Goal: Information Seeking & Learning: Learn about a topic

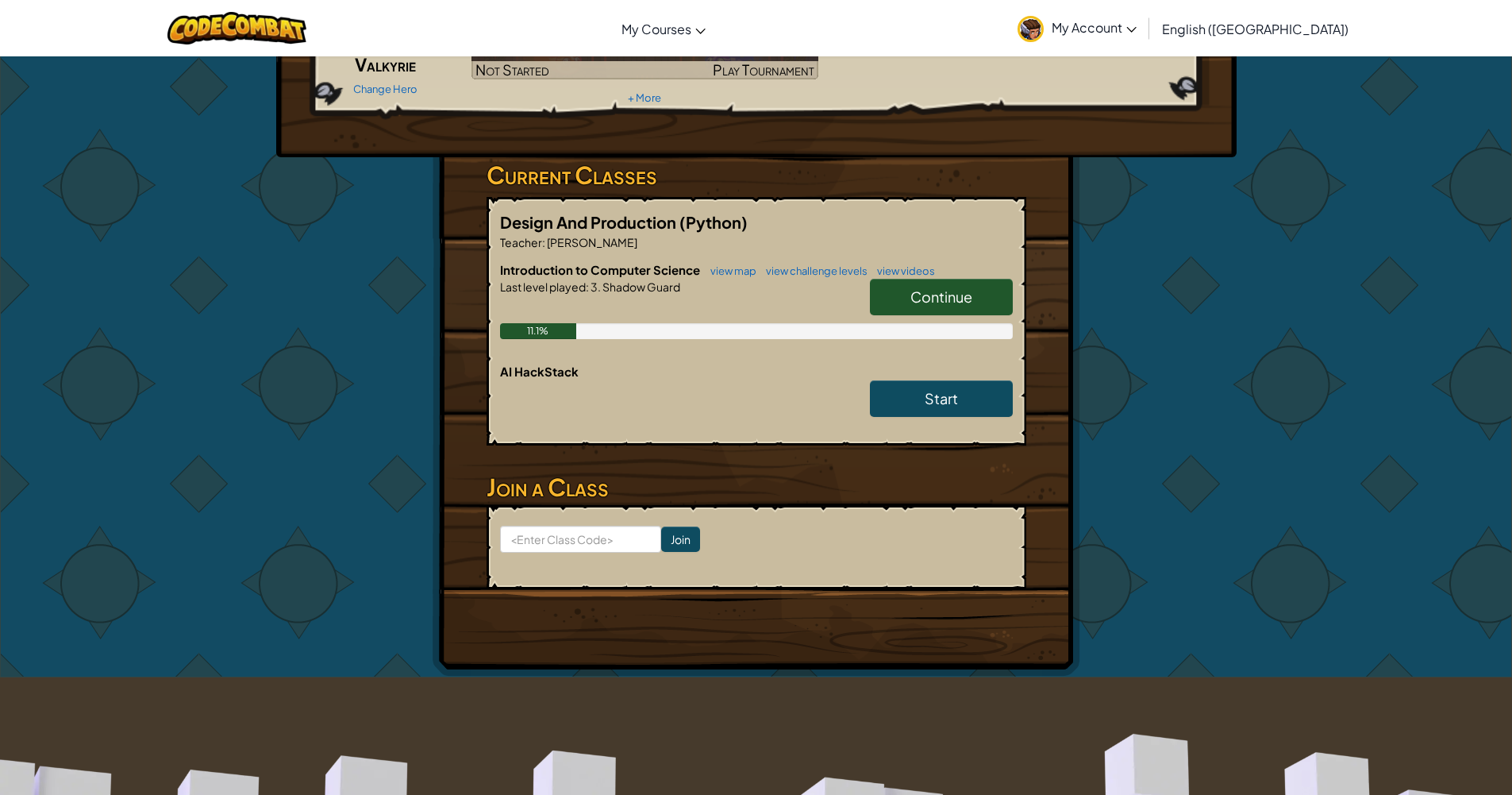
scroll to position [170, 0]
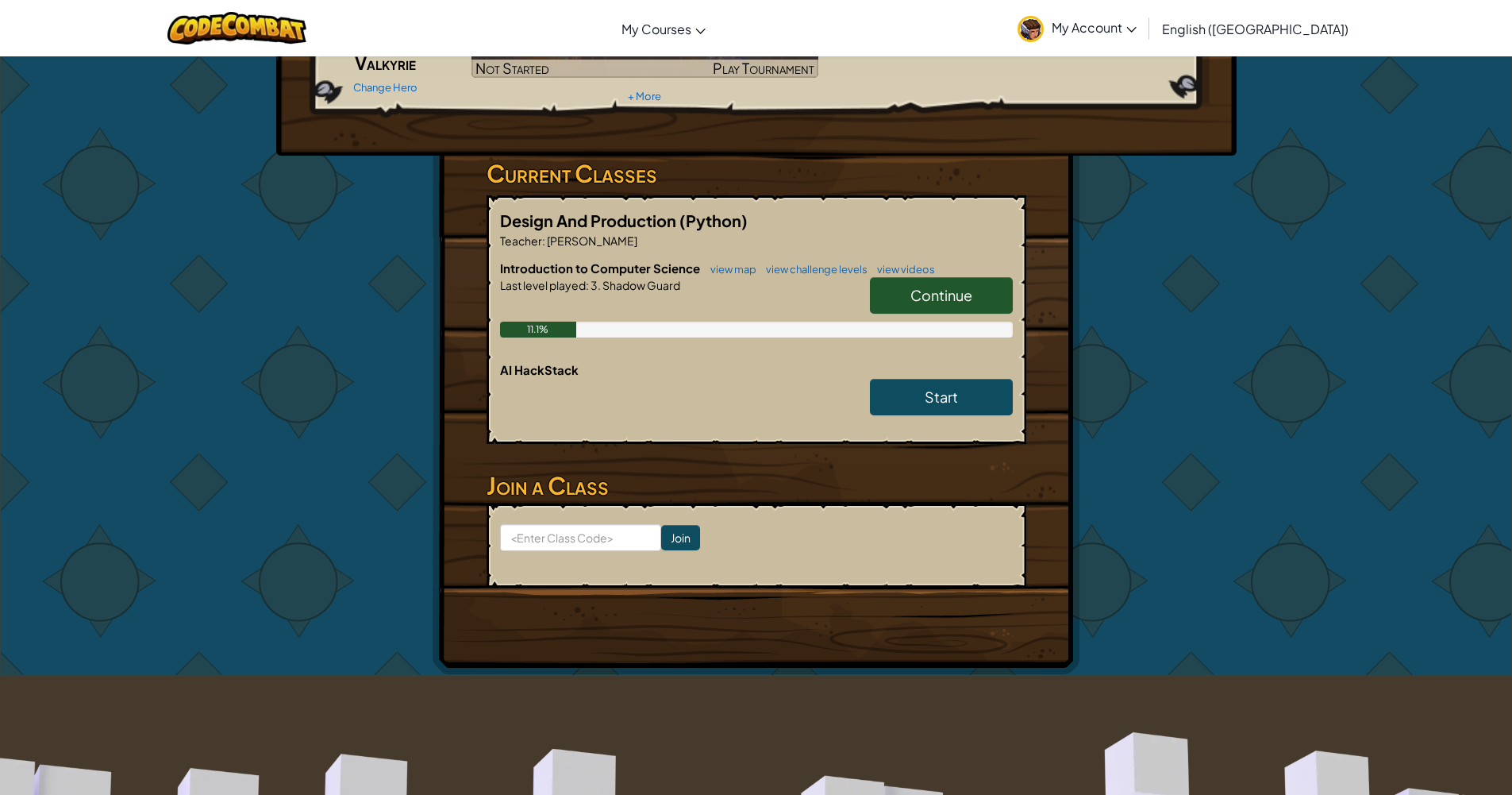
click at [919, 294] on span "Continue" at bounding box center [942, 295] width 62 height 19
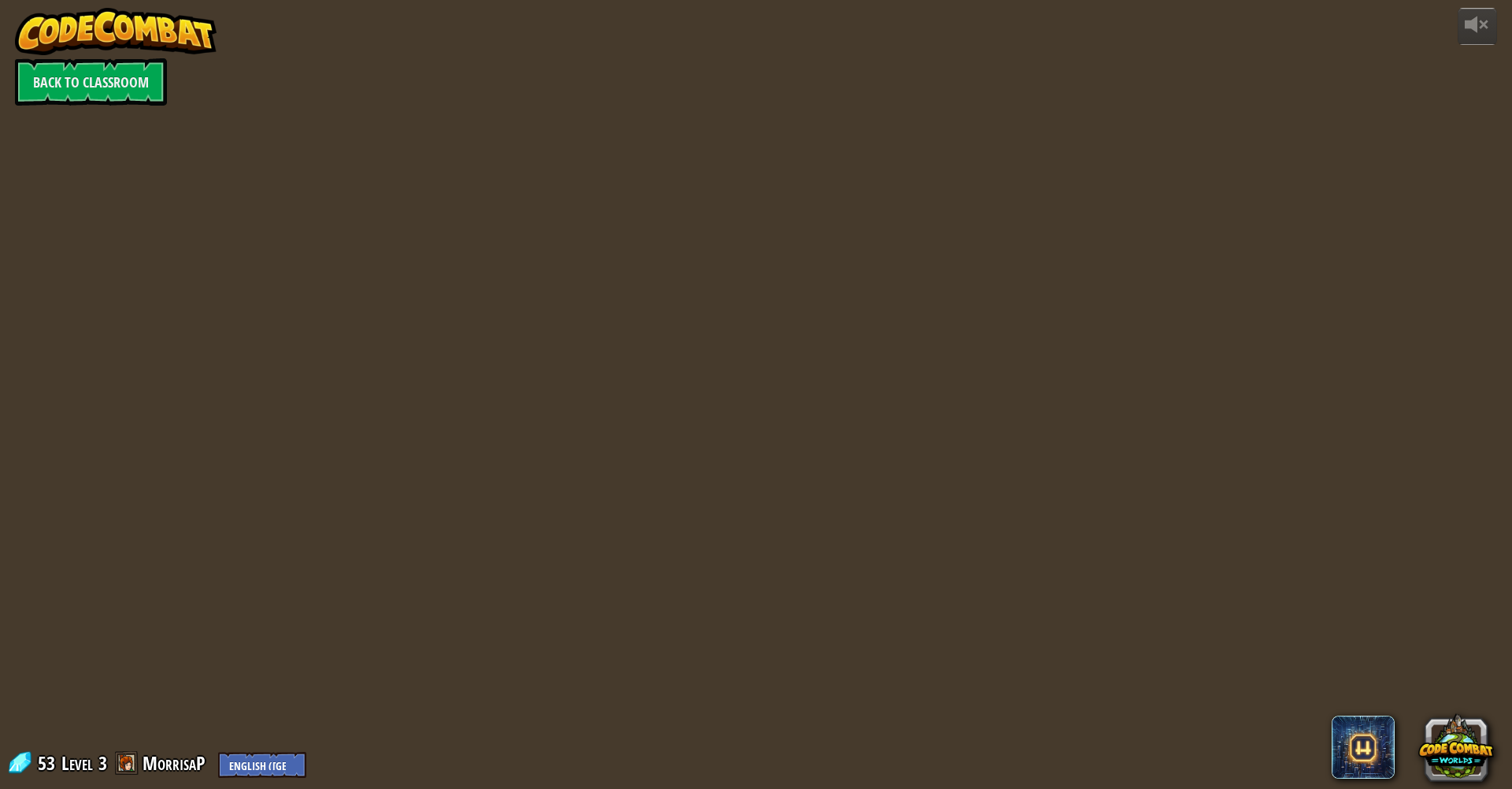
click at [884, 458] on div at bounding box center [756, 394] width 1206 height 789
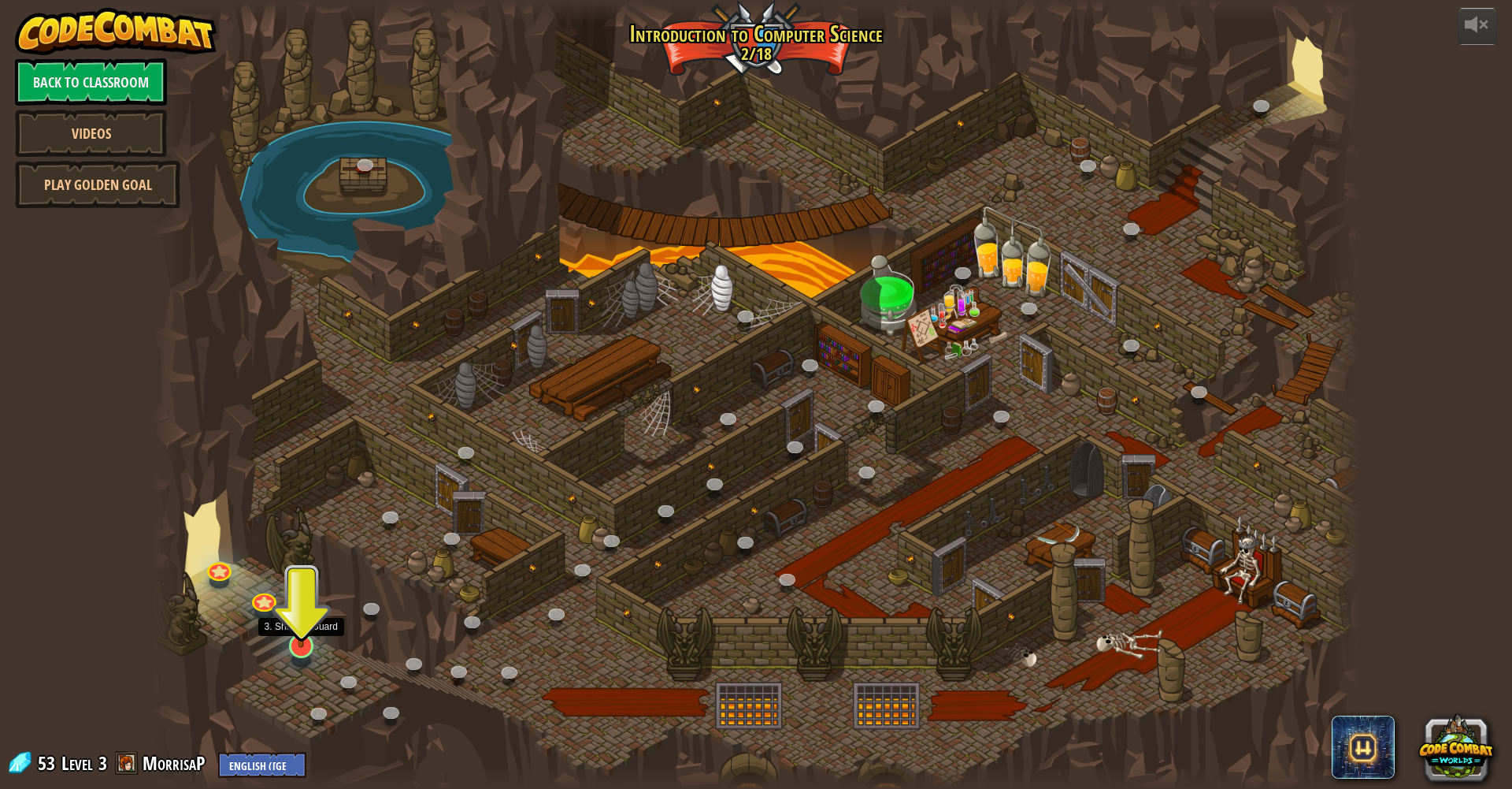
click at [302, 630] on img at bounding box center [302, 609] width 33 height 75
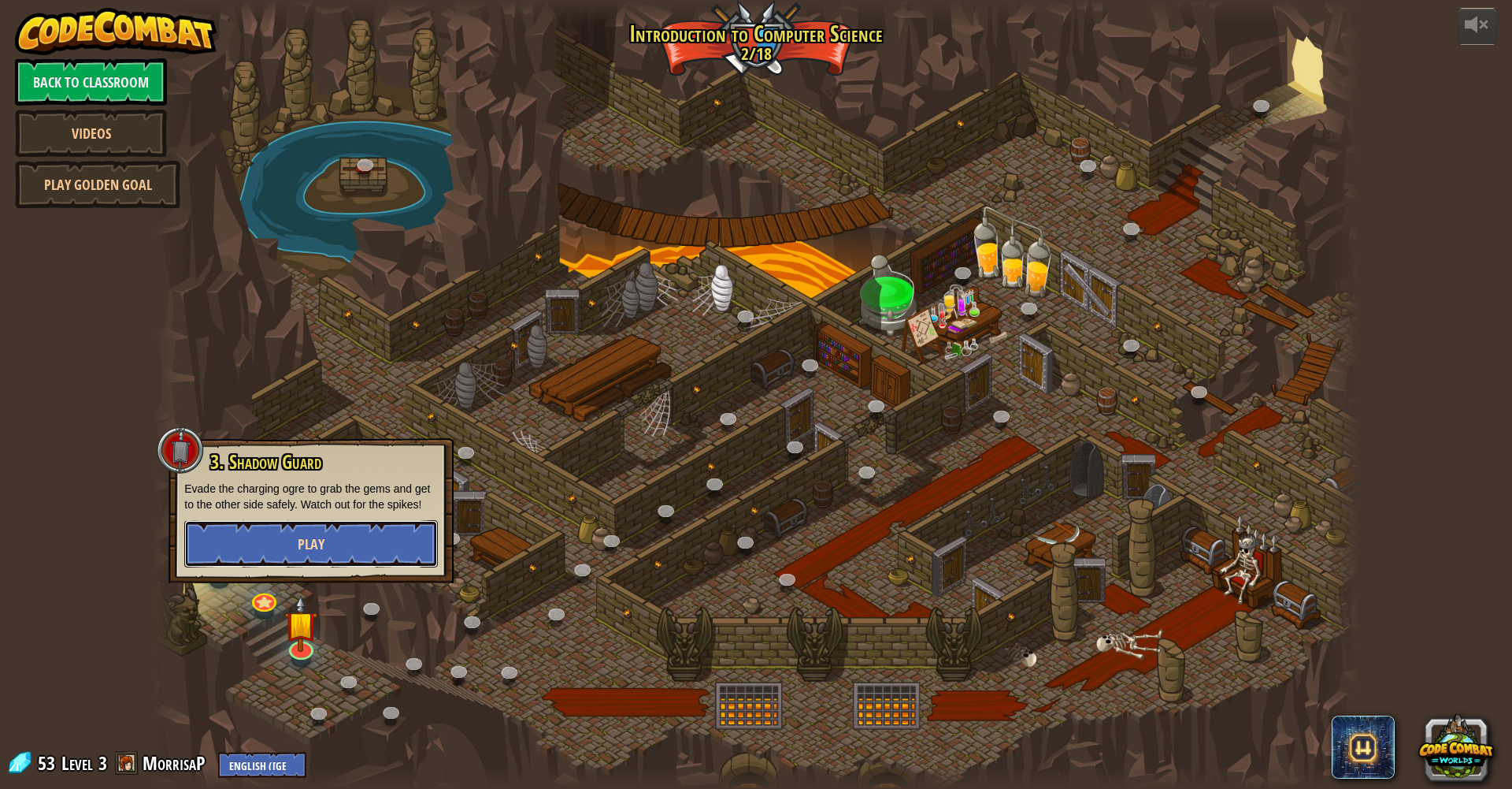
click at [332, 542] on button "Play" at bounding box center [311, 543] width 254 height 47
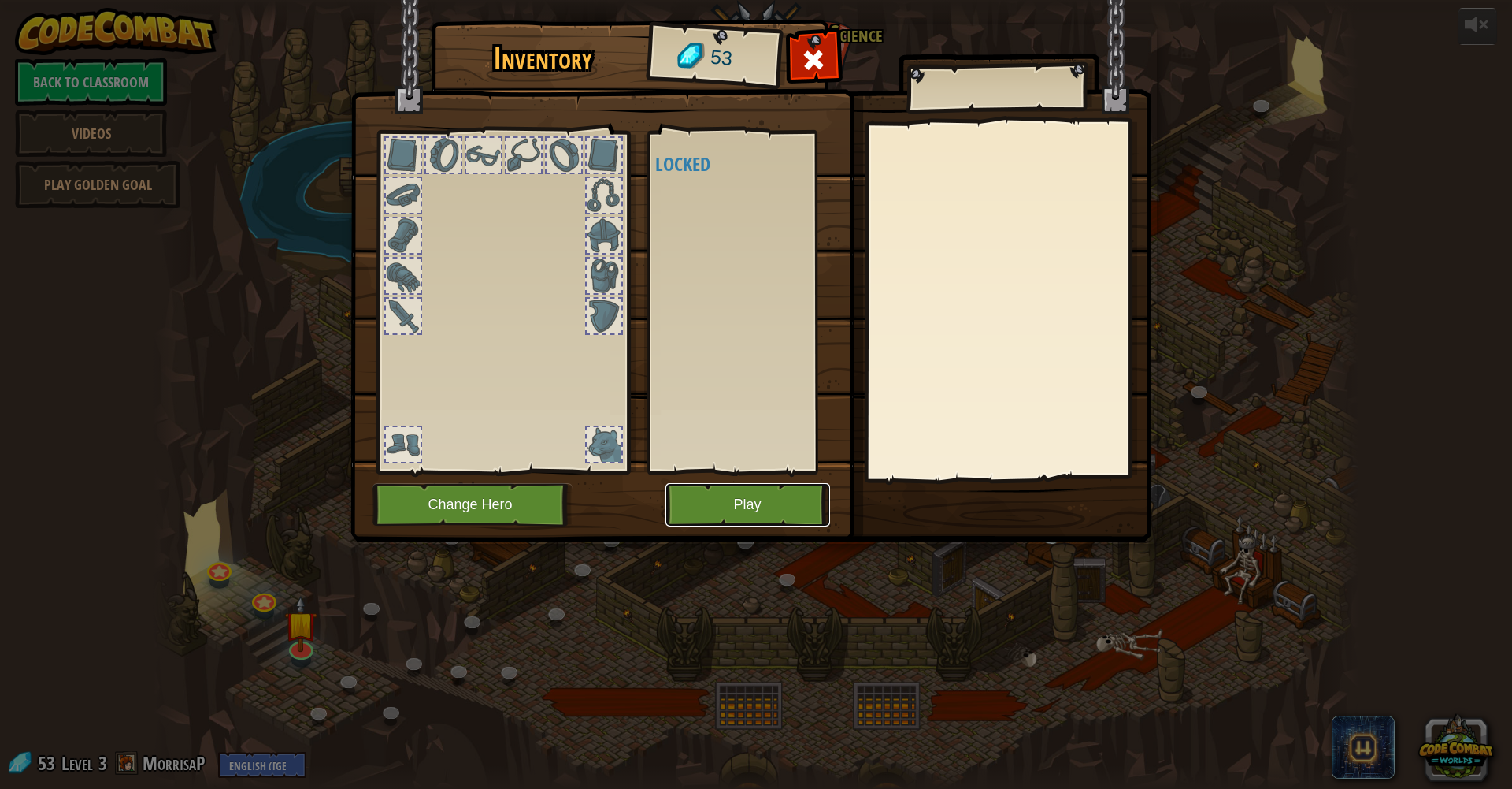
click at [699, 511] on button "Play" at bounding box center [747, 505] width 165 height 43
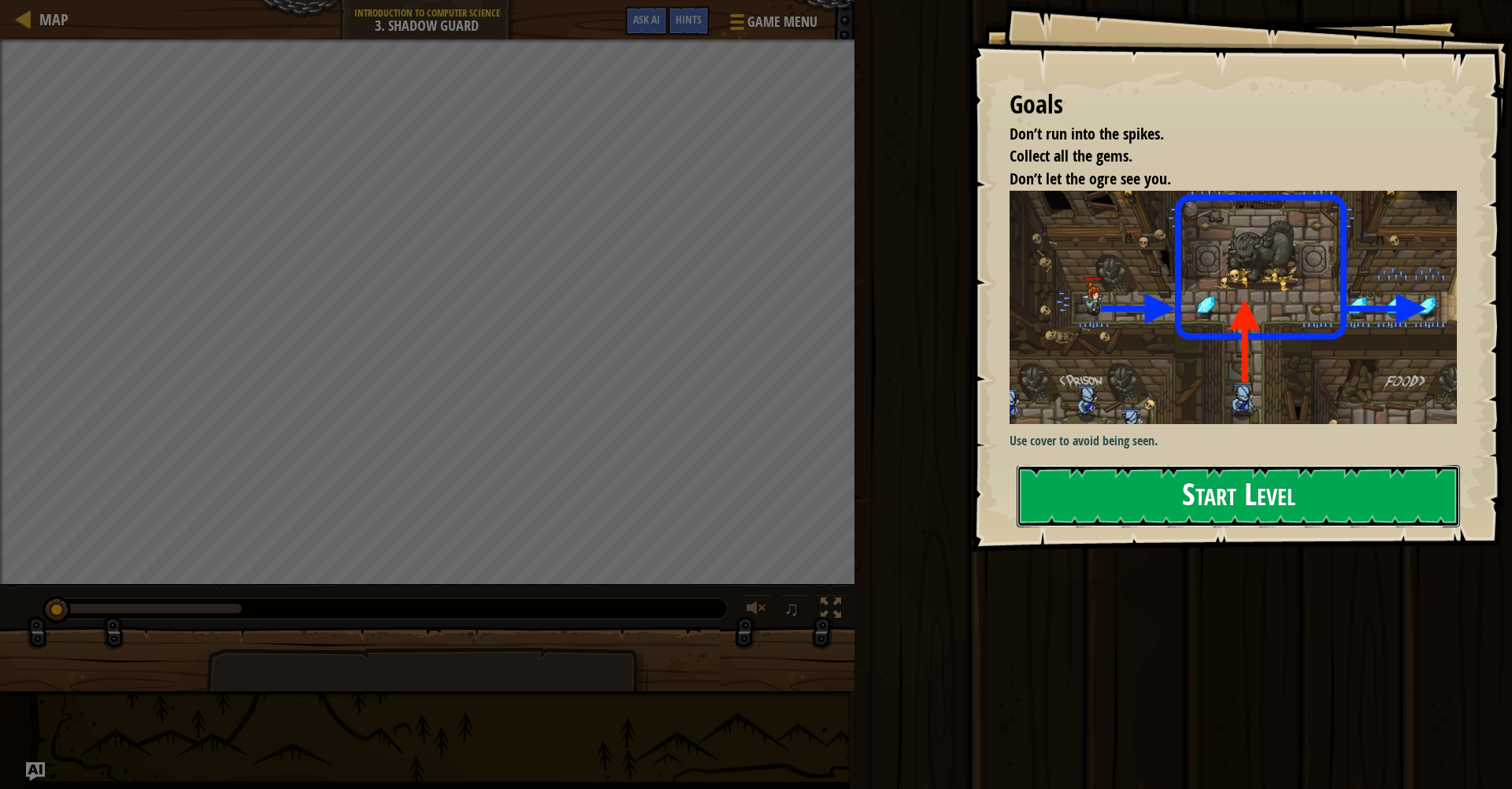
click at [1186, 500] on button "Start Level" at bounding box center [1239, 496] width 444 height 63
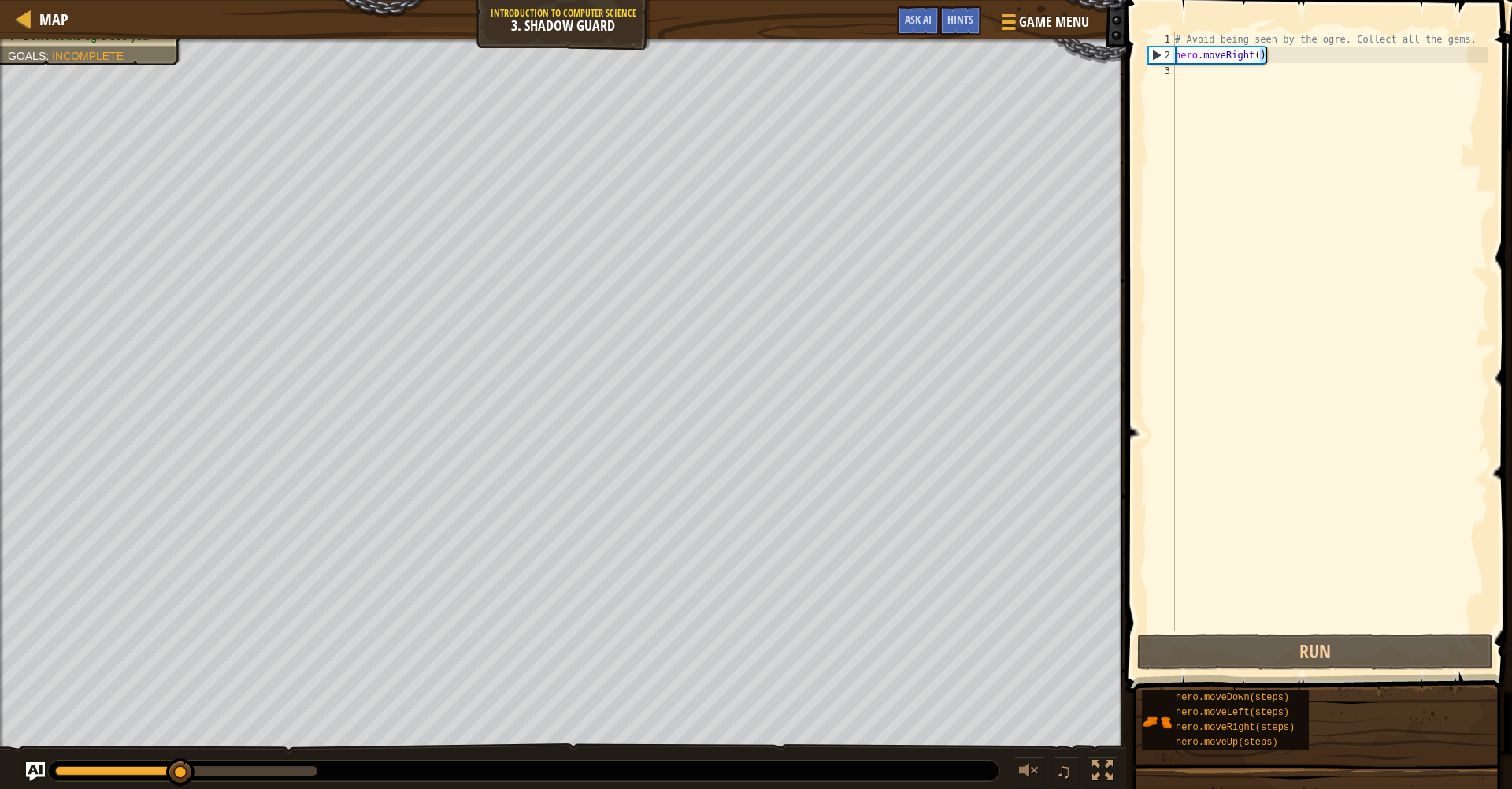
click at [1264, 59] on div "# Avoid being seen by the ogre. Collect all the gems. hero . moveRight ( )" at bounding box center [1330, 346] width 317 height 631
type textarea "hero.moveRight("
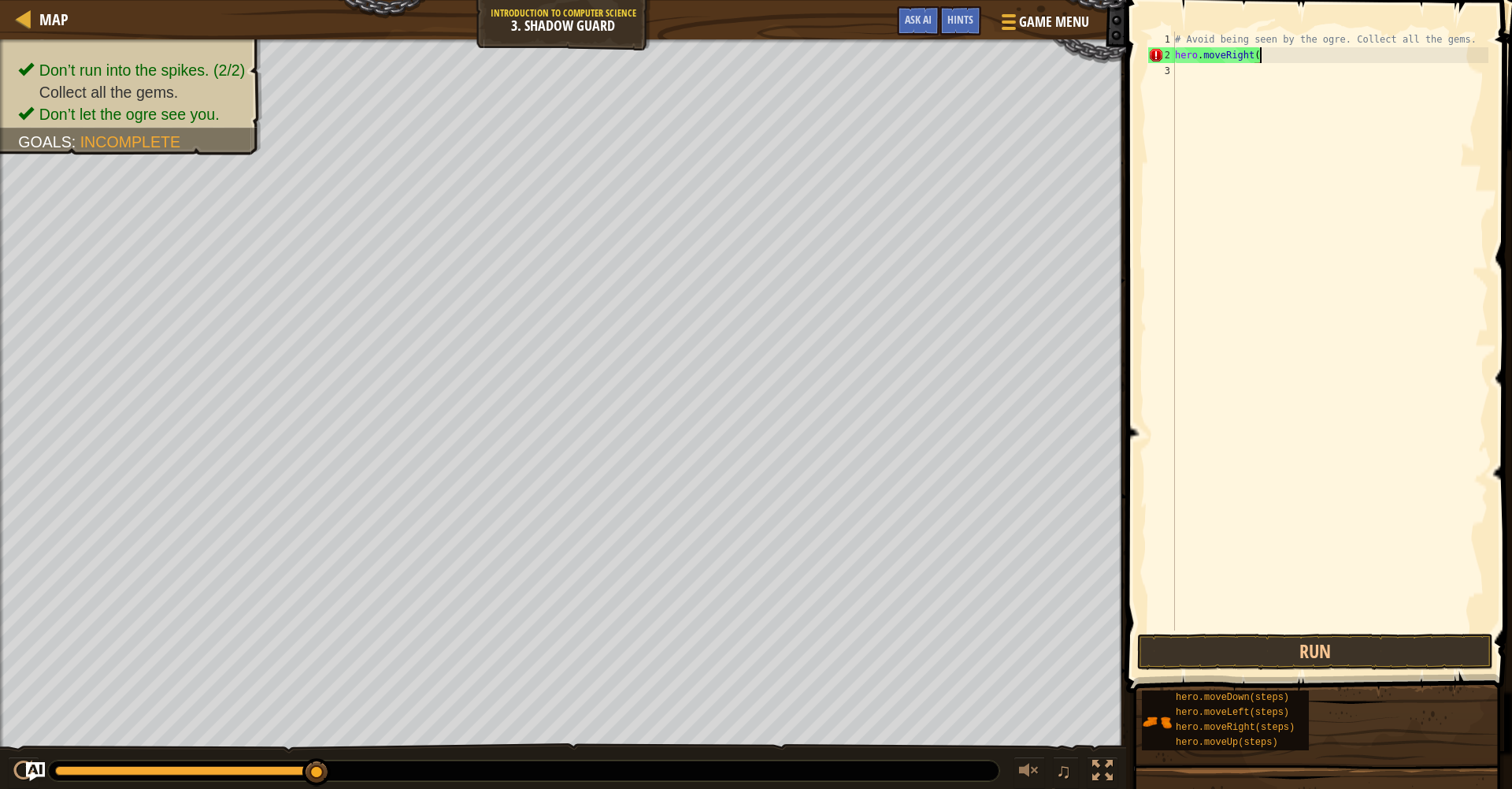
drag, startPoint x: 1232, startPoint y: 150, endPoint x: 1238, endPoint y: 136, distance: 15.2
click at [1232, 150] on div "# Avoid being seen by the ogre. Collect all the gems. hero . moveRight (" at bounding box center [1330, 346] width 317 height 631
click at [1264, 55] on div "# Avoid being seen by the ogre. Collect all the gems. hero . moveRight (" at bounding box center [1330, 346] width 317 height 631
click at [1251, 650] on button "Run" at bounding box center [1315, 651] width 356 height 36
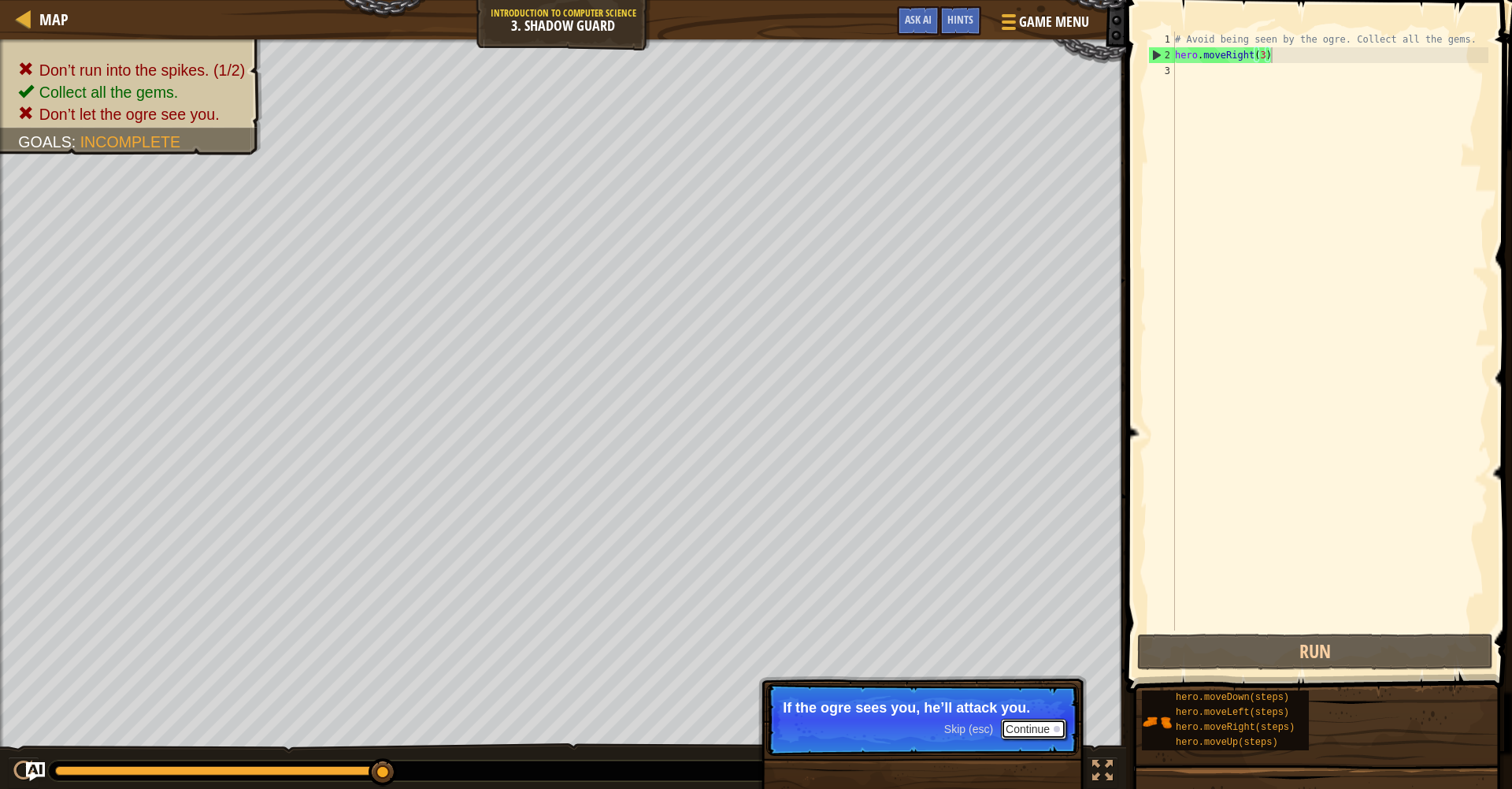
click at [1034, 730] on button "Continue" at bounding box center [1033, 728] width 65 height 20
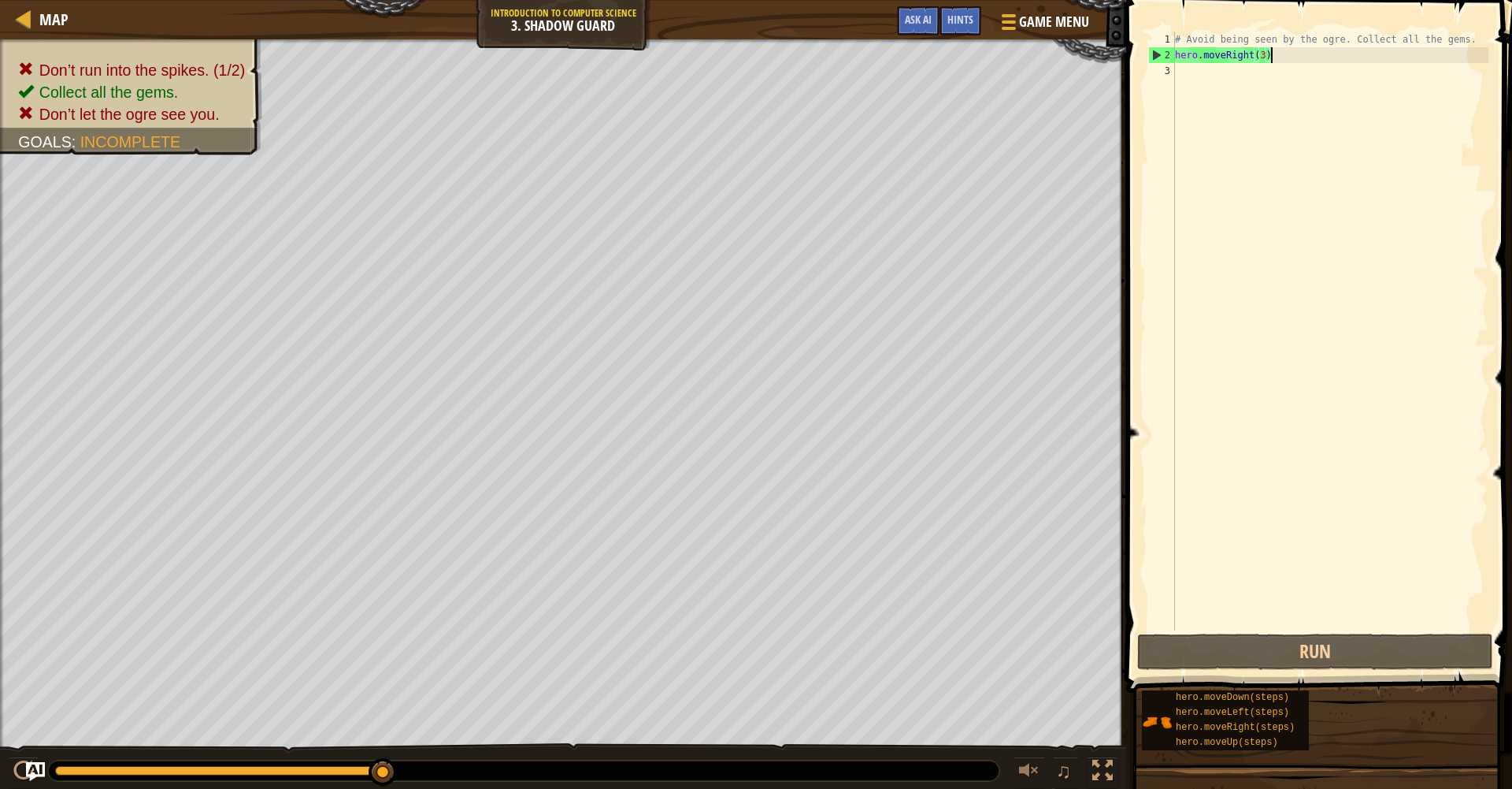
click at [1283, 54] on div "# Avoid being seen by the ogre. Collect all the gems. hero . moveRight ( 3 )" at bounding box center [1330, 346] width 317 height 631
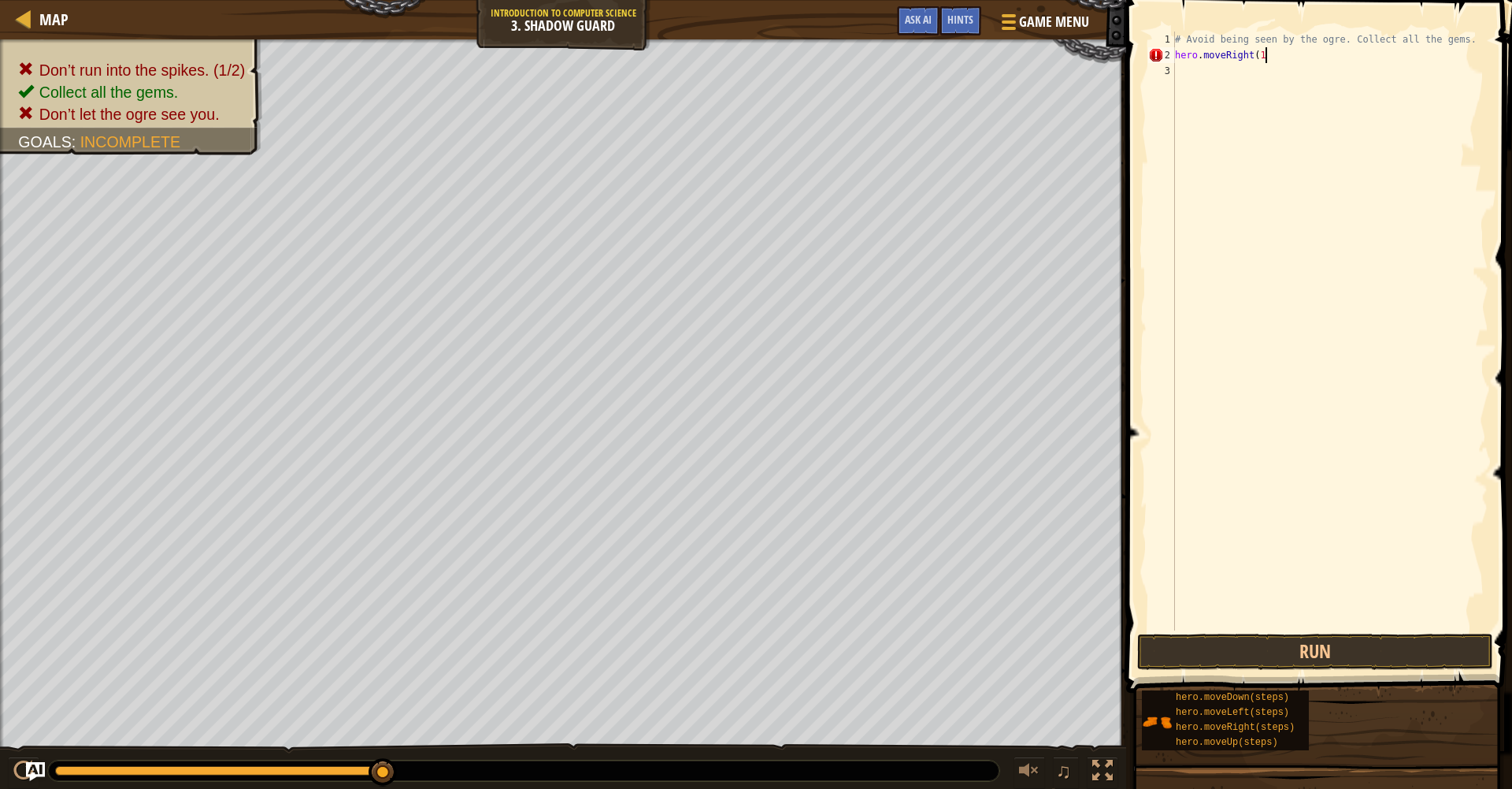
type textarea "hero.moveRight(1)"
click at [1196, 74] on div "# Avoid being seen by the ogre. Collect all the gems. hero . moveRight ( 1 )" at bounding box center [1330, 346] width 317 height 631
type textarea "hero.moveUp(1)"
click at [1191, 96] on div "# Avoid being seen by the ogre. Collect all the gems. hero . moveRight ( 1 ) he…" at bounding box center [1330, 346] width 317 height 631
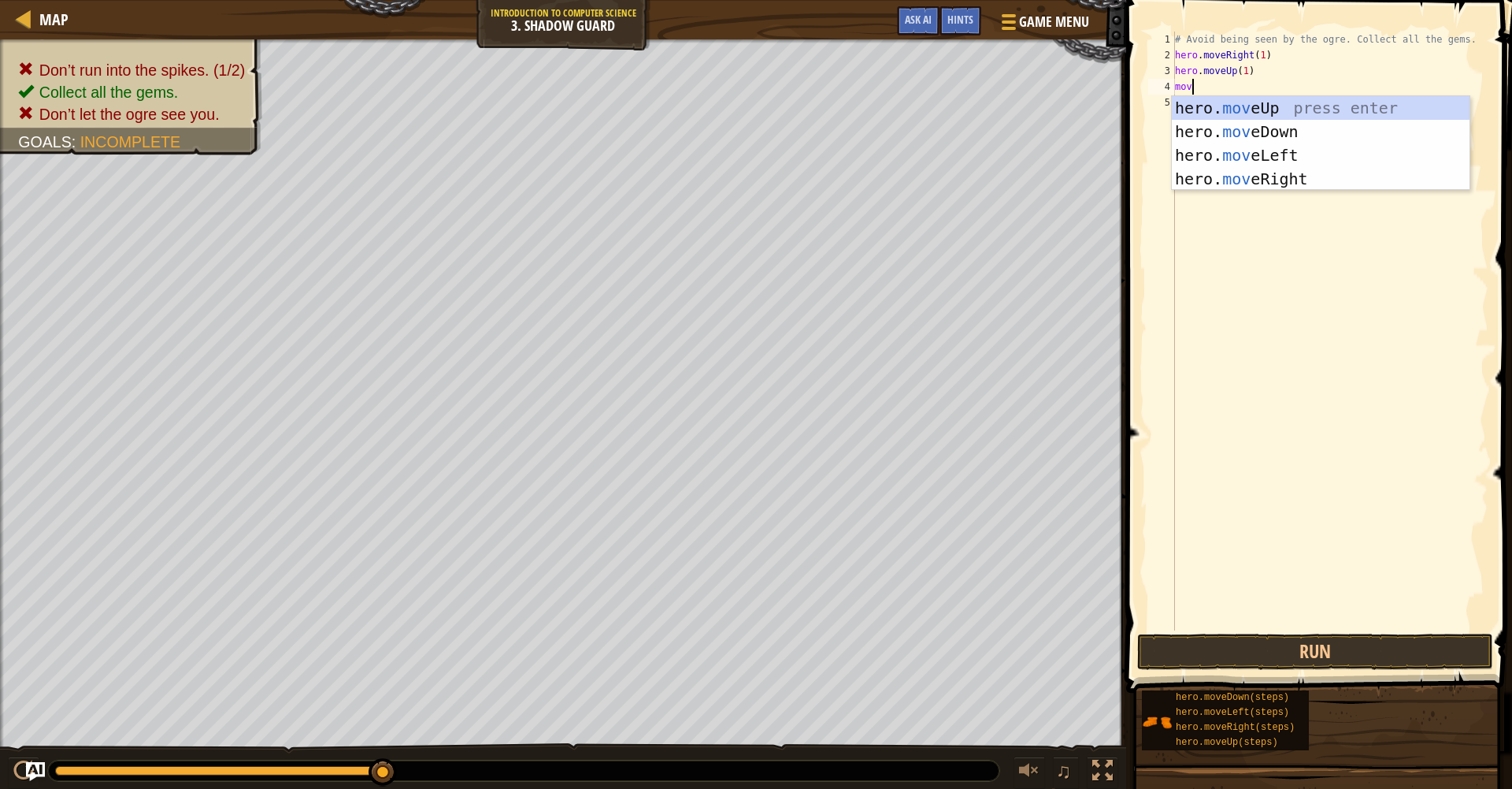
scroll to position [7, 0]
type textarea "m"
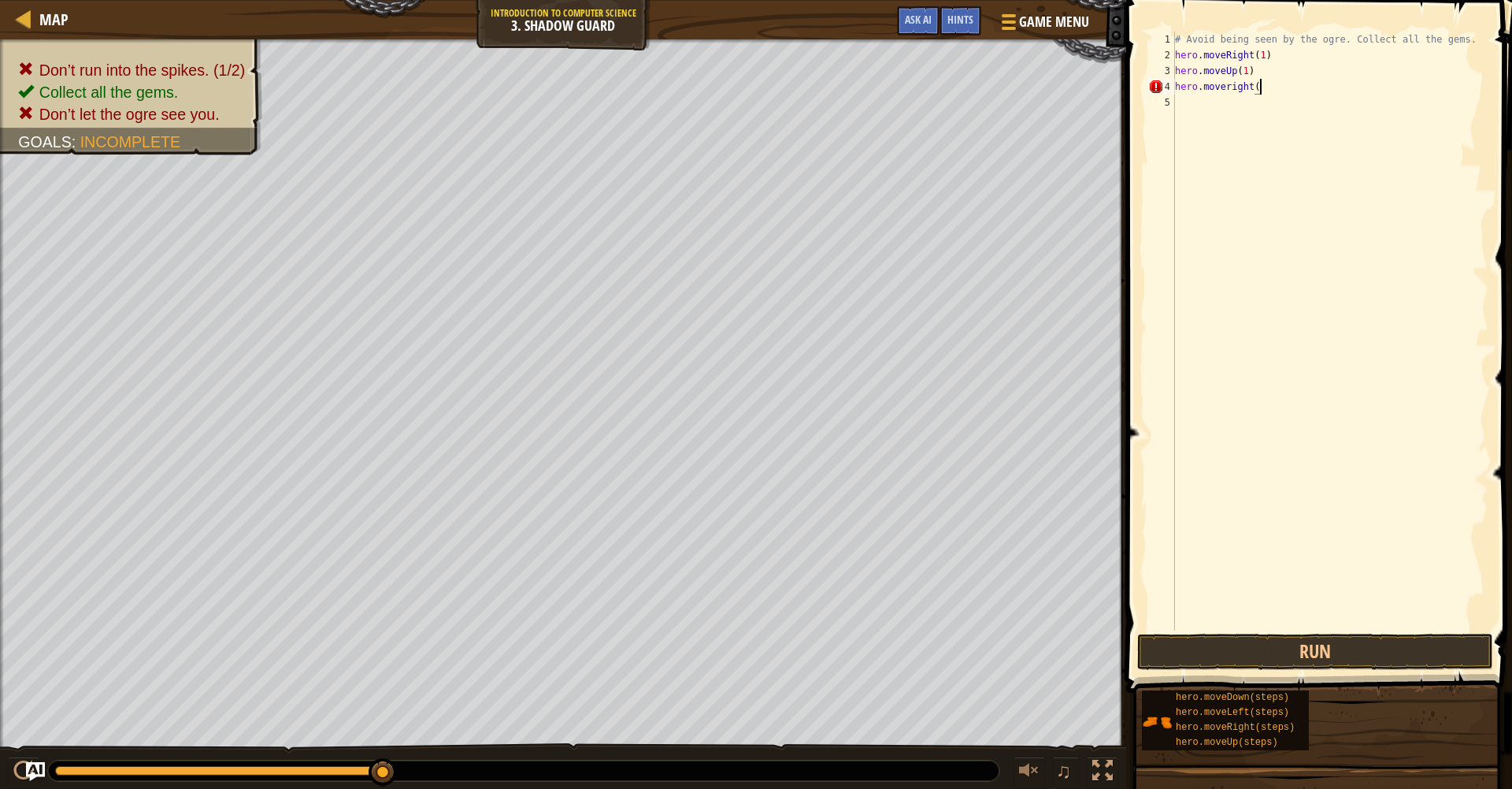
scroll to position [7, 7]
type textarea "hero.moveright(1)"
click at [1176, 101] on div "hero.moveright(1) 1 2 3 4 5 # Avoid being seen by the ogre. Collect all the gem…" at bounding box center [1316, 331] width 343 height 598
click at [1231, 87] on div "# Avoid being seen by the ogre. Collect all the gems. hero . moveRight ( 1 ) he…" at bounding box center [1330, 346] width 317 height 631
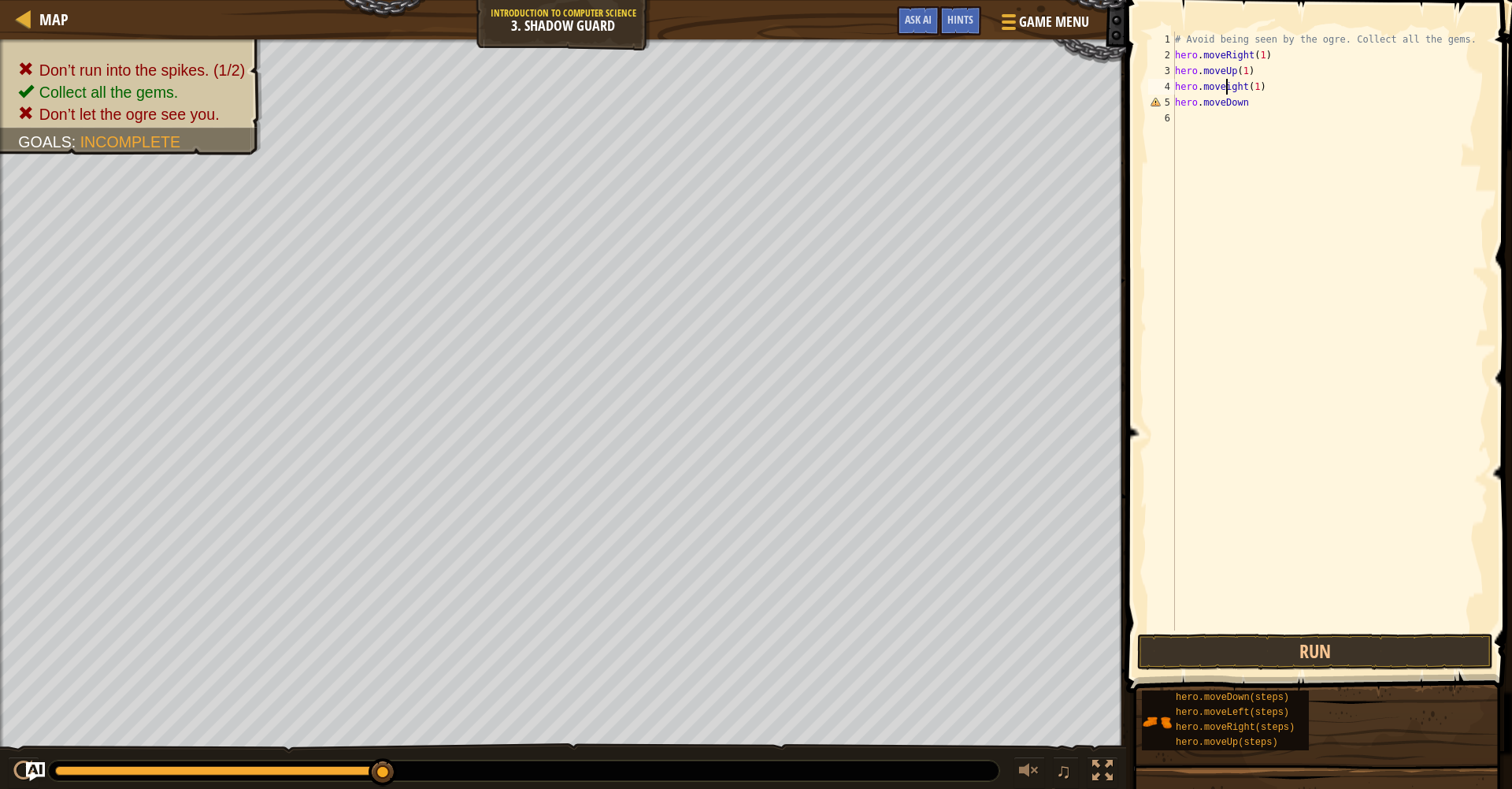
type textarea "hero.moveRight(1)"
click at [1258, 127] on div "# Avoid being seen by the ogre. Collect all the gems. hero . moveRight ( 1 ) he…" at bounding box center [1330, 346] width 317 height 631
click at [1254, 104] on div "# Avoid being seen by the ogre. Collect all the gems. hero . moveRight ( 1 ) he…" at bounding box center [1330, 346] width 317 height 631
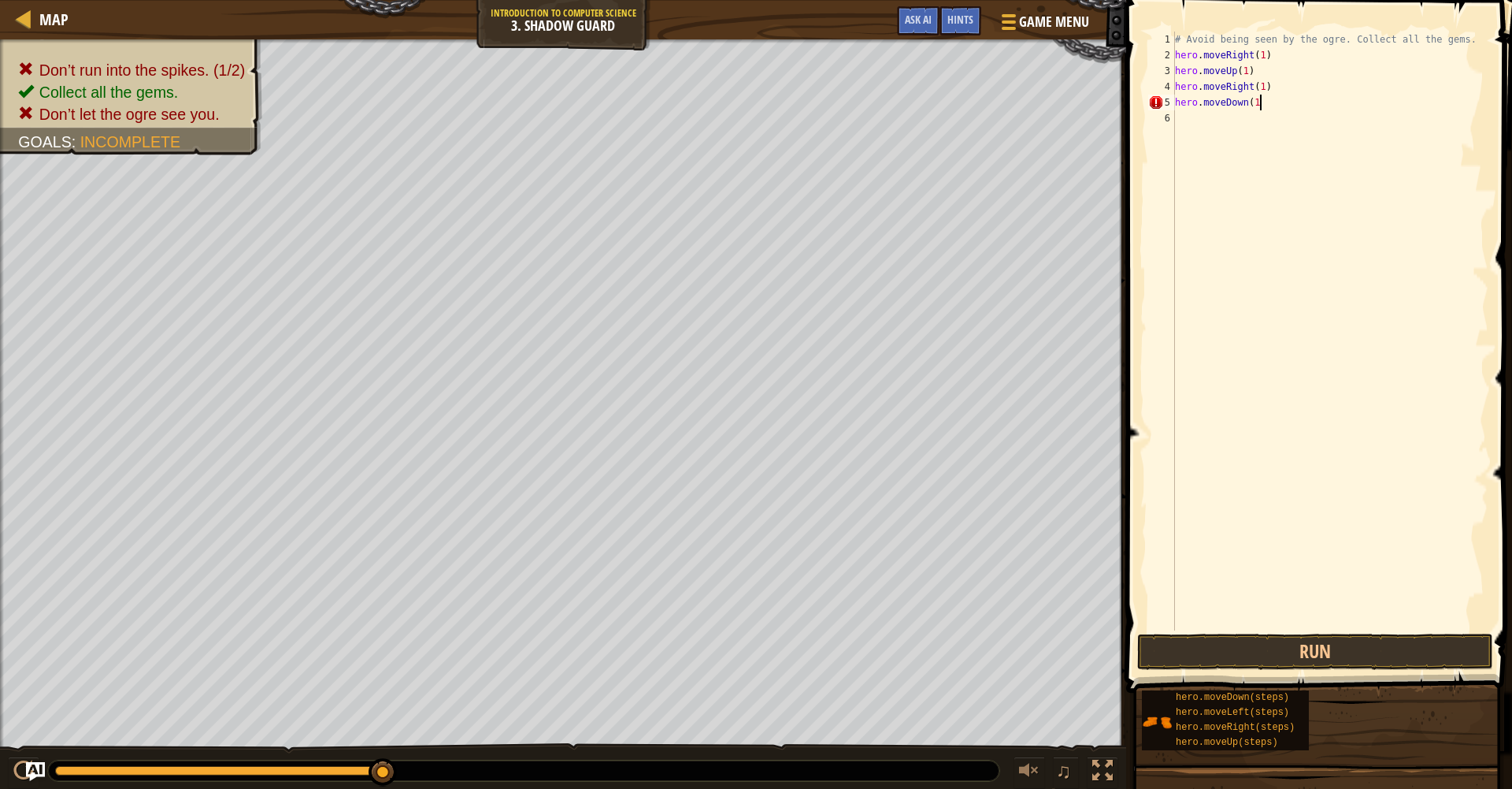
type textarea "hero.moveDown(1)"
click at [1177, 129] on div "# Avoid being seen by the ogre. Collect all the gems. hero . moveRight ( 1 ) he…" at bounding box center [1330, 346] width 317 height 631
type textarea "hero.moveRight(1)"
click at [1234, 654] on button "Run" at bounding box center [1315, 651] width 356 height 36
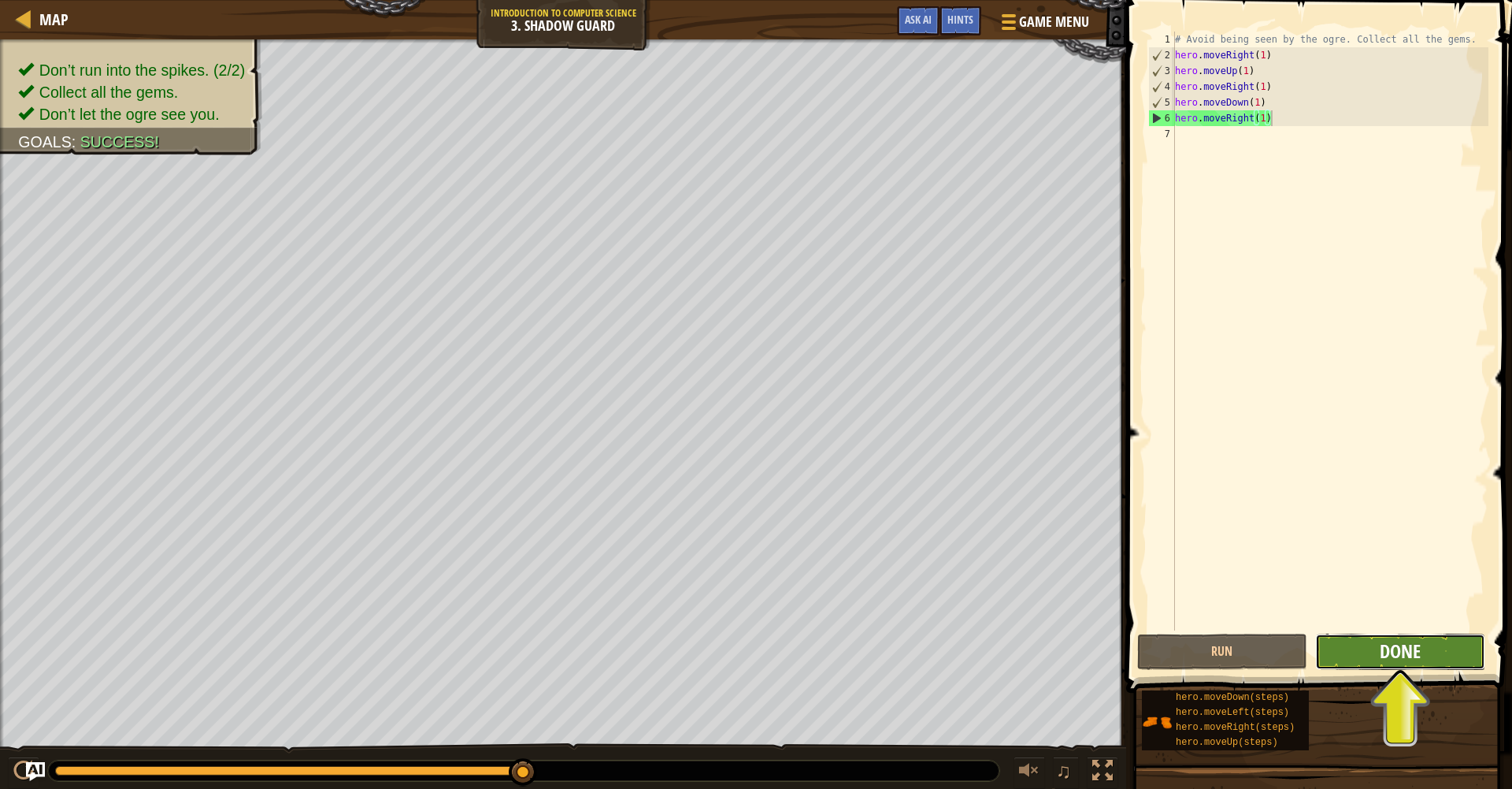
click at [1410, 651] on span "Done" at bounding box center [1400, 650] width 41 height 25
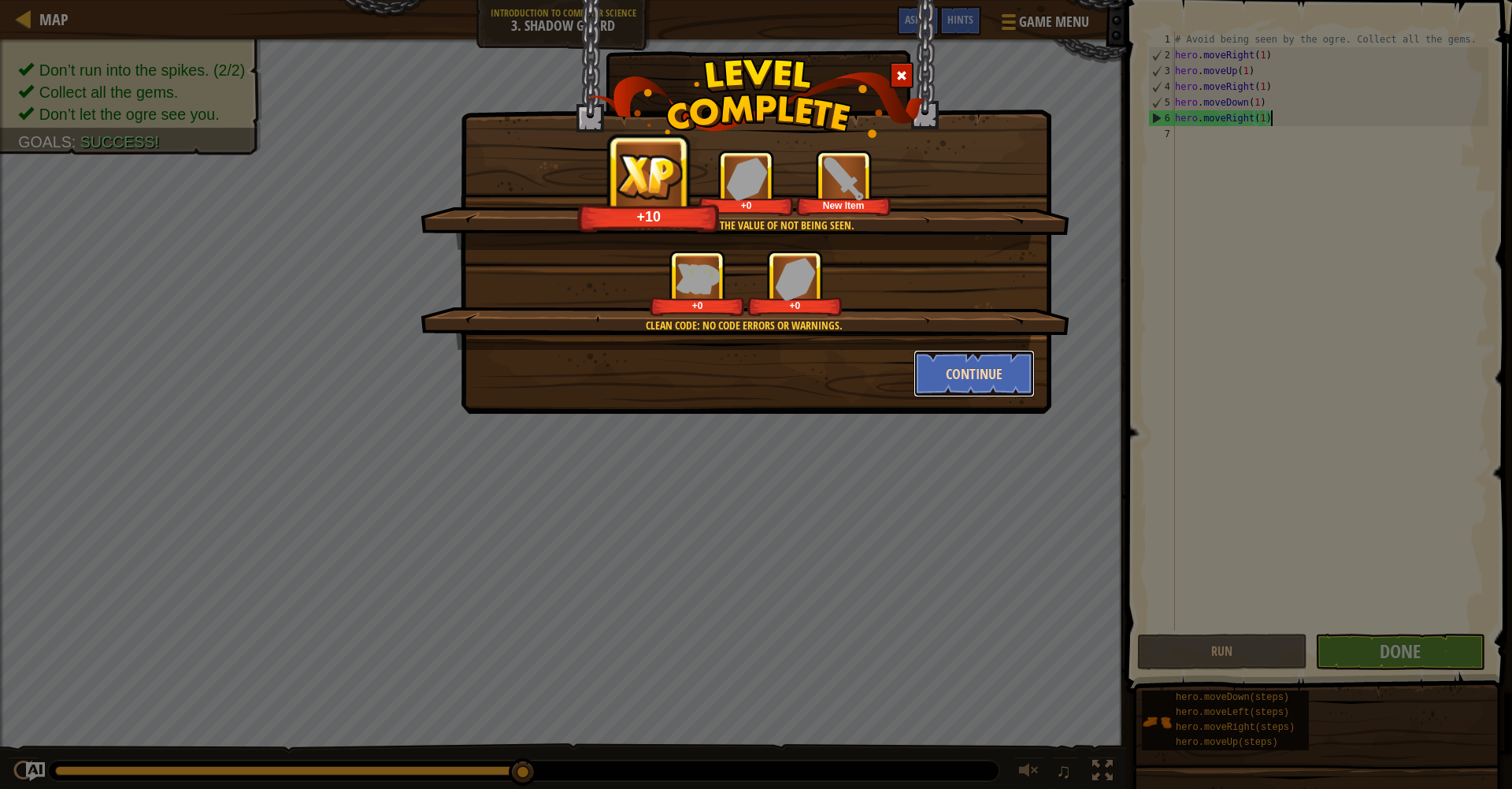
click at [938, 366] on button "Continue" at bounding box center [975, 373] width 122 height 47
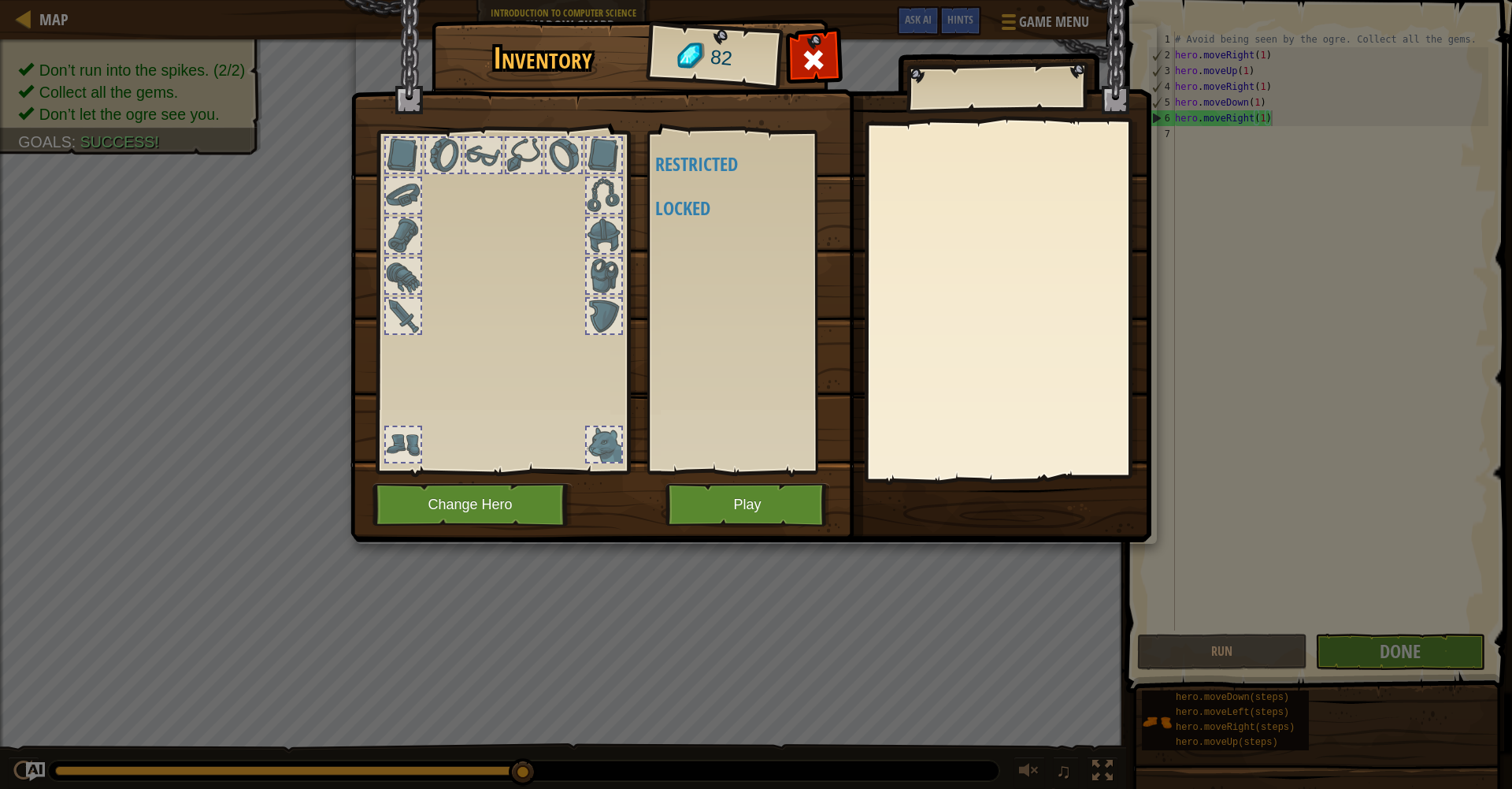
click at [869, 2] on body "Map Introduction to Computer Science 3. Shadow Guard Game Menu Done Hints Ask A…" at bounding box center [756, 1] width 1512 height 2
click at [756, 505] on button "Play" at bounding box center [747, 505] width 165 height 43
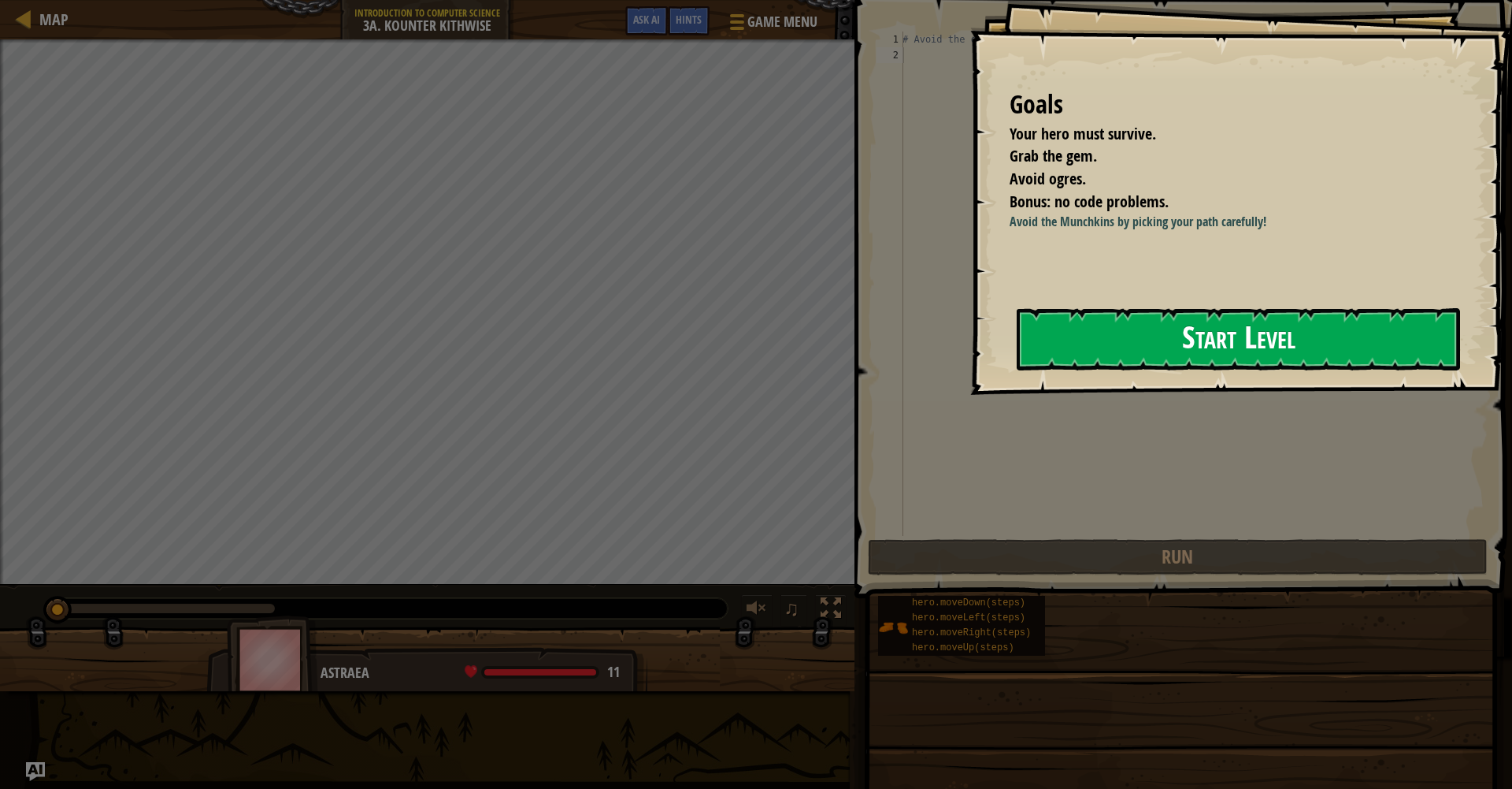
click at [1220, 338] on button "Start Level" at bounding box center [1239, 340] width 444 height 63
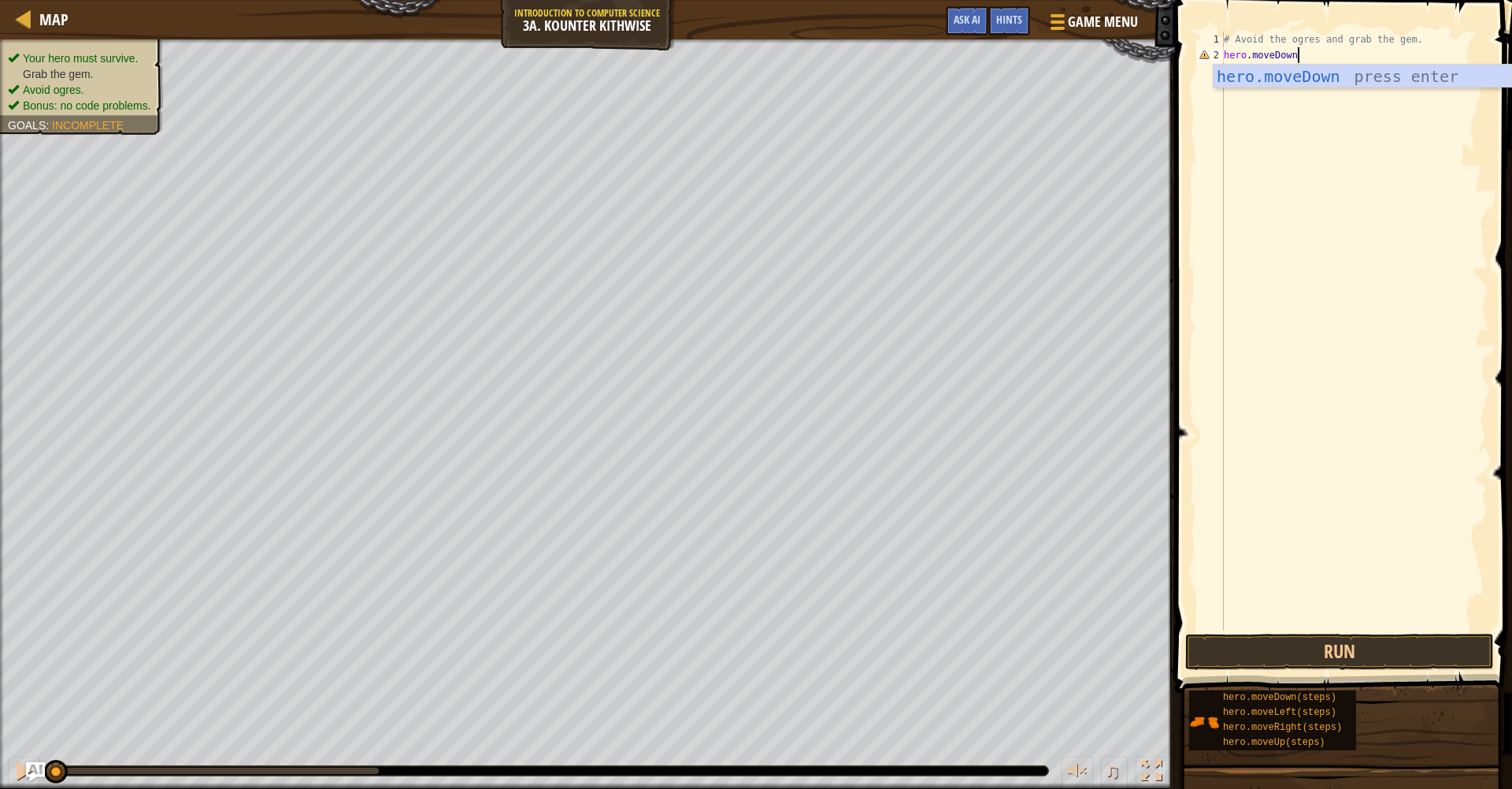
scroll to position [7, 6]
type textarea "hero.moveDown(1)"
type textarea "\"
click at [1336, 657] on button "Run" at bounding box center [1339, 651] width 308 height 36
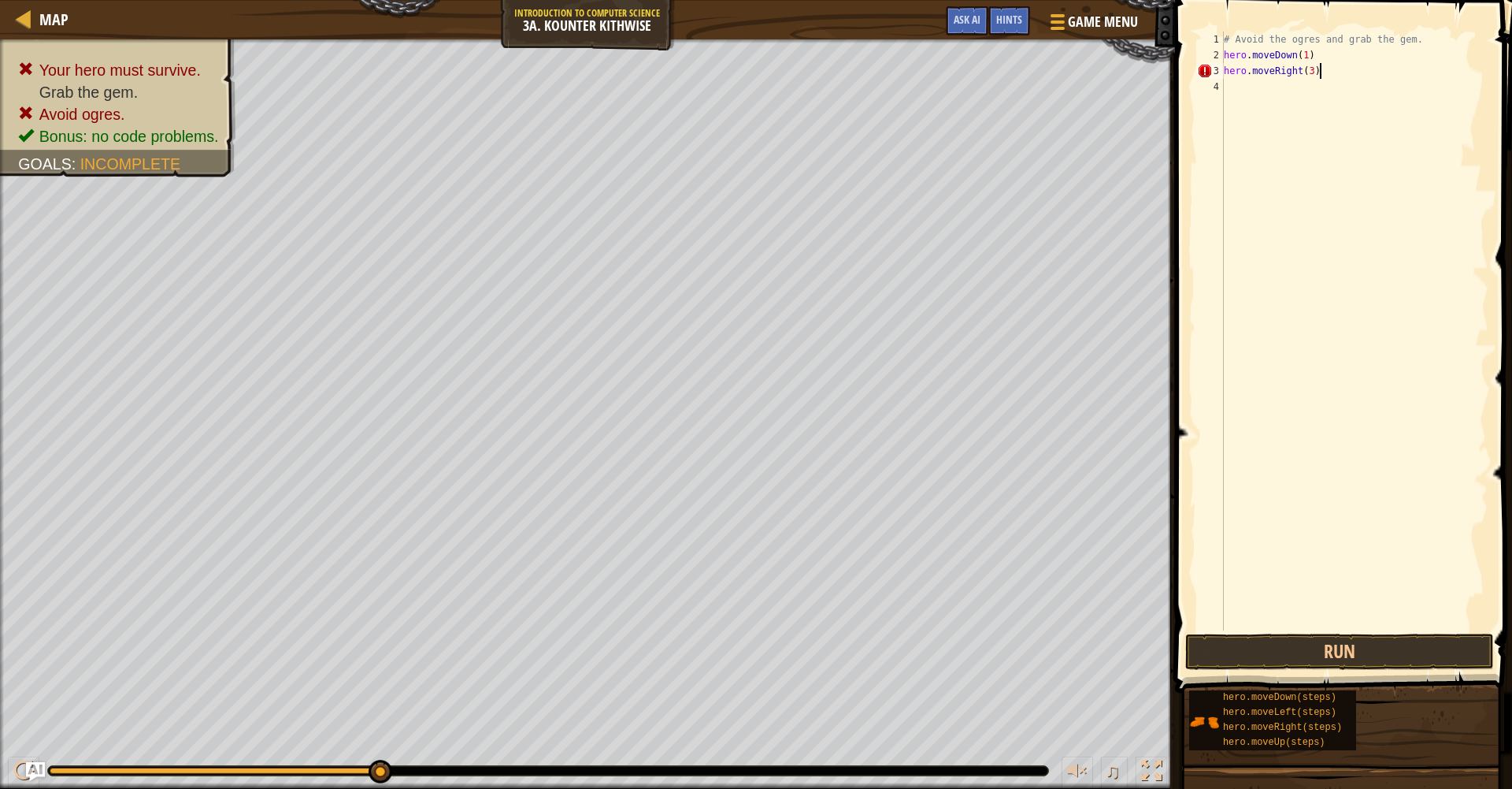
type textarea "hero.moveRight(3)"
click at [1296, 662] on button "Run" at bounding box center [1339, 651] width 308 height 36
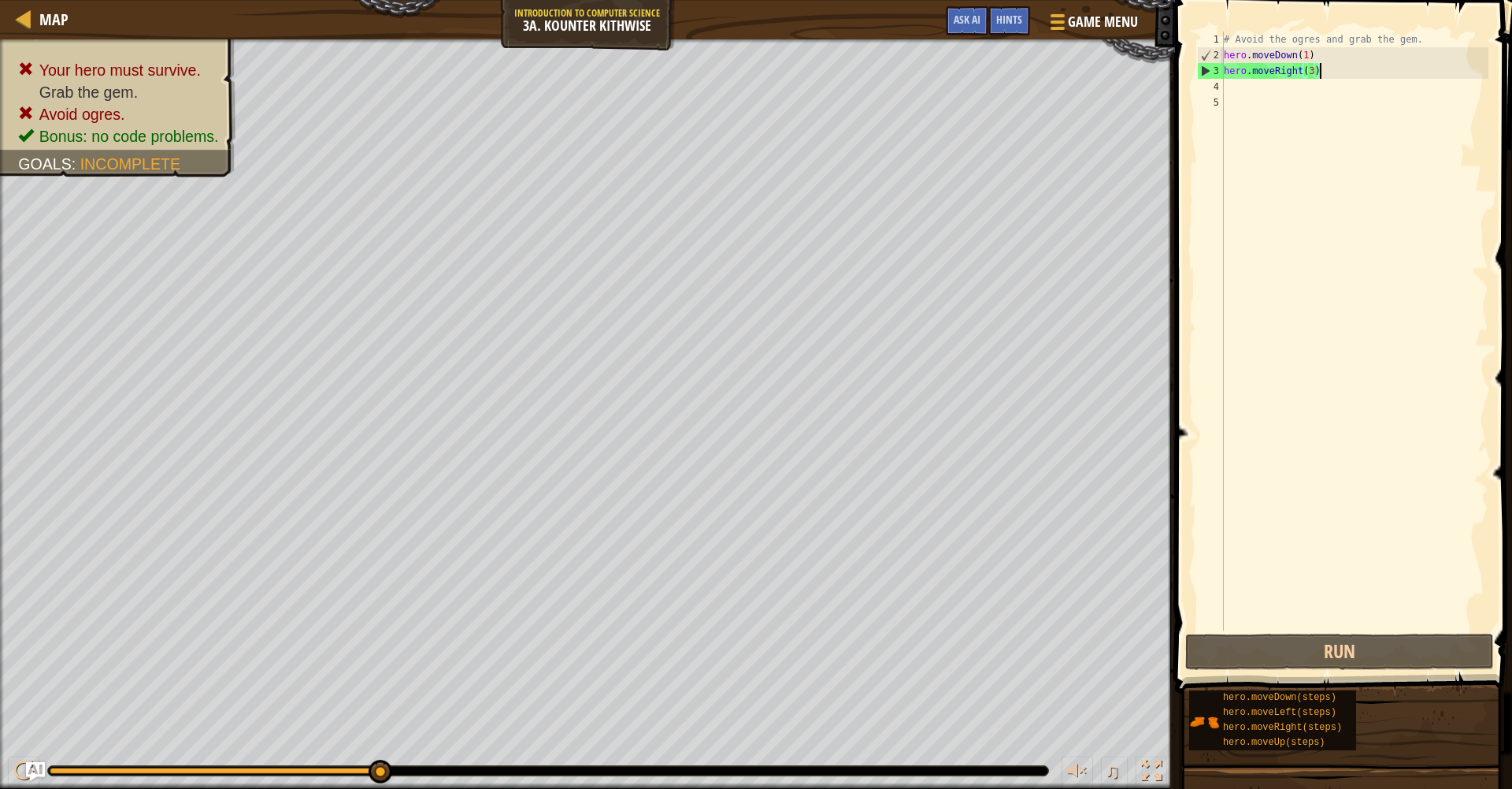
click at [1329, 68] on div "# Avoid the ogres and grab the gem. hero . moveDown ( 1 ) hero . moveRight ( 3 )" at bounding box center [1354, 346] width 268 height 631
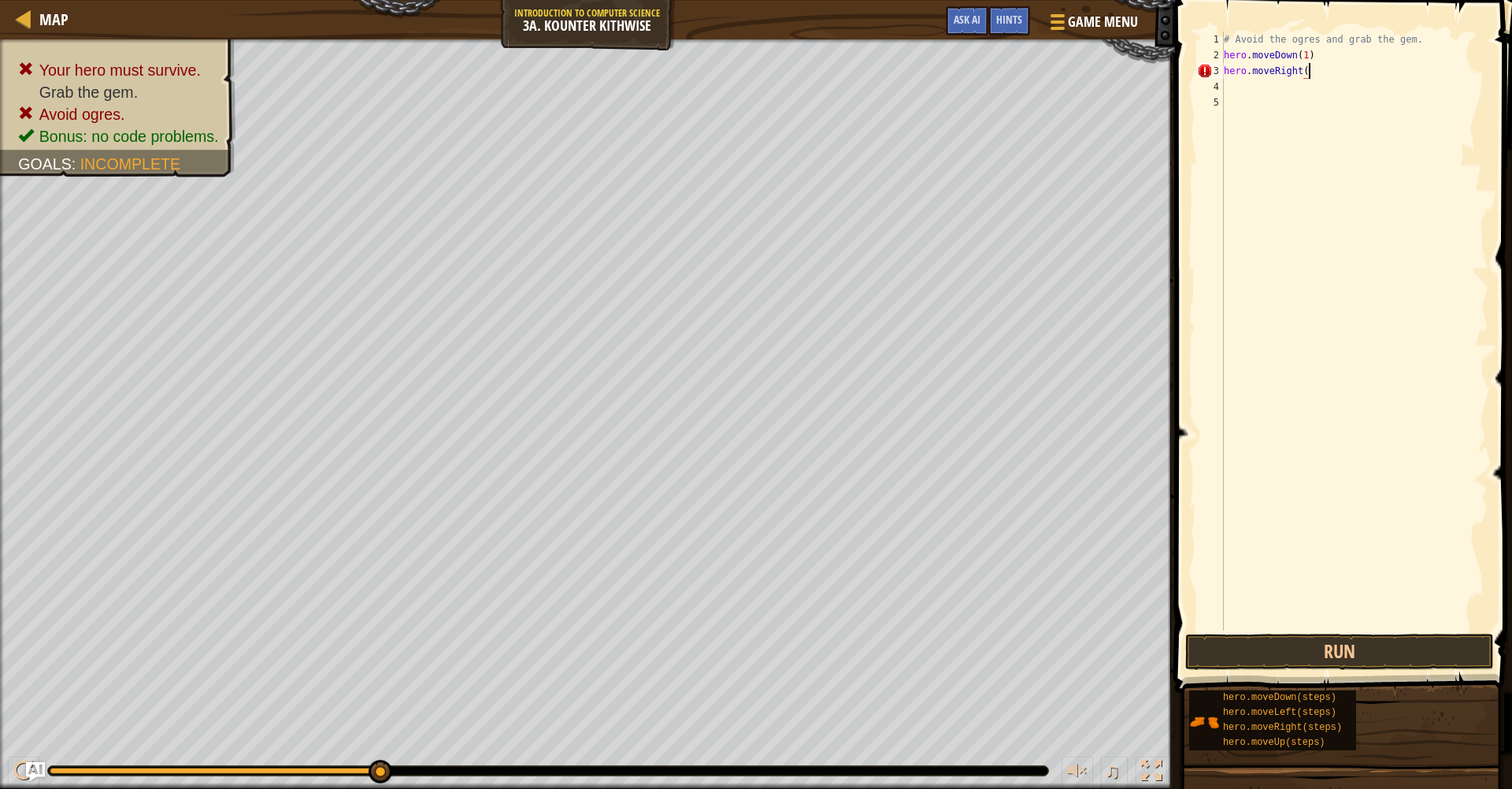
scroll to position [7, 7]
click at [1337, 657] on button "Run" at bounding box center [1339, 651] width 308 height 36
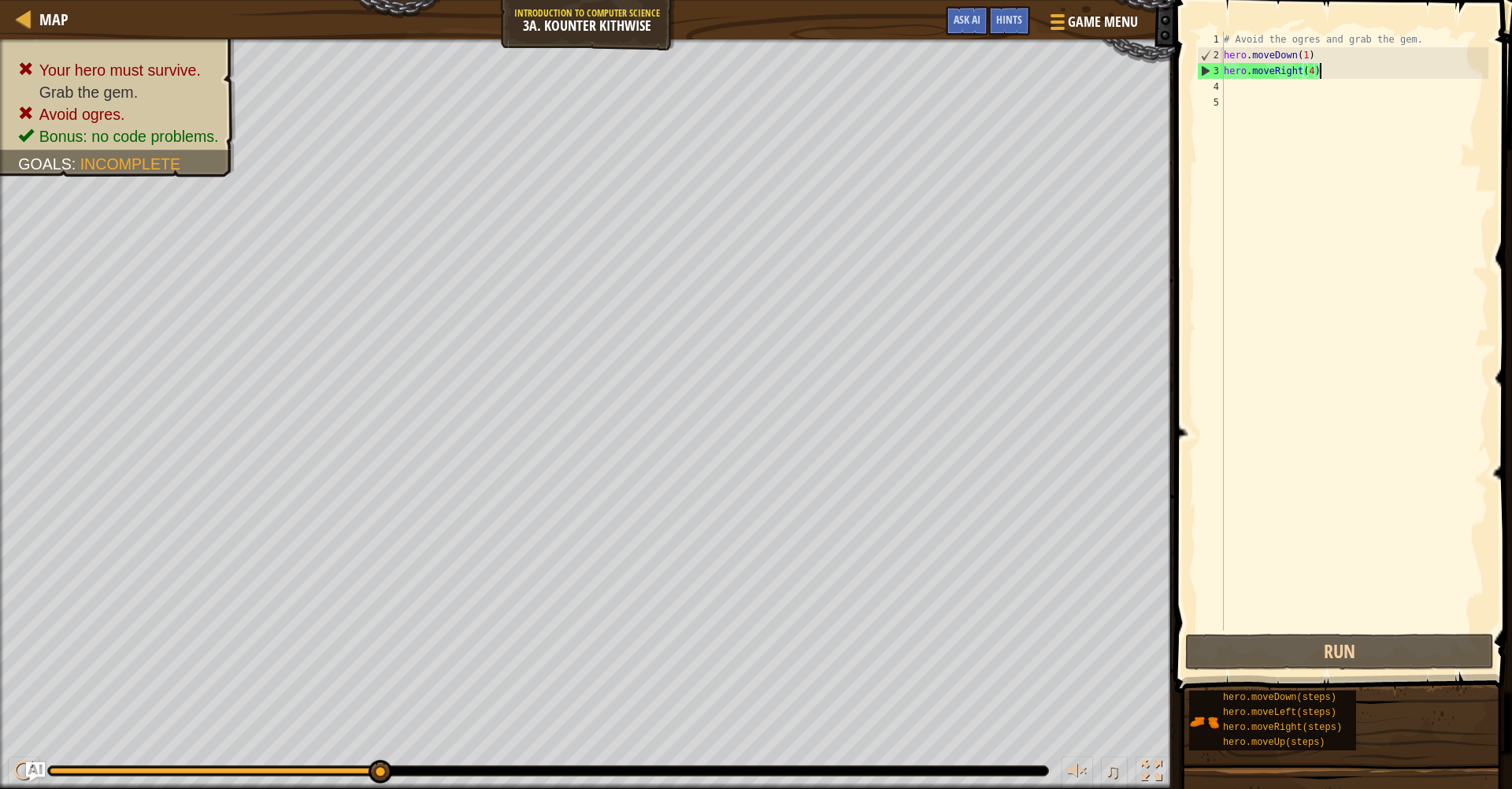
click at [1330, 39] on div "# Avoid the ogres and grab the gem. hero . moveDown ( 1 ) hero . moveRight ( 4 )" at bounding box center [1354, 346] width 268 height 631
click at [1334, 56] on div "# Avoid the ogres and grab the gem. hero . moveDown ( 1 ) hero . moveRight ( 4 )" at bounding box center [1354, 346] width 268 height 631
type textarea "hero.moveDown(1)"
click at [1345, 644] on button "Run" at bounding box center [1339, 651] width 308 height 36
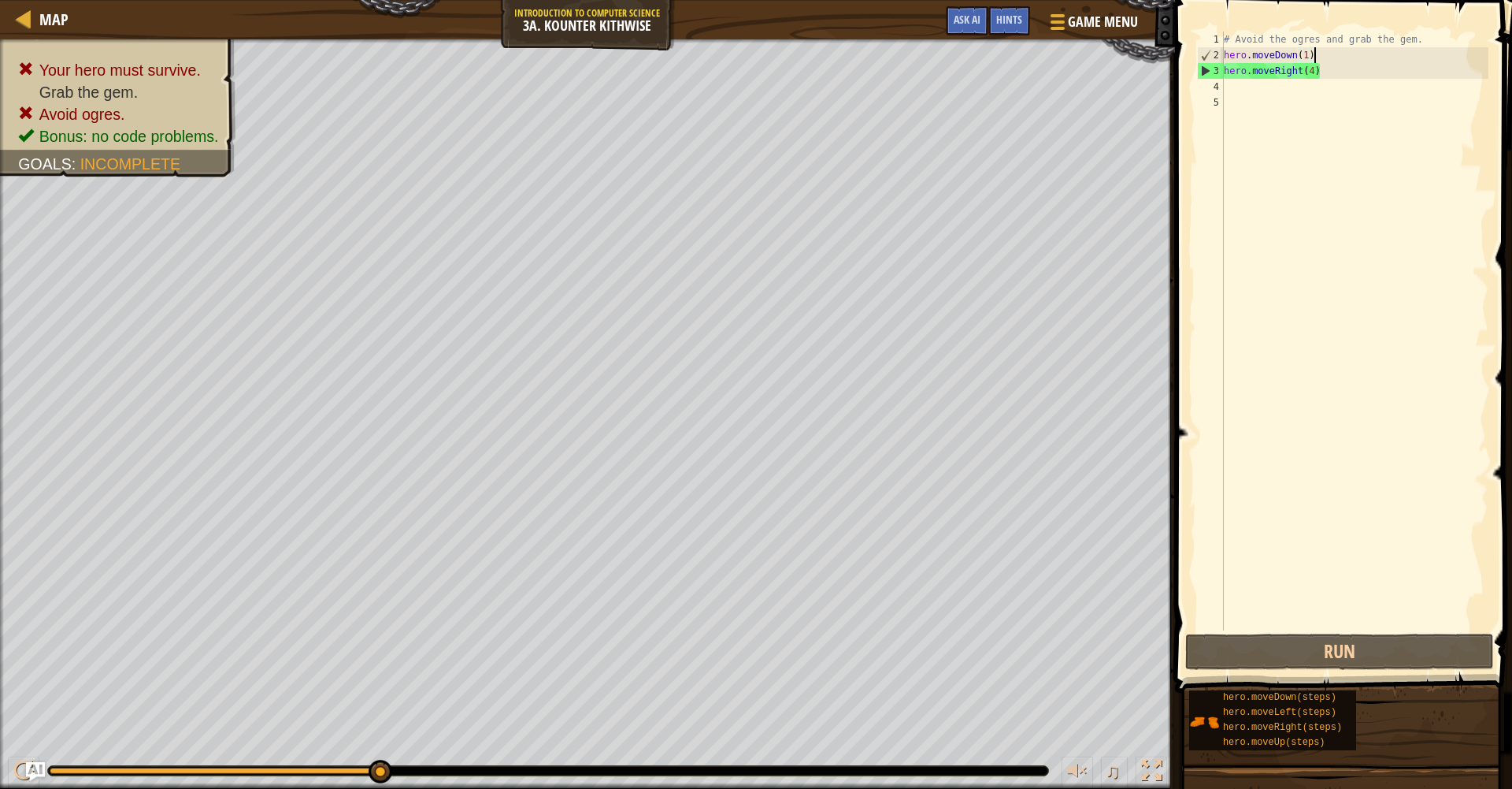
click at [1322, 74] on div "# Avoid the ogres and grab the gem. hero . moveDown ( 1 ) hero . moveRight ( 4 )" at bounding box center [1354, 346] width 268 height 631
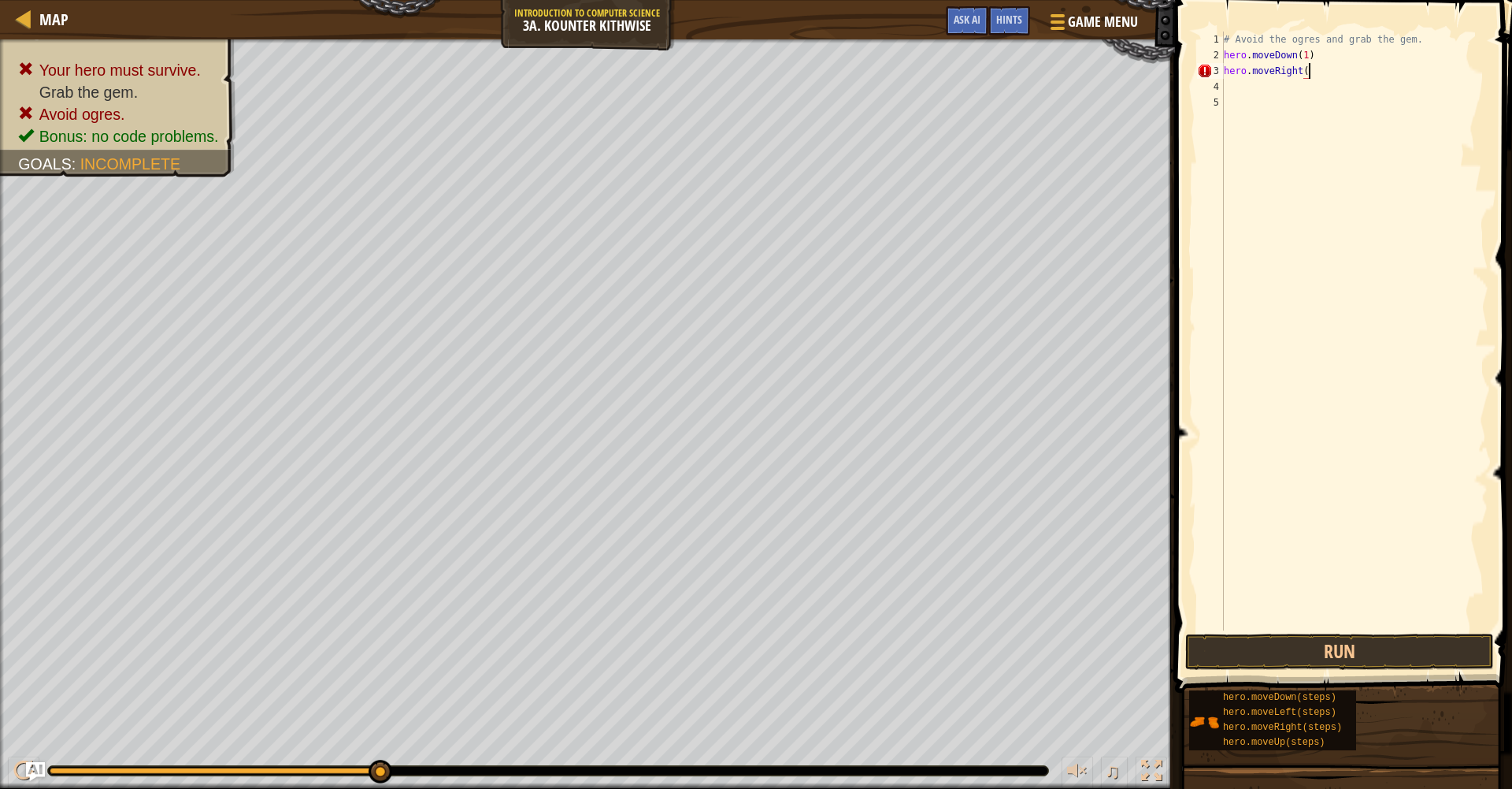
scroll to position [7, 7]
type textarea "hero.moveRight(5)"
click at [1400, 658] on button "Run" at bounding box center [1339, 651] width 308 height 36
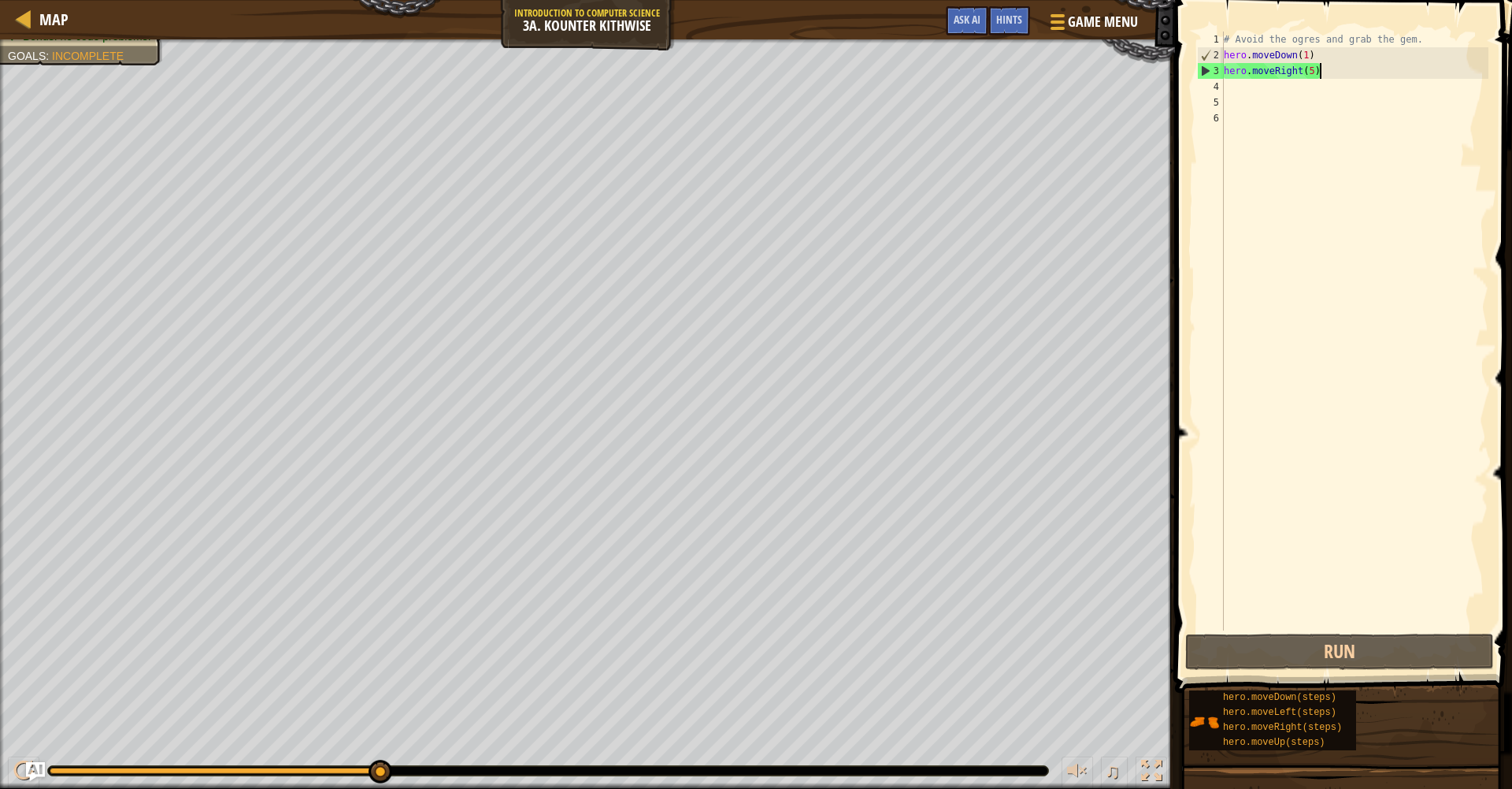
click at [1349, 75] on div "# Avoid the ogres and grab the gem. hero . moveDown ( 1 ) hero . moveRight ( 5 )" at bounding box center [1354, 346] width 268 height 631
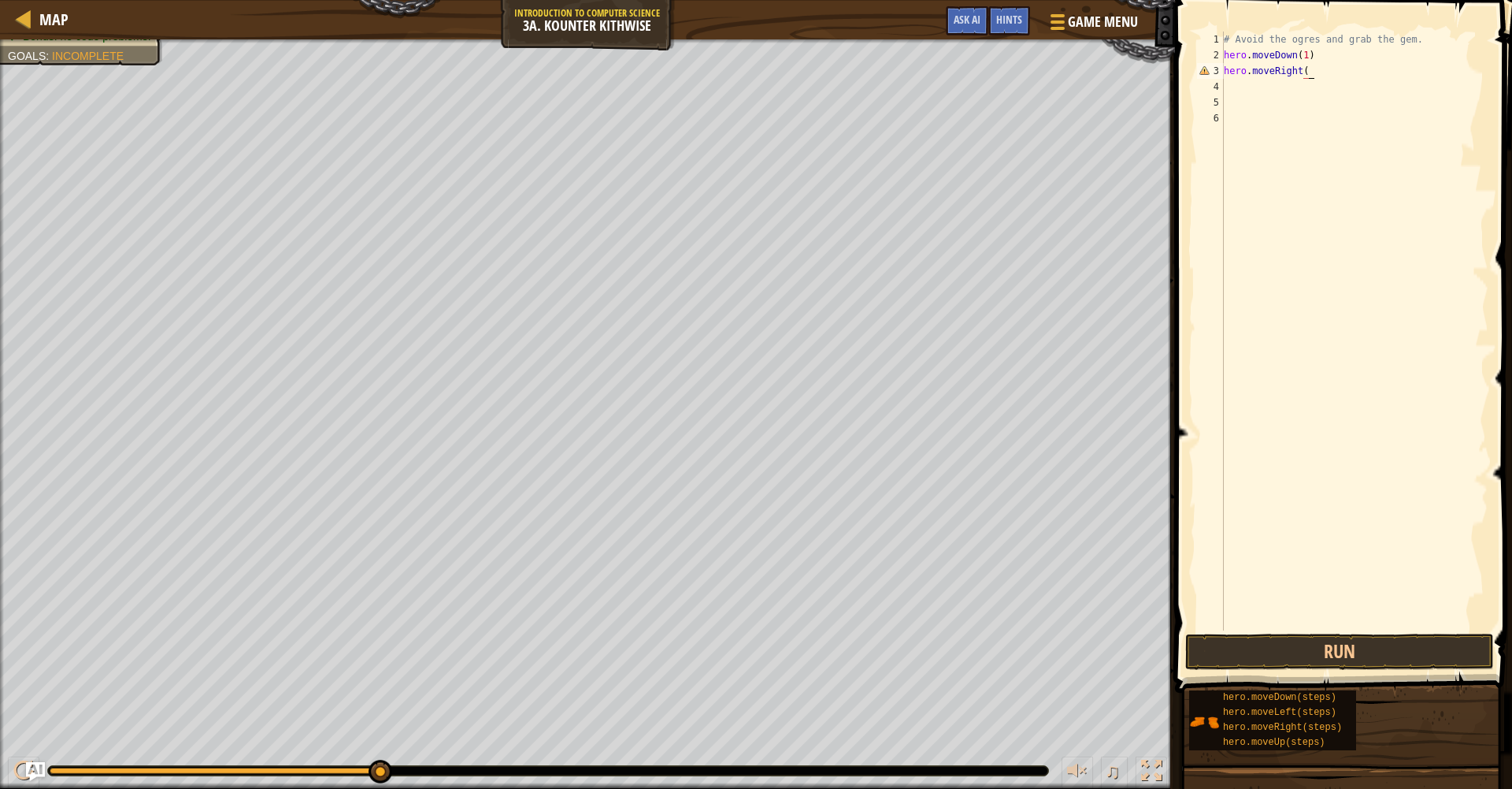
scroll to position [7, 7]
type textarea "hero.moveRight(1)"
click at [1223, 71] on div "3" at bounding box center [1210, 70] width 27 height 16
click at [1226, 69] on div "# Avoid the ogres and grab the gem. hero . moveDown ( 1 ) hero . moveRight ( 1 )" at bounding box center [1354, 346] width 268 height 631
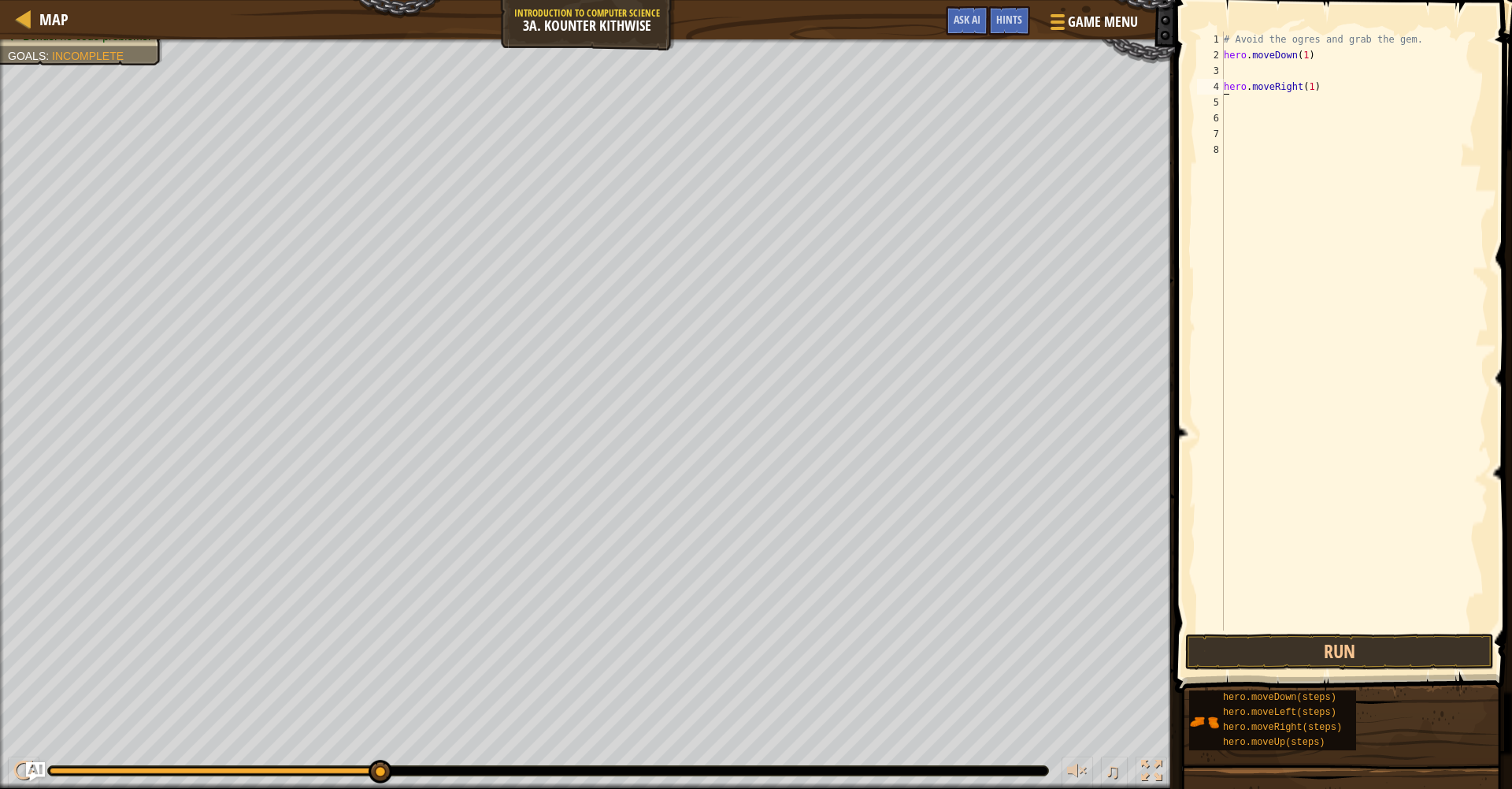
click at [1320, 53] on div "# Avoid the ogres and grab the gem. hero . moveDown ( 1 ) hero . moveRight ( 1 )" at bounding box center [1354, 346] width 268 height 631
click at [1226, 90] on div "# Avoid the ogres and grab the gem. hero . moveDown ( 2 ) hero . moveRight ( 1 )" at bounding box center [1354, 346] width 268 height 631
type textarea "hero.moveRight(1)"
click at [1239, 85] on div "# Avoid the ogres and grab the gem. hero . moveDown ( 2 ) hero . moveRight ( 1 )" at bounding box center [1354, 346] width 268 height 631
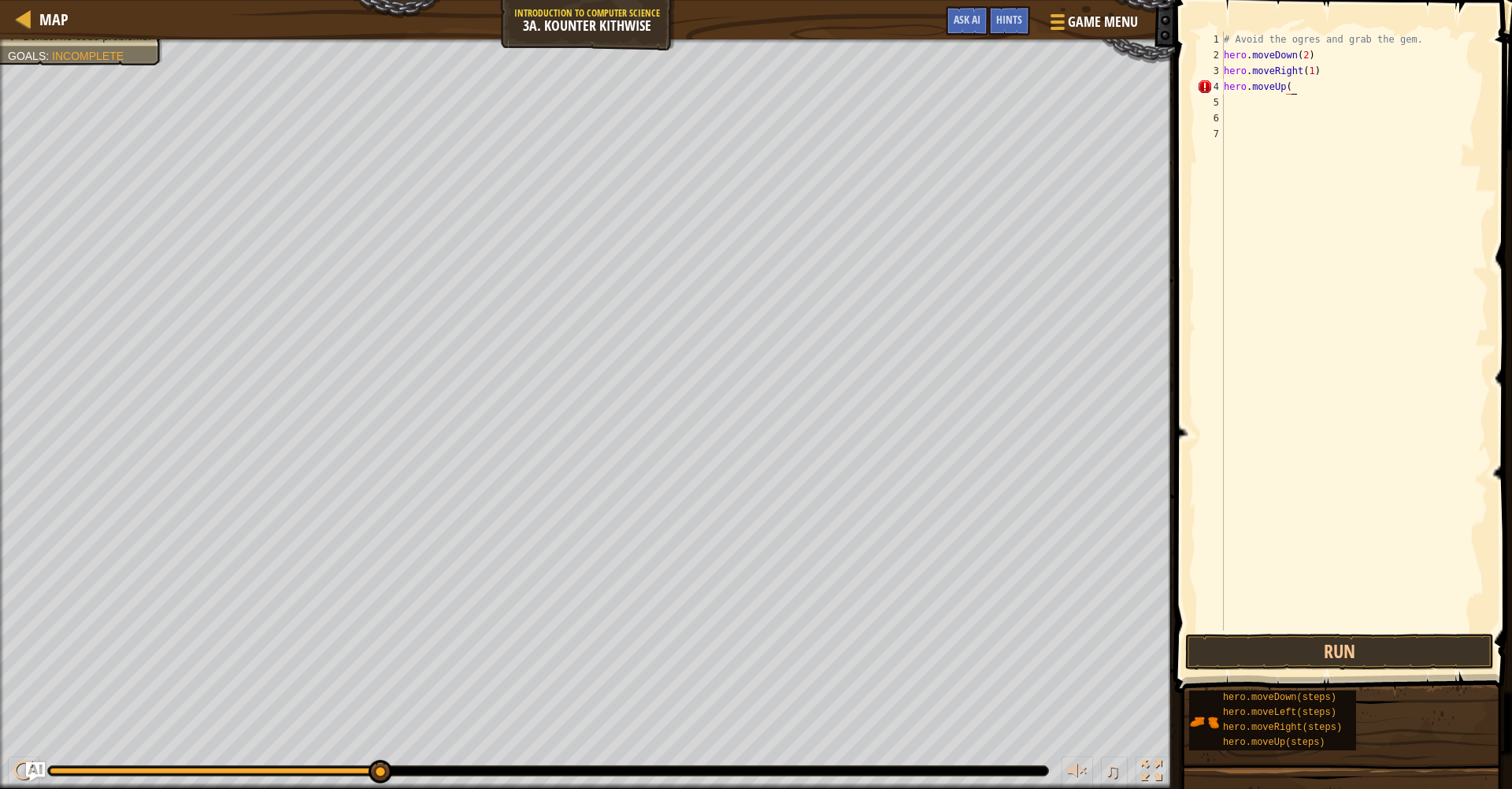
scroll to position [7, 6]
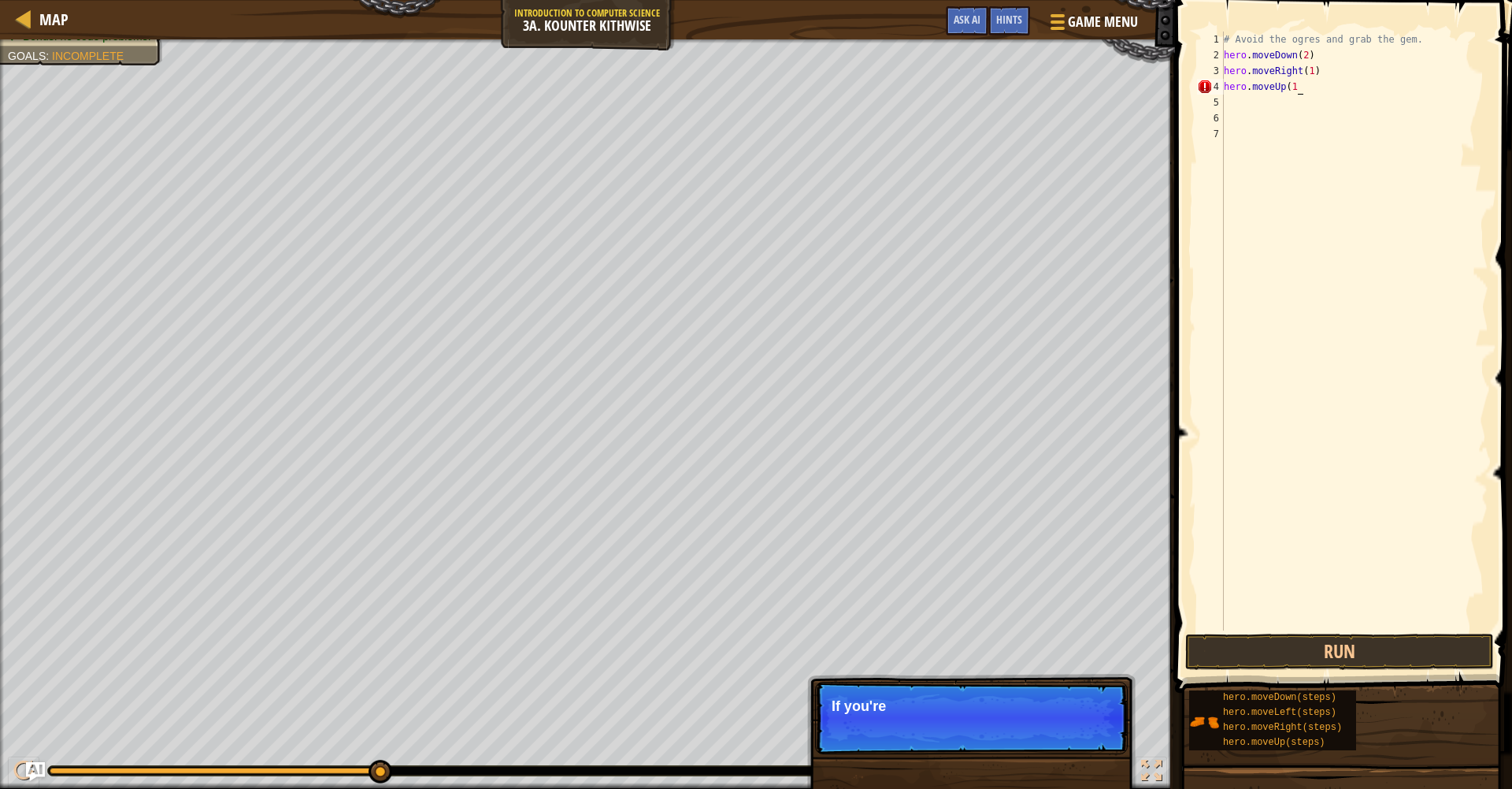
type textarea "hero.moveUp(1)"
click at [1237, 106] on div "# Avoid the ogres and grab the gem. hero . moveDown ( 2 ) hero . moveRight ( 1 …" at bounding box center [1354, 346] width 268 height 631
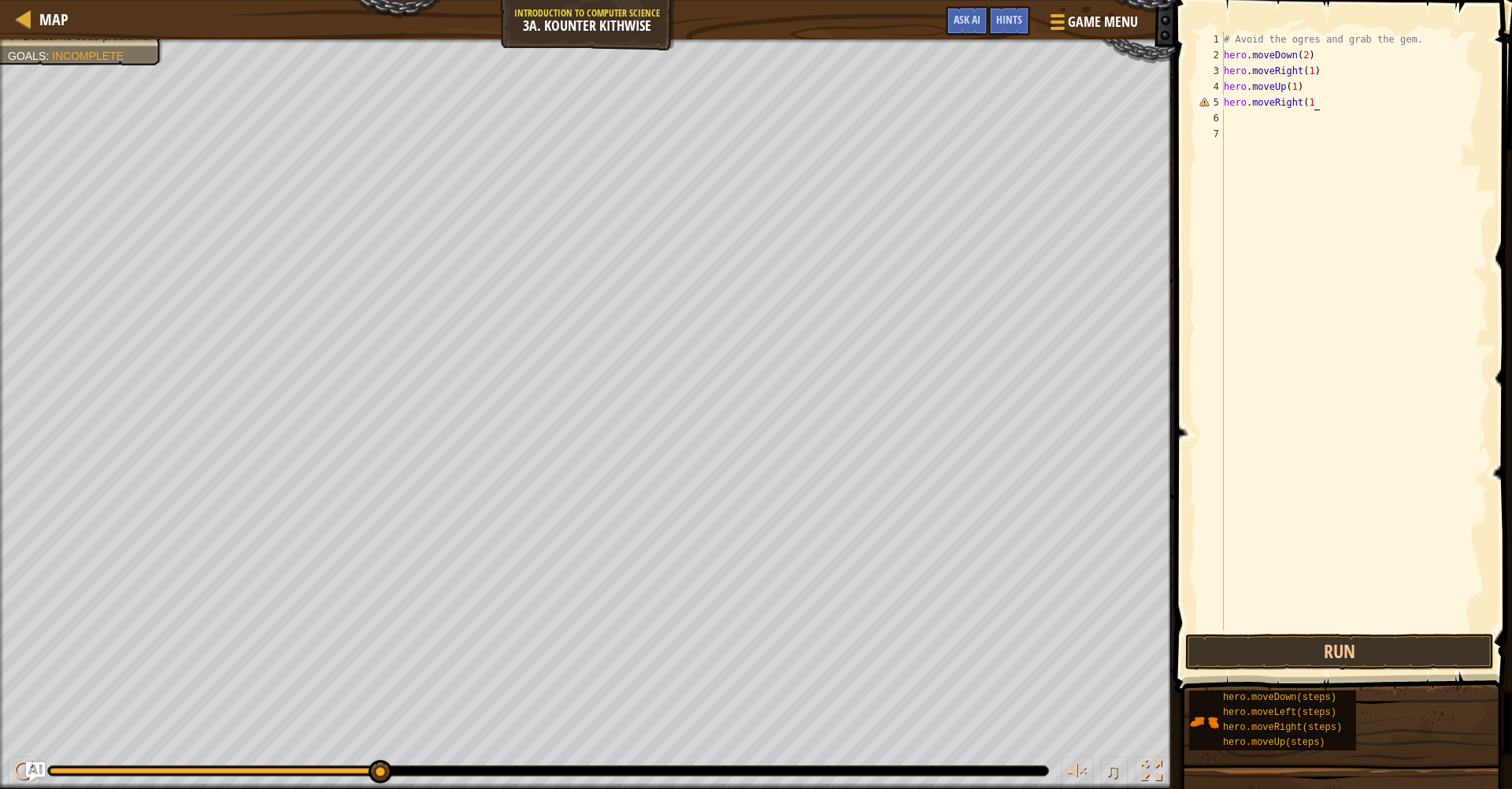
scroll to position [7, 7]
type textarea "hero.moveRight(1)"
click at [1254, 658] on button "Run" at bounding box center [1339, 651] width 308 height 36
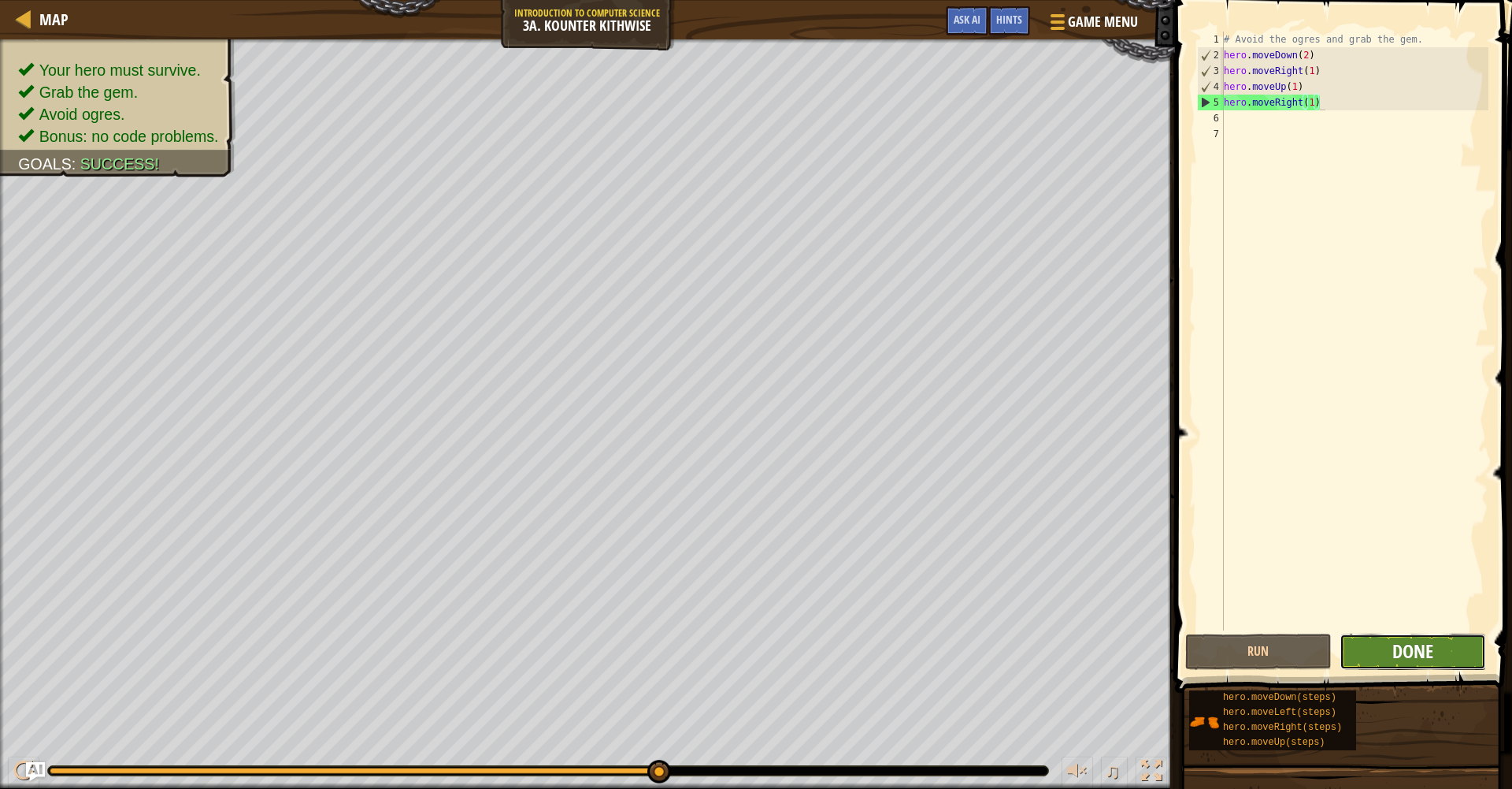
click at [1423, 644] on span "Done" at bounding box center [1413, 650] width 41 height 25
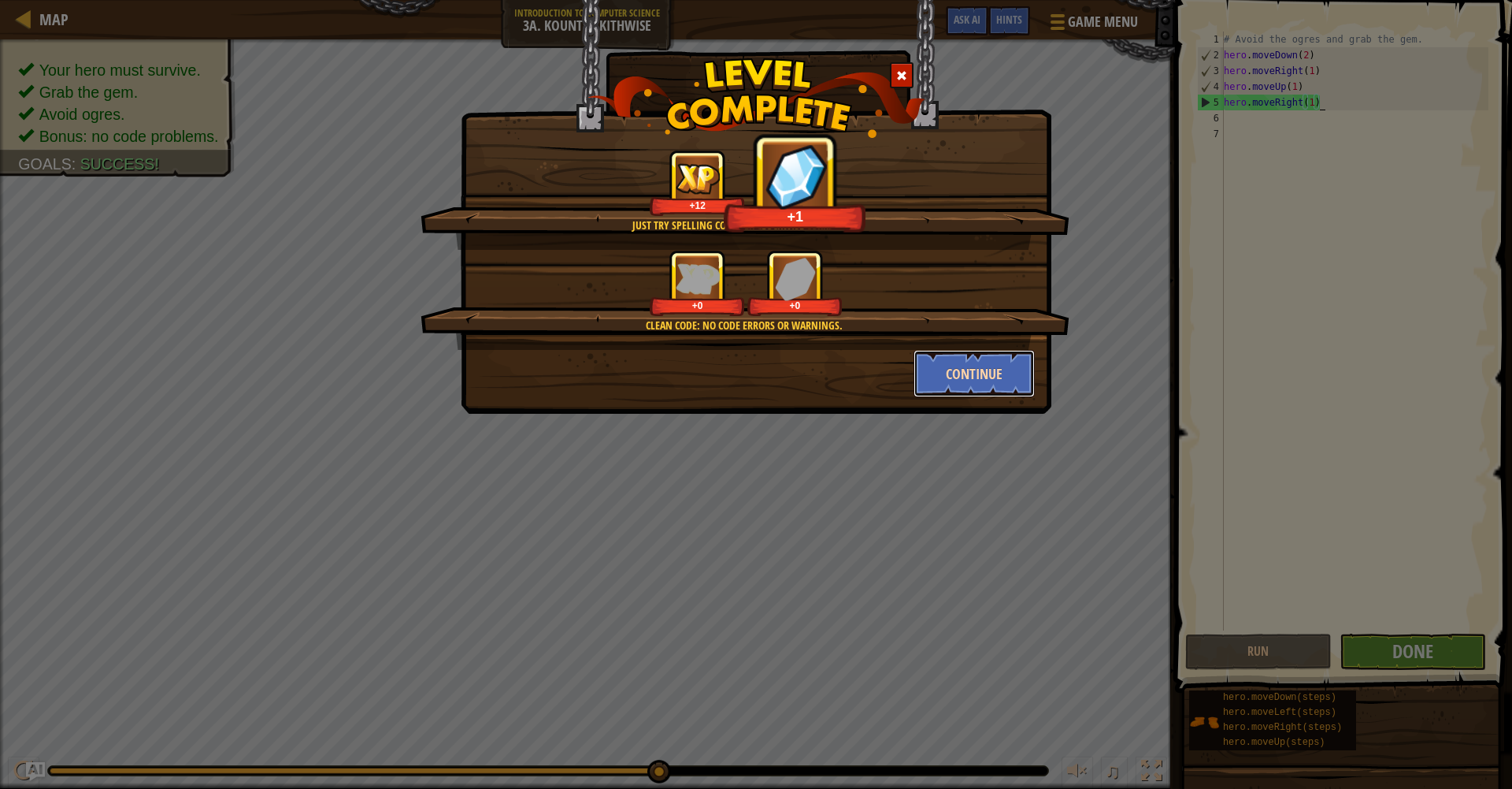
click at [986, 381] on button "Continue" at bounding box center [975, 373] width 122 height 47
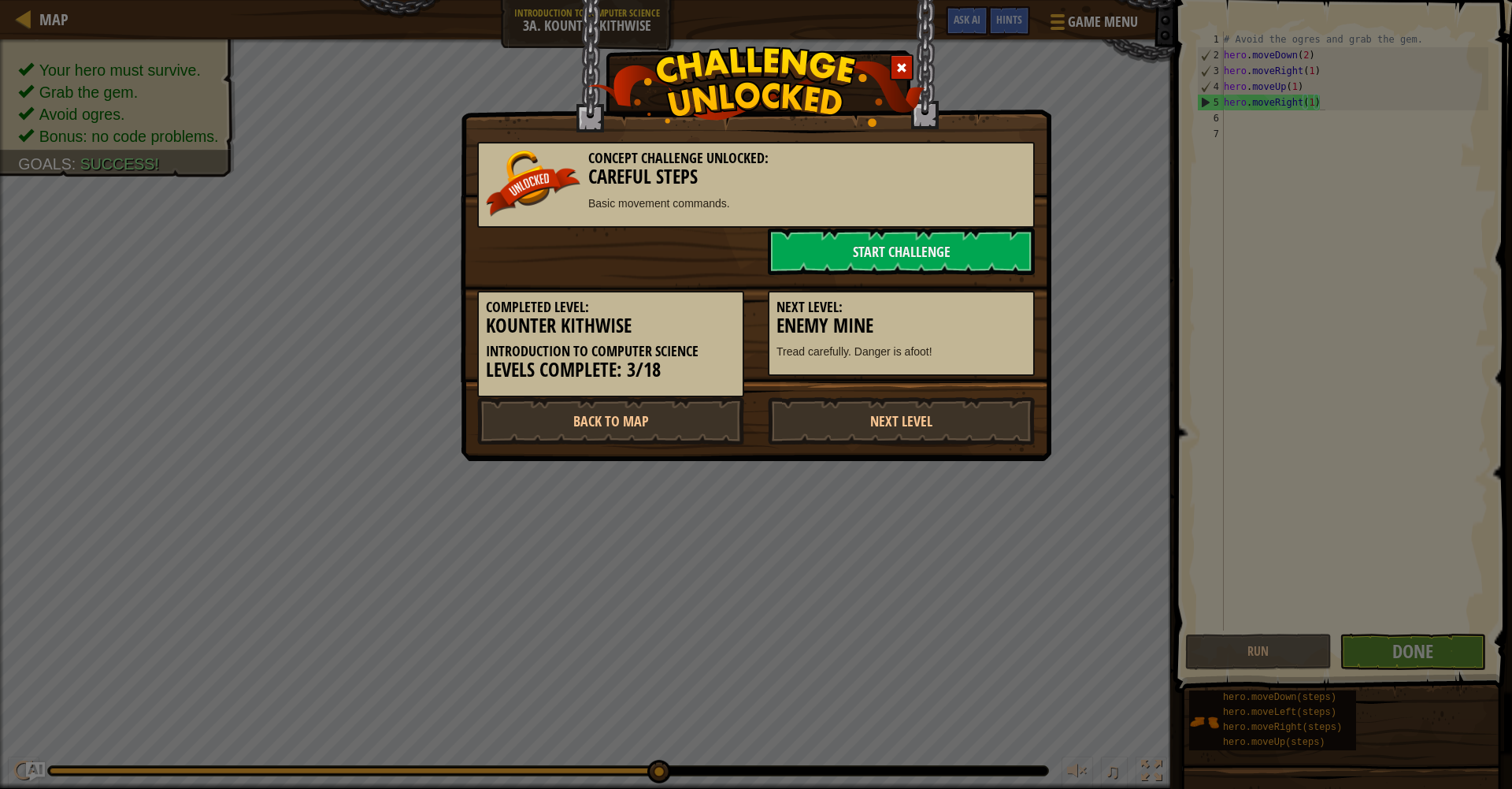
click at [980, 371] on div "Next Level: Enemy Mine Tread carefully. Danger is afoot!" at bounding box center [901, 333] width 267 height 86
click at [877, 419] on link "Next Level" at bounding box center [901, 420] width 267 height 47
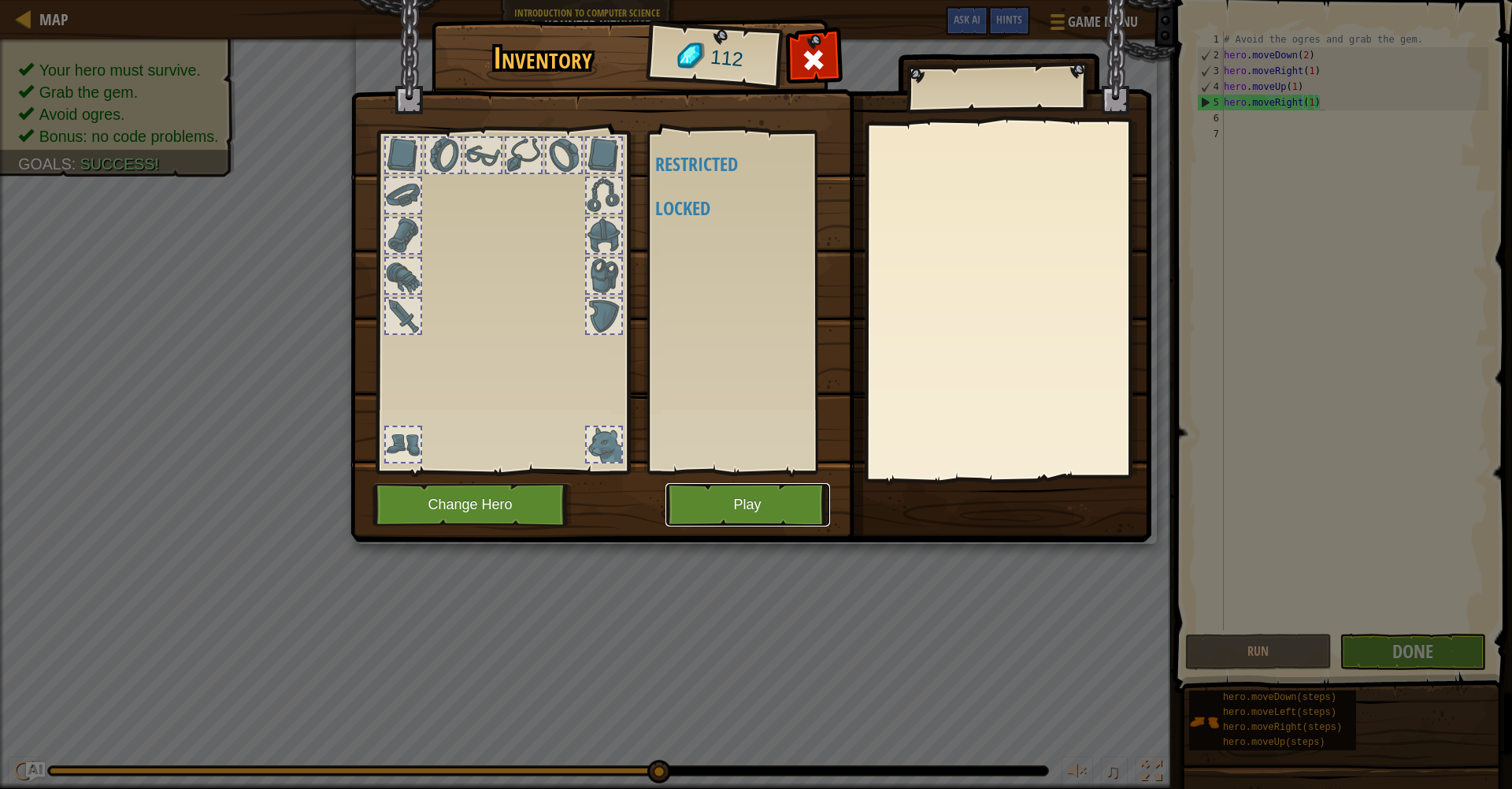
click at [758, 505] on button "Play" at bounding box center [747, 505] width 165 height 43
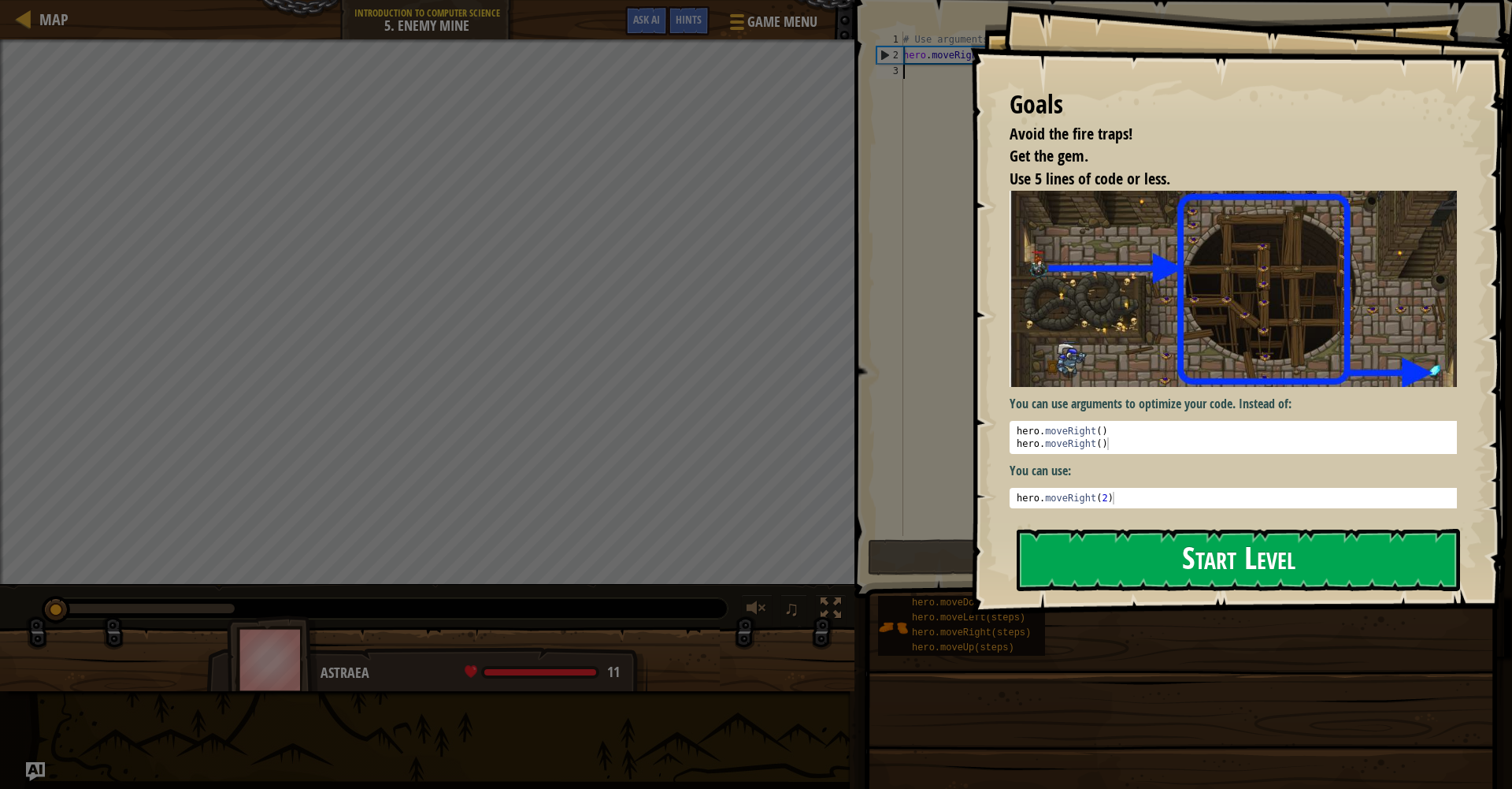
click at [1122, 543] on button "Start Level" at bounding box center [1239, 560] width 444 height 63
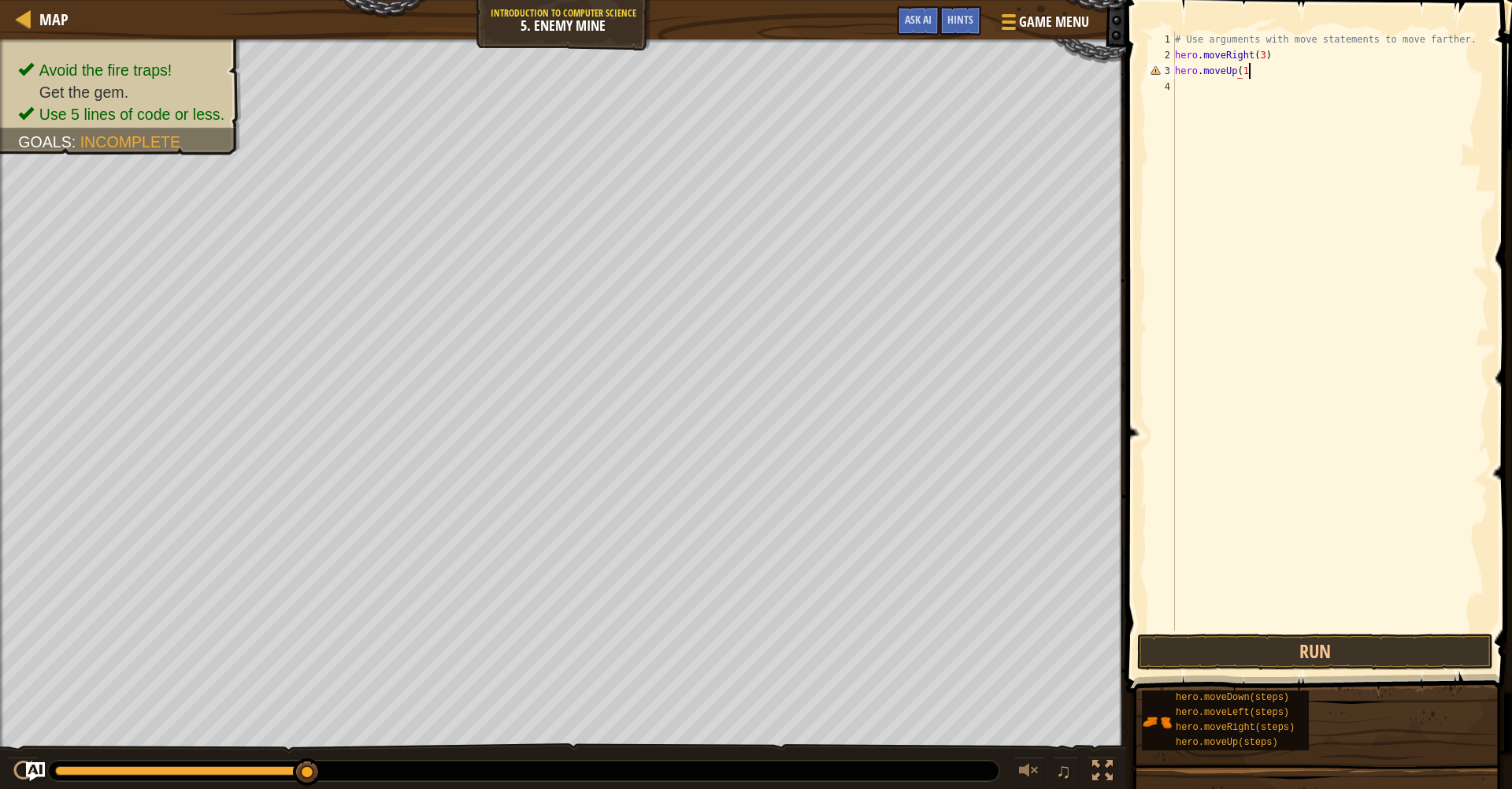
scroll to position [7, 6]
type textarea "hero.moveUp(1)"
click at [1184, 87] on div "# Use arguments with move statements to move farther. hero . moveRight ( 3 ) he…" at bounding box center [1330, 346] width 317 height 631
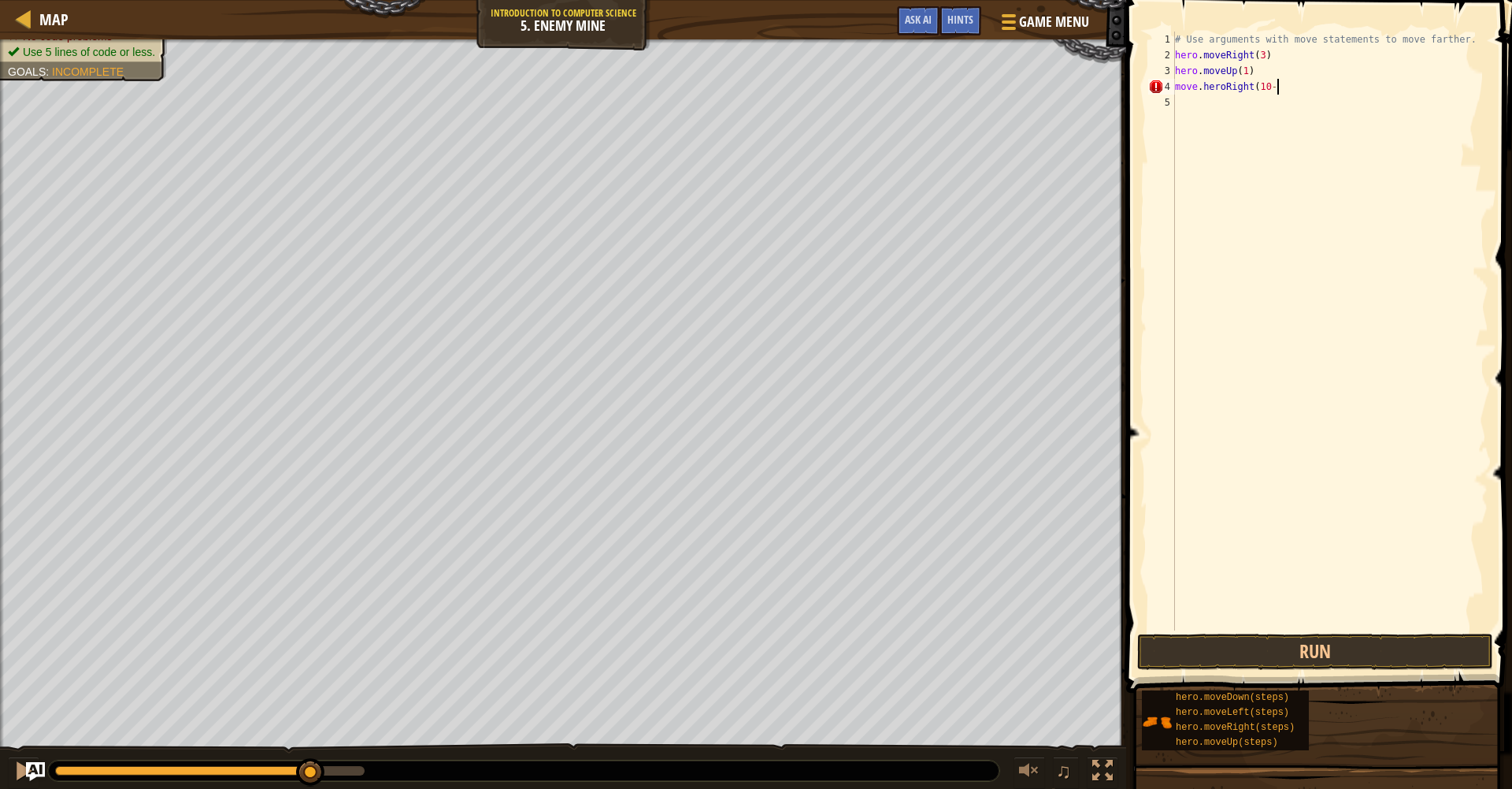
scroll to position [7, 7]
click at [1388, 654] on button "Run" at bounding box center [1315, 651] width 356 height 36
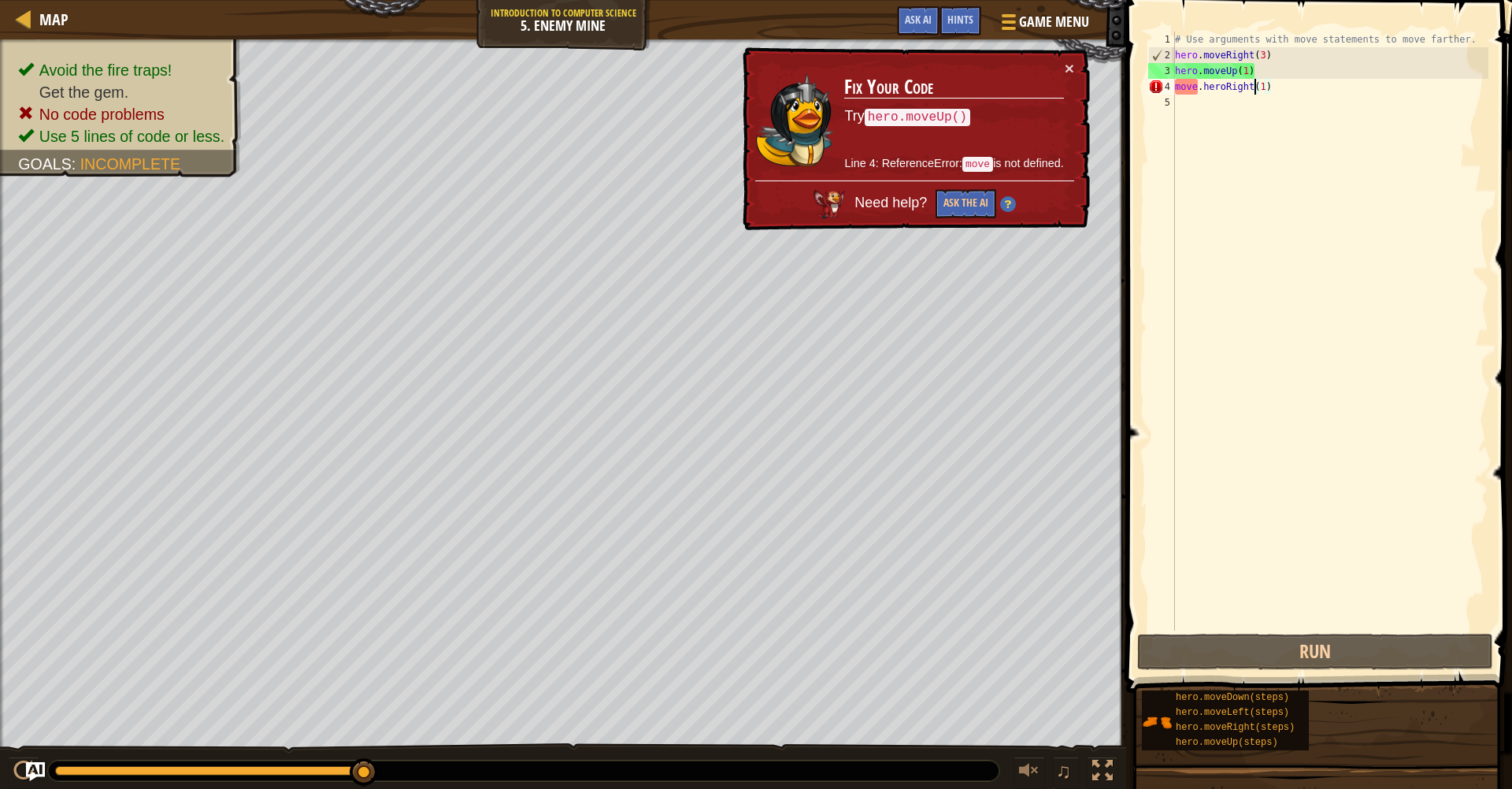
click at [1253, 88] on div "# Use arguments with move statements to move farther. hero . moveRight ( 3 ) he…" at bounding box center [1330, 346] width 317 height 631
click at [1199, 90] on div "# Use arguments with move statements to move farther. hero . moveRight ( 3 ) he…" at bounding box center [1330, 346] width 317 height 631
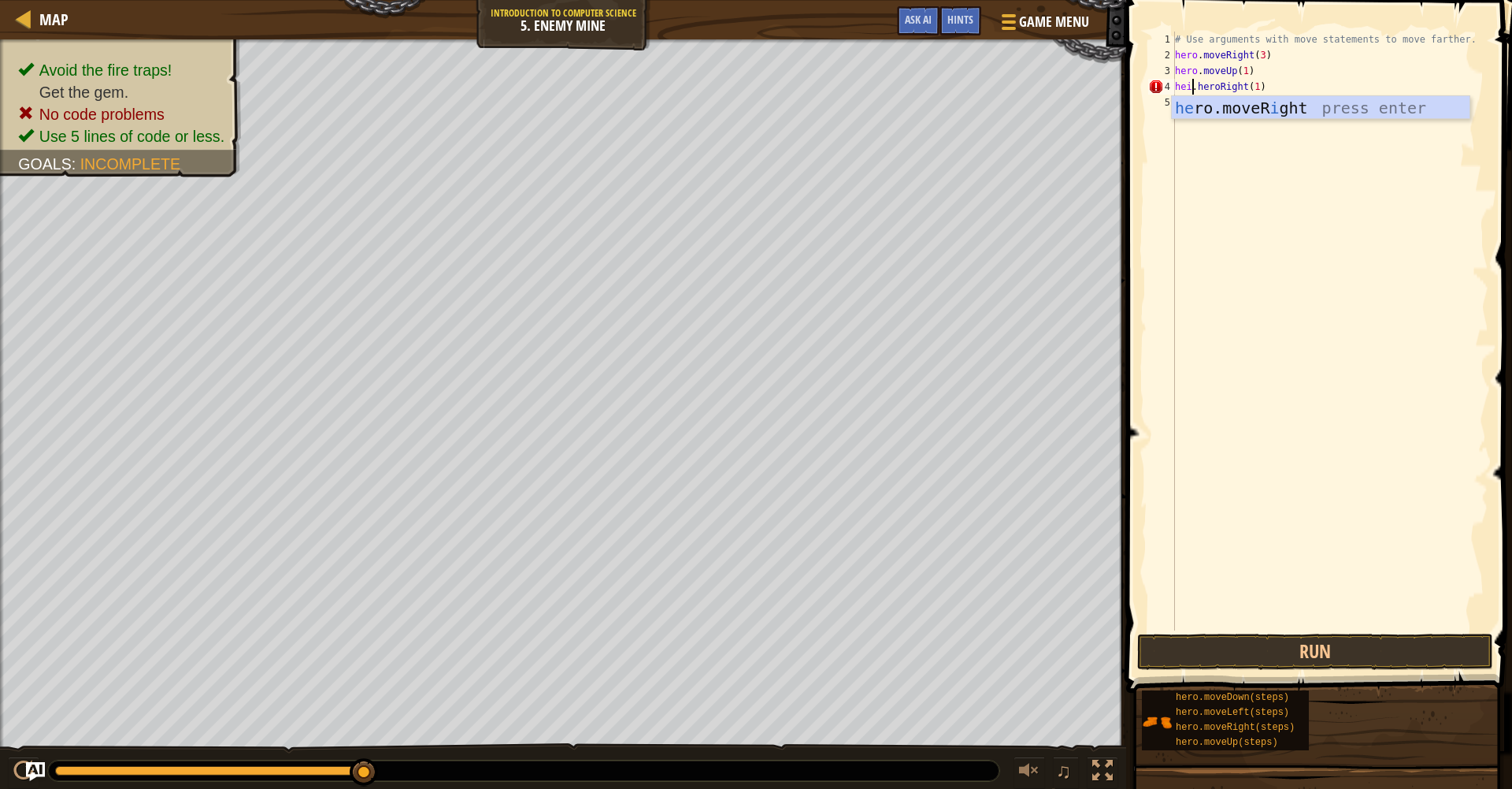
scroll to position [7, 3]
click at [1220, 88] on div "# Use arguments with move statements to move farther. hero . moveRight ( 3 ) he…" at bounding box center [1330, 346] width 317 height 631
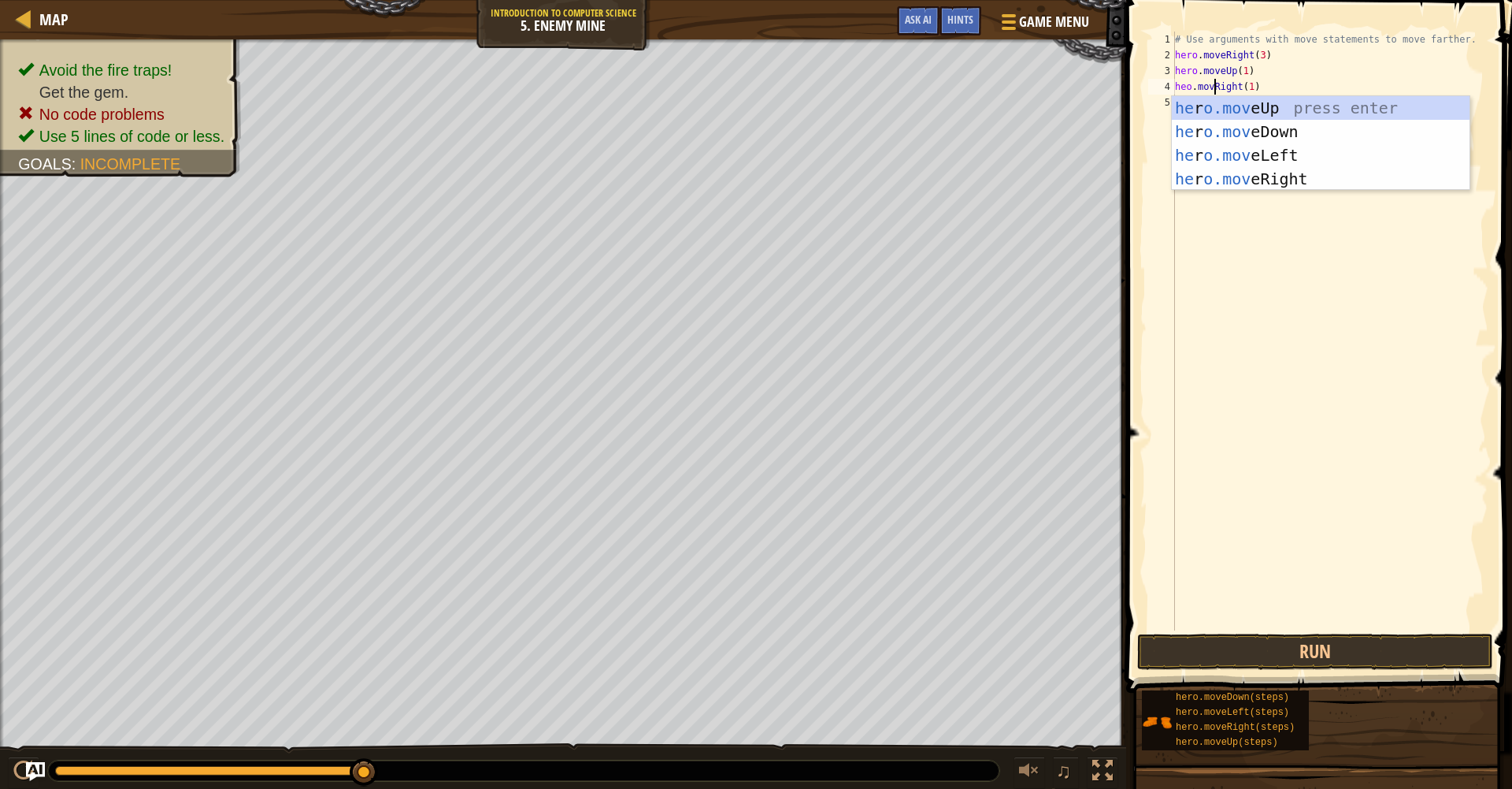
scroll to position [7, 5]
click at [1276, 90] on div "# Use arguments with move statements to move farther. hero . moveRight ( 3 ) he…" at bounding box center [1330, 346] width 317 height 631
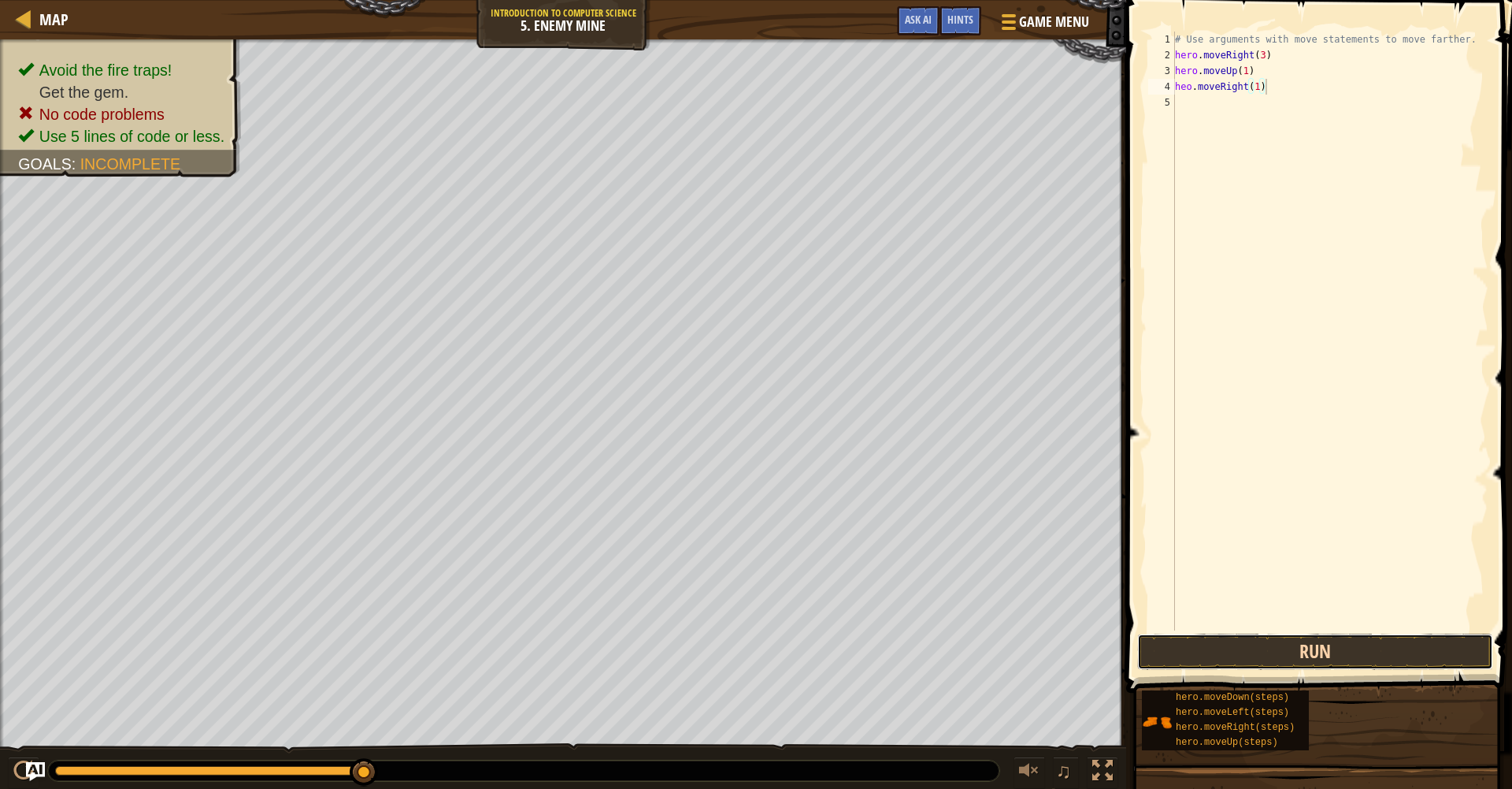
click at [1172, 657] on button "Run" at bounding box center [1315, 651] width 356 height 36
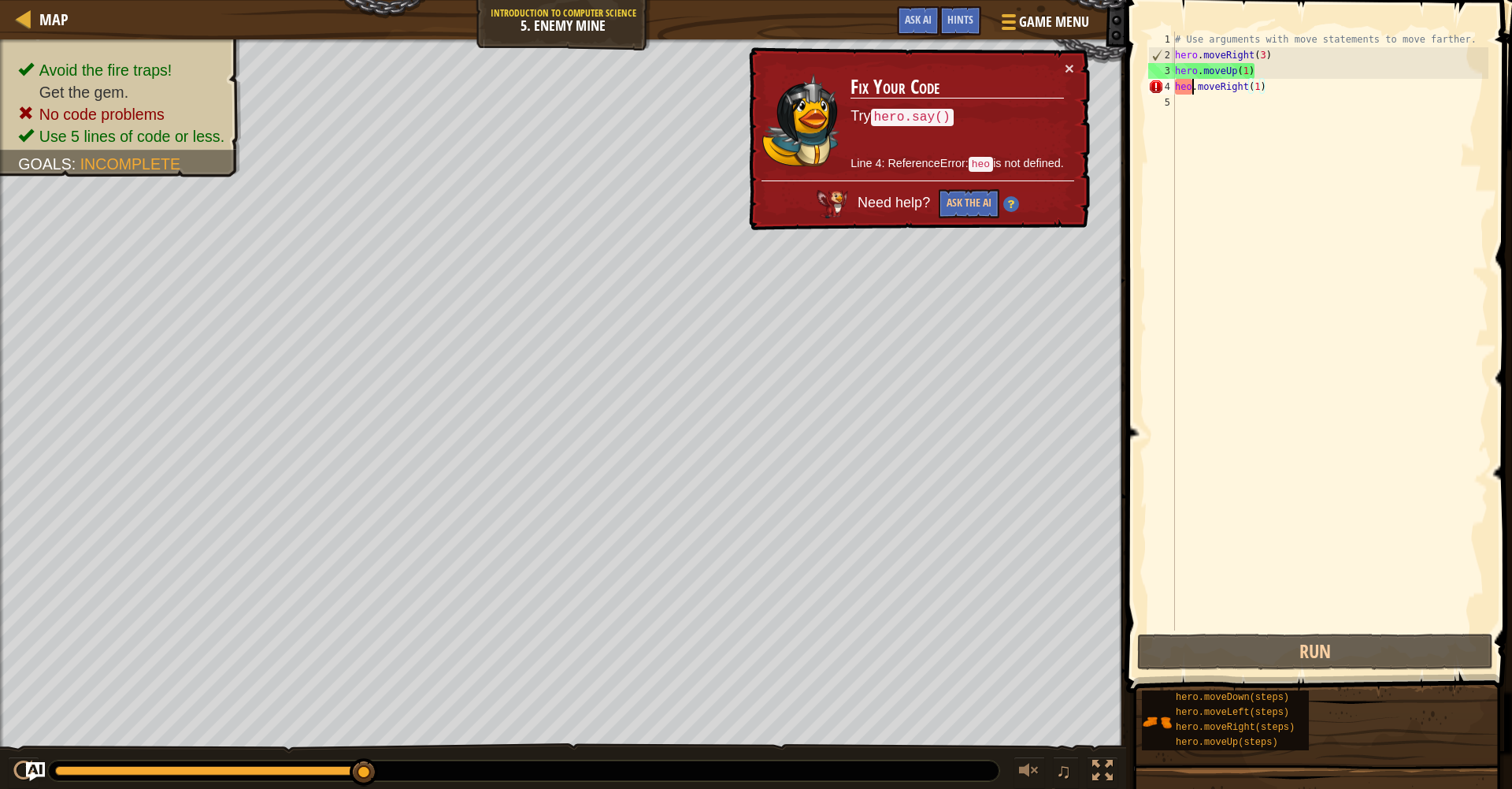
click at [1194, 88] on div "# Use arguments with move statements to move farther. hero . moveRight ( 3 ) he…" at bounding box center [1330, 346] width 317 height 631
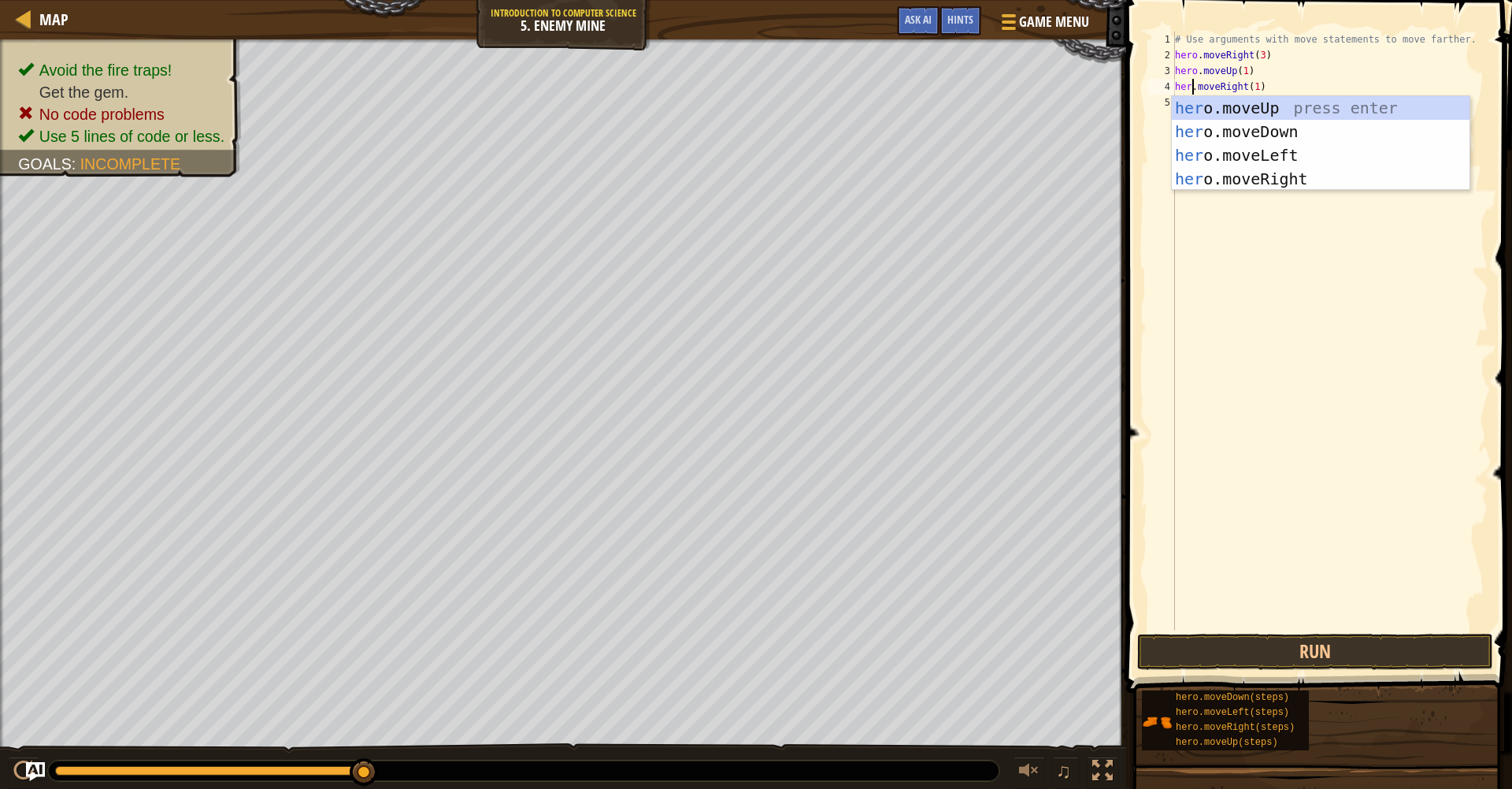
scroll to position [7, 3]
type textarea "hero.moveRight(1)"
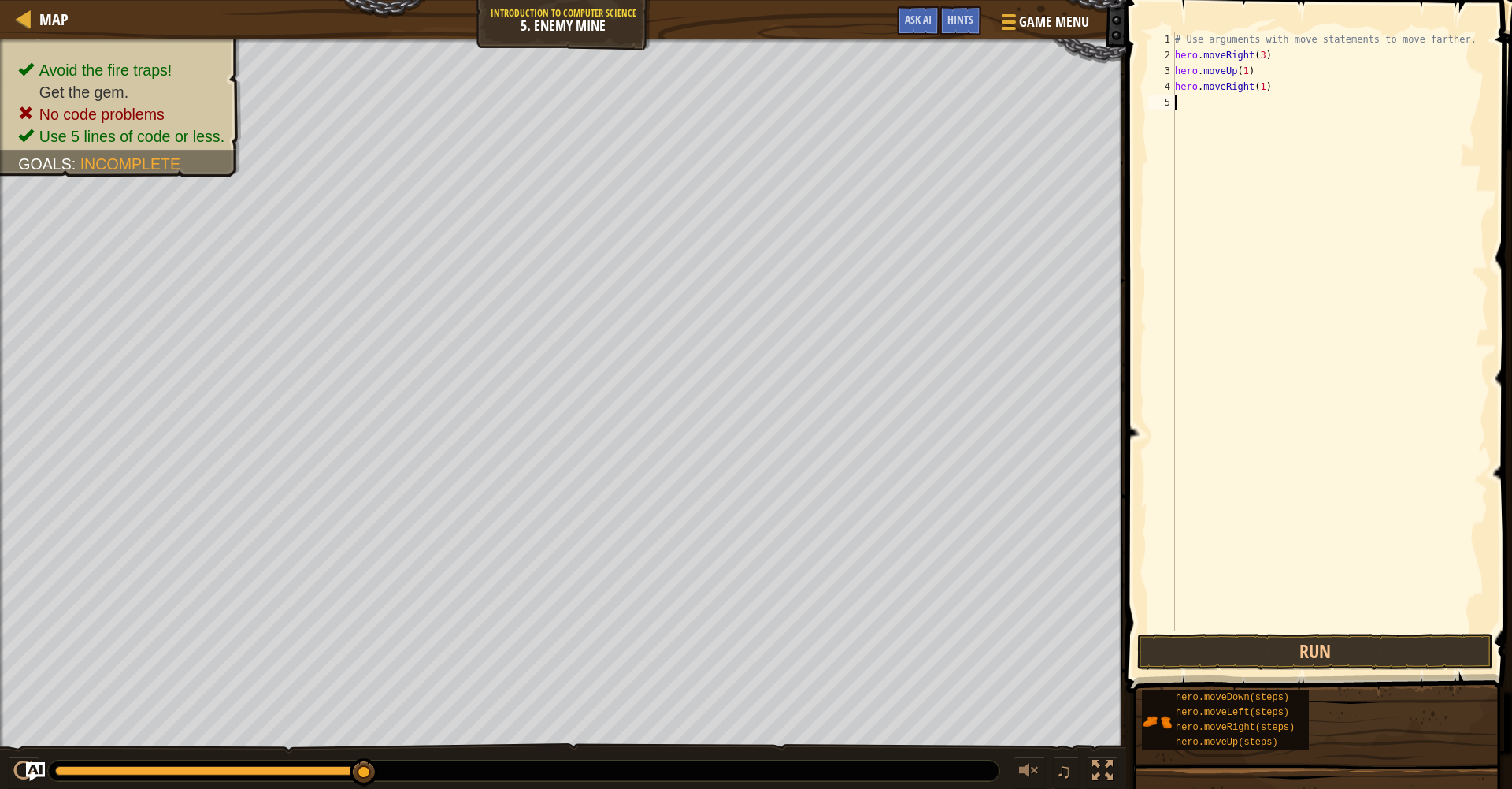
drag, startPoint x: 1267, startPoint y: 342, endPoint x: 1277, endPoint y: 371, distance: 30.7
click at [1269, 342] on div "# Use arguments with move statements to move farther. hero . moveRight ( 3 ) he…" at bounding box center [1330, 346] width 317 height 631
click at [1279, 653] on button "Run" at bounding box center [1315, 651] width 356 height 36
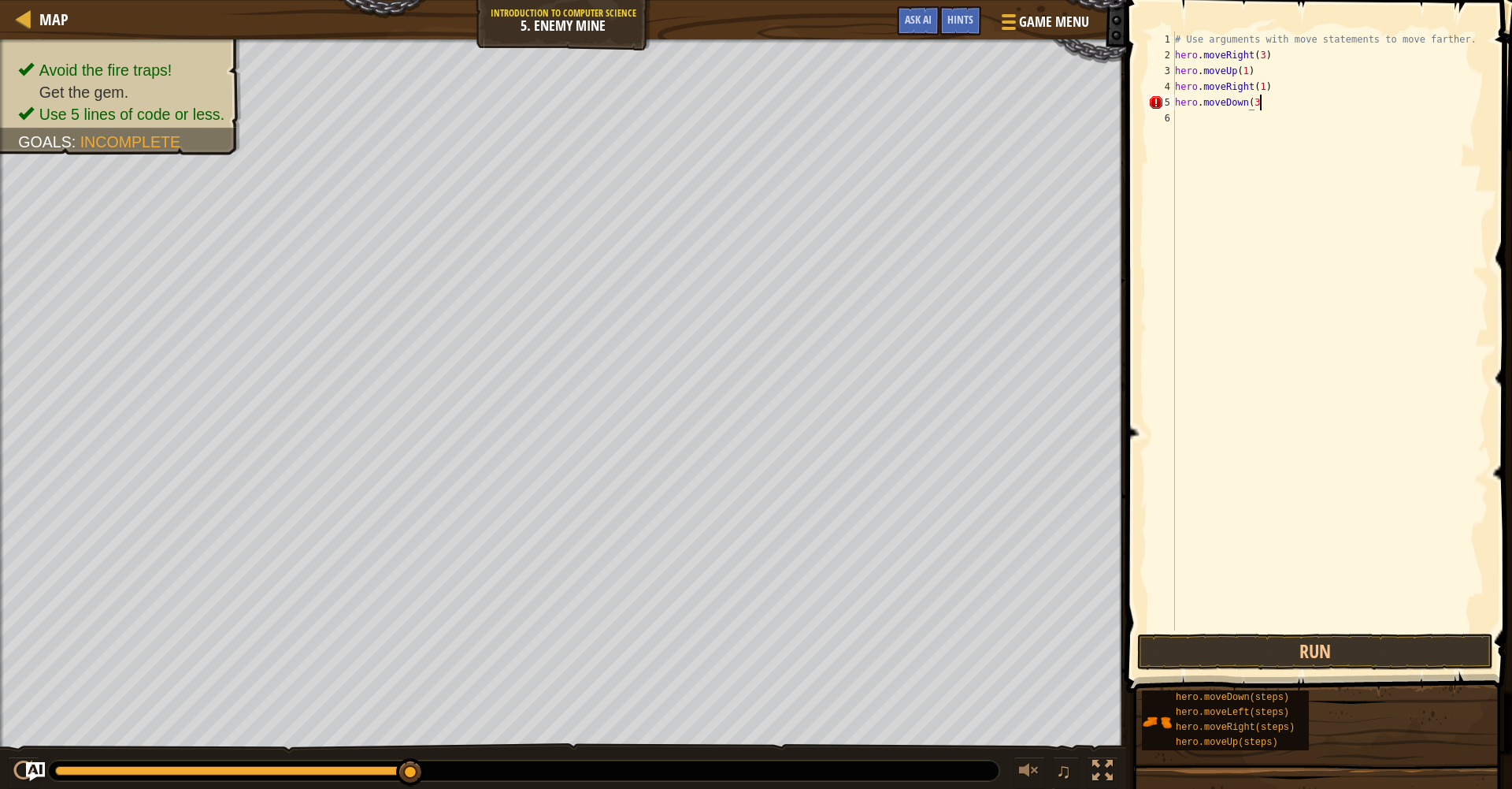
scroll to position [7, 6]
type textarea "hero.moveDown(3)"
click at [1199, 125] on div "# Use arguments with move statements to move farther. hero . moveRight ( 3 ) he…" at bounding box center [1330, 346] width 317 height 631
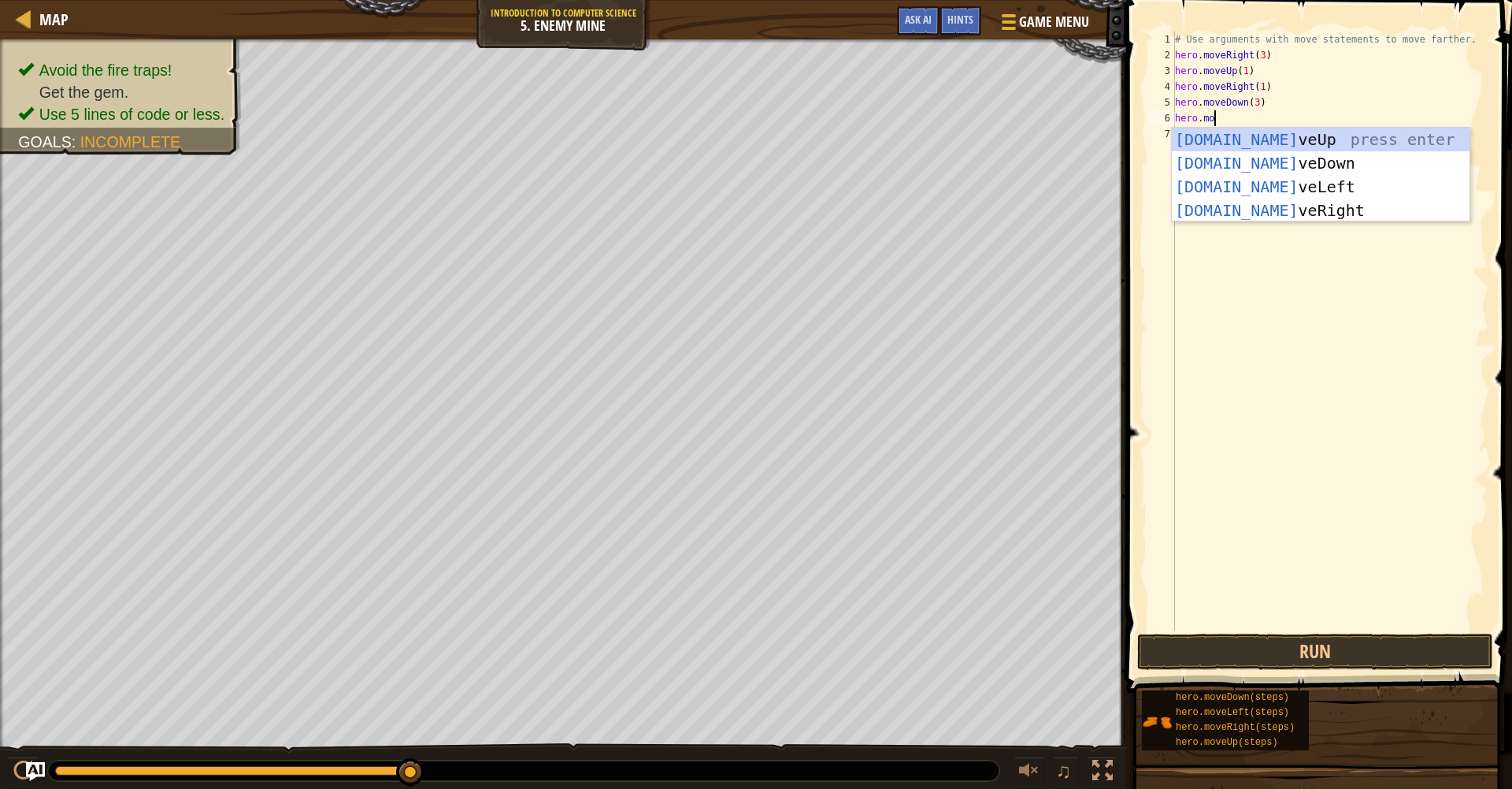
scroll to position [7, 3]
type textarea "hero.move"
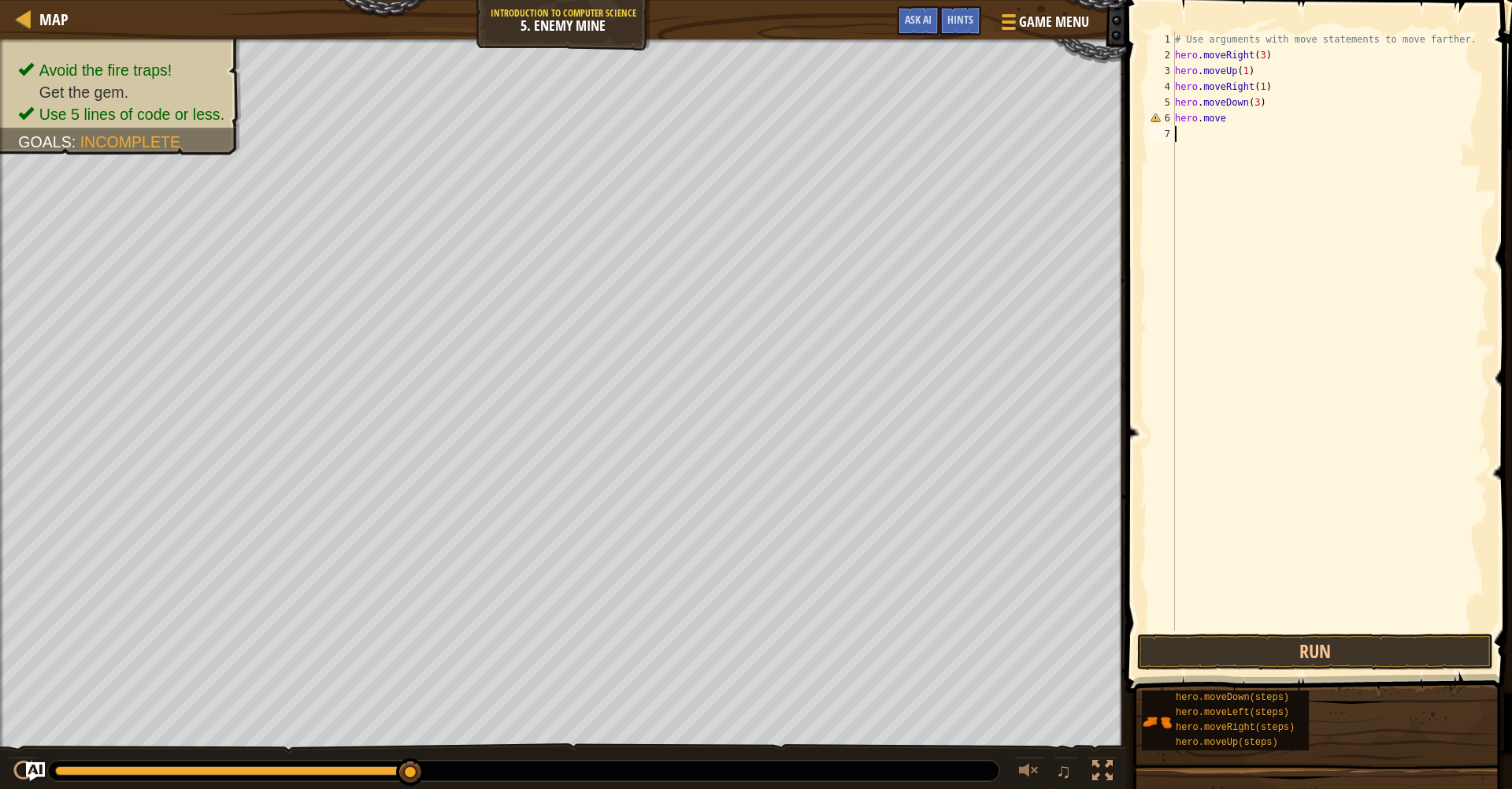
click at [1312, 222] on div "# Use arguments with move statements to move farther. hero . moveRight ( 3 ) he…" at bounding box center [1330, 346] width 317 height 631
click at [1235, 125] on div "# Use arguments with move statements to move farther. hero . moveRight ( 3 ) he…" at bounding box center [1330, 346] width 317 height 631
type textarea "hero.moveRight(2)"
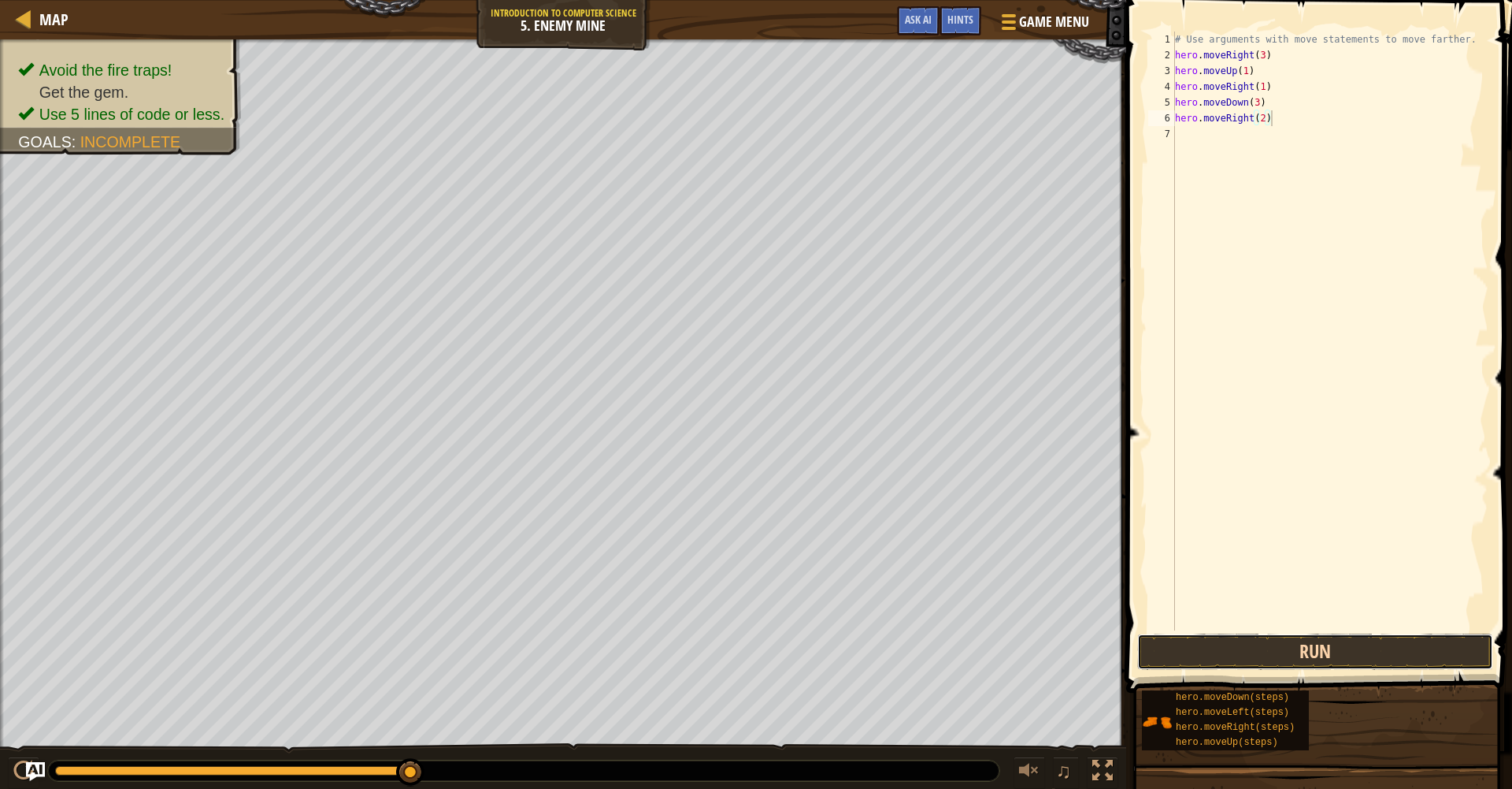
click at [1294, 647] on button "Run" at bounding box center [1315, 651] width 356 height 36
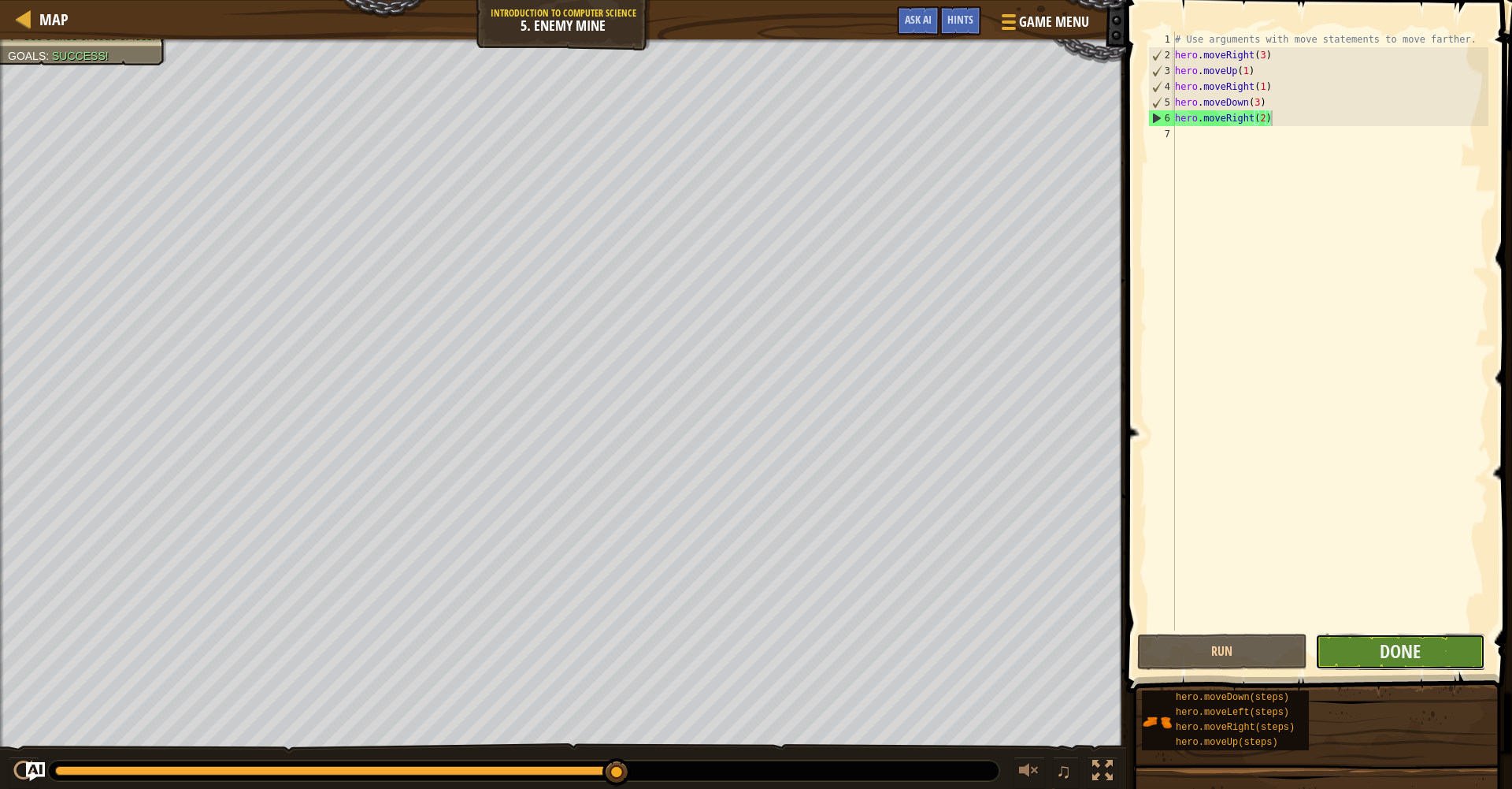
drag, startPoint x: 1410, startPoint y: 644, endPoint x: 1406, endPoint y: 635, distance: 9.8
click at [1406, 635] on button "Done" at bounding box center [1400, 651] width 170 height 36
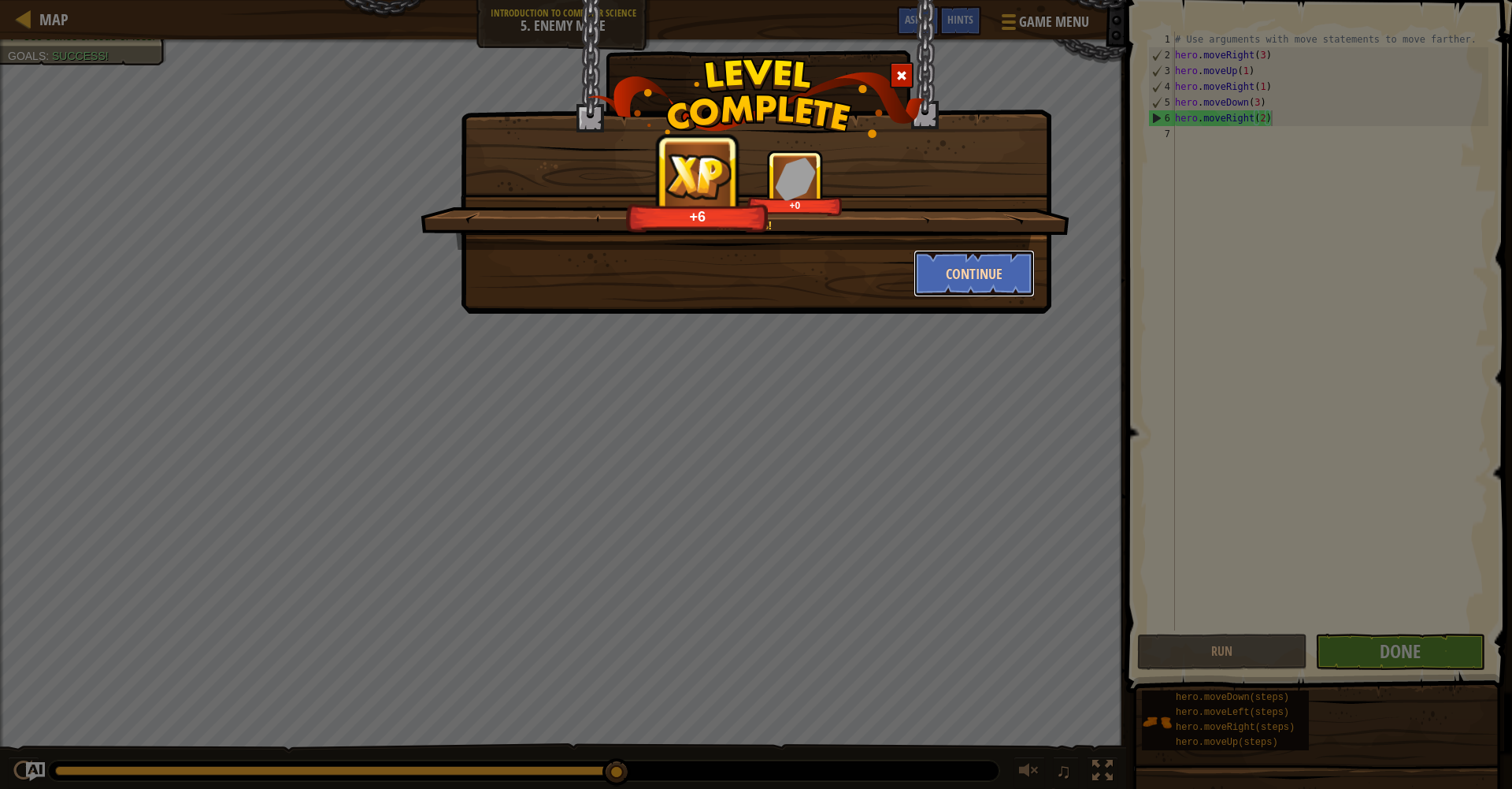
click at [968, 266] on button "Continue" at bounding box center [975, 273] width 122 height 47
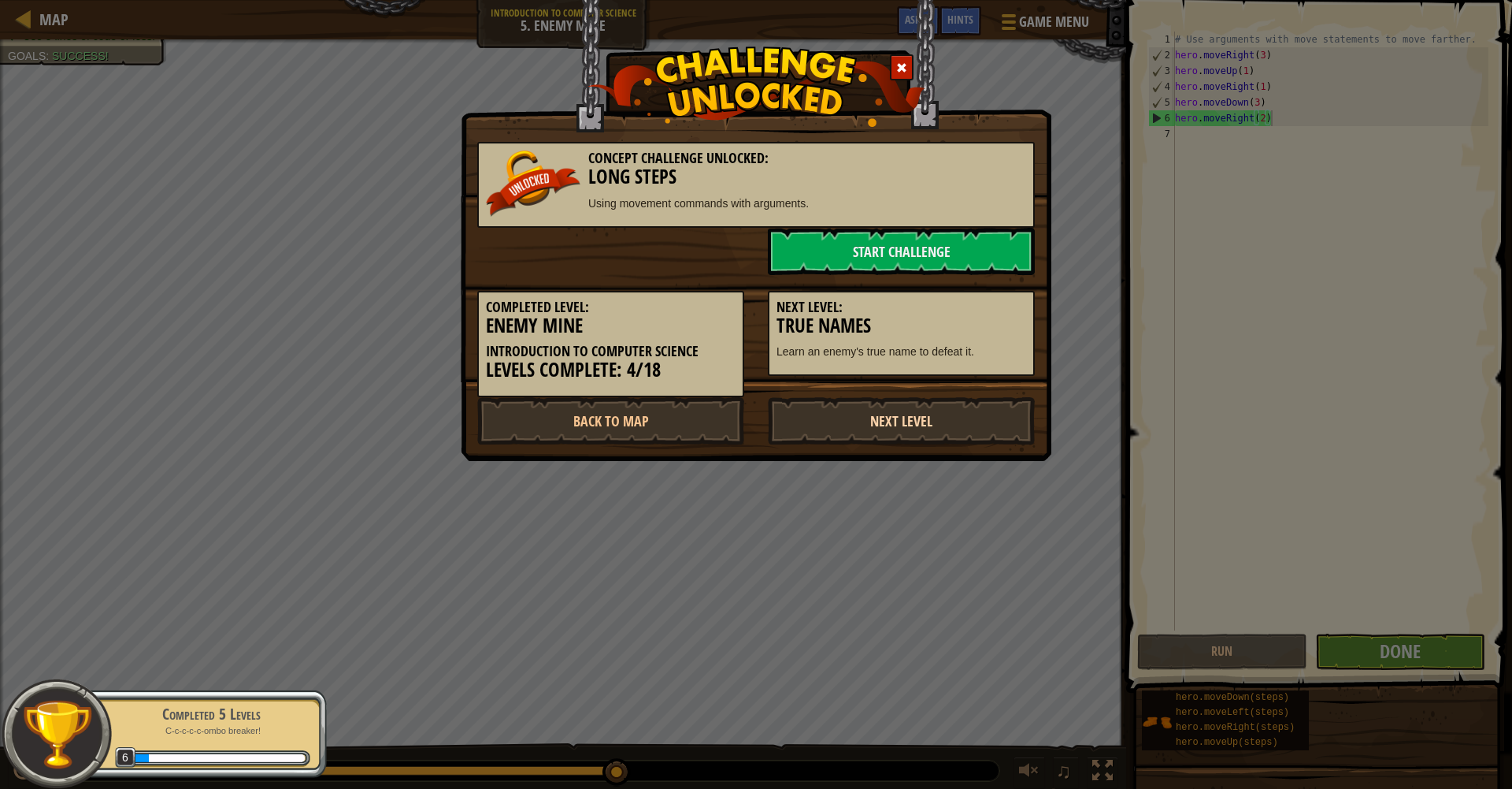
click at [926, 415] on link "Next Level" at bounding box center [901, 420] width 267 height 47
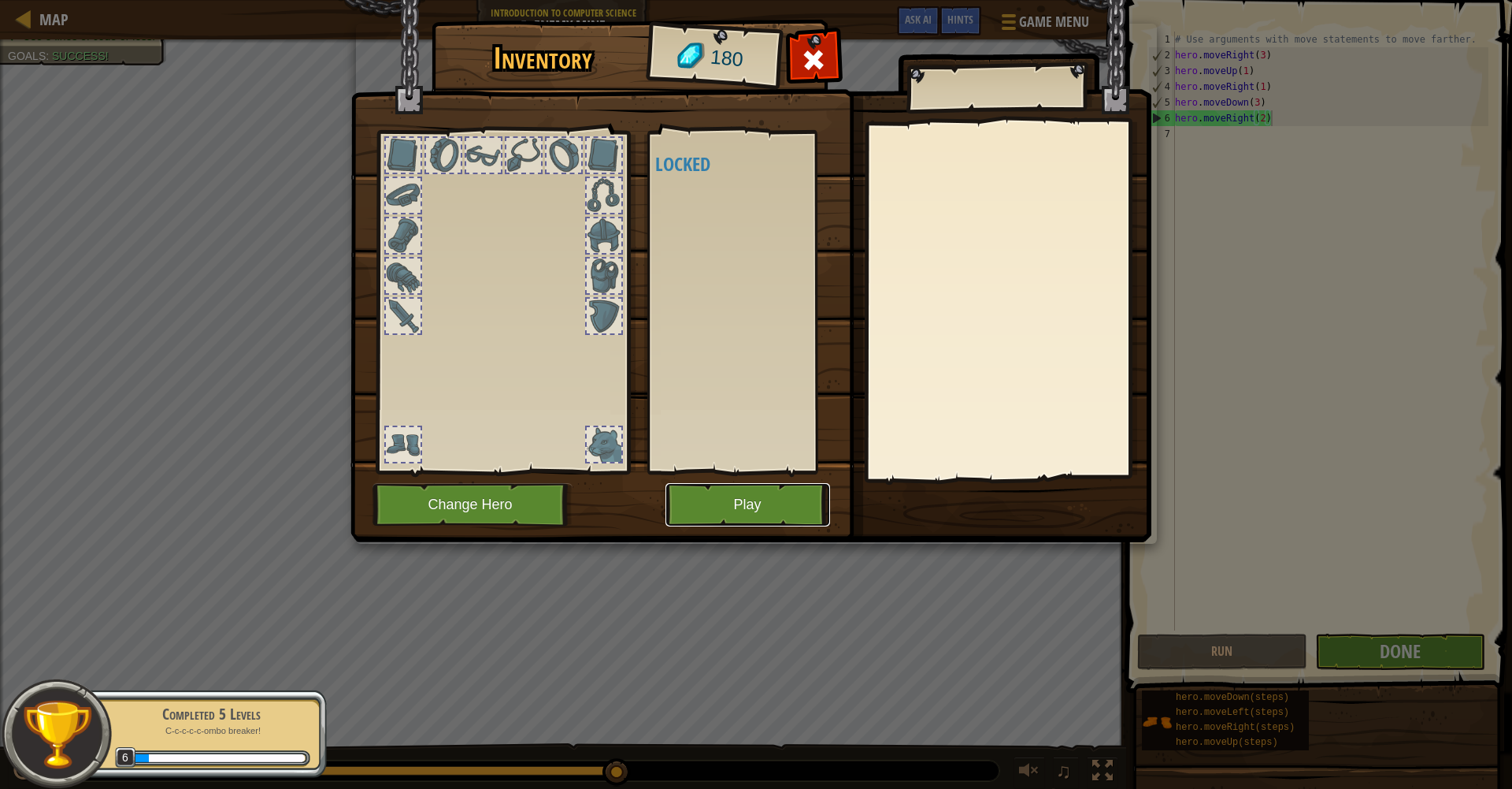
drag, startPoint x: 773, startPoint y: 516, endPoint x: 775, endPoint y: 505, distance: 11.2
click at [776, 507] on button "Play" at bounding box center [747, 505] width 165 height 43
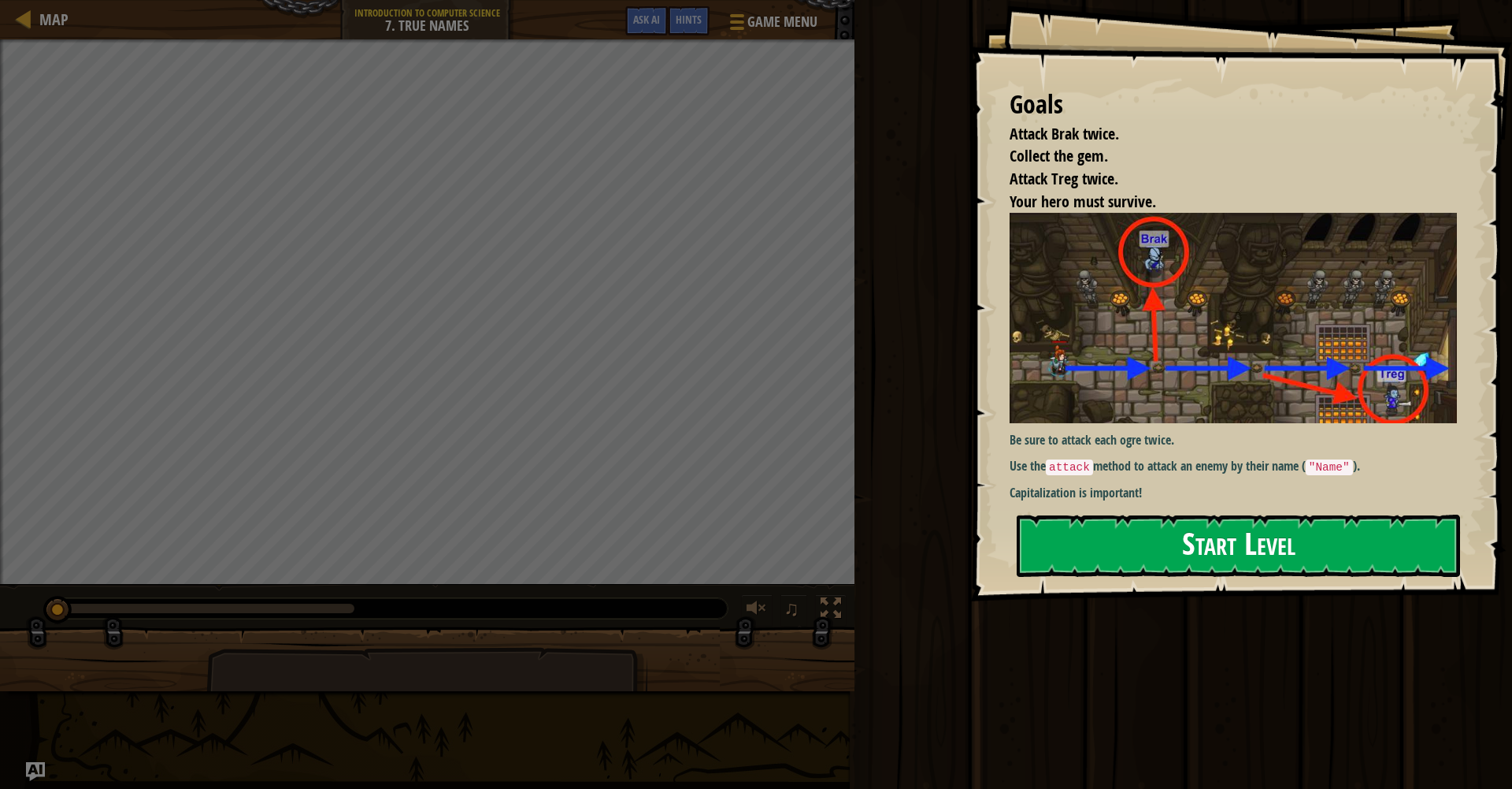
click at [1059, 564] on button "Start Level" at bounding box center [1239, 546] width 444 height 63
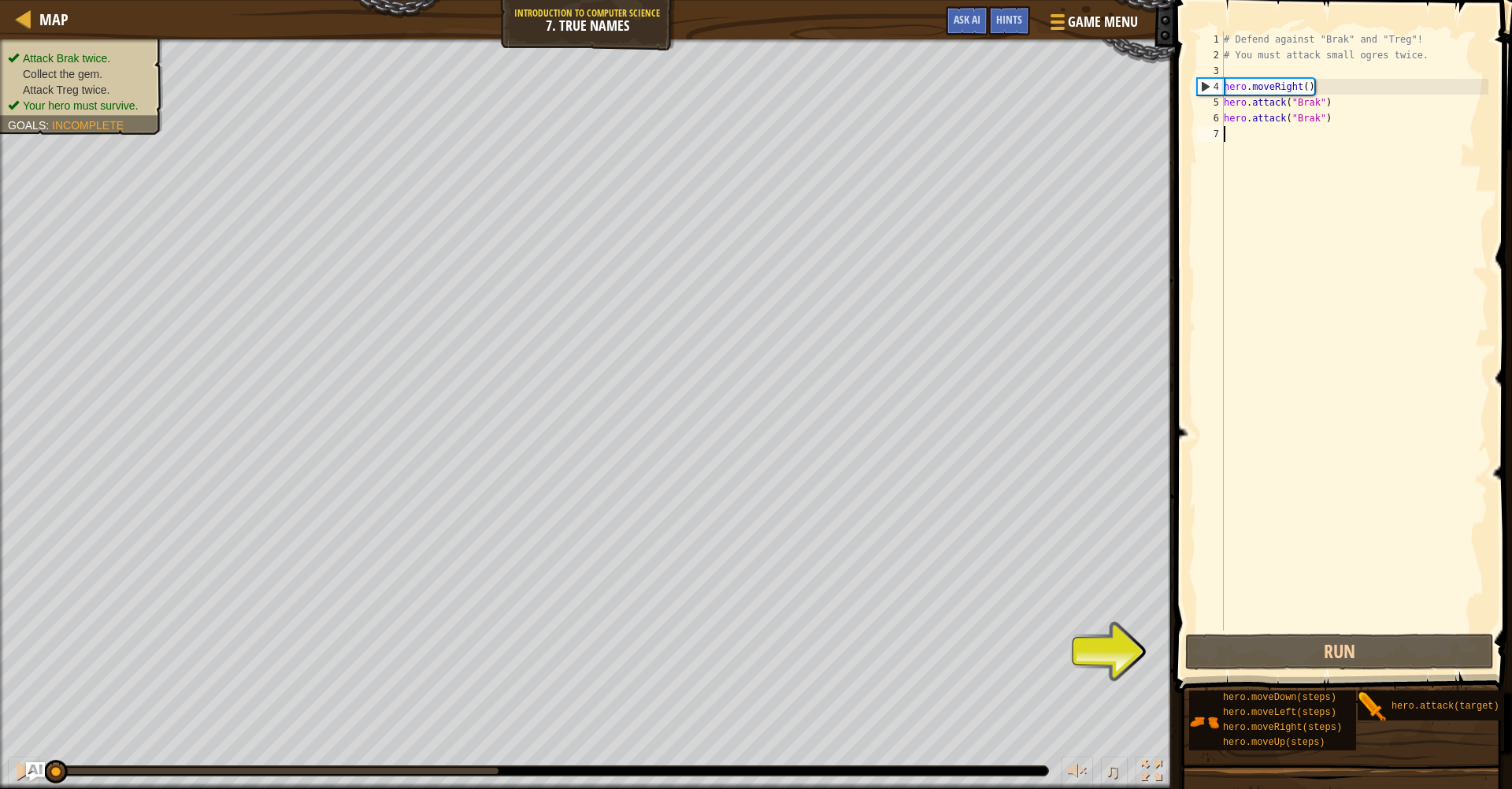
click at [1313, 87] on div "# Defend against "Brak" and "Treg"! # You must attack small ogres twice. hero .…" at bounding box center [1354, 346] width 268 height 631
click at [1319, 89] on div "# Defend against "Brak" and "Treg"! # You must attack small ogres twice. hero .…" at bounding box center [1354, 346] width 268 height 631
click at [1312, 88] on div "# Defend against "Brak" and "Treg"! # You must attack small ogres twice. hero .…" at bounding box center [1354, 346] width 268 height 631
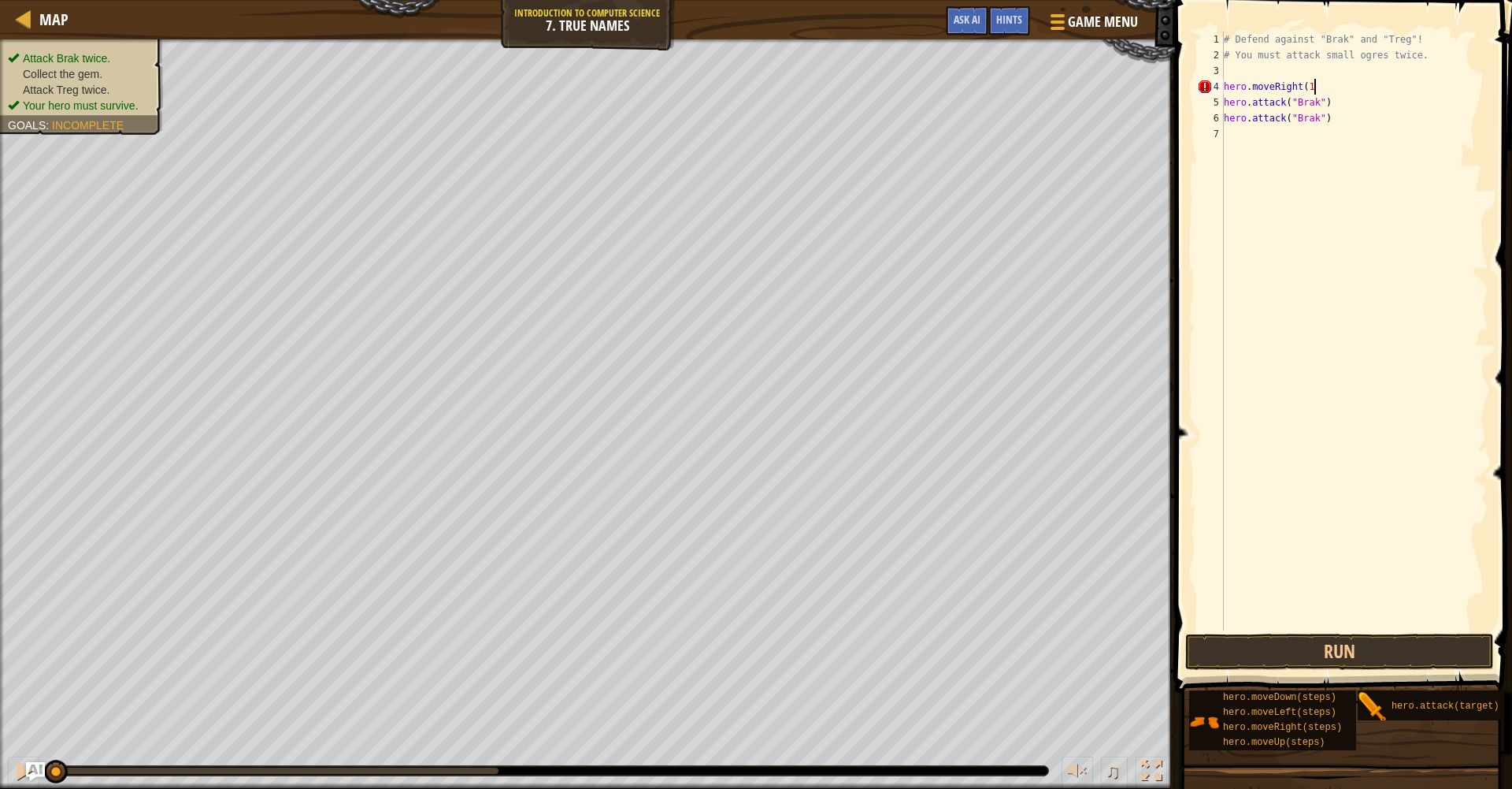
scroll to position [7, 7]
click at [1327, 84] on div "# Defend against "Brak" and "Treg"! # You must attack small ogres twice. hero .…" at bounding box center [1354, 346] width 268 height 631
click at [1223, 101] on div "5" at bounding box center [1210, 102] width 27 height 16
type textarea "hero.attack("Brak")"
click at [1246, 98] on div "# Defend against "Brak" and "Treg"! # You must attack small ogres twice. hero .…" at bounding box center [1354, 346] width 268 height 631
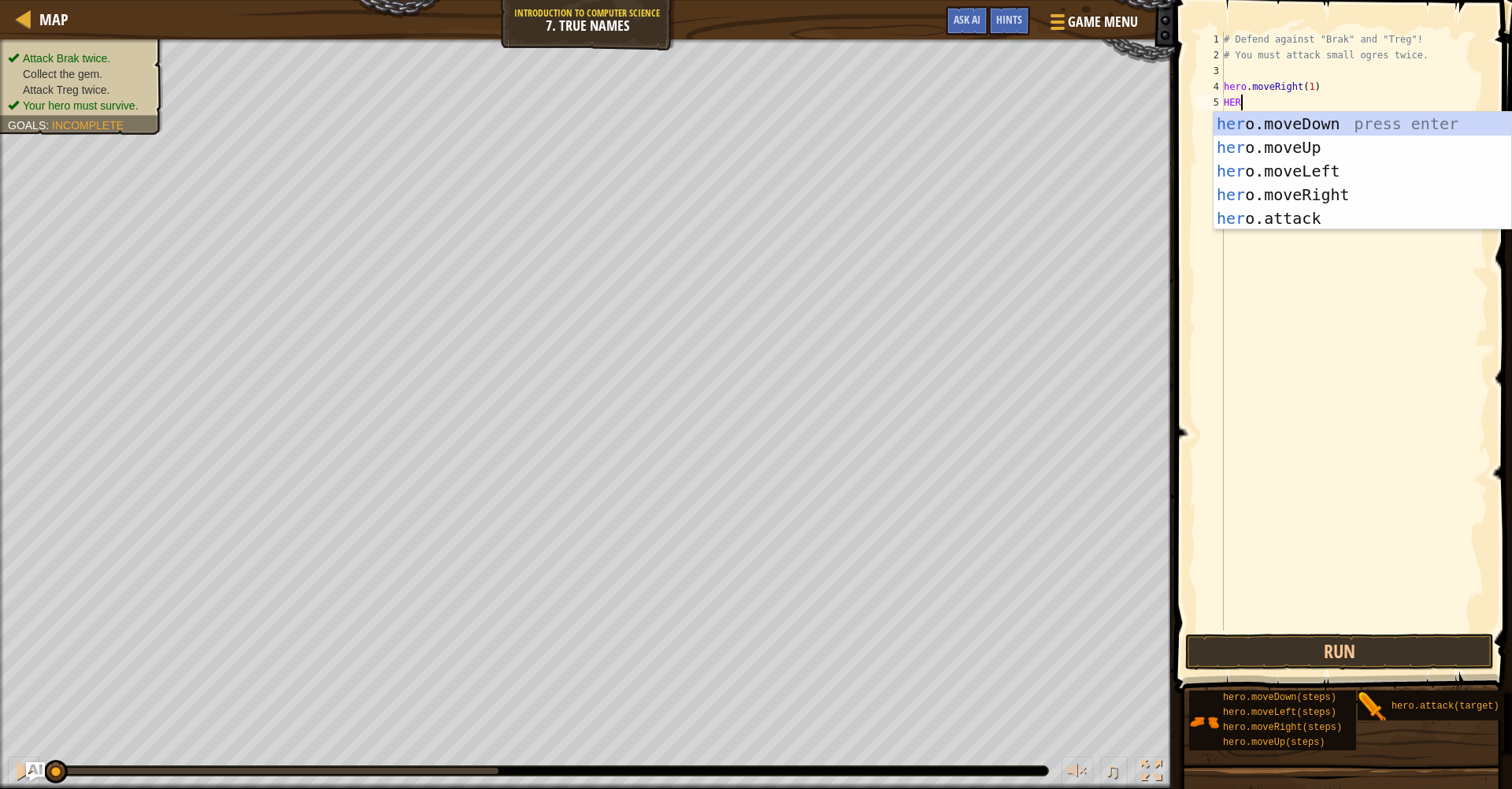
scroll to position [7, 0]
type textarea "H"
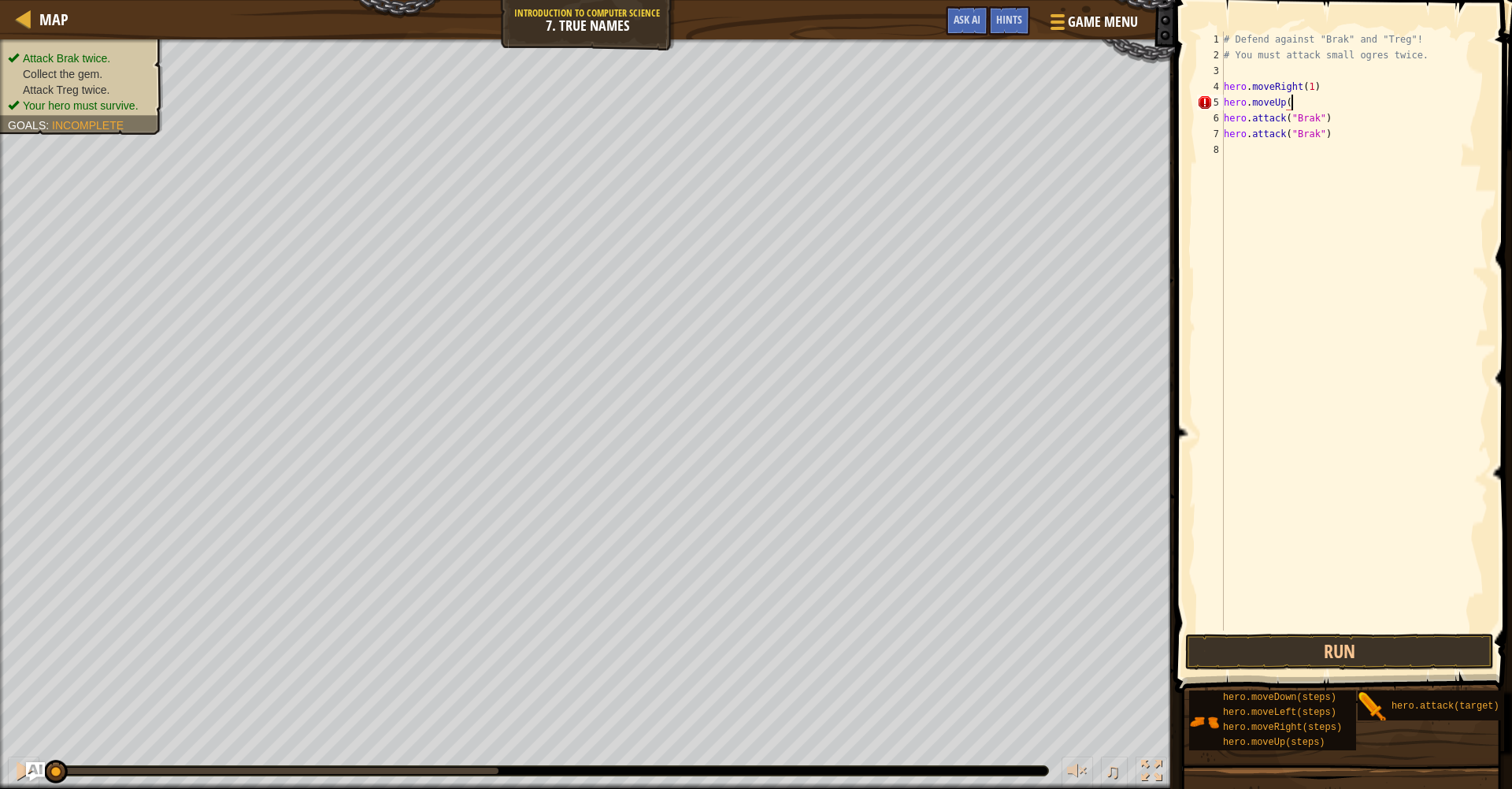
scroll to position [7, 6]
drag, startPoint x: 1368, startPoint y: 641, endPoint x: 1397, endPoint y: 649, distance: 30.1
click at [1368, 641] on button "Run" at bounding box center [1339, 651] width 308 height 36
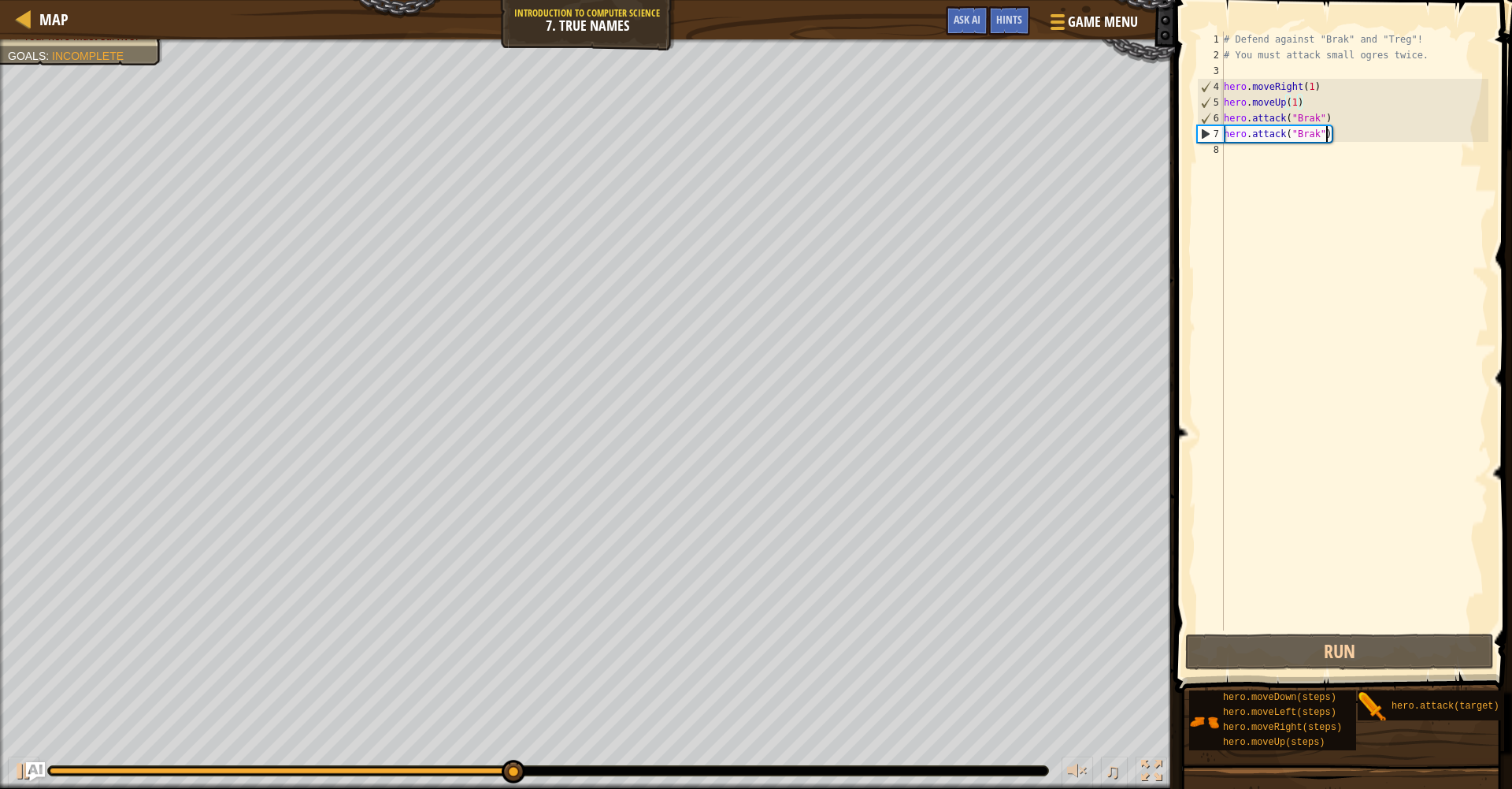
click at [1324, 133] on div "# Defend against "Brak" and "Treg"! # You must attack small ogres twice. hero .…" at bounding box center [1354, 346] width 268 height 631
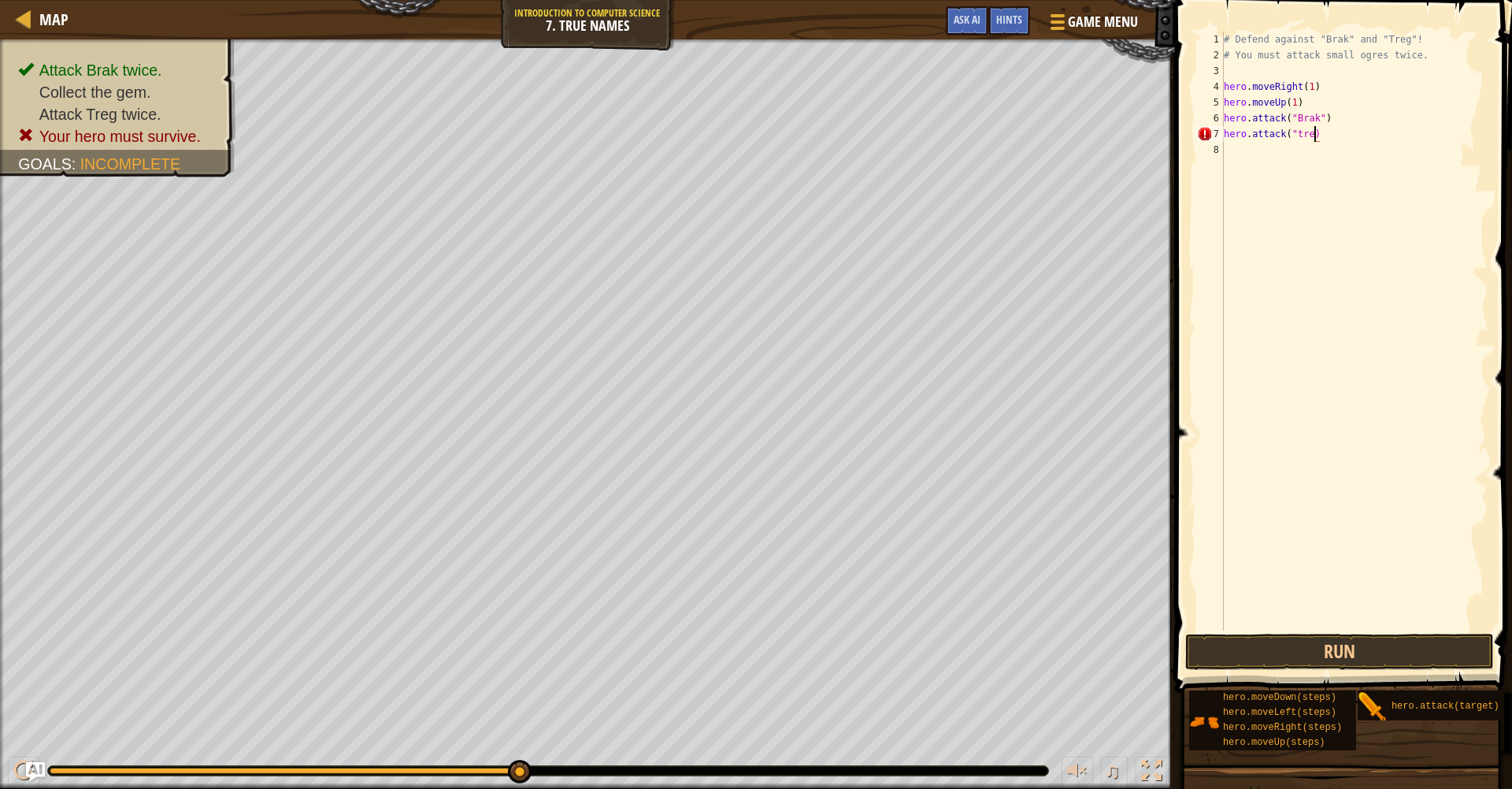
scroll to position [7, 8]
type textarea "hero.attack("treg")"
click at [1334, 656] on button "Run" at bounding box center [1339, 651] width 308 height 36
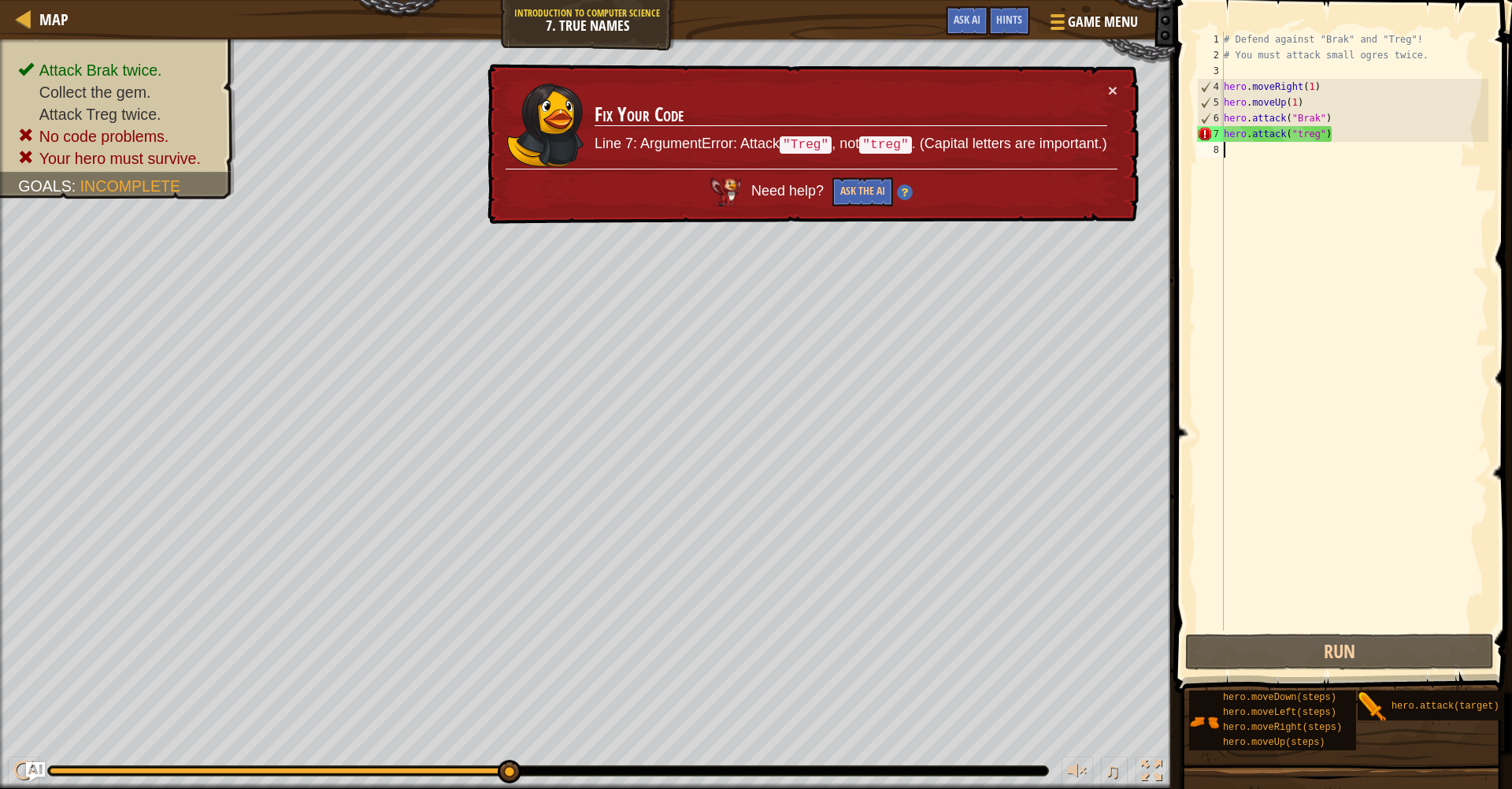
click at [1256, 154] on div "# Defend against "Brak" and "Treg"! # You must attack small ogres twice. hero .…" at bounding box center [1354, 346] width 268 height 631
click at [1326, 136] on div "# Defend against "Brak" and "Treg"! # You must attack small ogres twice. hero .…" at bounding box center [1354, 346] width 268 height 631
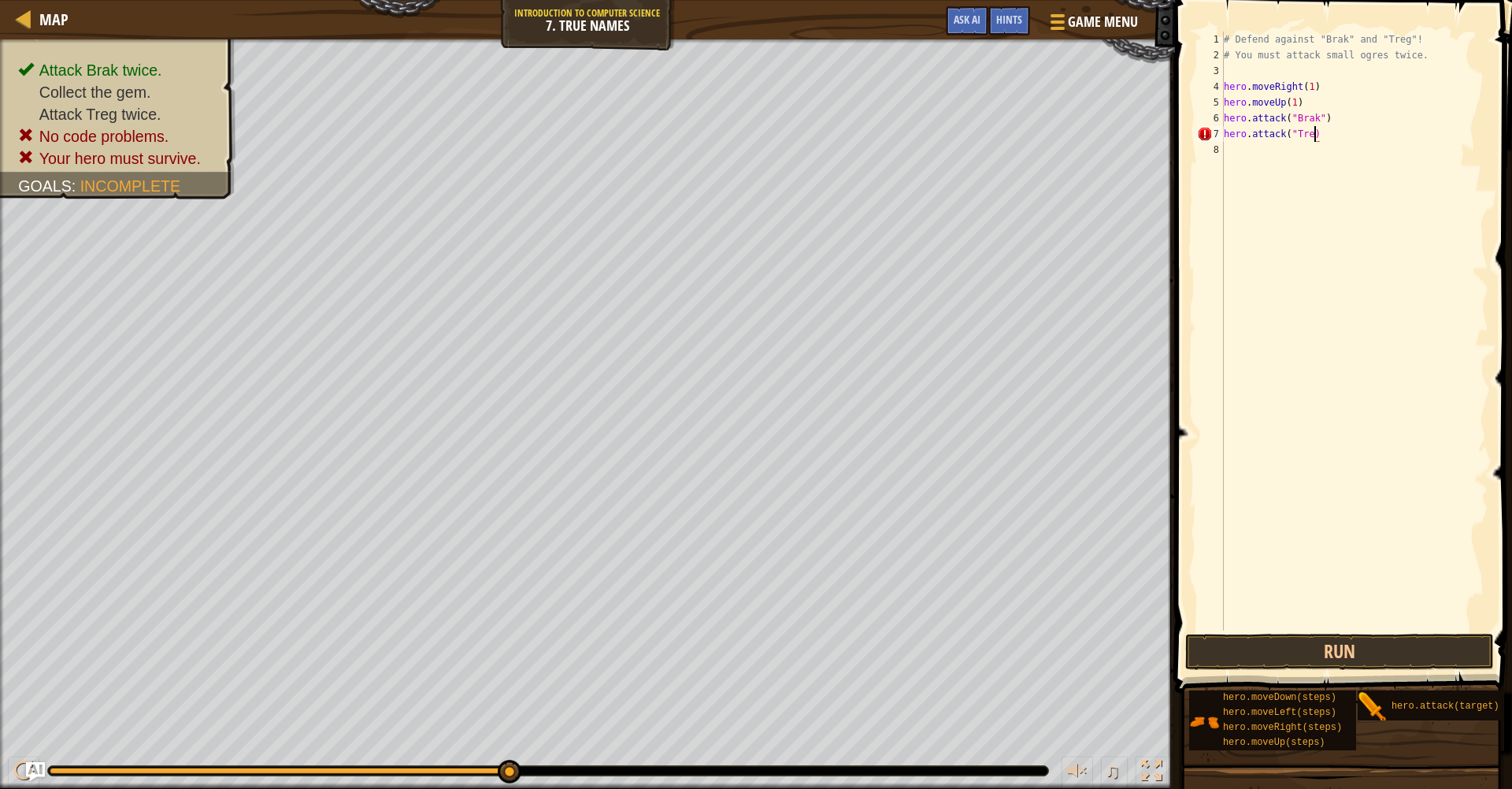
scroll to position [7, 8]
type textarea "hero.attack("Treg")"
click at [1240, 145] on div "# Defend against "Brak" and "Treg"! # You must attack small ogres twice. hero .…" at bounding box center [1354, 346] width 268 height 631
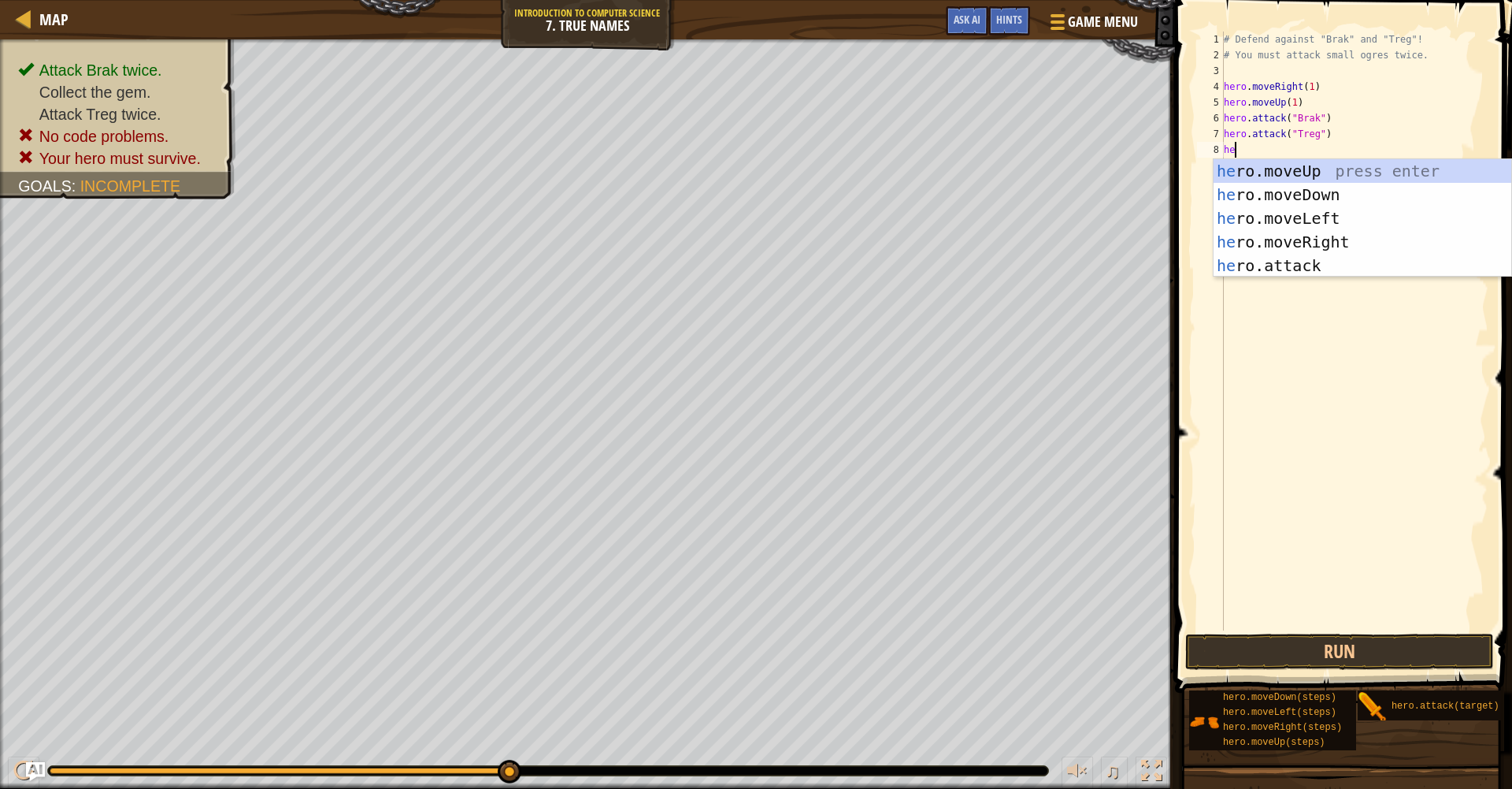
scroll to position [7, 1]
click at [1267, 261] on div "hero .moveUp press enter hero .moveDown press enter hero .moveLeft press enter …" at bounding box center [1362, 242] width 297 height 166
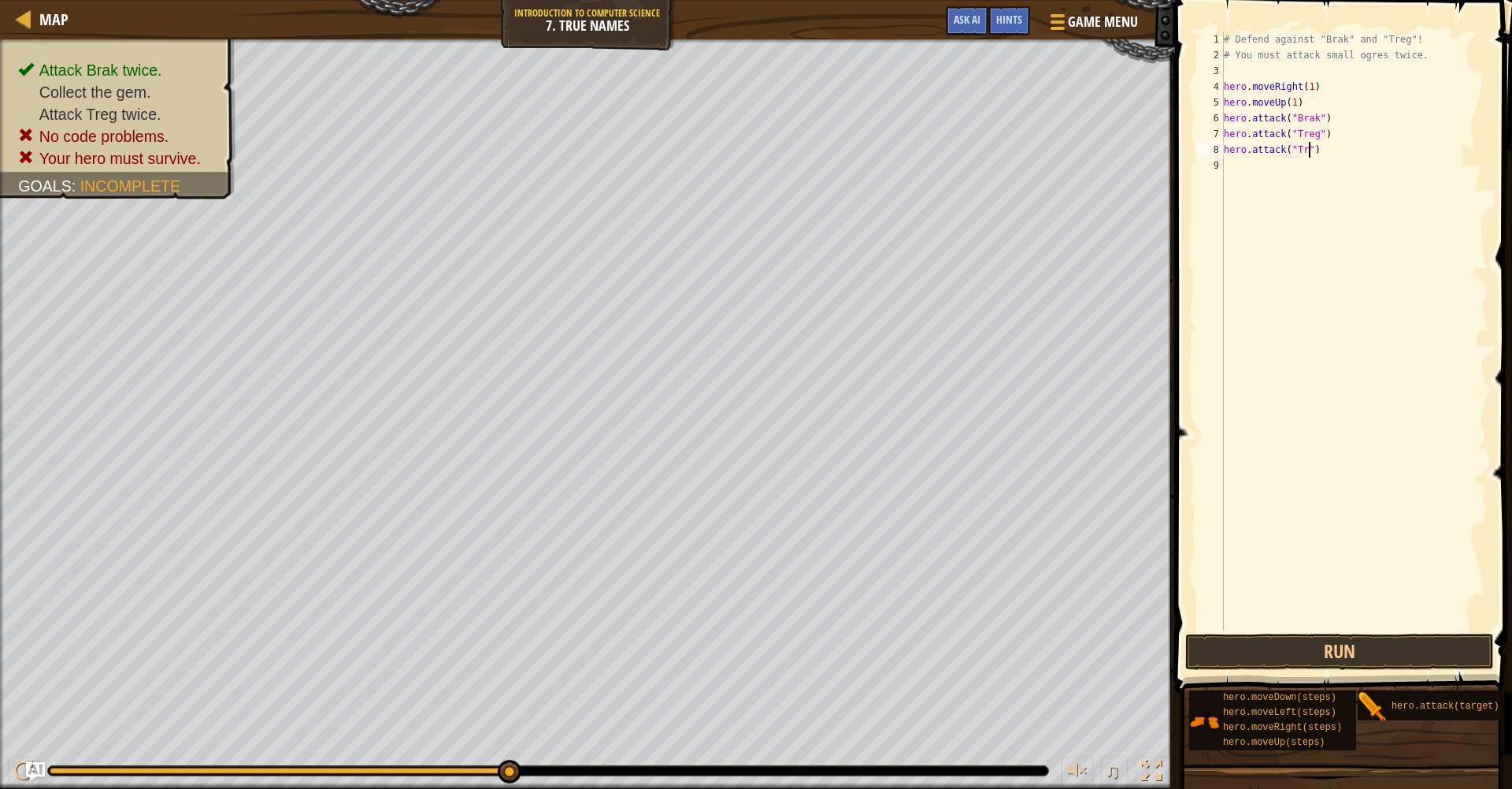
scroll to position [7, 8]
type textarea "hero.attack("Treg")"
click at [1222, 658] on button "Run" at bounding box center [1339, 651] width 308 height 36
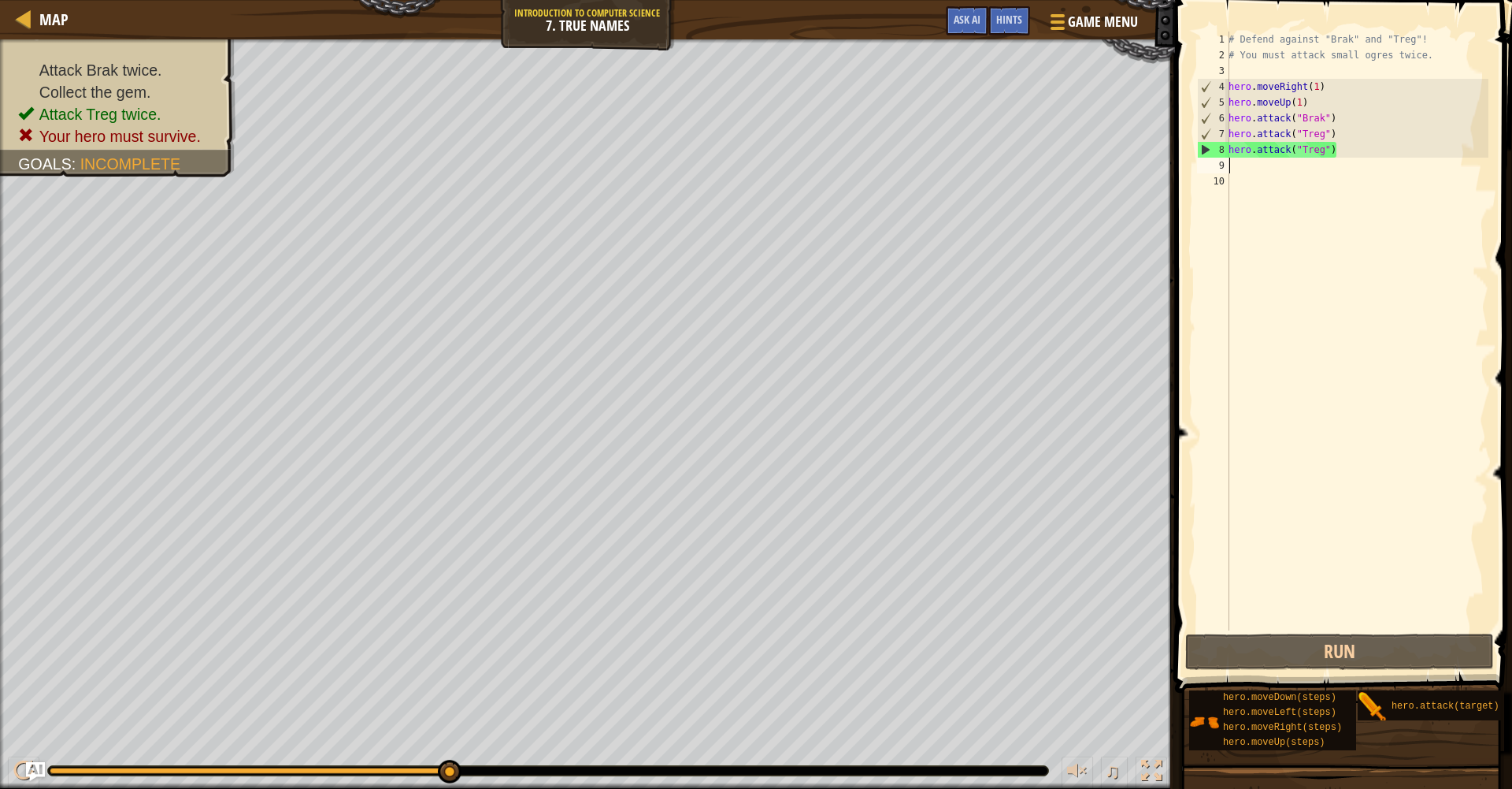
click at [1231, 133] on div "# Defend against "Brak" and "Treg"! # You must attack small ogres twice. hero .…" at bounding box center [1357, 346] width 263 height 631
type textarea "hero.attack("Treg")"
click at [1230, 132] on div "# Defend against "Brak" and "Treg"! # You must attack small ogres twice. hero .…" at bounding box center [1357, 346] width 263 height 631
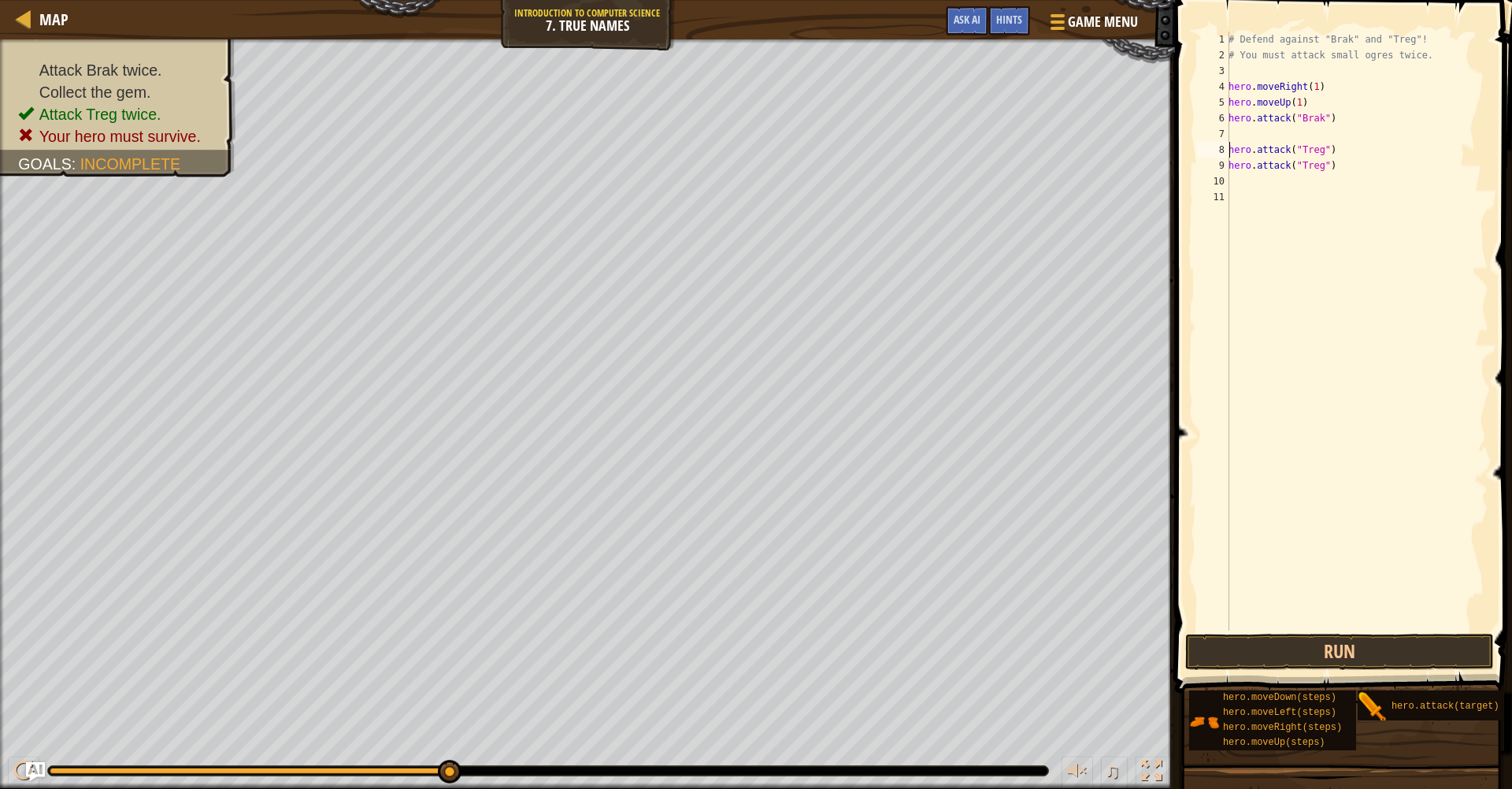
click at [1237, 131] on div "# Defend against "Brak" and "Treg"! # You must attack small ogres twice. hero .…" at bounding box center [1357, 346] width 263 height 631
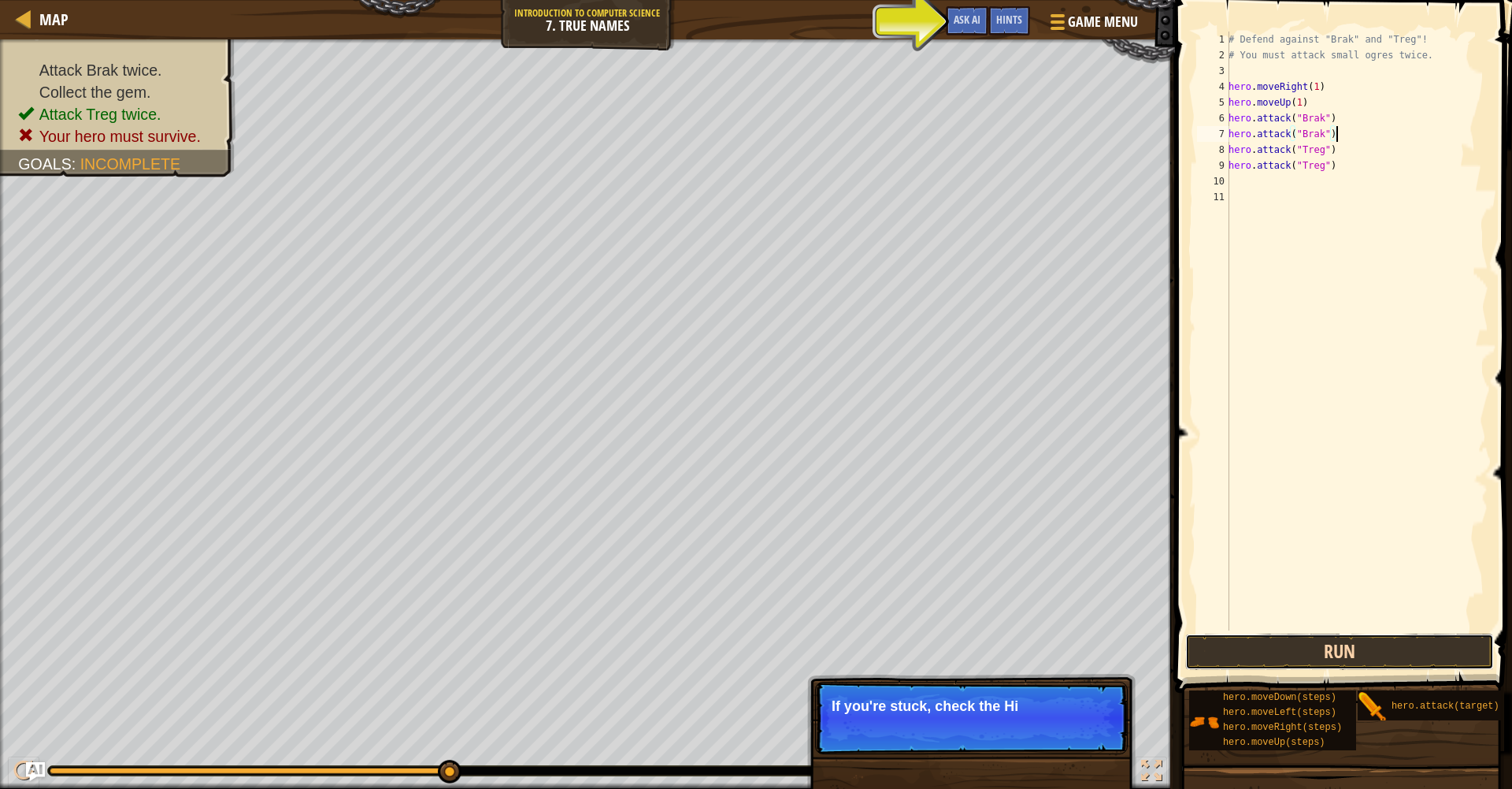
click at [1322, 658] on button "Run" at bounding box center [1339, 651] width 308 height 36
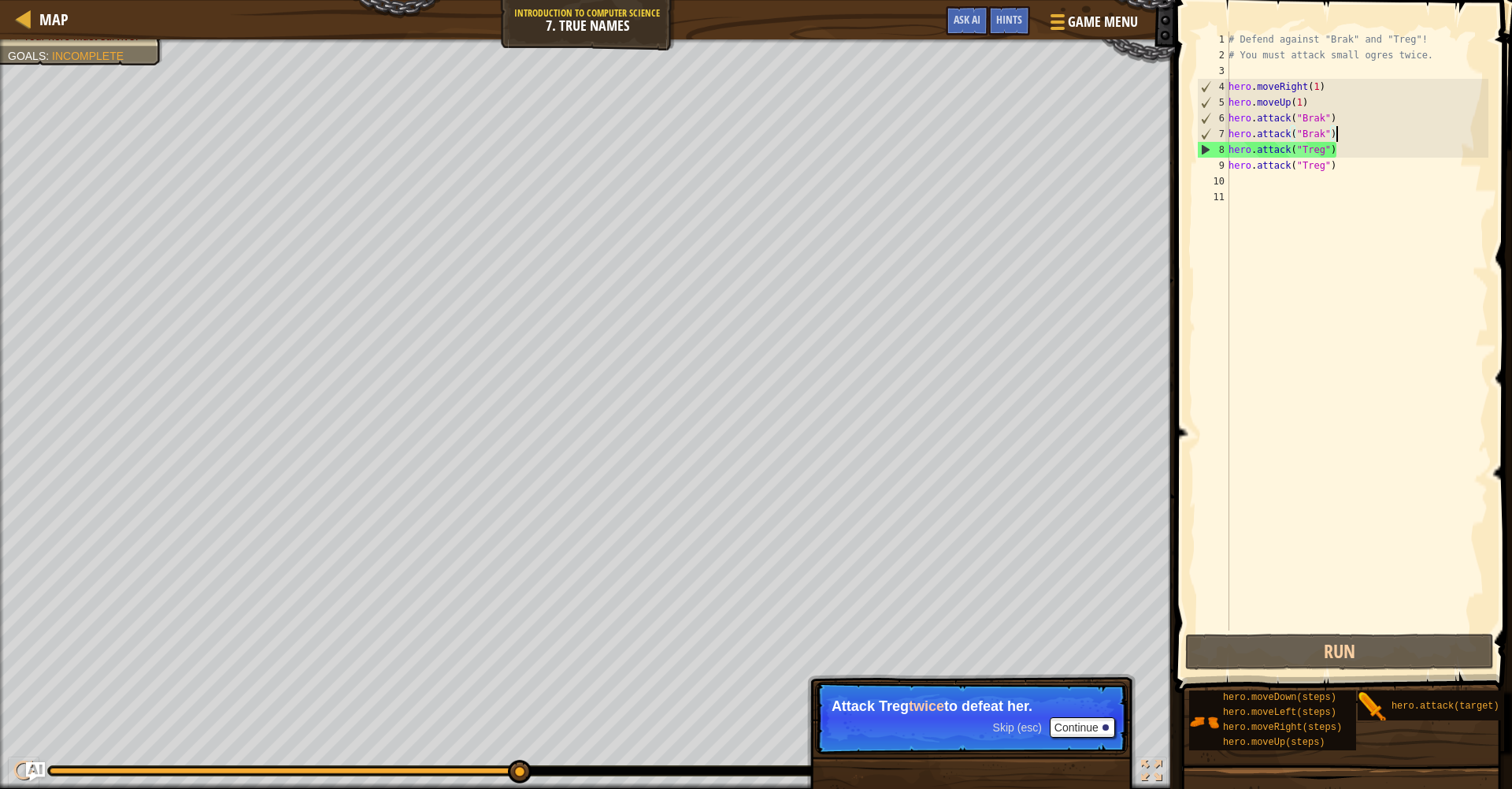
click at [1343, 132] on div "# Defend against "Brak" and "Treg"! # You must attack small ogres twice. hero .…" at bounding box center [1357, 346] width 263 height 631
click at [1329, 136] on div "# Defend against "Brak" and "Treg"! # You must attack small ogres twice. hero .…" at bounding box center [1357, 346] width 263 height 631
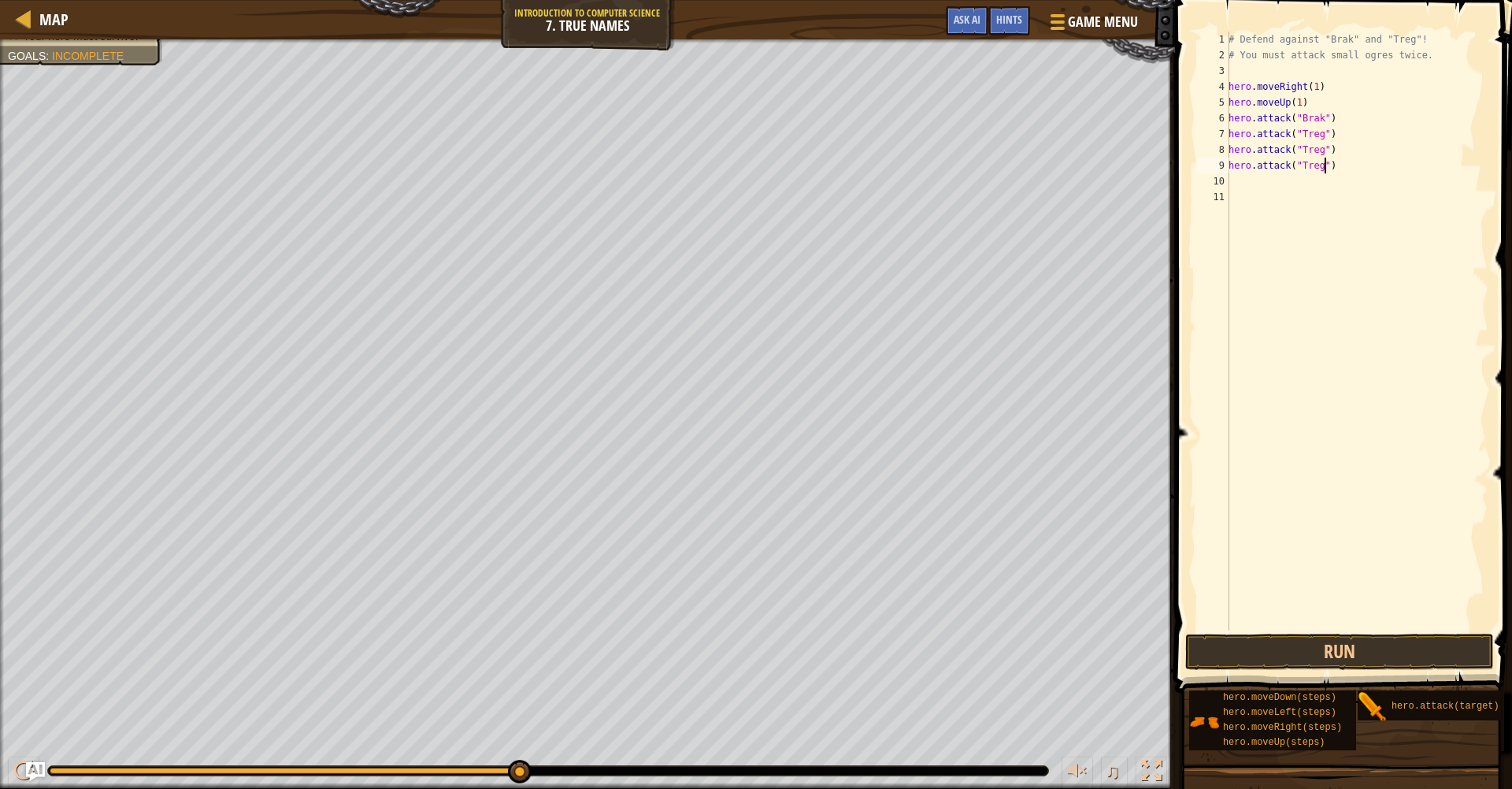
click at [1325, 168] on div "# Defend against "Brak" and "Treg"! # You must attack small ogres twice. hero .…" at bounding box center [1357, 346] width 263 height 631
click at [1352, 643] on button "Run" at bounding box center [1339, 651] width 308 height 36
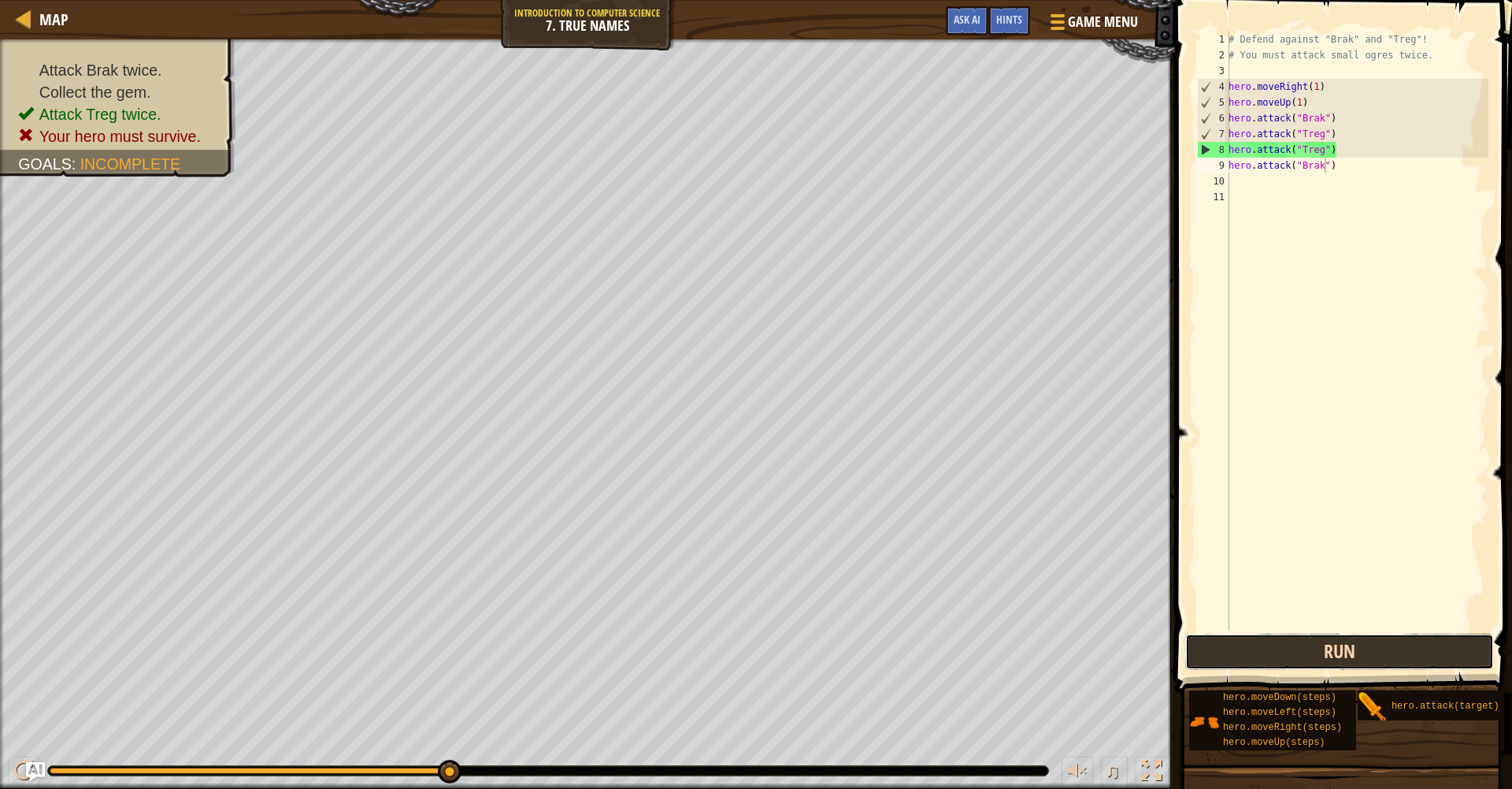
click at [1398, 644] on button "Run" at bounding box center [1339, 651] width 308 height 36
click at [1012, 23] on span "Hints" at bounding box center [1010, 19] width 26 height 15
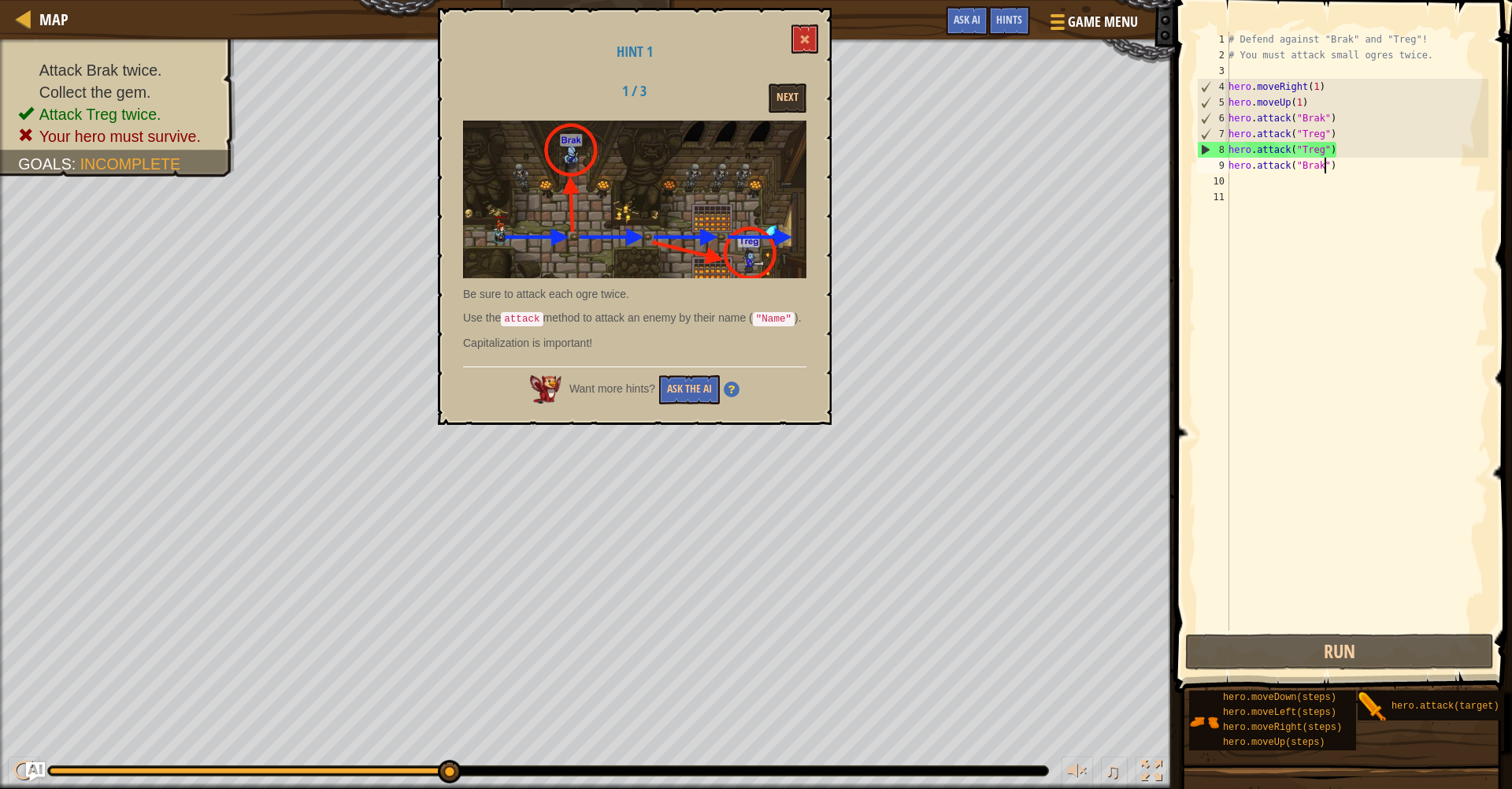
scroll to position [12, 0]
click at [1328, 134] on div "# Defend against "Brak" and "Treg"! # You must attack small ogres twice. hero .…" at bounding box center [1357, 346] width 263 height 631
click at [1327, 133] on div "# Defend against "Brak" and "Treg"! # You must attack small ogres twice. hero .…" at bounding box center [1357, 331] width 263 height 598
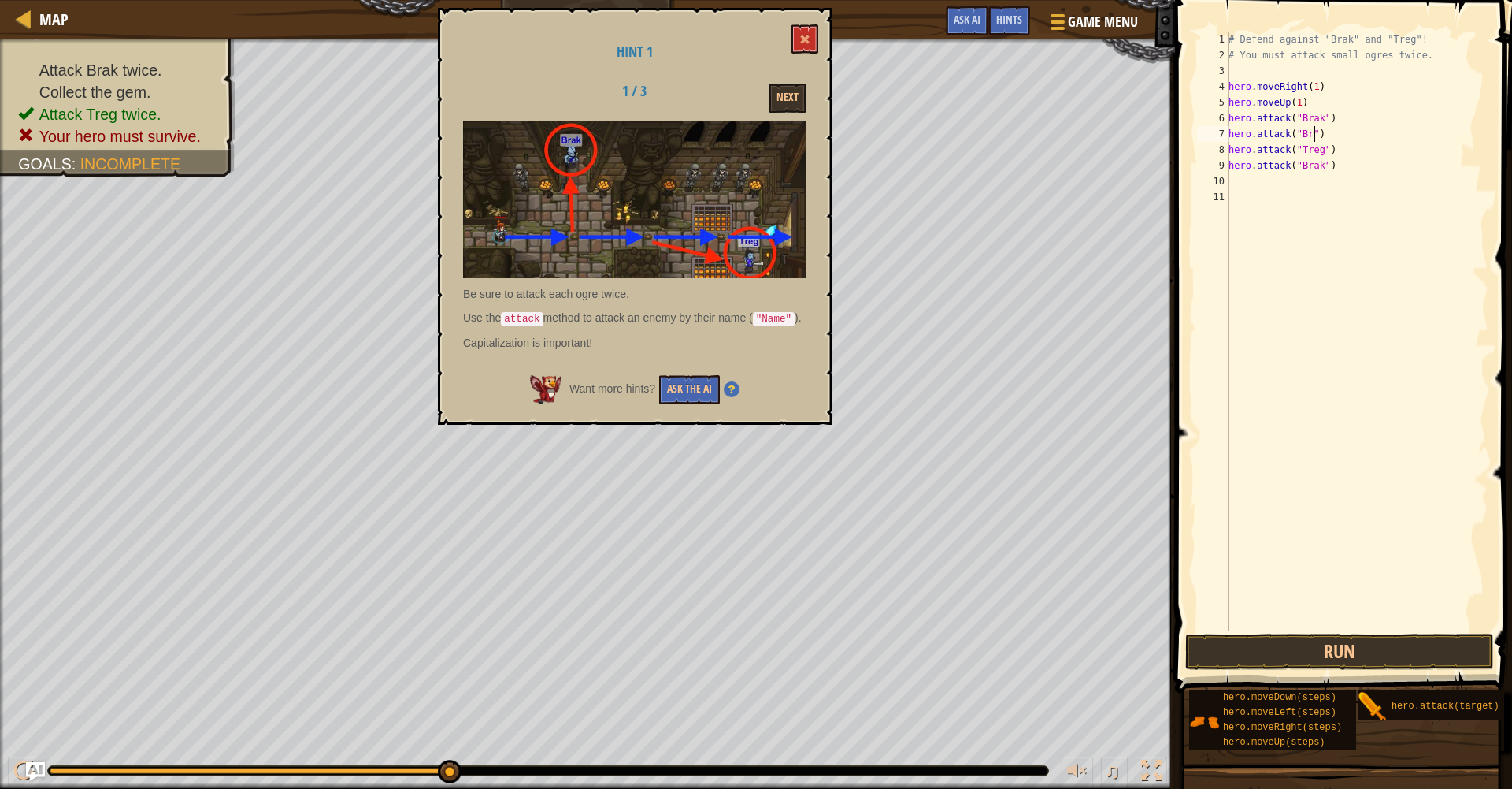
scroll to position [7, 8]
click at [1327, 168] on div "# Defend against "Brak" and "Treg"! # You must attack small ogres twice. hero .…" at bounding box center [1357, 346] width 263 height 631
type textarea "hero.attack("Treg")"
click at [1230, 149] on div "# Defend against "Brak" and "Treg"! # You must attack small ogres twice. hero .…" at bounding box center [1357, 346] width 263 height 631
drag, startPoint x: 1237, startPoint y: 153, endPoint x: 1286, endPoint y: 156, distance: 49.1
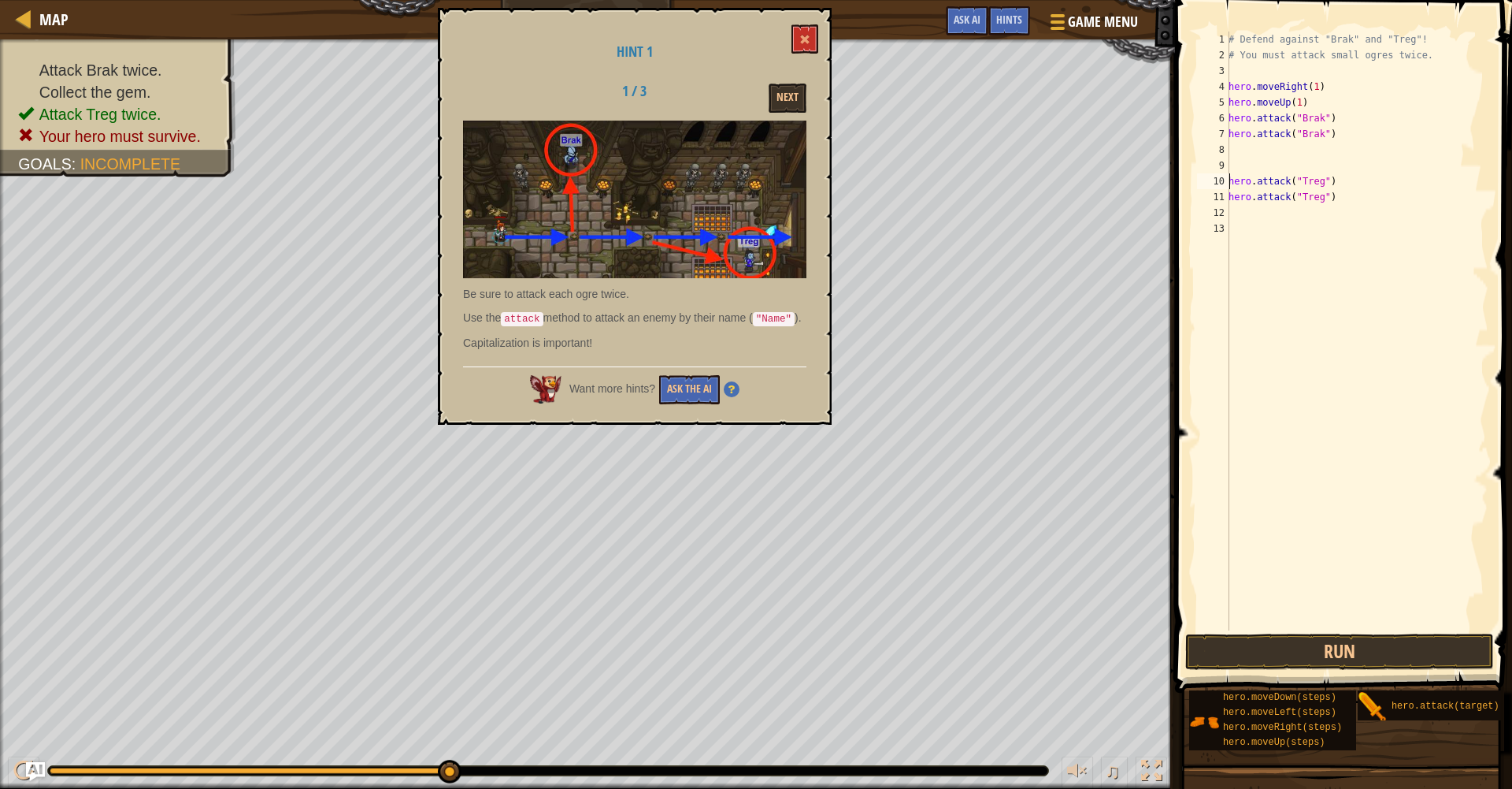
click at [1238, 153] on div "# Defend against "Brak" and "Treg"! # You must attack small ogres twice. hero .…" at bounding box center [1357, 346] width 263 height 631
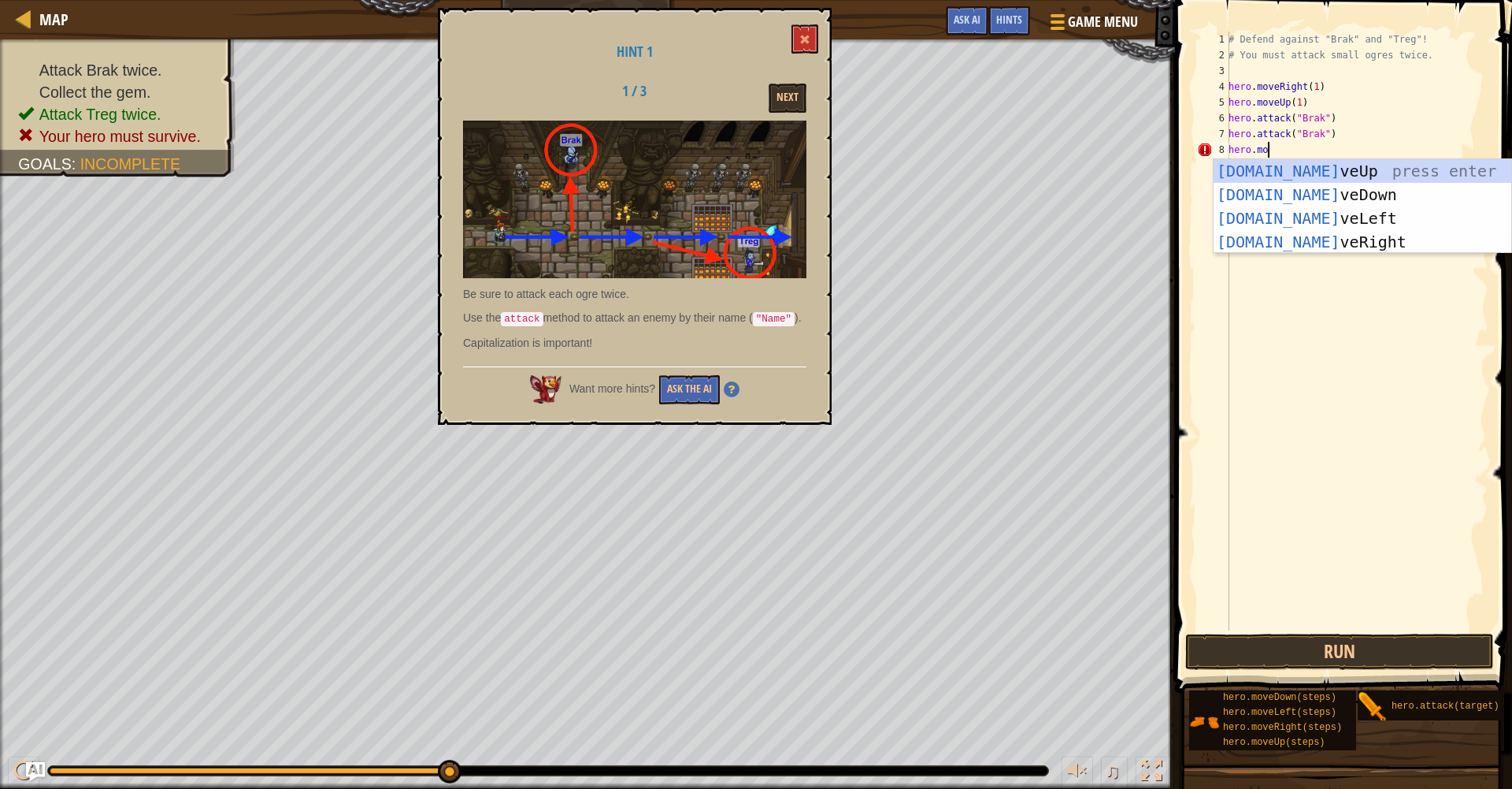
scroll to position [7, 3]
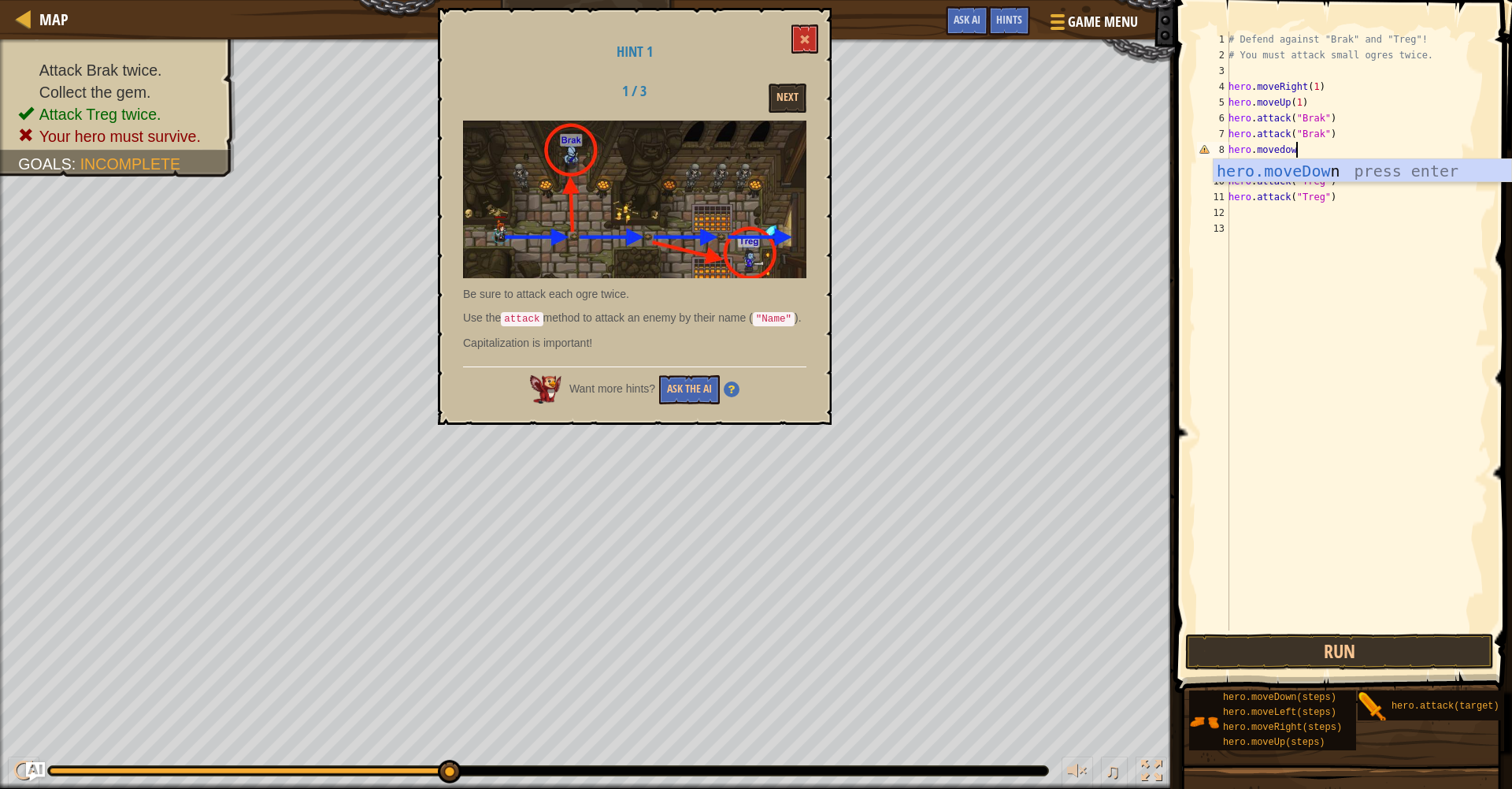
type textarea "hero.movedown"
click at [1397, 171] on div "hero.moveDown press enter" at bounding box center [1362, 194] width 297 height 71
click at [1315, 152] on div "# Defend against "Brak" and "Treg"! # You must attack small ogres twice. hero .…" at bounding box center [1357, 346] width 263 height 631
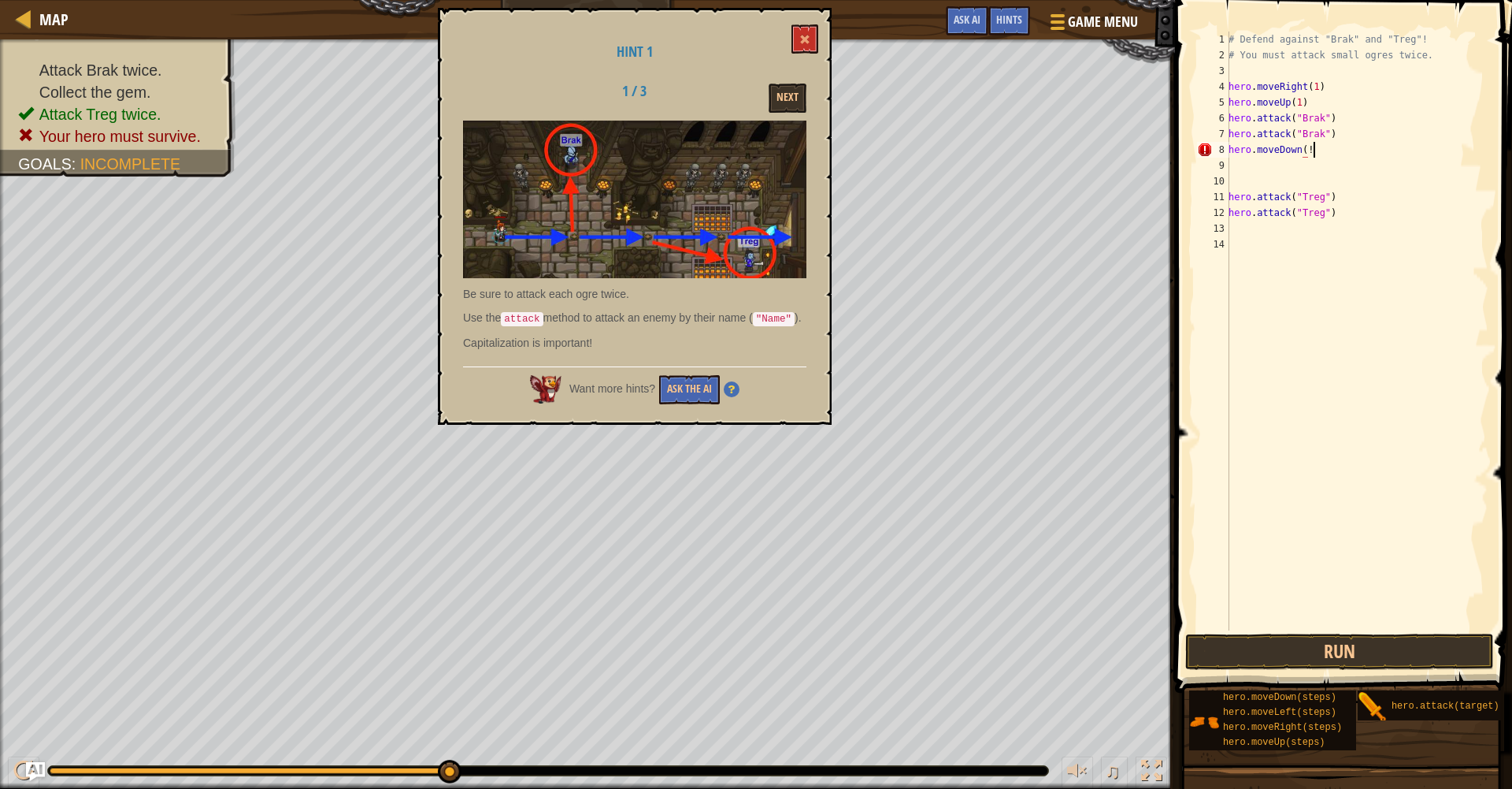
scroll to position [7, 6]
type textarea "hero.moveDown(1)"
click at [1254, 172] on div "# Defend against "Brak" and "Treg"! # You must attack small ogres twice. hero .…" at bounding box center [1357, 346] width 263 height 631
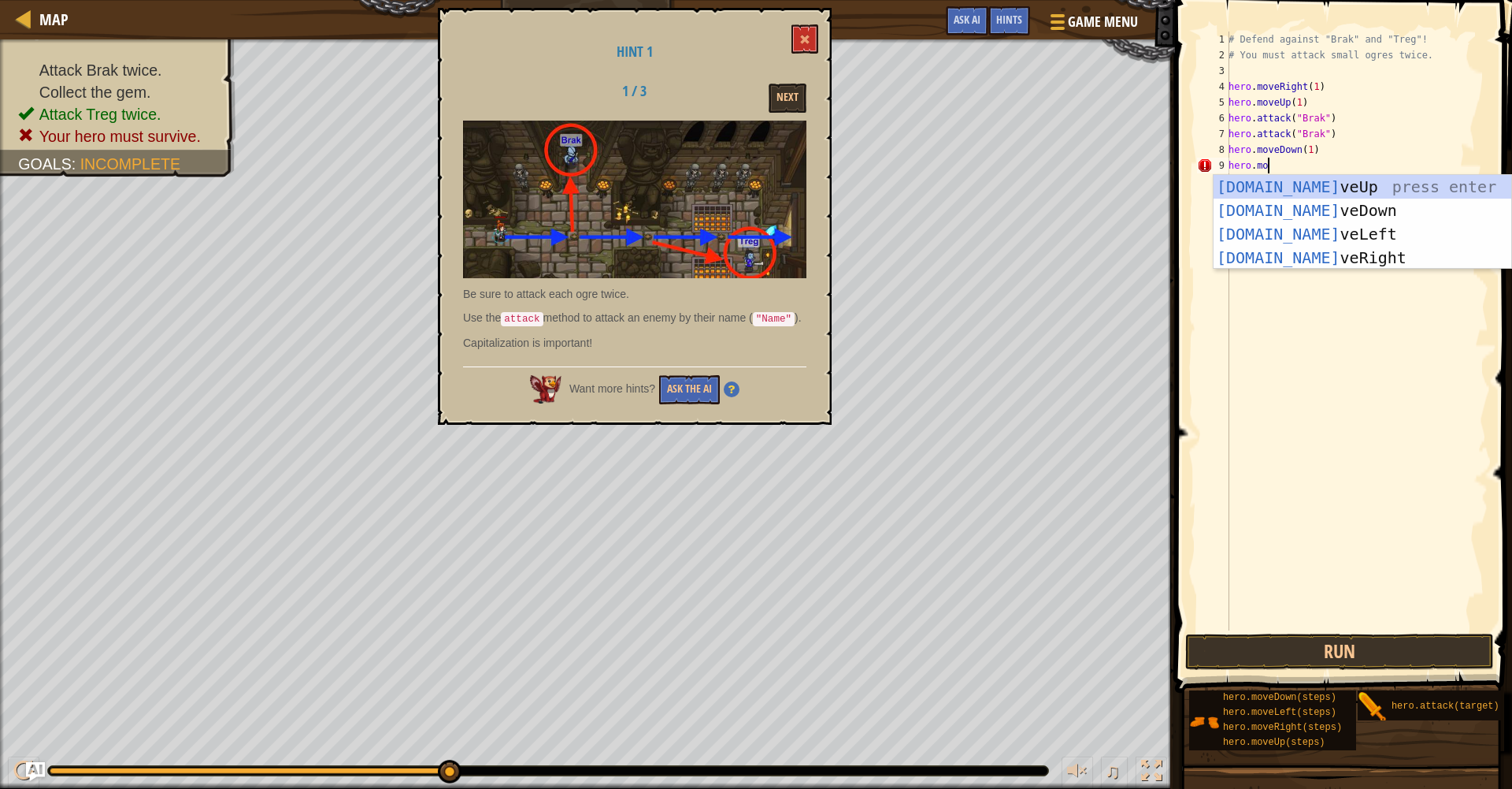
scroll to position [7, 3]
type textarea "hero.move"
click at [1268, 265] on div "hero.move Up press enter hero.move Down press enter hero.move Left press enter …" at bounding box center [1362, 246] width 297 height 142
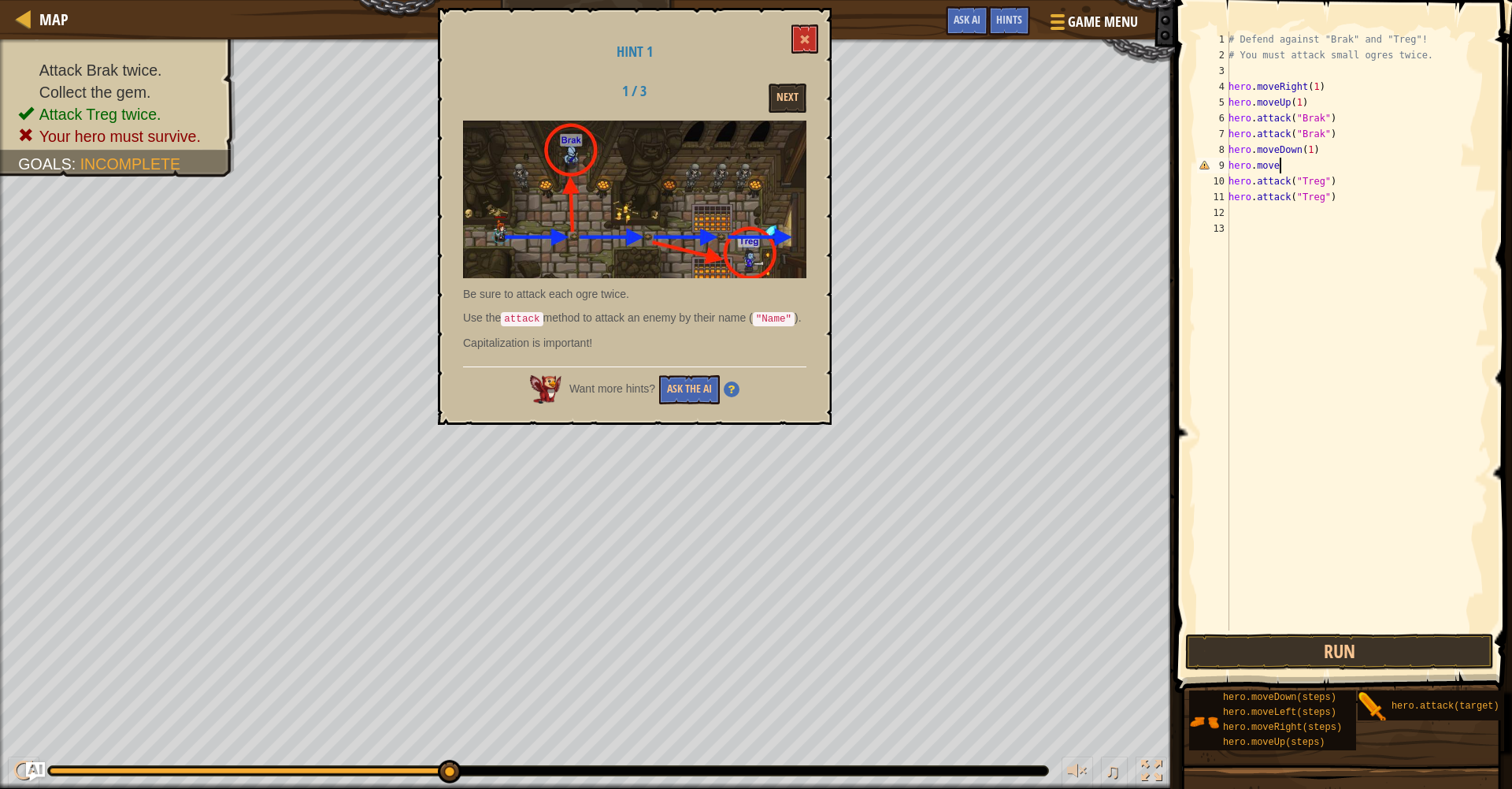
scroll to position [7, 0]
click at [1313, 167] on div "# Defend against "Brak" and "Treg"! # You must attack small ogres twice. hero .…" at bounding box center [1357, 346] width 263 height 631
type textarea "hero.moveRight(2)"
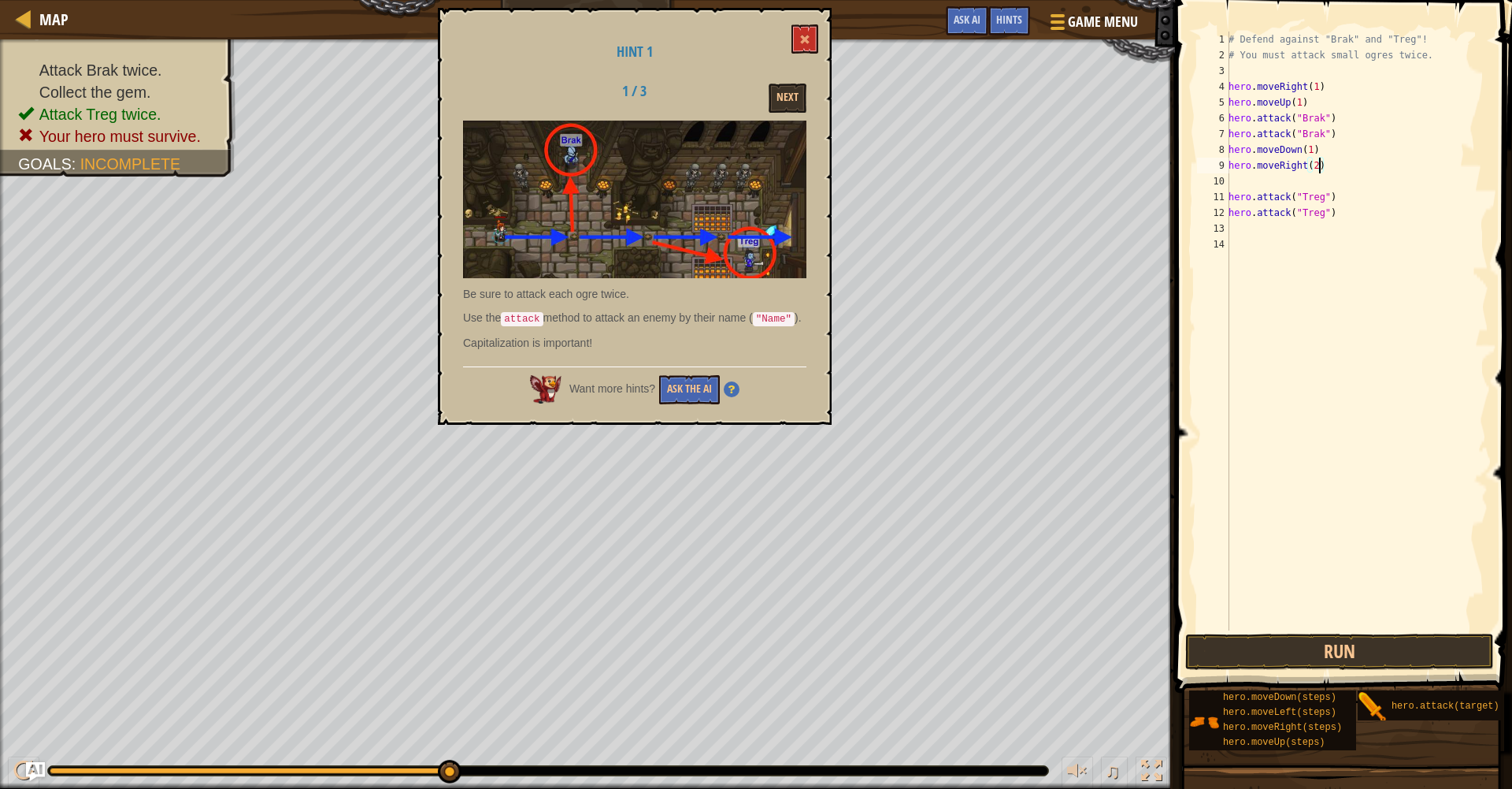
click at [1242, 186] on div "# Defend against "Brak" and "Treg"! # You must attack small ogres twice. hero .…" at bounding box center [1357, 346] width 263 height 631
click at [1229, 199] on div "# Defend against "Brak" and "Treg"! # You must attack small ogres twice. hero .…" at bounding box center [1357, 346] width 263 height 631
type textarea "hero.attack("Treg")"
drag, startPoint x: 1251, startPoint y: 579, endPoint x: 1268, endPoint y: 631, distance: 54.7
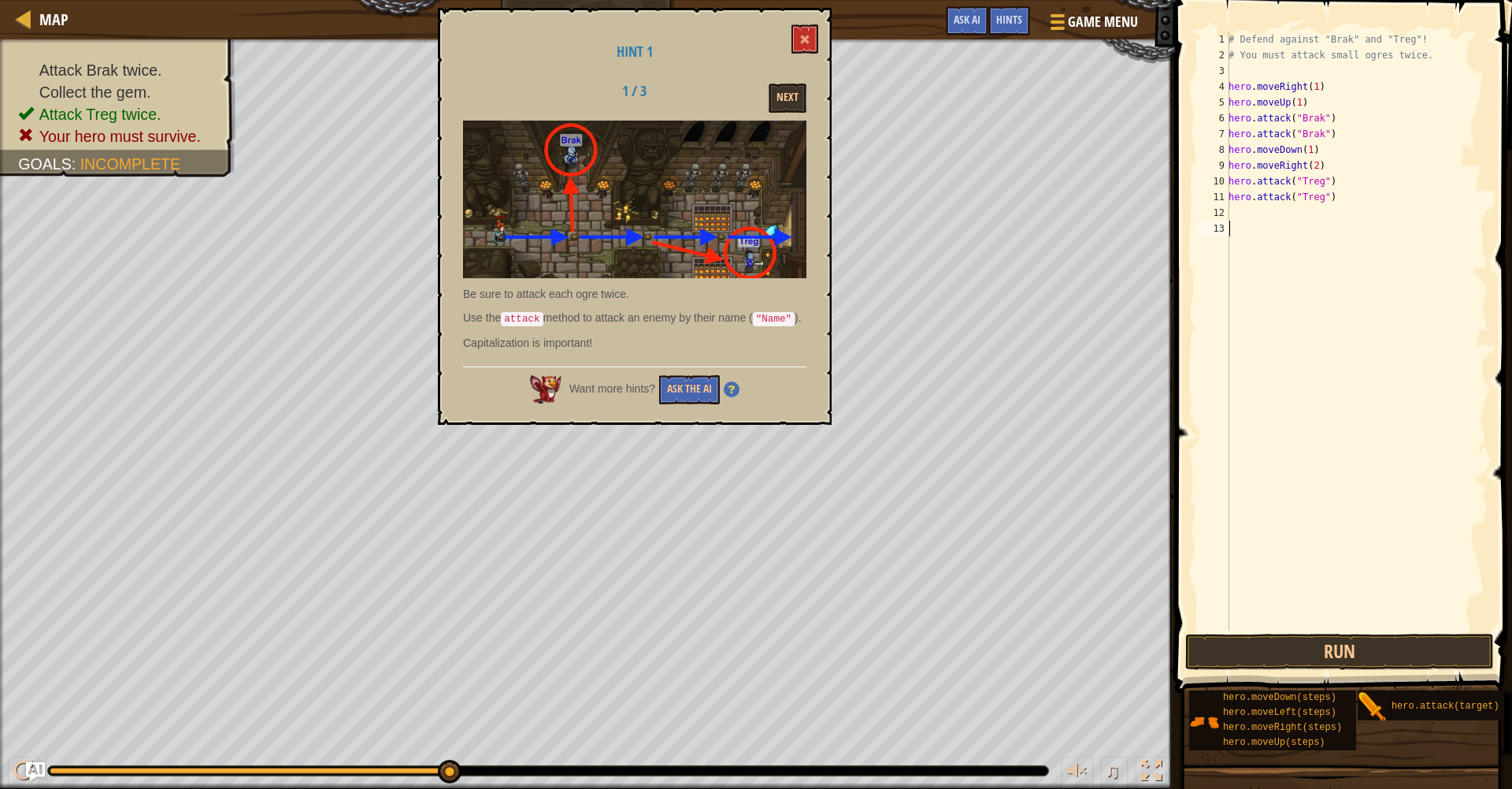
click at [1267, 624] on div "# Defend against "Brak" and "Treg"! # You must attack small ogres twice. hero .…" at bounding box center [1357, 346] width 263 height 631
click at [1271, 647] on button "Run" at bounding box center [1339, 651] width 308 height 36
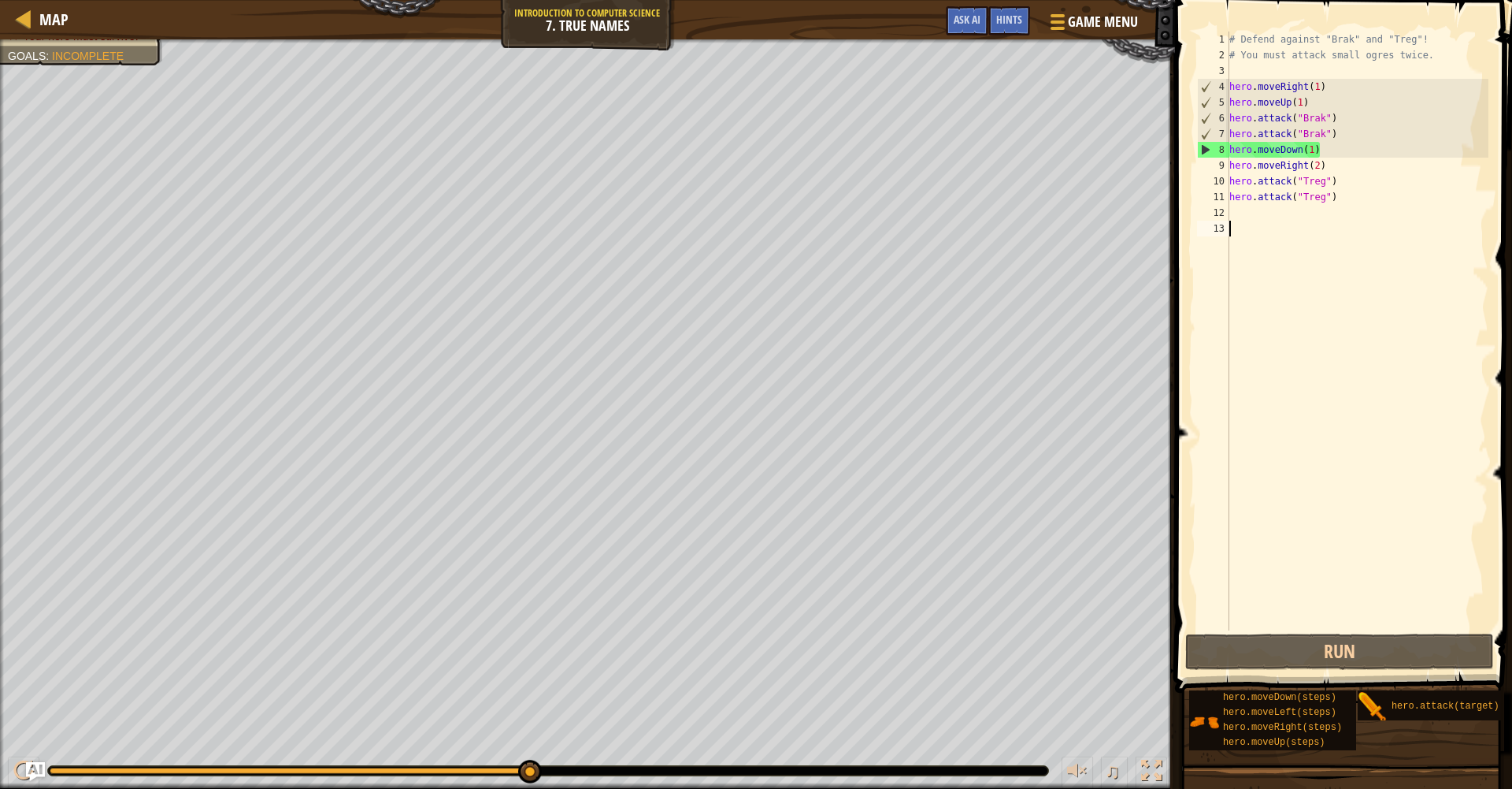
click at [1324, 147] on div "# Defend against "Brak" and "Treg"! # You must attack small ogres twice. hero .…" at bounding box center [1356, 346] width 262 height 631
click at [1313, 152] on div "# Defend against "Brak" and "Treg"! # You must attack small ogres twice. hero .…" at bounding box center [1356, 346] width 262 height 631
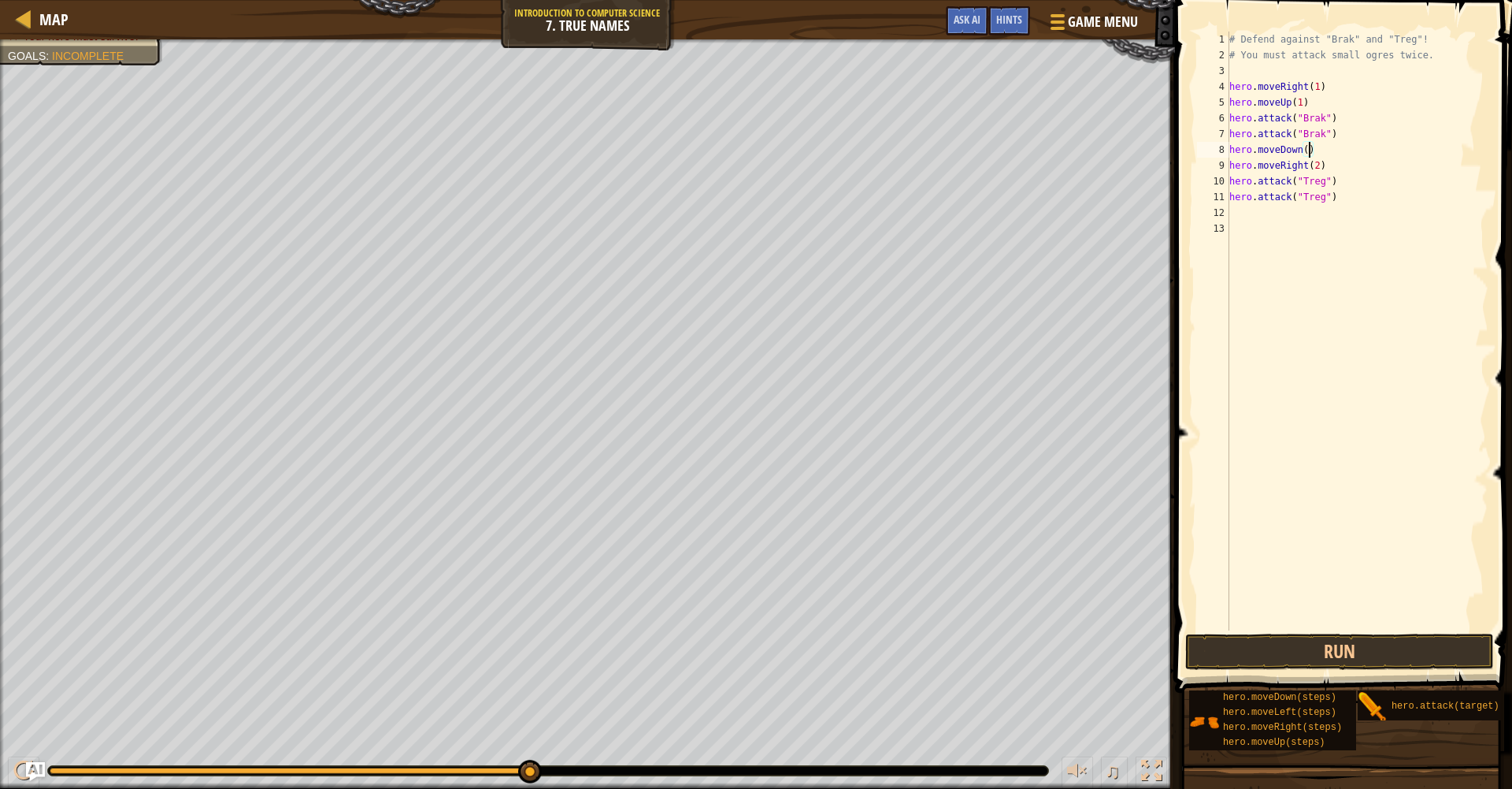
scroll to position [7, 7]
click at [1306, 168] on div "# Defend against "Brak" and "Treg"! # You must attack small ogres twice. hero .…" at bounding box center [1356, 346] width 262 height 631
click at [1307, 167] on div "# Defend against "Brak" and "Treg"! # You must attack small ogres twice. hero .…" at bounding box center [1356, 346] width 262 height 631
click at [1499, 273] on span at bounding box center [1345, 323] width 350 height 739
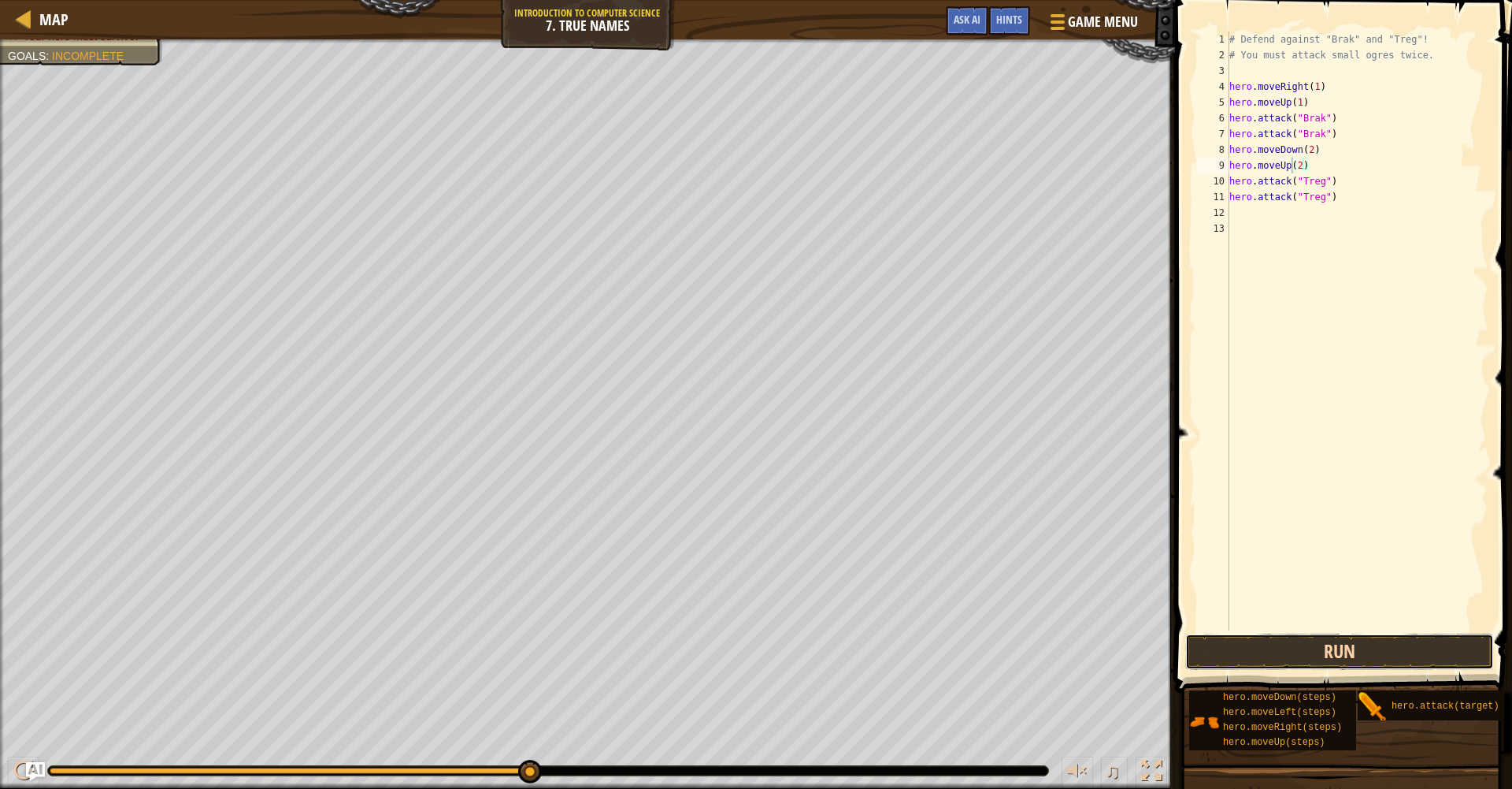
click at [1401, 653] on button "Run" at bounding box center [1339, 651] width 308 height 36
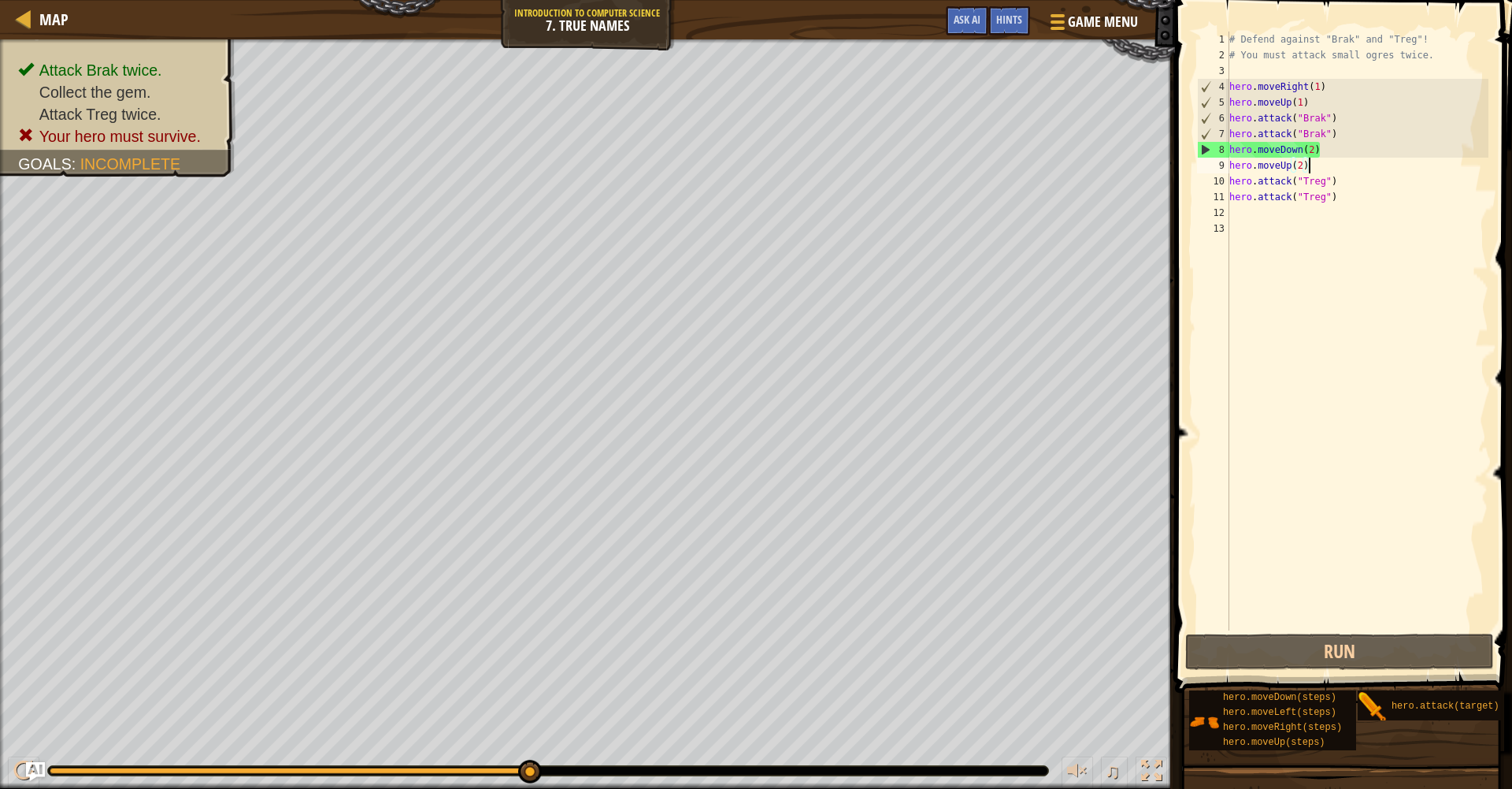
click at [1329, 165] on div "# Defend against "Brak" and "Treg"! # You must attack small ogres twice. hero .…" at bounding box center [1356, 346] width 262 height 631
type textarea "h"
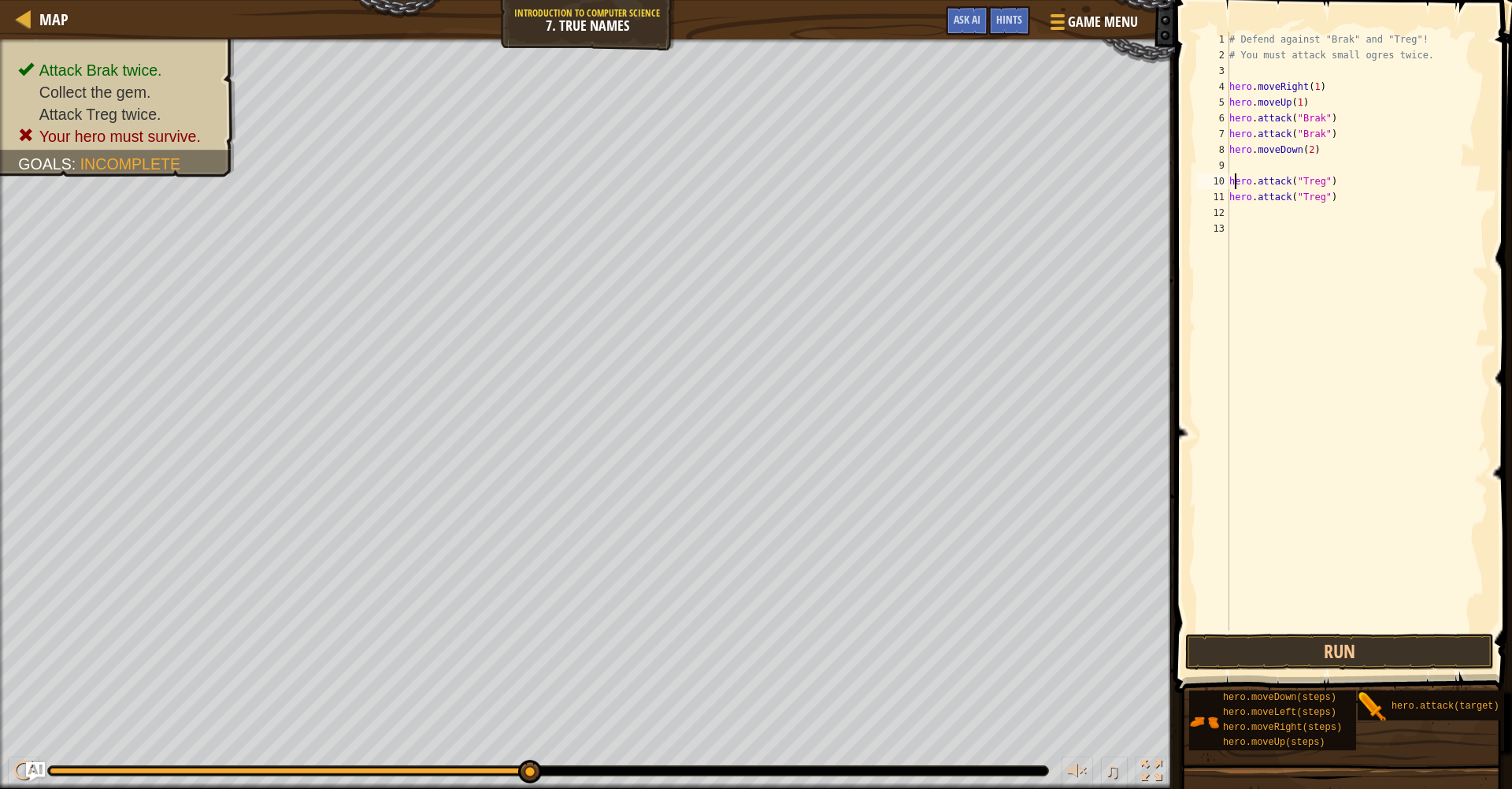
click at [1233, 184] on div "# Defend against "Brak" and "Treg"! # You must attack small ogres twice. hero .…" at bounding box center [1356, 346] width 262 height 631
click at [1229, 181] on div "# Defend against "Brak" and "Treg"! # You must attack small ogres twice. hero .…" at bounding box center [1356, 346] width 262 height 631
click at [1347, 648] on button "Run" at bounding box center [1339, 651] width 308 height 36
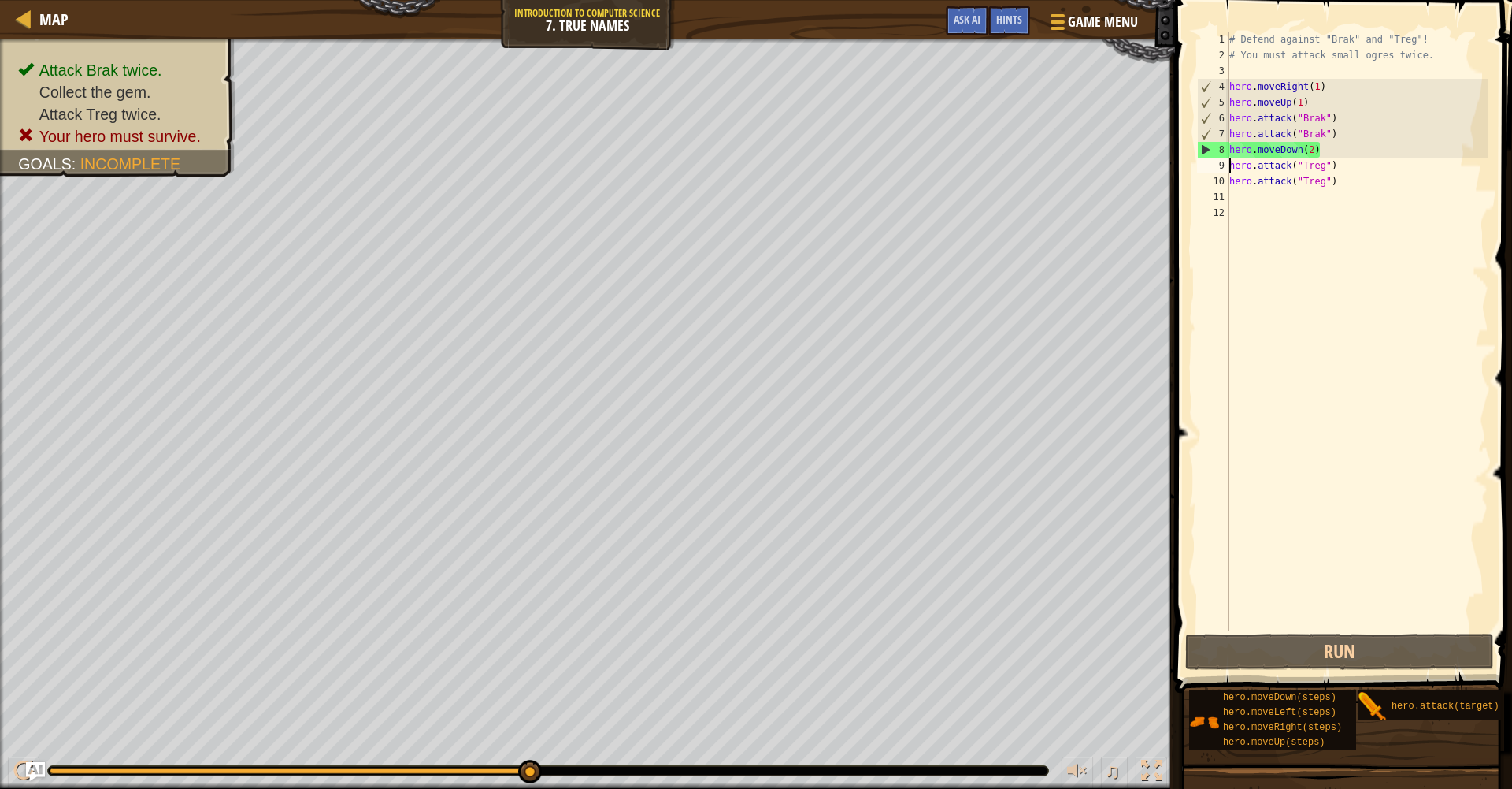
click at [1340, 145] on div "# Defend against "Brak" and "Treg"! # You must attack small ogres twice. hero .…" at bounding box center [1356, 346] width 262 height 631
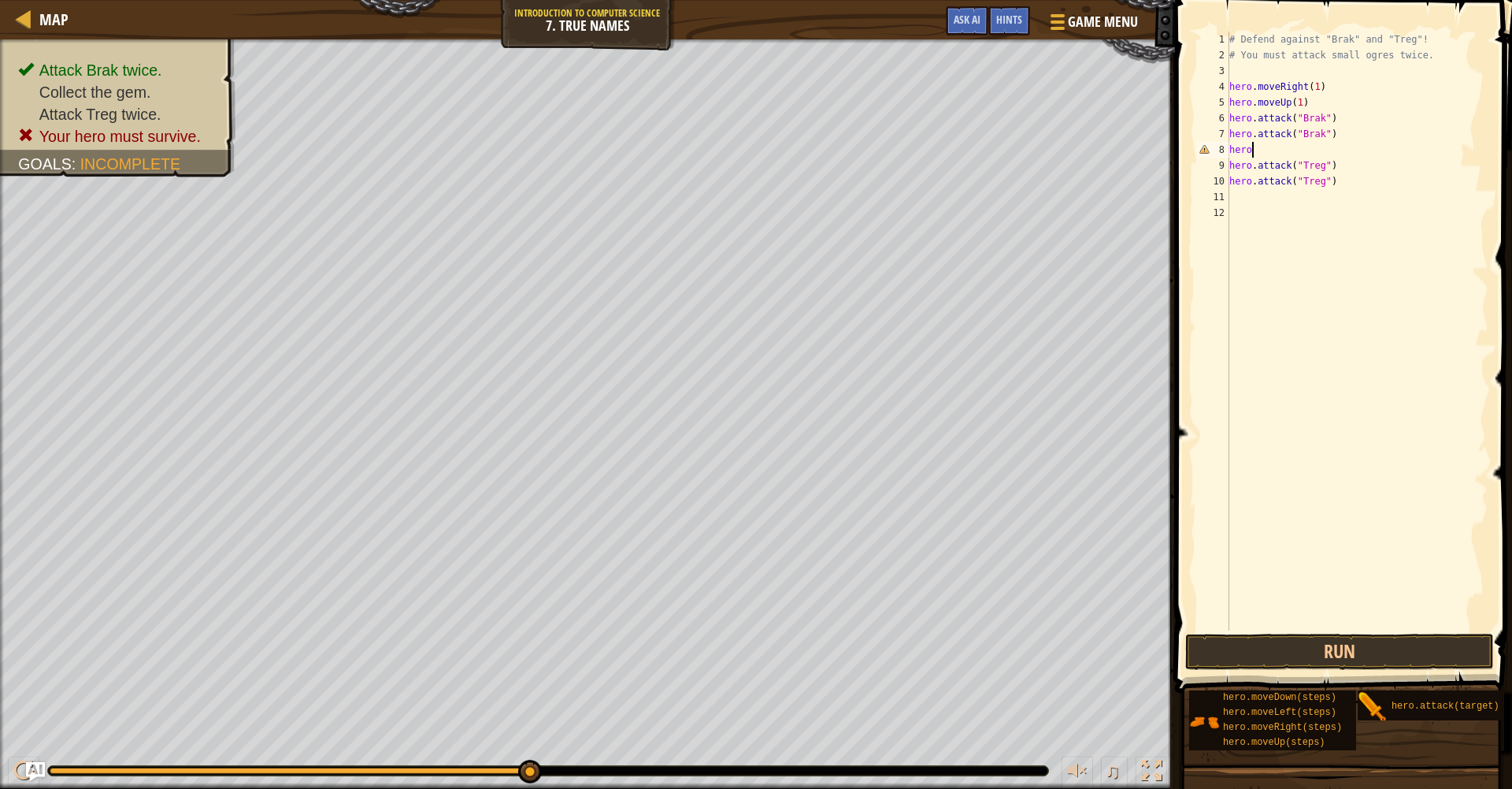
type textarea "h"
click at [1328, 96] on div "# Defend against "Brak" and "Treg"! # You must attack small ogres twice. hero .…" at bounding box center [1356, 346] width 262 height 631
type textarea "h"
click at [1342, 115] on div "# Defend against "Brak" and "Treg"! # You must attack small ogres twice. hero .…" at bounding box center [1356, 346] width 262 height 631
type textarea "h"
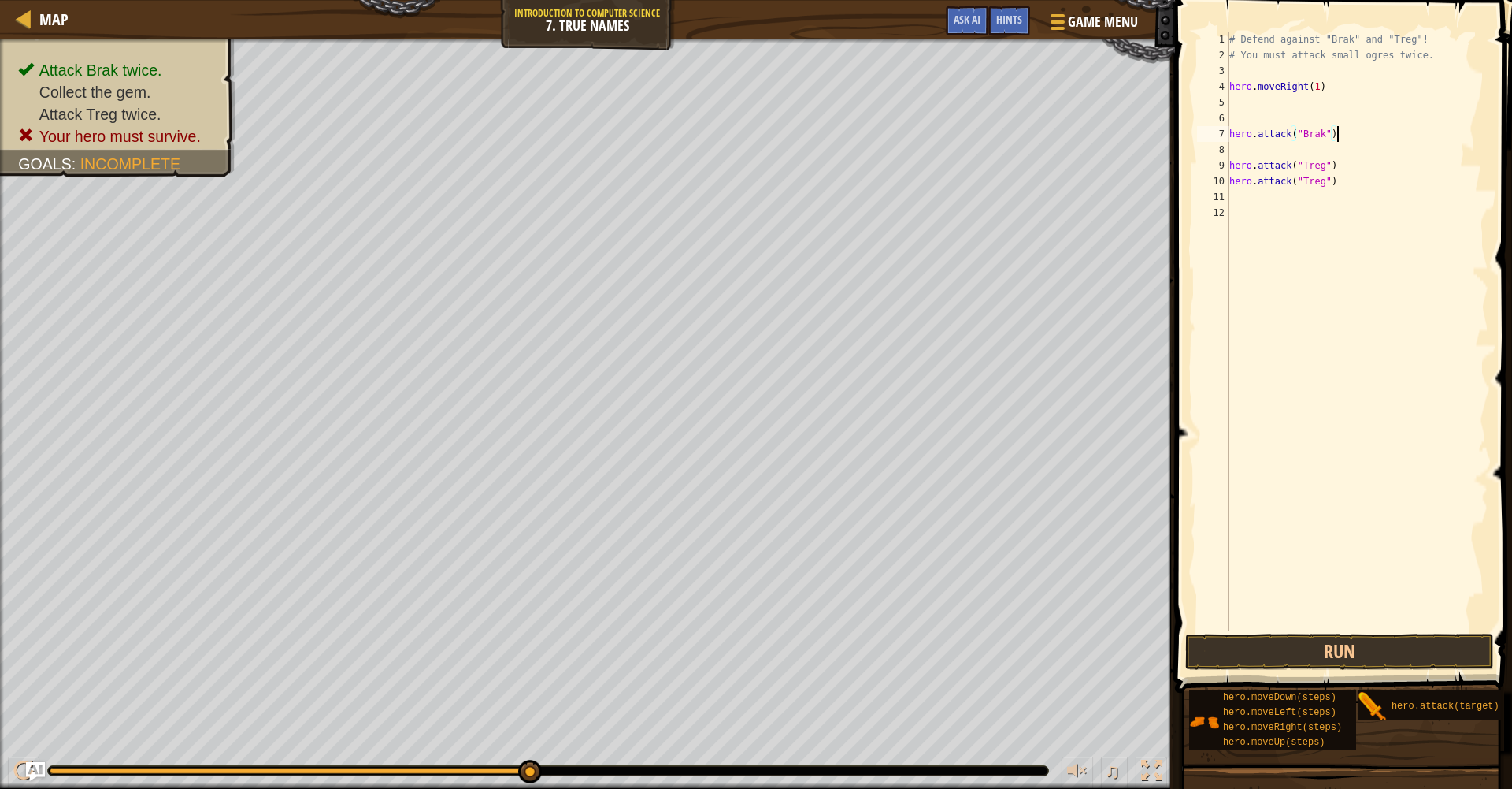
click at [1335, 139] on div "# Defend against "Brak" and "Treg"! # You must attack small ogres twice. hero .…" at bounding box center [1356, 346] width 262 height 631
type textarea "h"
drag, startPoint x: 1340, startPoint y: 161, endPoint x: 1231, endPoint y: 161, distance: 109.0
click at [1231, 161] on div "# Defend against "Brak" and "Treg"! # You must attack small ogres twice. hero .…" at bounding box center [1356, 346] width 262 height 631
type textarea "hero.attack("Treg")"
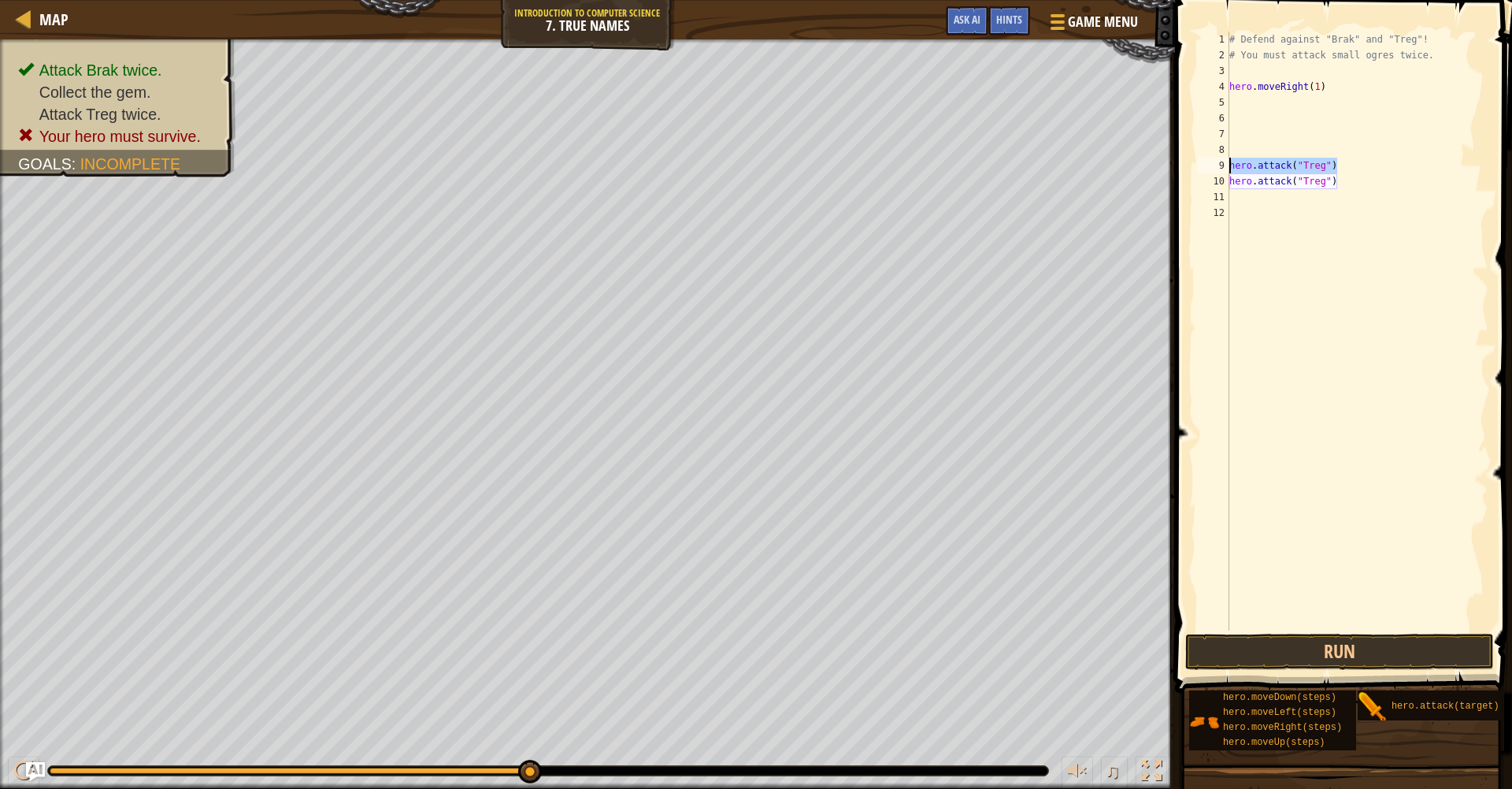
click at [1248, 108] on div "# Defend against "Brak" and "Treg"! # You must attack small ogres twice. hero .…" at bounding box center [1356, 346] width 262 height 631
drag, startPoint x: 1334, startPoint y: 158, endPoint x: 1344, endPoint y: 160, distance: 10.2
click at [1344, 160] on div "# Defend against "Brak" and "Treg"! # You must attack small ogres twice. hero .…" at bounding box center [1356, 346] width 262 height 631
type textarea "hero.attack("Treg")"
click at [1344, 160] on div "# Defend against "Brak" and "Treg"! # You must attack small ogres twice. hero .…" at bounding box center [1356, 346] width 262 height 631
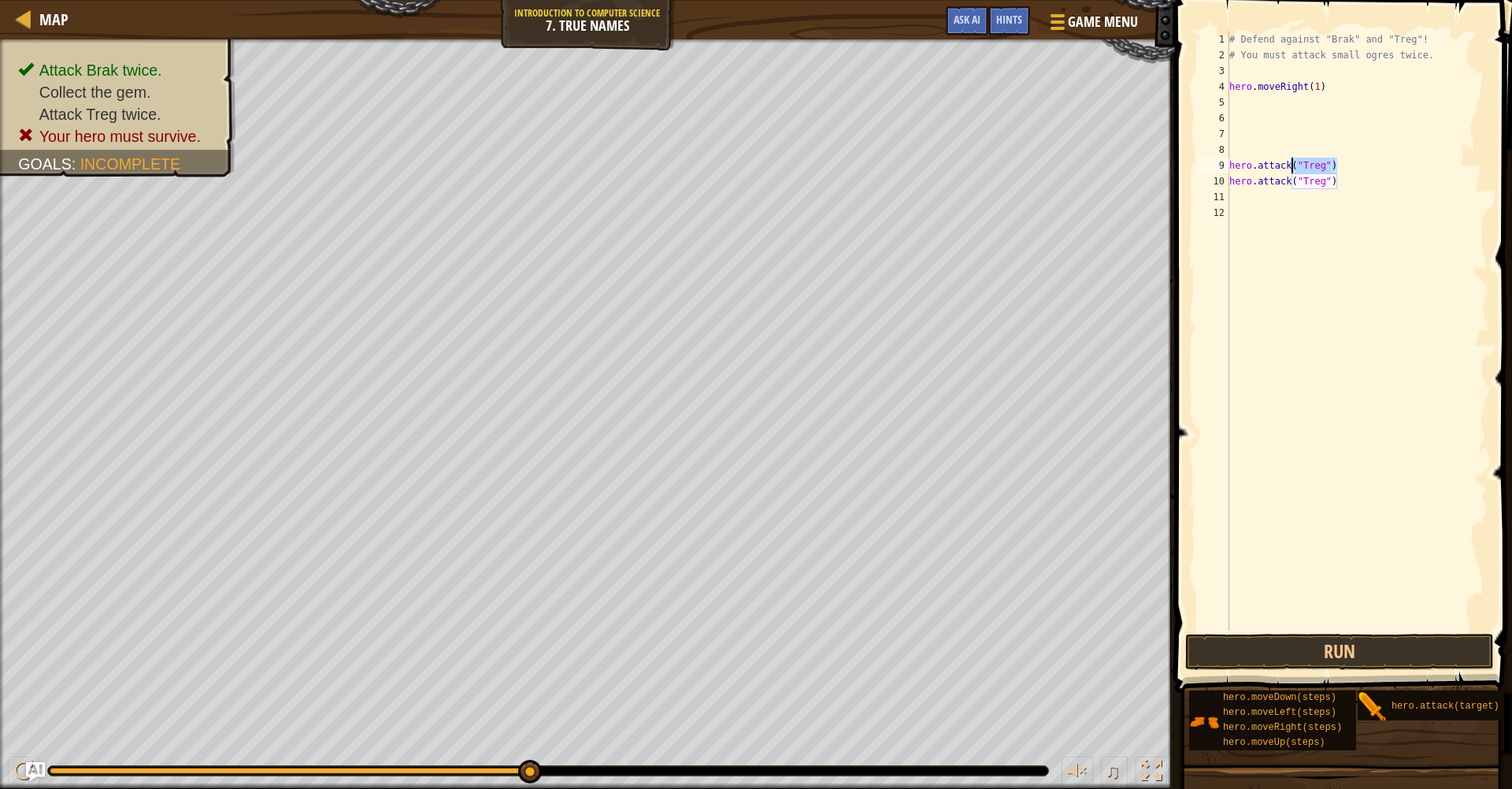
drag, startPoint x: 1344, startPoint y: 160, endPoint x: 1332, endPoint y: 156, distance: 12.6
click at [1298, 157] on div "# Defend against "Brak" and "Treg"! # You must attack small ogres twice. hero .…" at bounding box center [1356, 346] width 262 height 631
click at [1350, 157] on div "# Defend against "Brak" and "Treg"! # You must attack small ogres twice. hero .…" at bounding box center [1356, 346] width 262 height 631
drag, startPoint x: 1345, startPoint y: 163, endPoint x: 1231, endPoint y: 165, distance: 114.0
click at [1231, 165] on div "# Defend against "Brak" and "Treg"! # You must attack small ogres twice. hero .…" at bounding box center [1356, 346] width 262 height 631
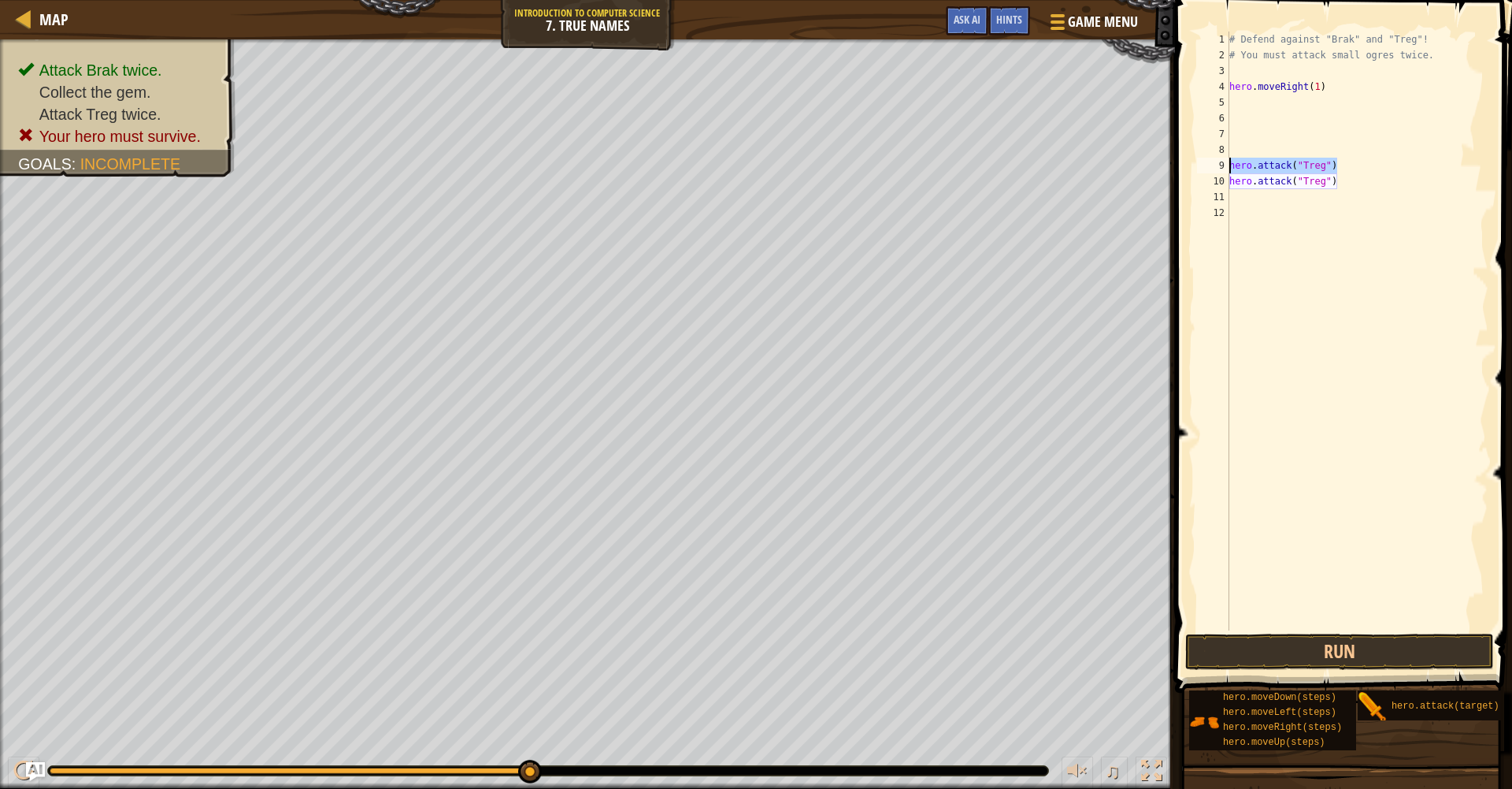
type textarea "hero.attack("Treg")"
click at [1246, 104] on div "# Defend against "Brak" and "Treg"! # You must attack small ogres twice. hero .…" at bounding box center [1356, 346] width 262 height 631
click at [1256, 106] on div "# Defend against "Brak" and "Treg"! # You must attack small ogres twice. hero .…" at bounding box center [1356, 346] width 262 height 631
click at [1263, 118] on div "hero. a ttack press enter" at bounding box center [1362, 147] width 297 height 71
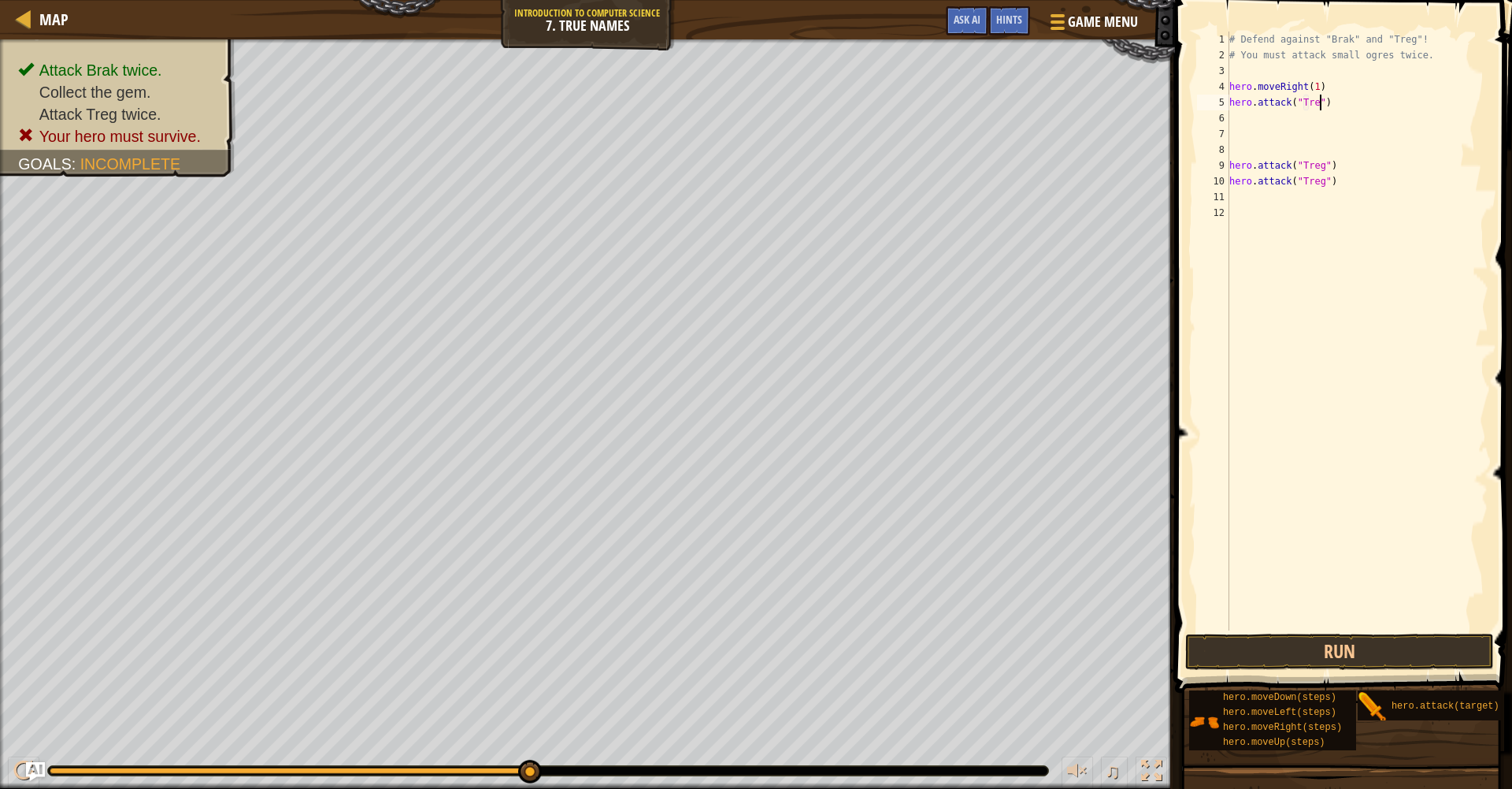
type textarea "hero.attack("Treg")"
click at [1283, 123] on div "# Defend against "Brak" and "Treg"! # You must attack small ogres twice. hero .…" at bounding box center [1356, 346] width 262 height 631
click at [1298, 138] on div "hero. a ttack press enter" at bounding box center [1362, 163] width 297 height 71
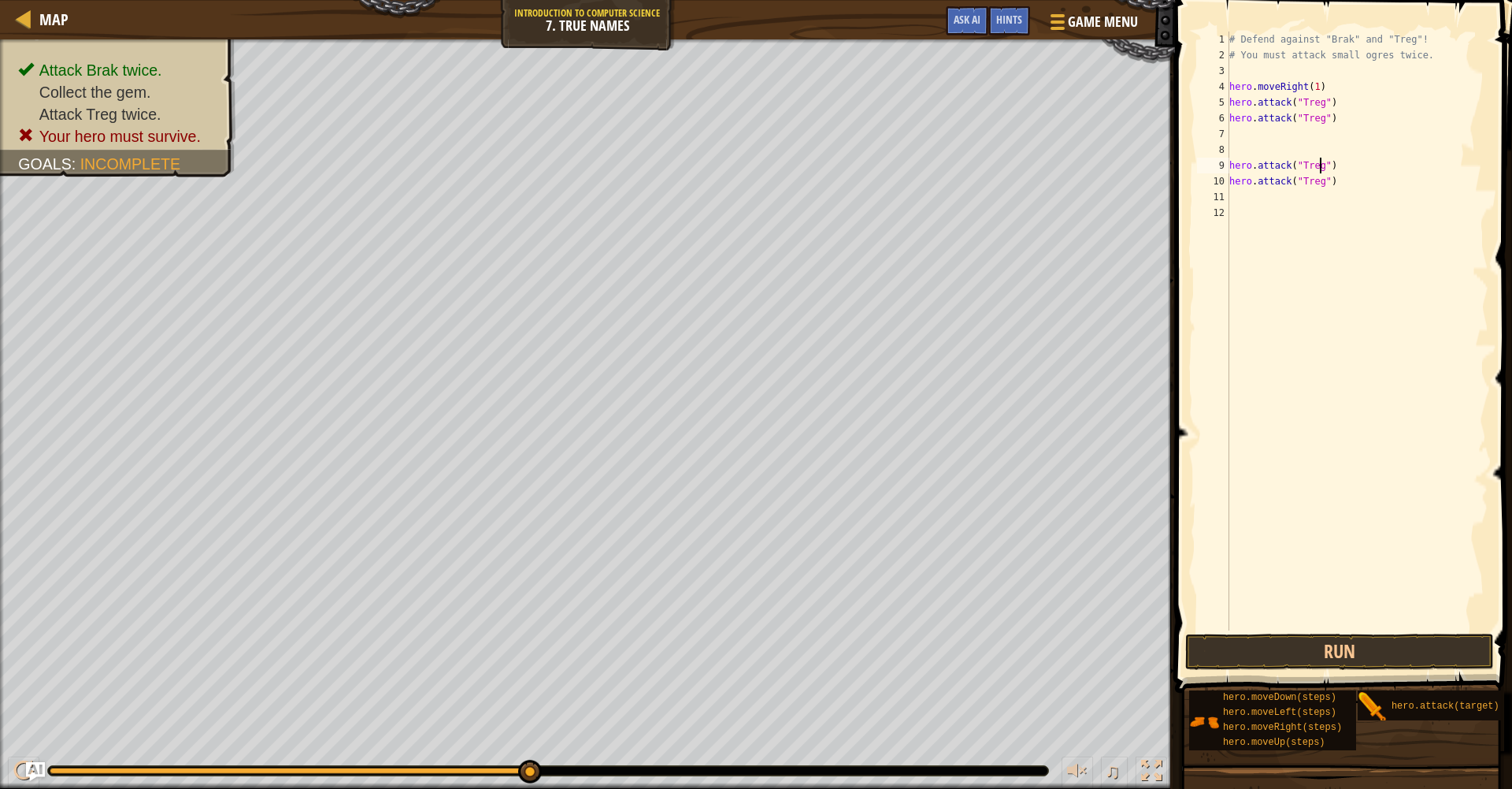
click at [1319, 168] on div "# Defend against "Brak" and "Treg"! # You must attack small ogres twice. hero .…" at bounding box center [1356, 346] width 262 height 631
drag, startPoint x: 1336, startPoint y: 173, endPoint x: 1224, endPoint y: 170, distance: 112.0
click at [1224, 170] on div "hero.attack("Treg") 1 2 3 4 5 6 7 8 9 10 11 12 # Defend against "Brak" and "Tre…" at bounding box center [1341, 331] width 294 height 598
type textarea "hero.attack("Treg") hero.attack("Treg")"
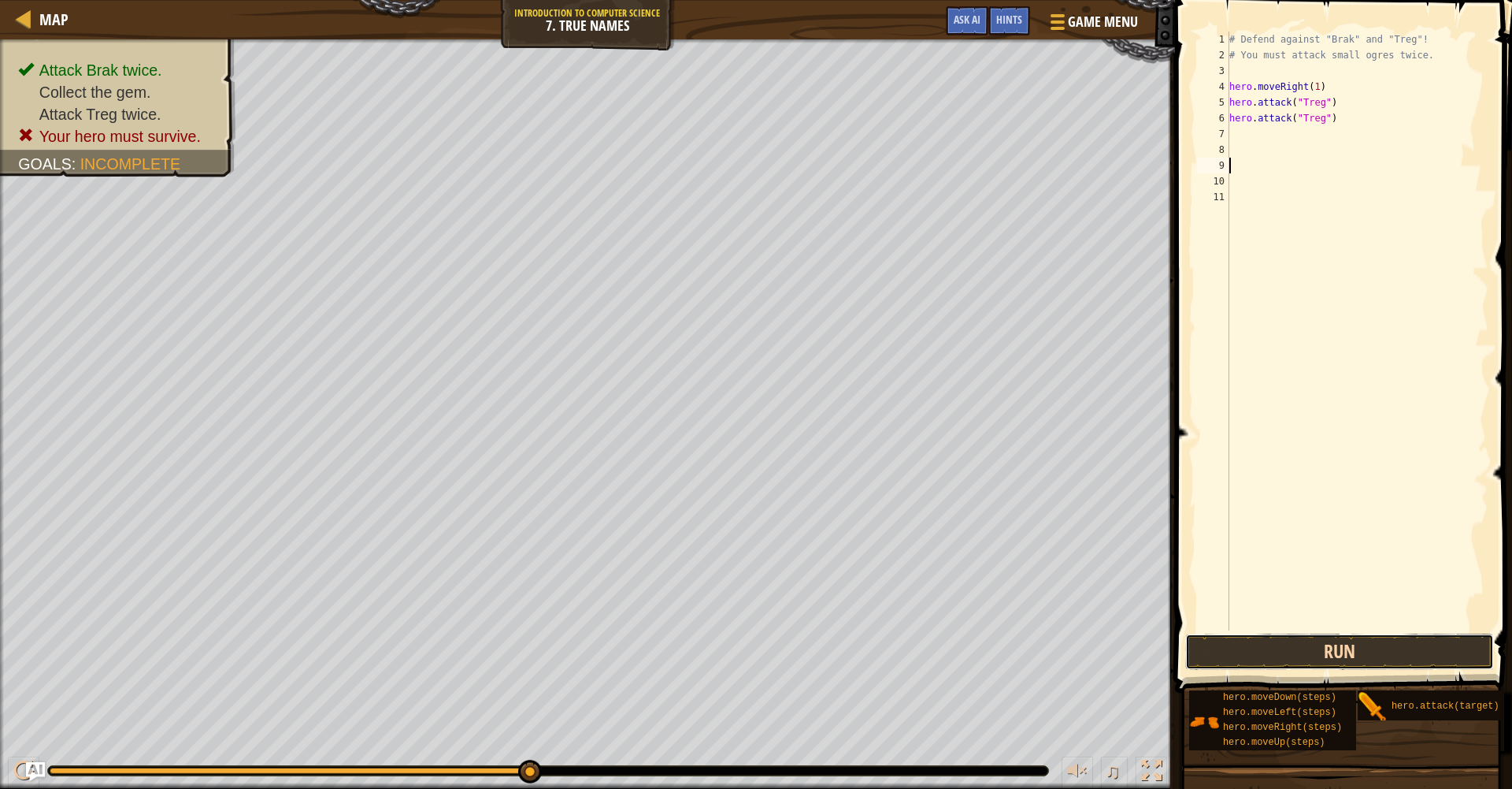
click at [1386, 653] on button "Run" at bounding box center [1339, 651] width 308 height 36
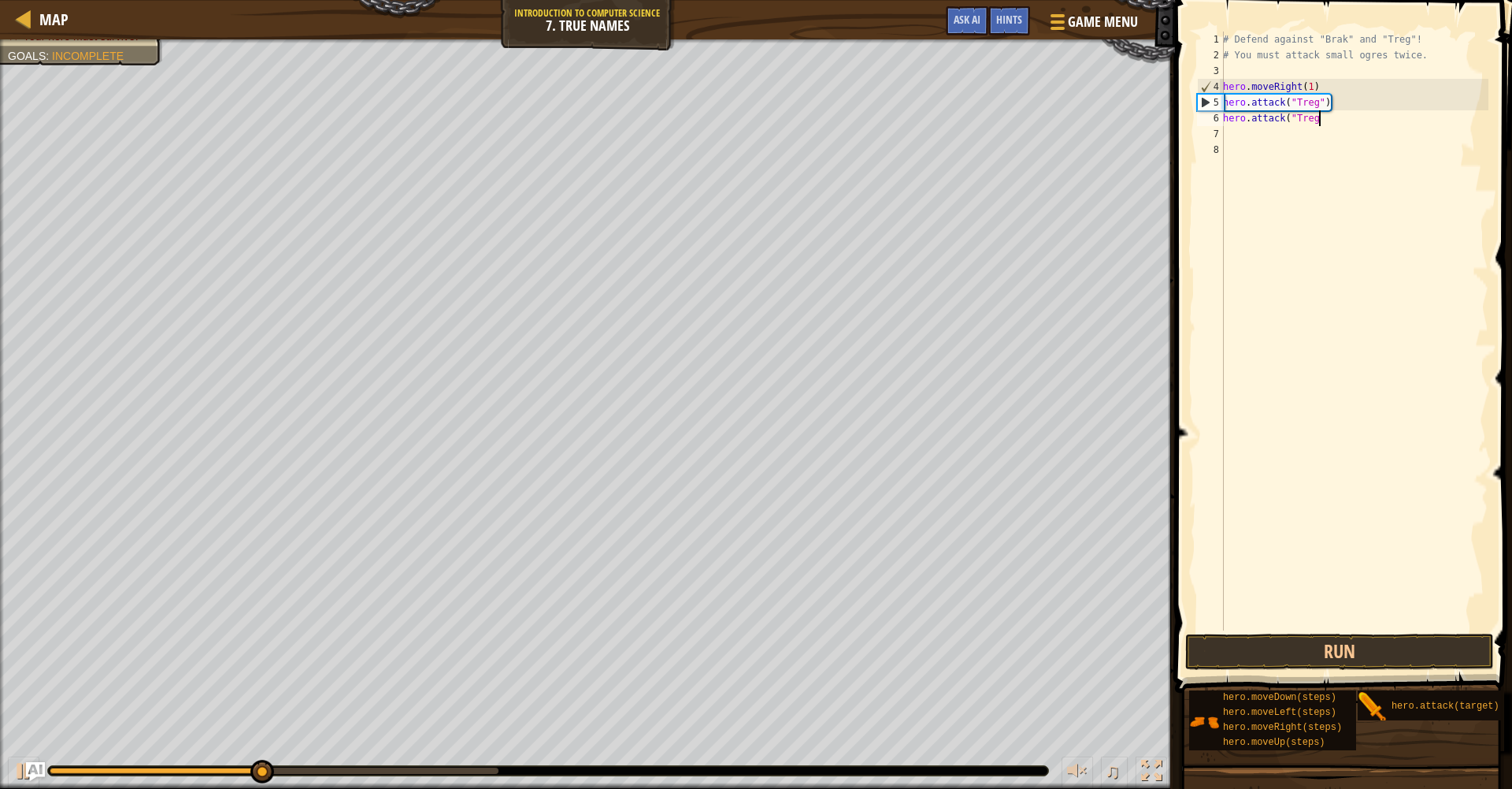
click at [1346, 112] on div "# Defend against "Brak" and "Treg"! # You must attack small ogres twice. hero .…" at bounding box center [1355, 346] width 269 height 631
click at [1345, 103] on div "# Defend against "Brak" and "Treg"! # You must attack small ogres twice. hero .…" at bounding box center [1355, 346] width 269 height 631
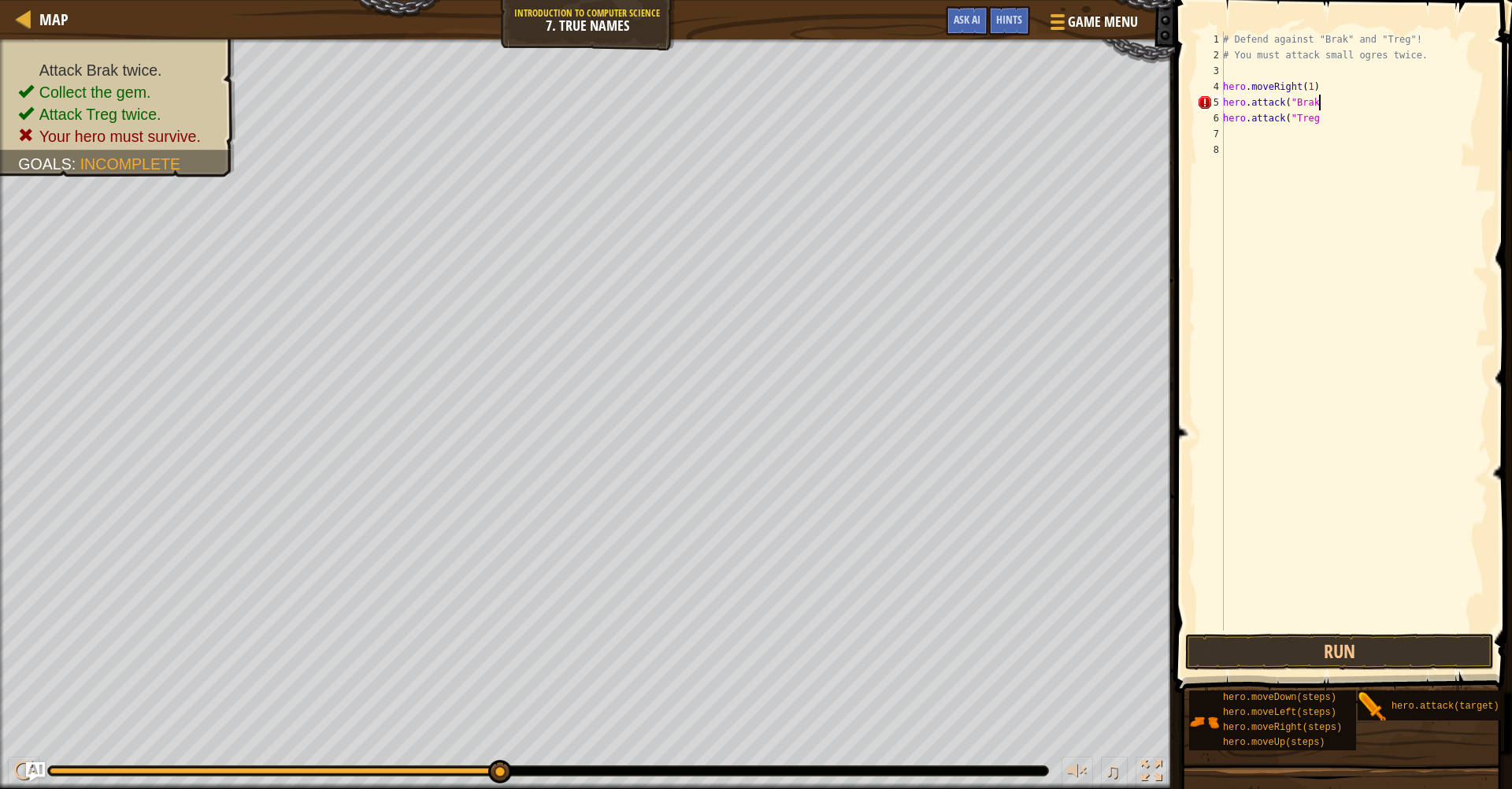
scroll to position [7, 8]
click at [1332, 123] on div "# Defend against "Brak" and "Treg"! # You must attack small ogres twice. hero .…" at bounding box center [1355, 346] width 269 height 631
type textarea "h"
click at [1356, 140] on div "hero. a ttack press enter" at bounding box center [1362, 163] width 297 height 71
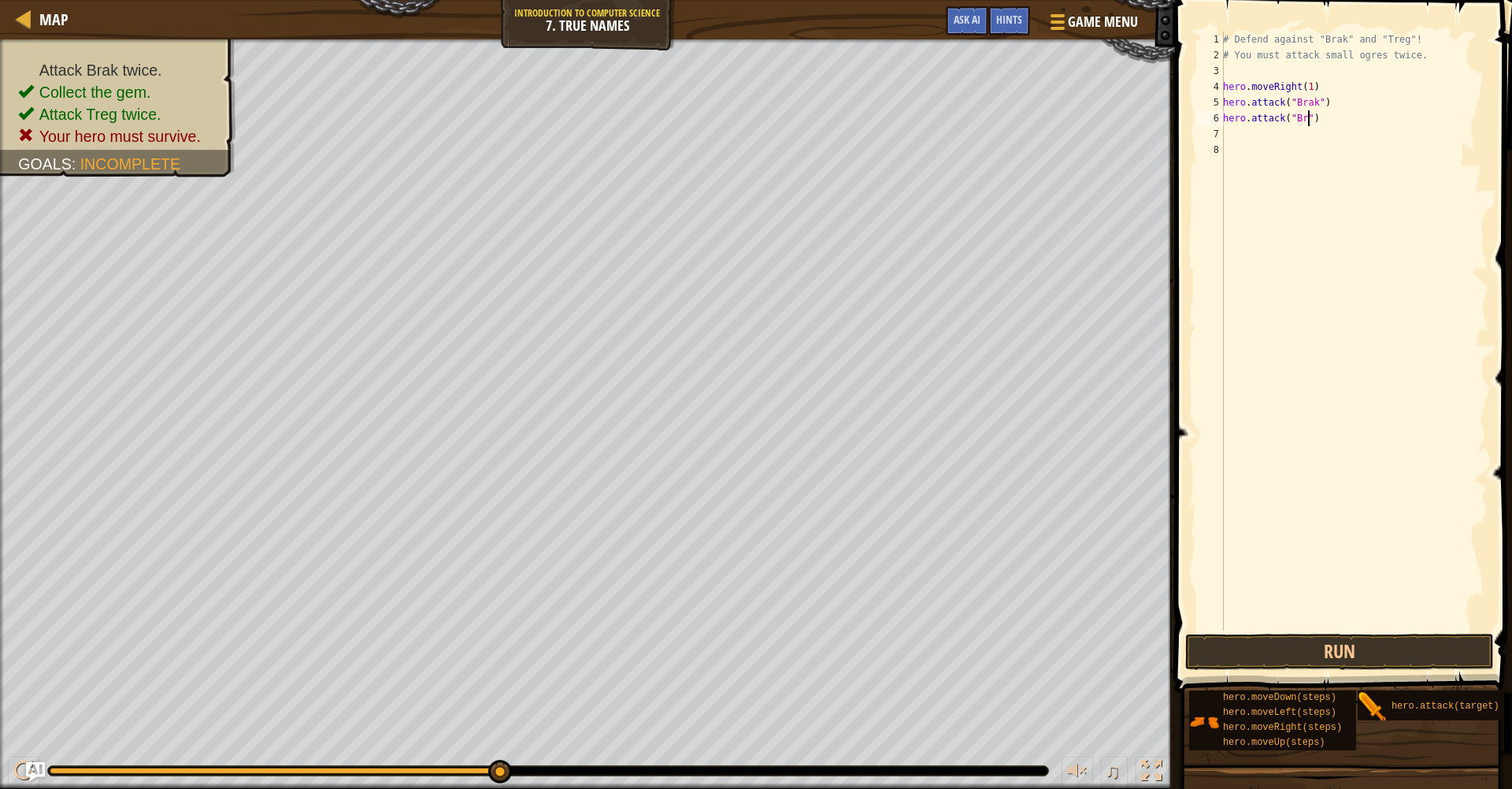
scroll to position [7, 8]
type textarea "hero.attack("Brak")"
click at [1287, 133] on div "# Defend against "Brak" and "Treg"! # You must attack small ogres twice. hero .…" at bounding box center [1355, 346] width 269 height 631
click at [1294, 150] on div "hero. a ttack press enter" at bounding box center [1362, 179] width 297 height 71
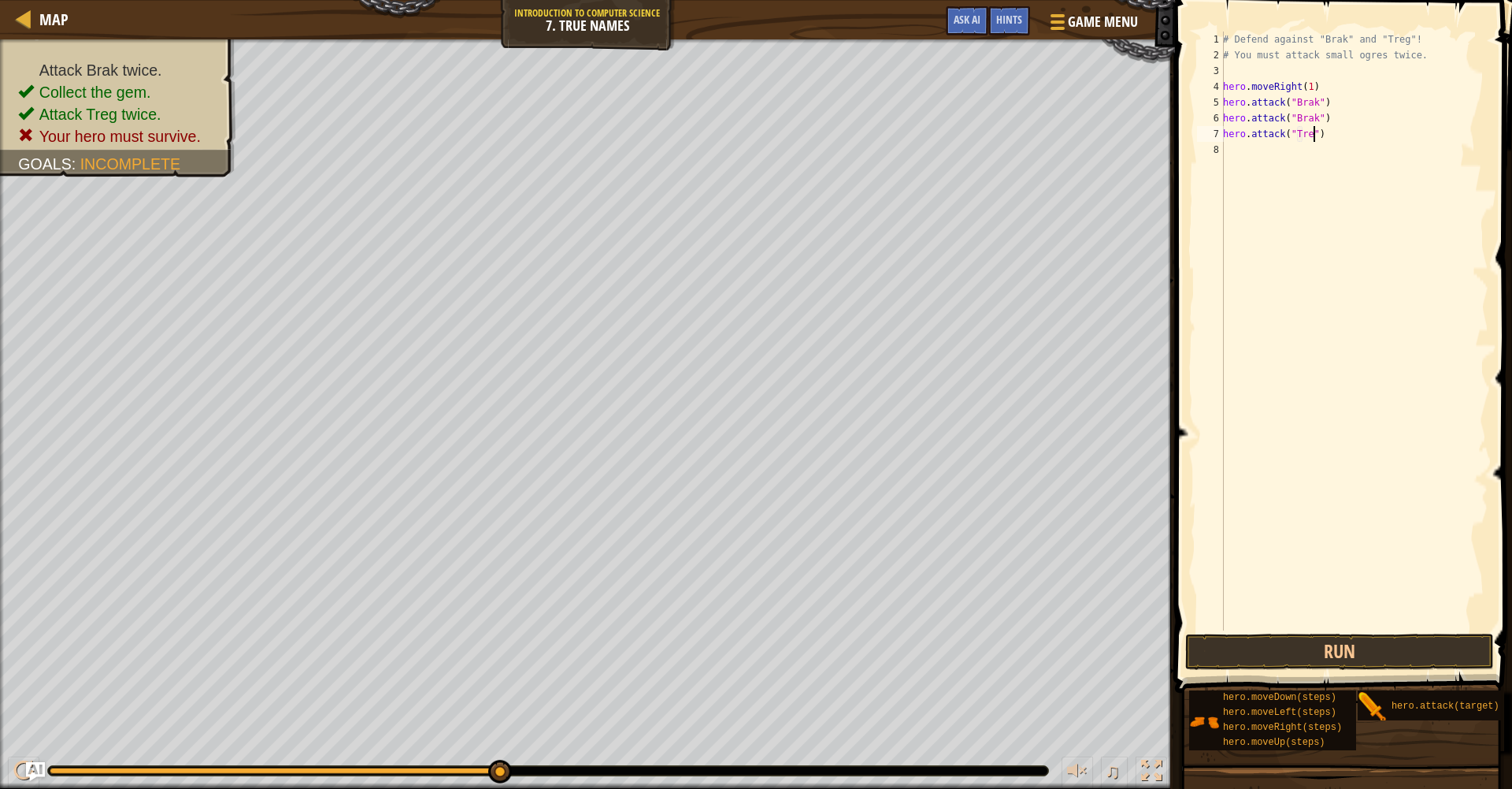
scroll to position [7, 8]
type textarea "hero.attack("Treg")"
click at [1296, 154] on div "# Defend against "Brak" and "Treg"! # You must attack small ogres twice. hero .…" at bounding box center [1355, 346] width 269 height 631
click at [1292, 170] on div "hero. a ttack press enter" at bounding box center [1362, 194] width 297 height 71
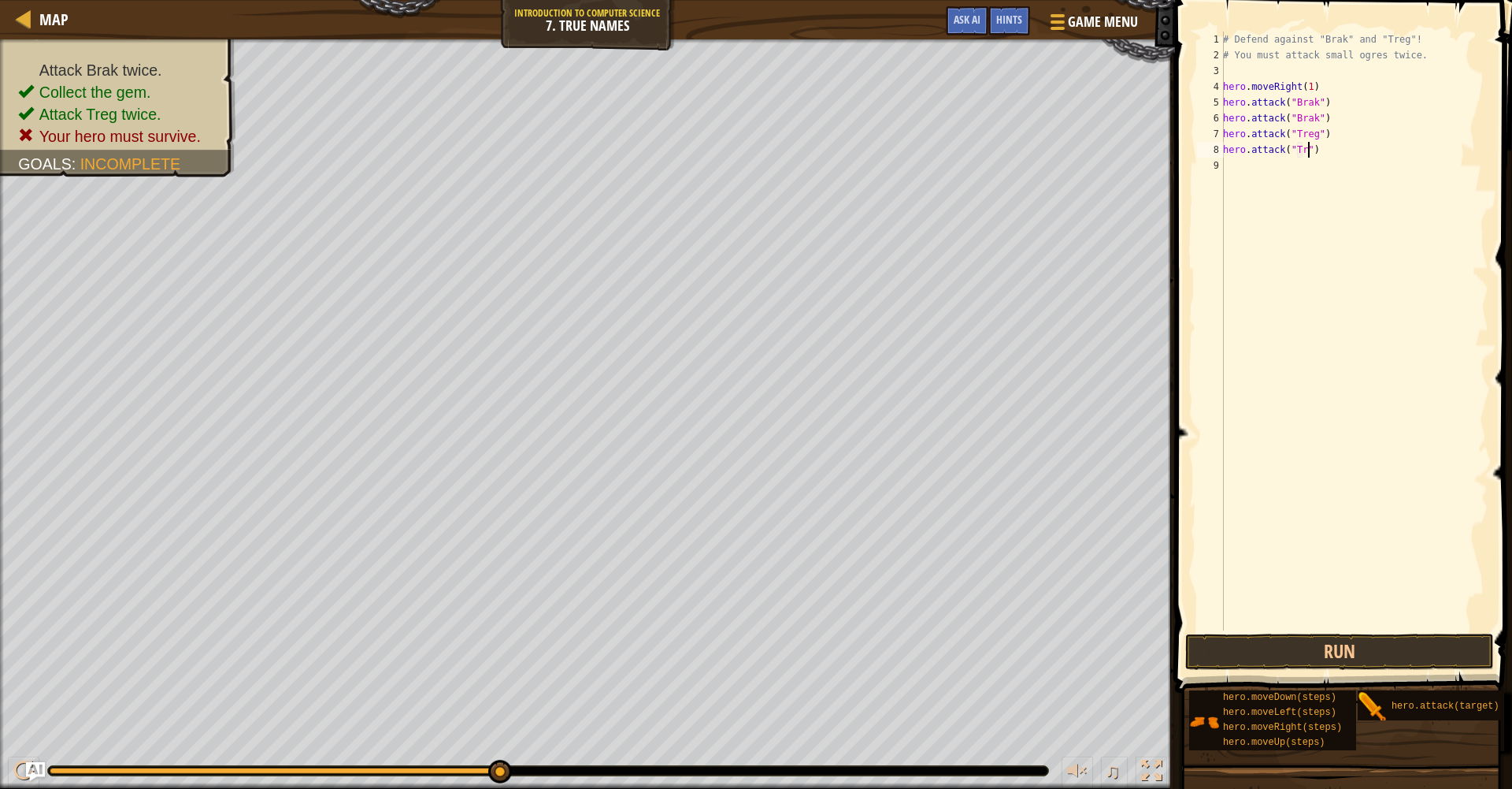
scroll to position [7, 8]
type textarea "hero.attack("Treg")"
click at [1322, 655] on button "Run" at bounding box center [1339, 651] width 308 height 36
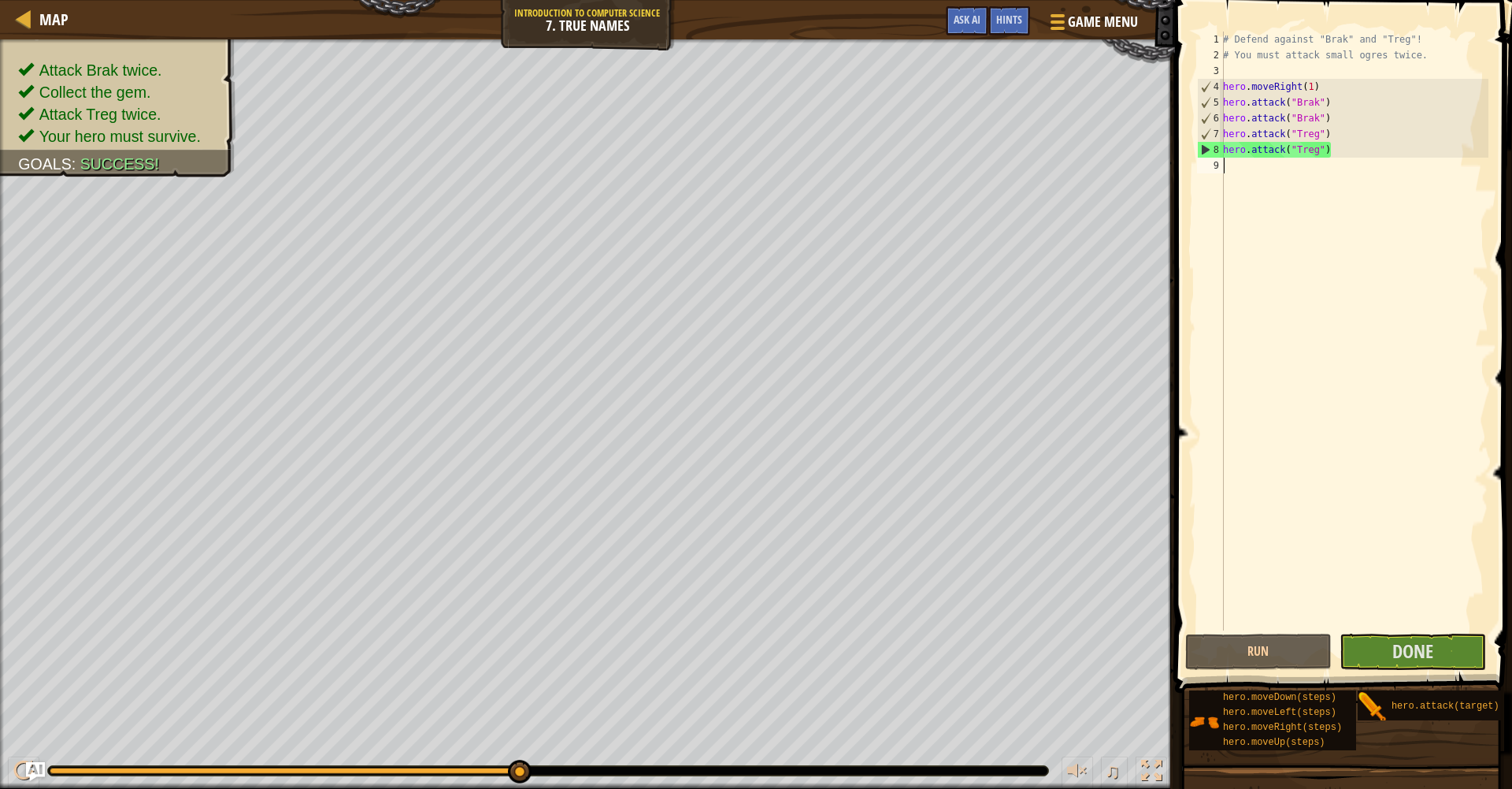
click at [1241, 172] on div "# Defend against "Brak" and "Treg"! # You must attack small ogres twice. hero .…" at bounding box center [1355, 346] width 269 height 631
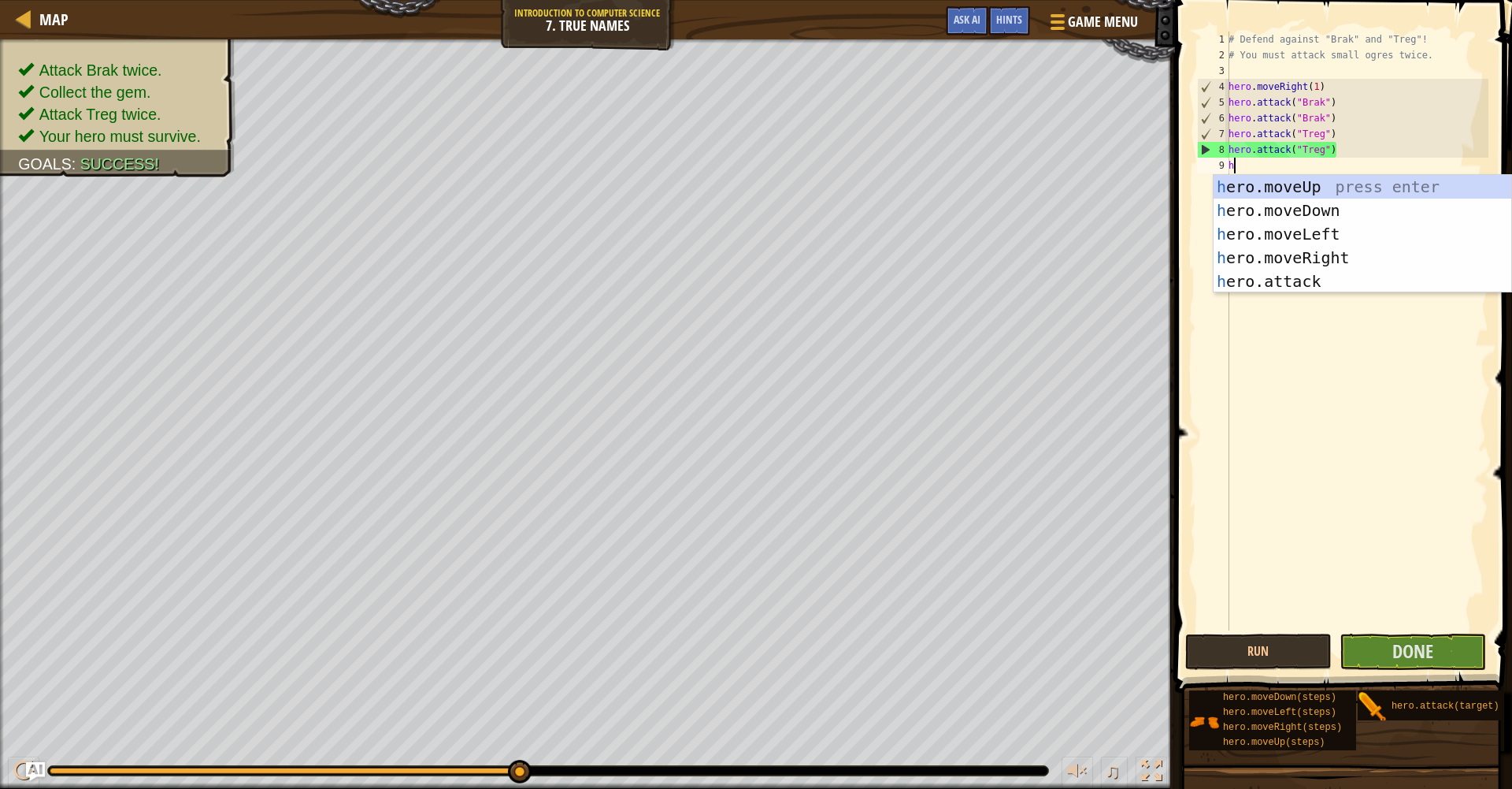
type textarea "he"
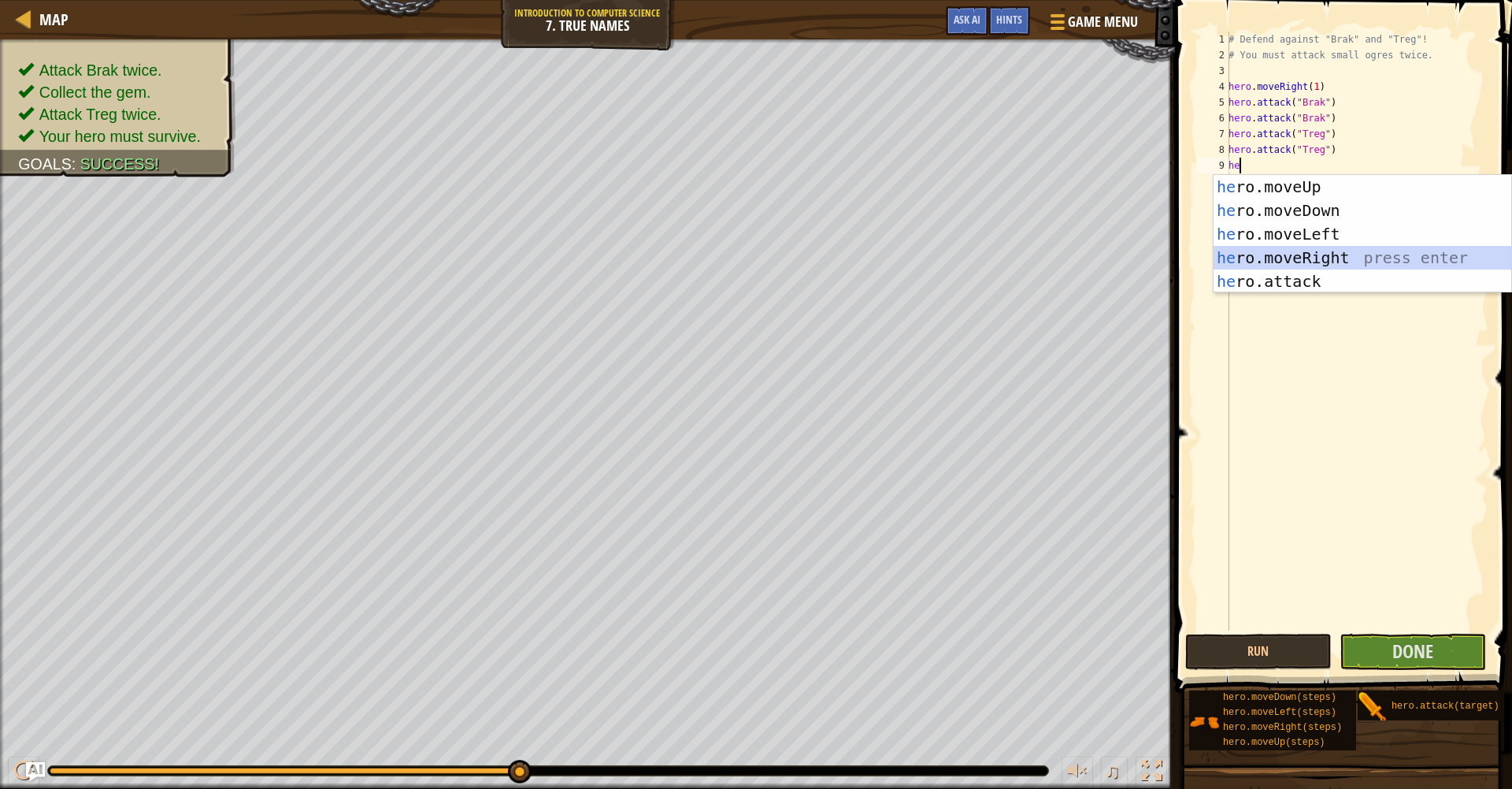
click at [1297, 253] on div "he ro.moveUp press enter he ro.moveDown press enter he ro.moveLeft press enter …" at bounding box center [1362, 258] width 297 height 166
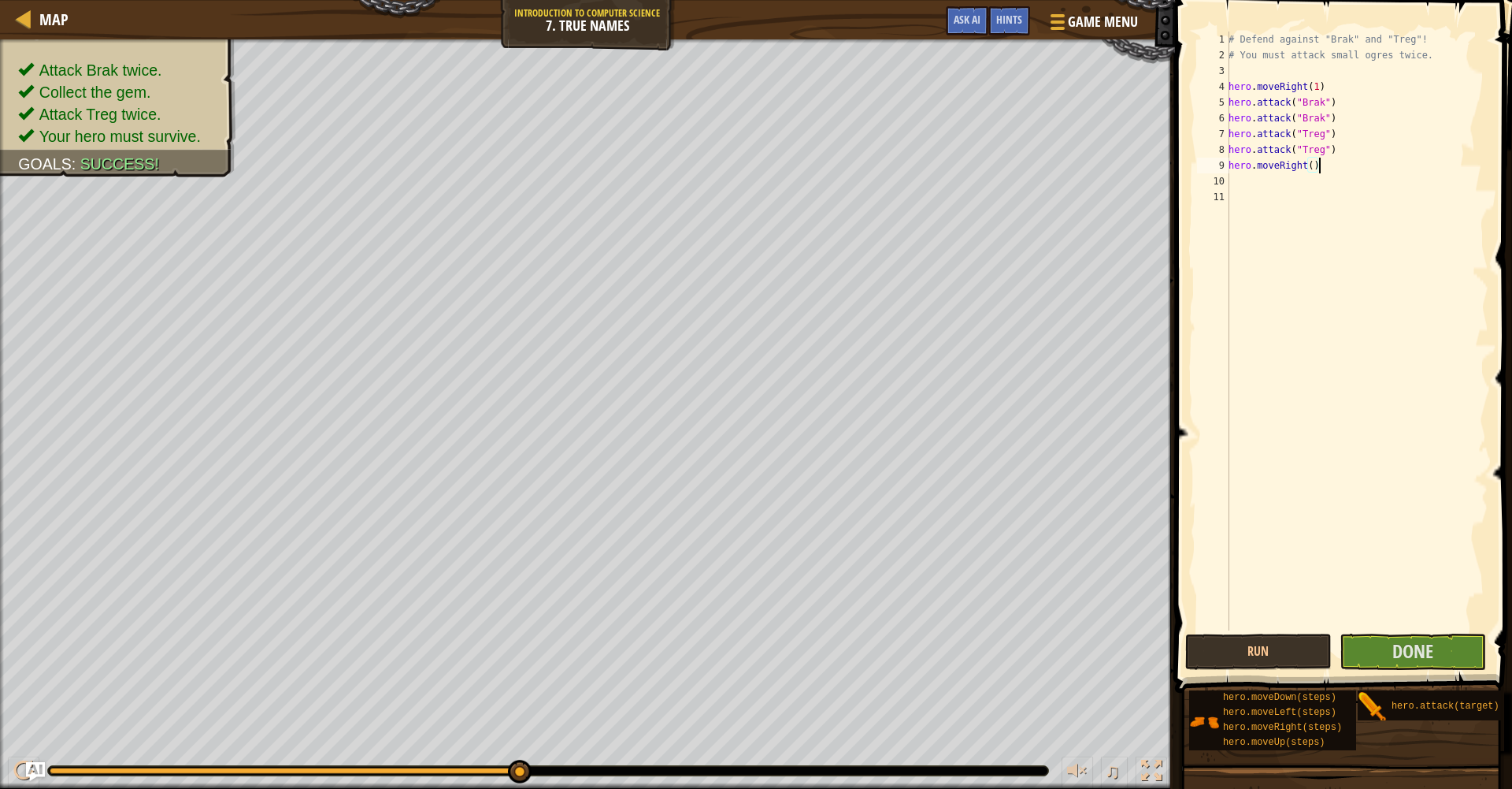
click at [1322, 167] on div "# Defend against "Brak" and "Treg"! # You must attack small ogres twice. hero .…" at bounding box center [1357, 346] width 263 height 631
type textarea "hero.moveRight(3"
click at [1428, 655] on span "Done" at bounding box center [1413, 650] width 41 height 25
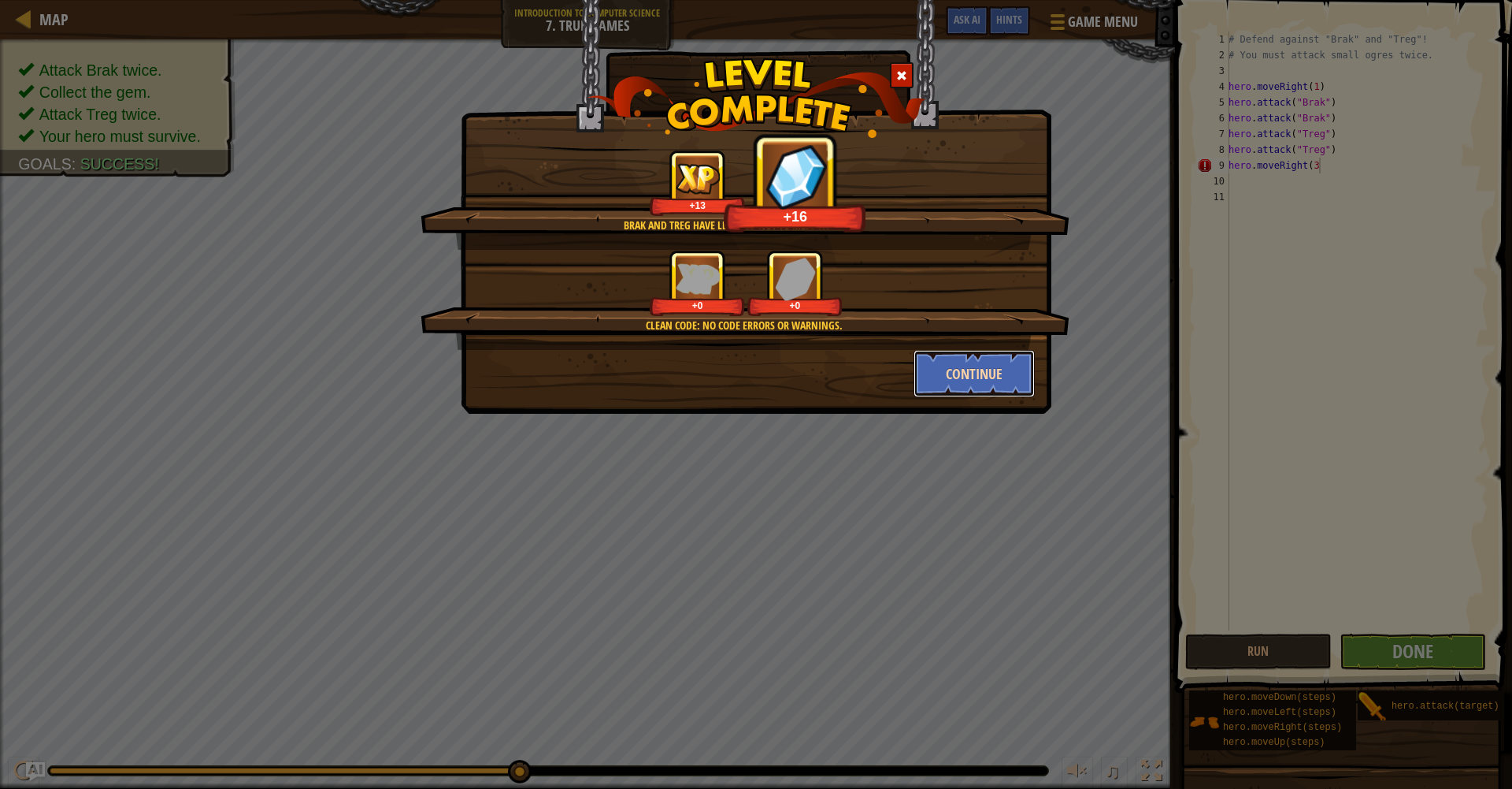
click at [964, 365] on button "Continue" at bounding box center [975, 373] width 122 height 47
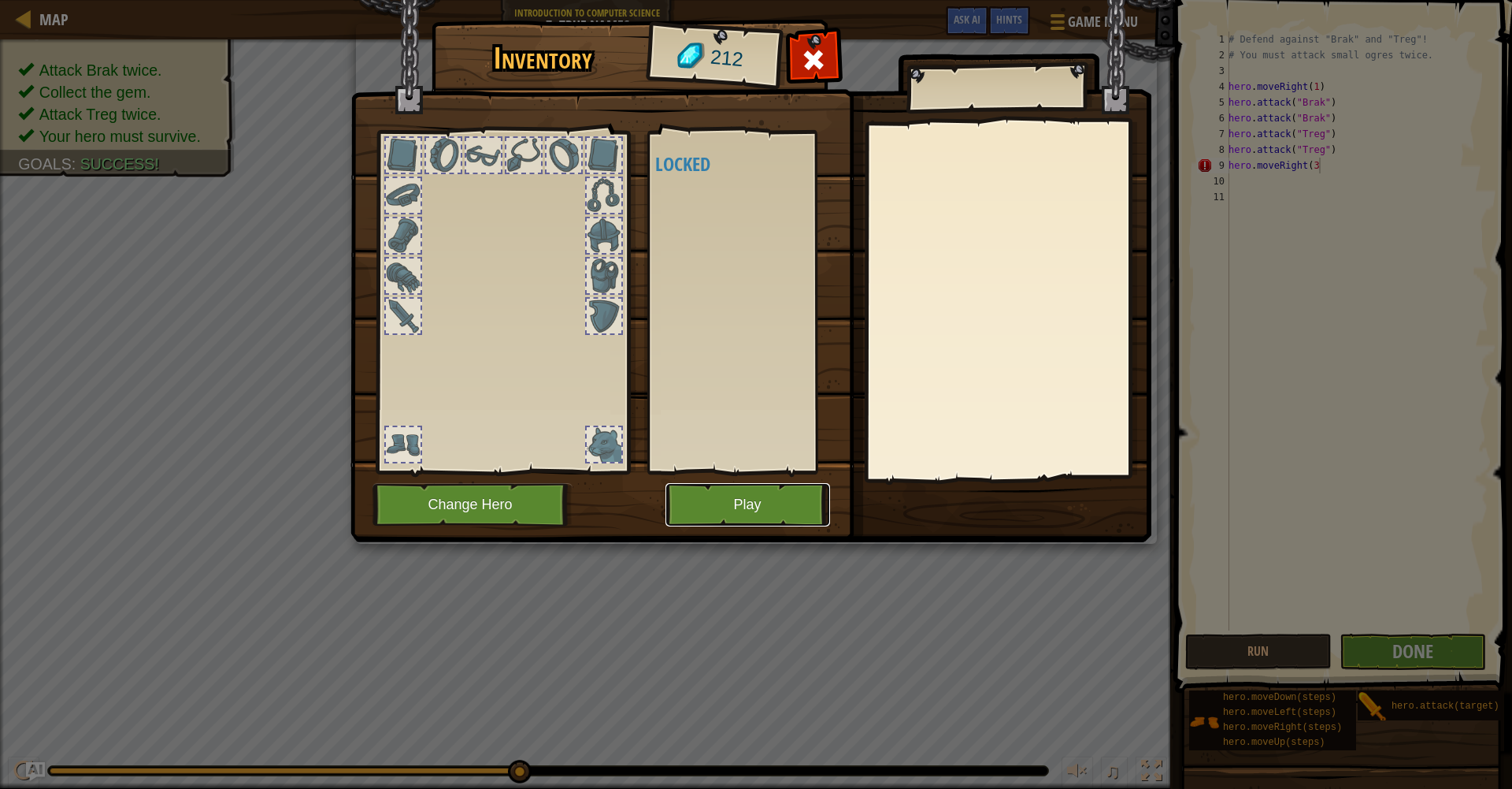
click at [743, 500] on button "Play" at bounding box center [747, 505] width 165 height 43
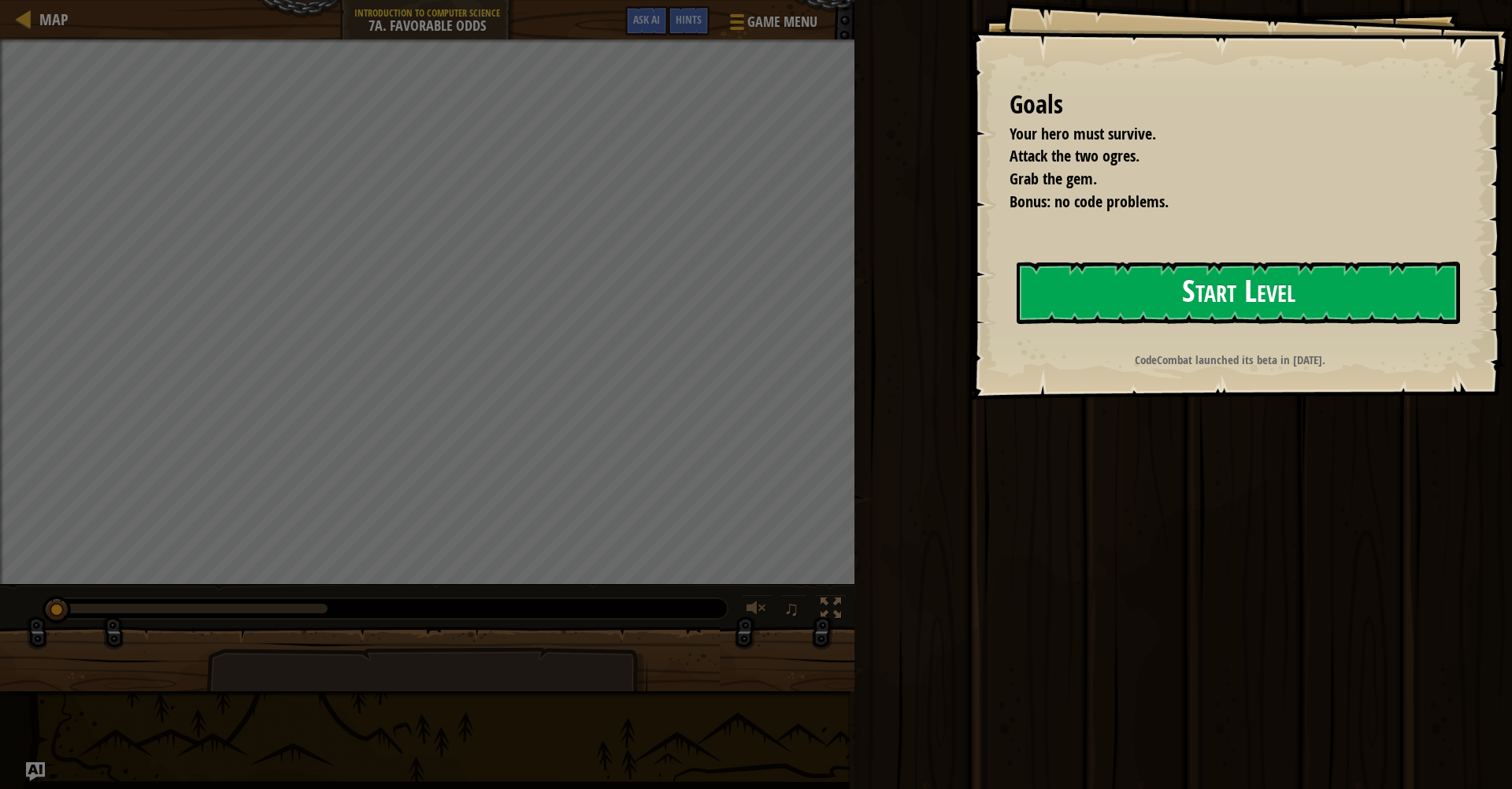
click at [1186, 284] on button "Start Level" at bounding box center [1239, 293] width 444 height 63
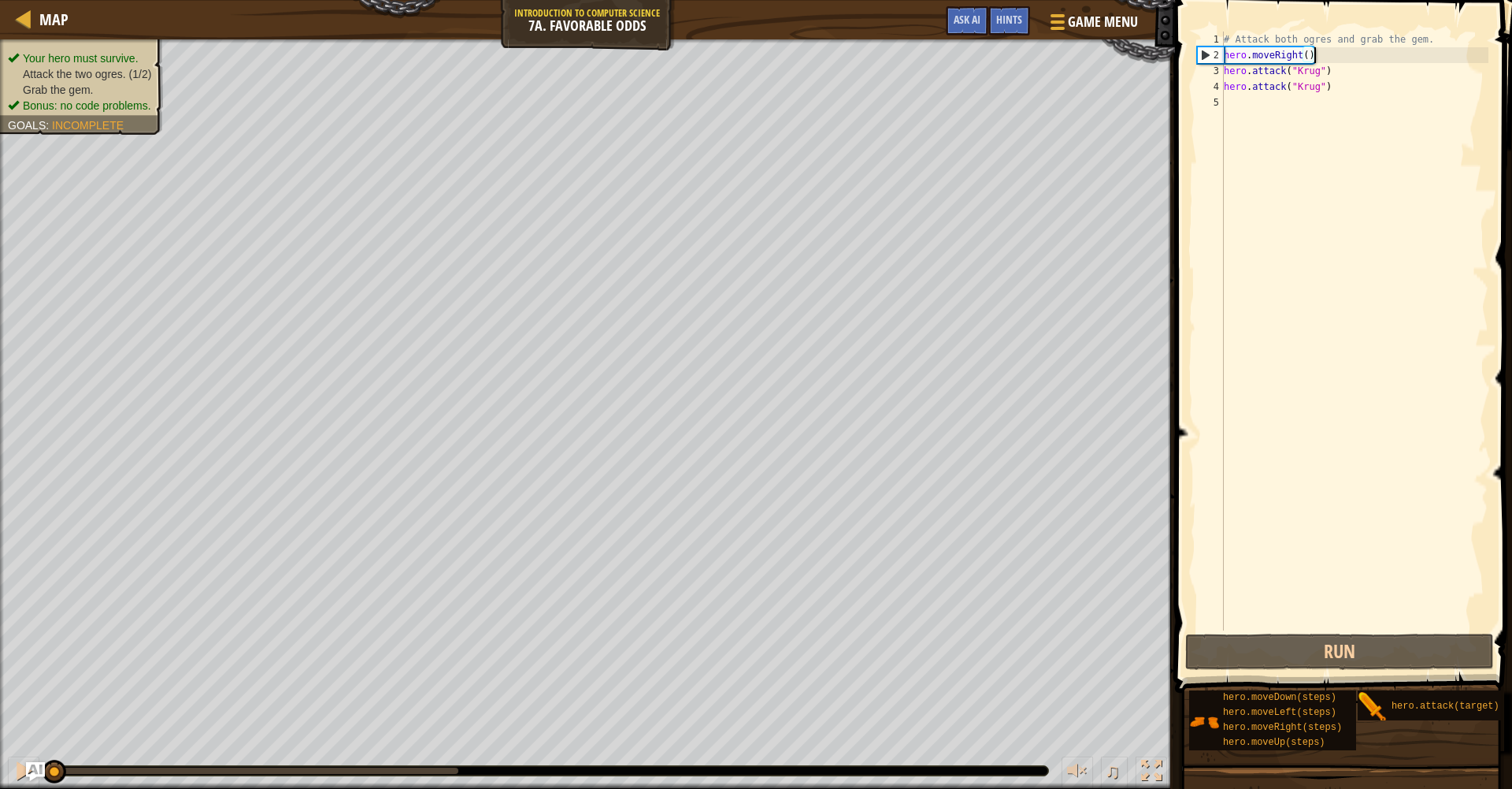
click at [1320, 58] on div "# Attack both ogres and grab the gem. hero . moveRight ( ) hero . attack ( "Kru…" at bounding box center [1354, 346] width 268 height 631
click at [1310, 57] on div "# Attack both ogres and grab the gem. hero . moveRight ( ) hero . attack ( "Kru…" at bounding box center [1354, 346] width 268 height 631
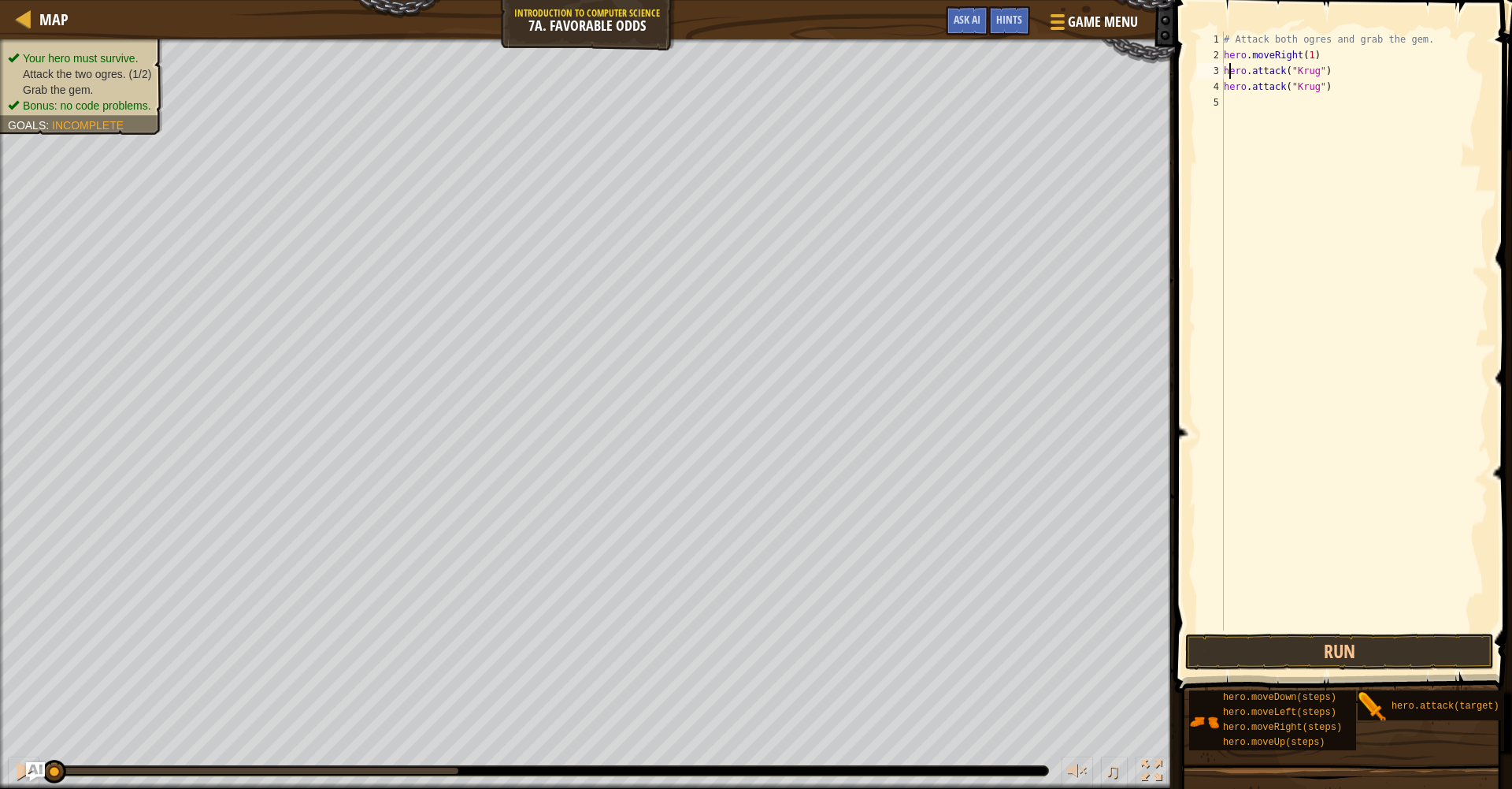
click at [1228, 71] on div "# Attack both ogres and grab the gem. hero . moveRight ( 1 ) hero . attack ( "K…" at bounding box center [1354, 346] width 268 height 631
type textarea "hero.attack("Krug")"
drag, startPoint x: 1225, startPoint y: 73, endPoint x: 1231, endPoint y: 92, distance: 19.9
click at [1226, 74] on div "# Attack both ogres and grab the gem. hero . moveRight ( 1 ) hero . attack ( "K…" at bounding box center [1354, 346] width 268 height 631
click at [1237, 104] on div "# Attack both ogres and grab the gem. hero . moveRight ( 1 ) hero . attack ( "K…" at bounding box center [1354, 346] width 268 height 631
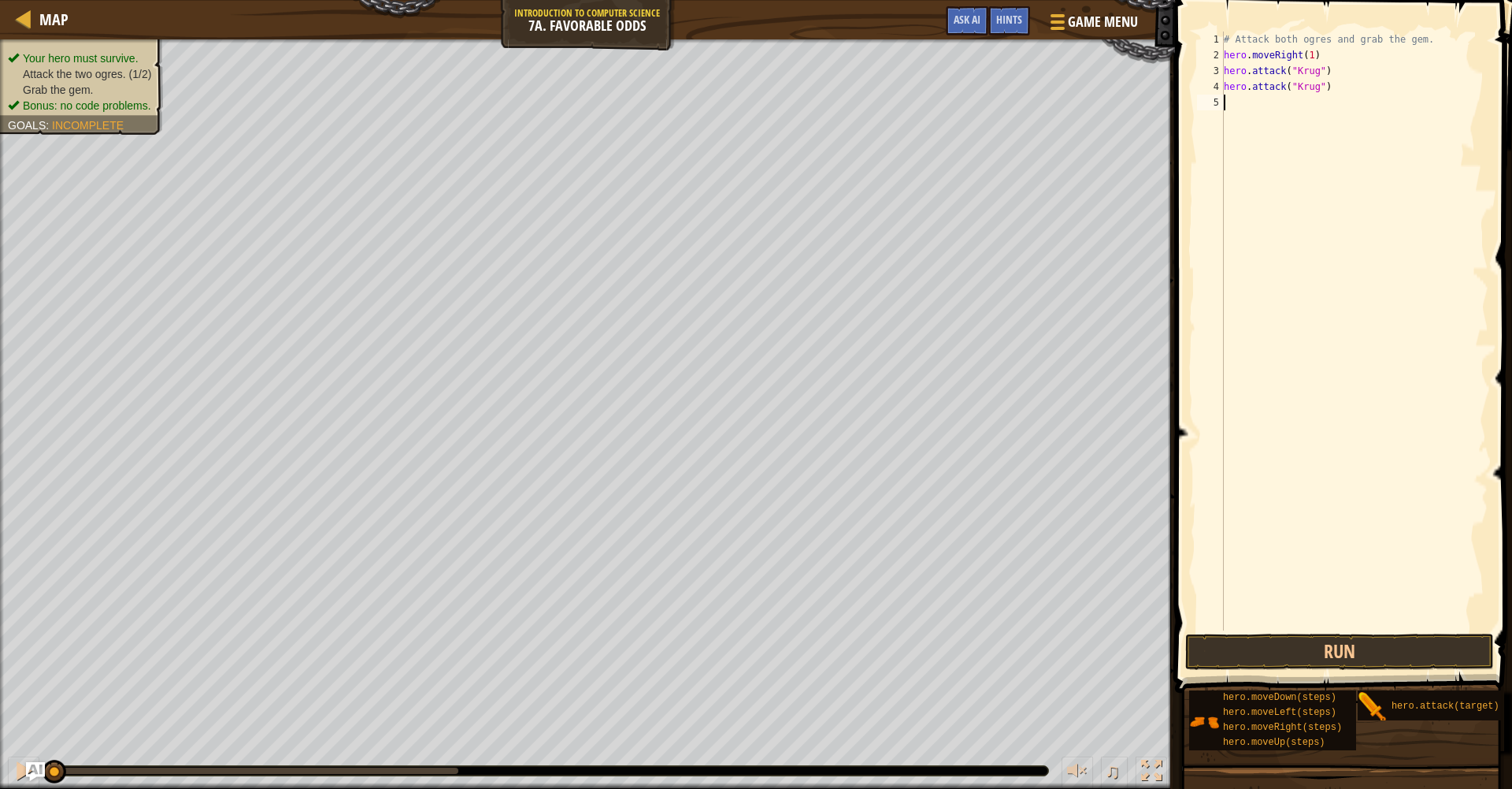
scroll to position [7, 0]
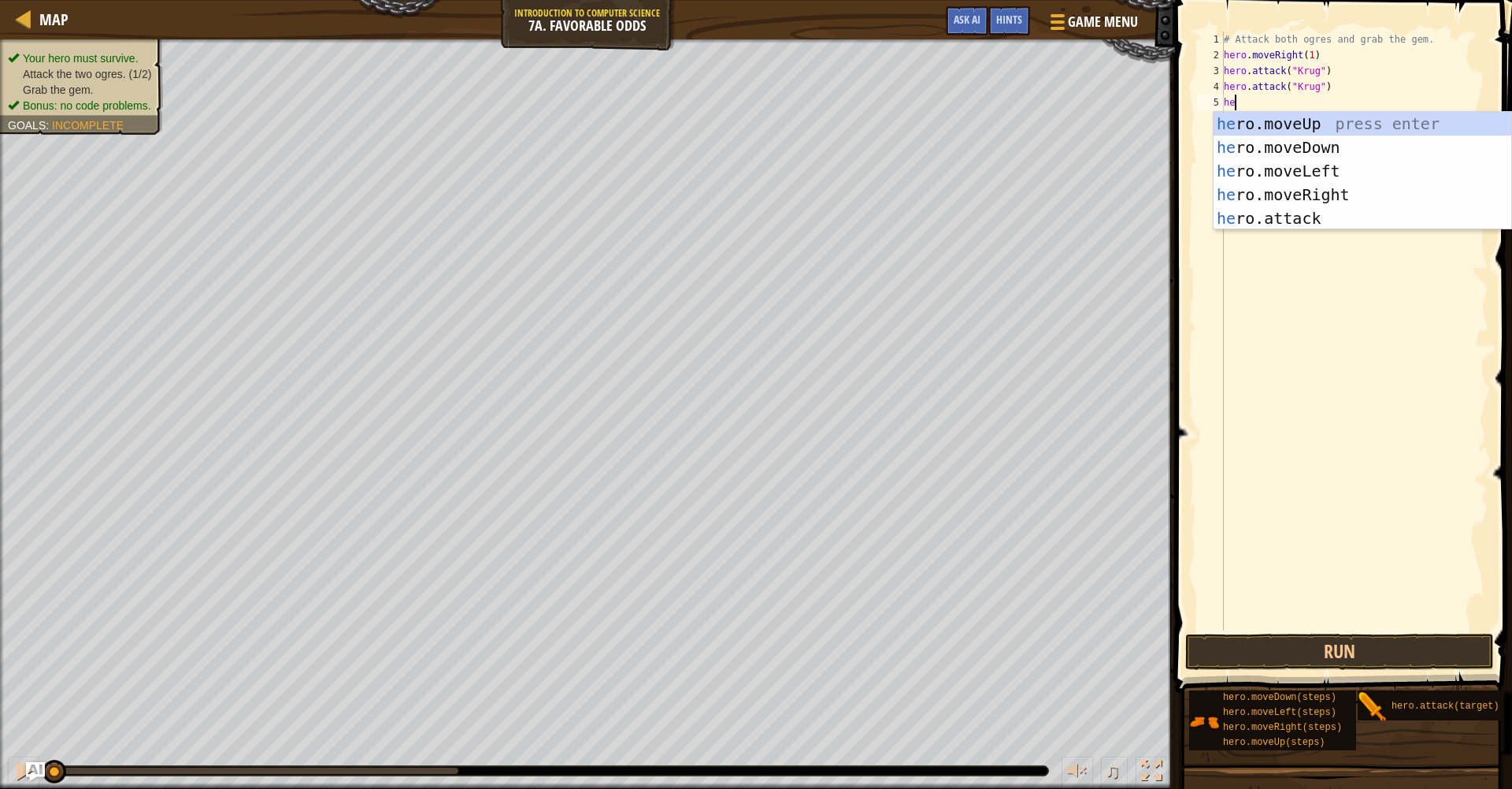
type textarea "her"
click at [1272, 198] on div "her o.moveUp press enter her o.moveDown press enter her o.moveLeft press enter …" at bounding box center [1362, 195] width 297 height 166
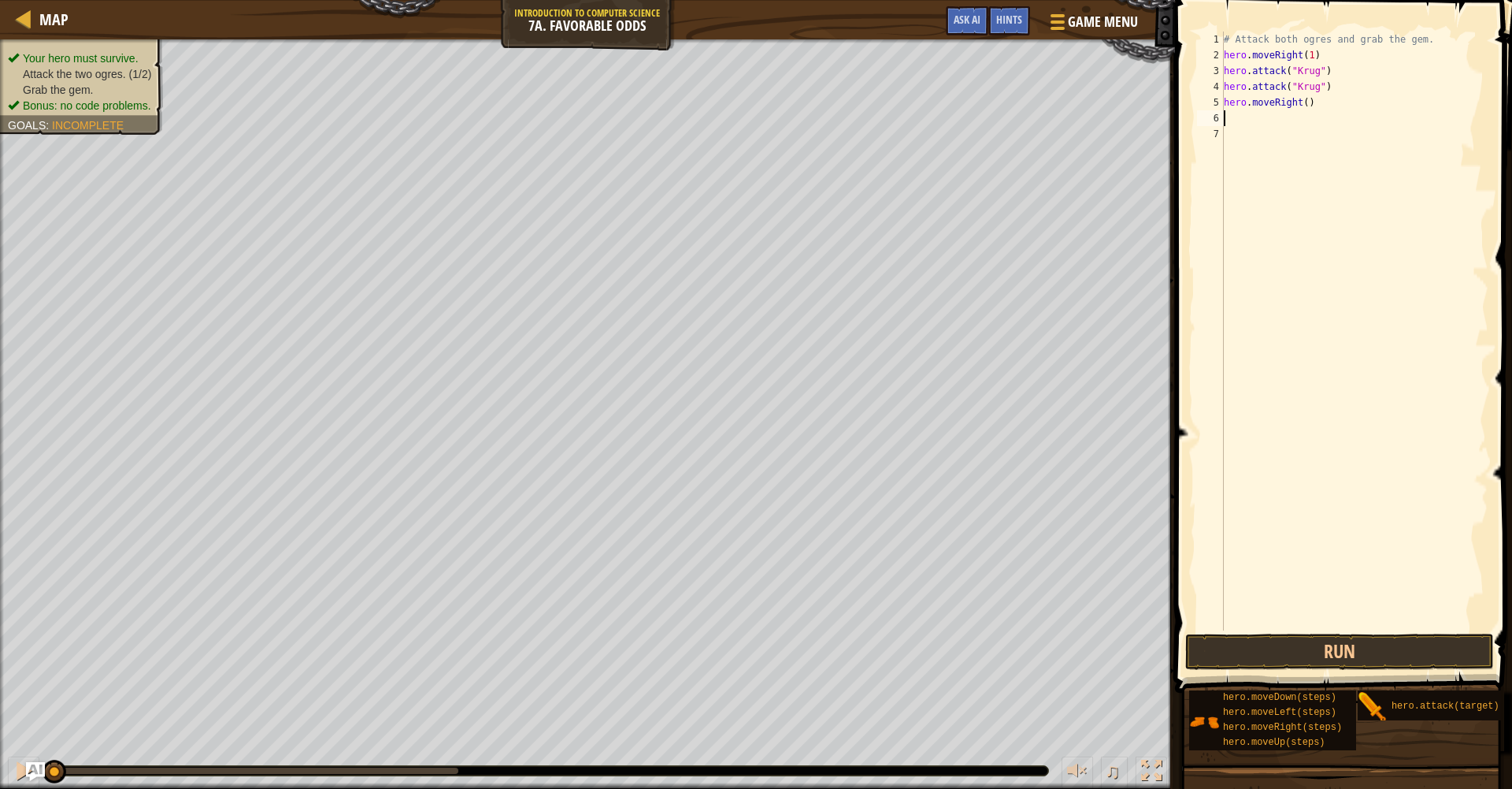
scroll to position [7, 0]
click at [1311, 103] on div "# Attack both ogres and grab the gem. hero . moveRight ( 1 ) hero . attack ( "K…" at bounding box center [1354, 346] width 268 height 631
type textarea "hero.moveRight(1)"
click at [1229, 122] on div "# Attack both ogres and grab the gem. hero . moveRight ( 1 ) hero . attack ( "K…" at bounding box center [1354, 346] width 268 height 631
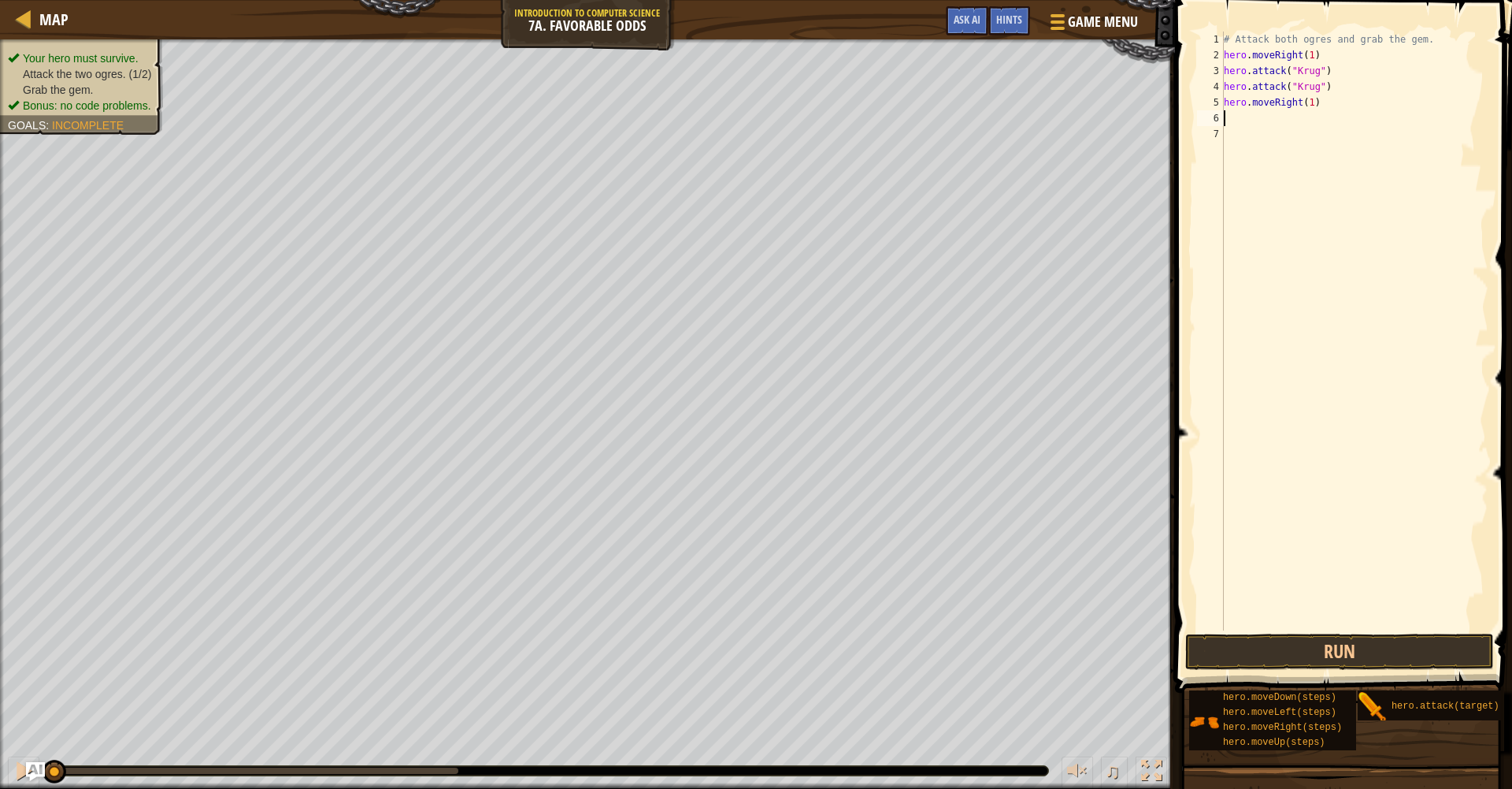
scroll to position [7, 0]
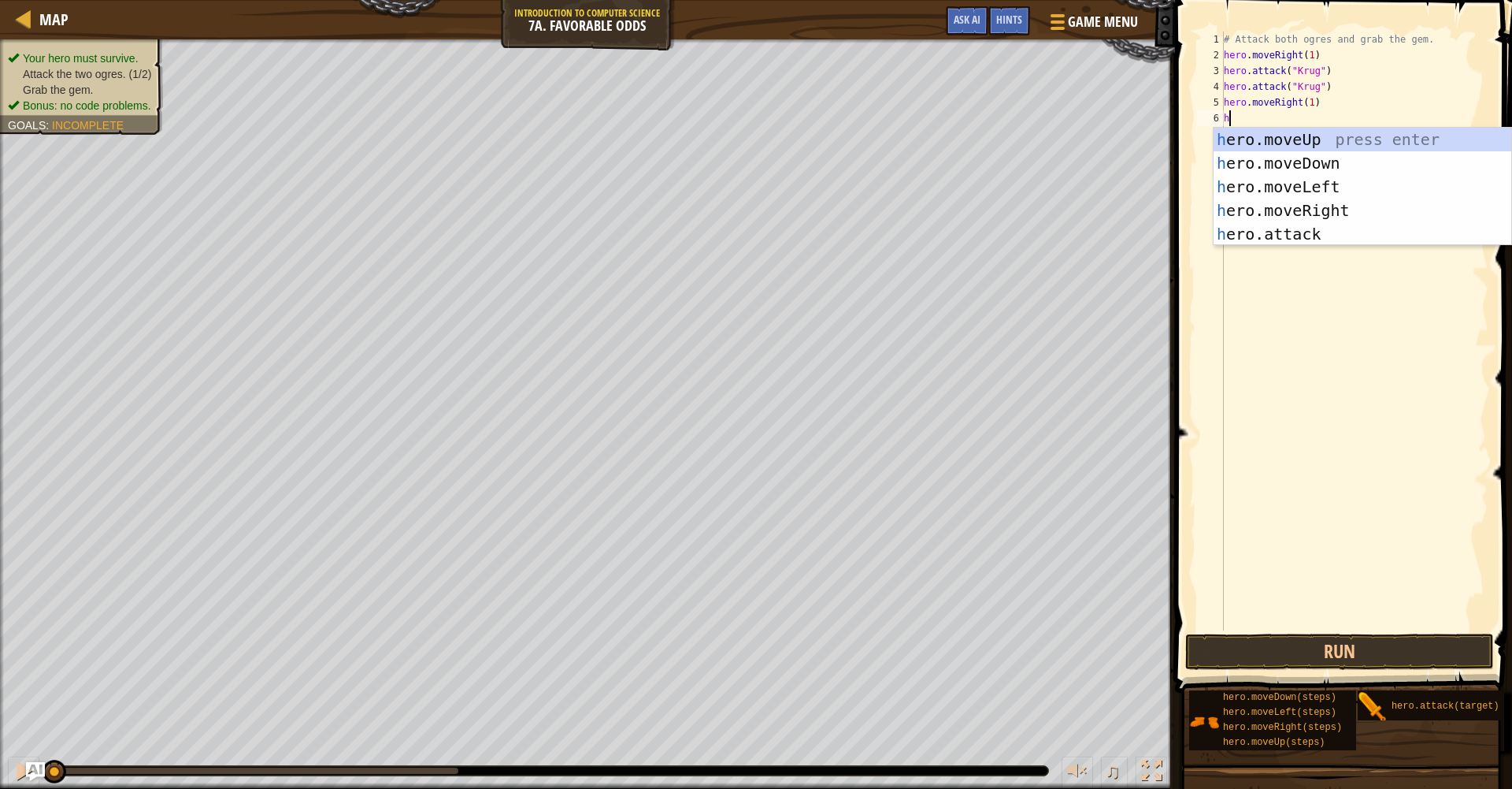
type textarea "her"
click at [1333, 139] on div "her o.moveUp press enter her o.moveDown press enter her o.moveLeft press enter …" at bounding box center [1362, 211] width 297 height 166
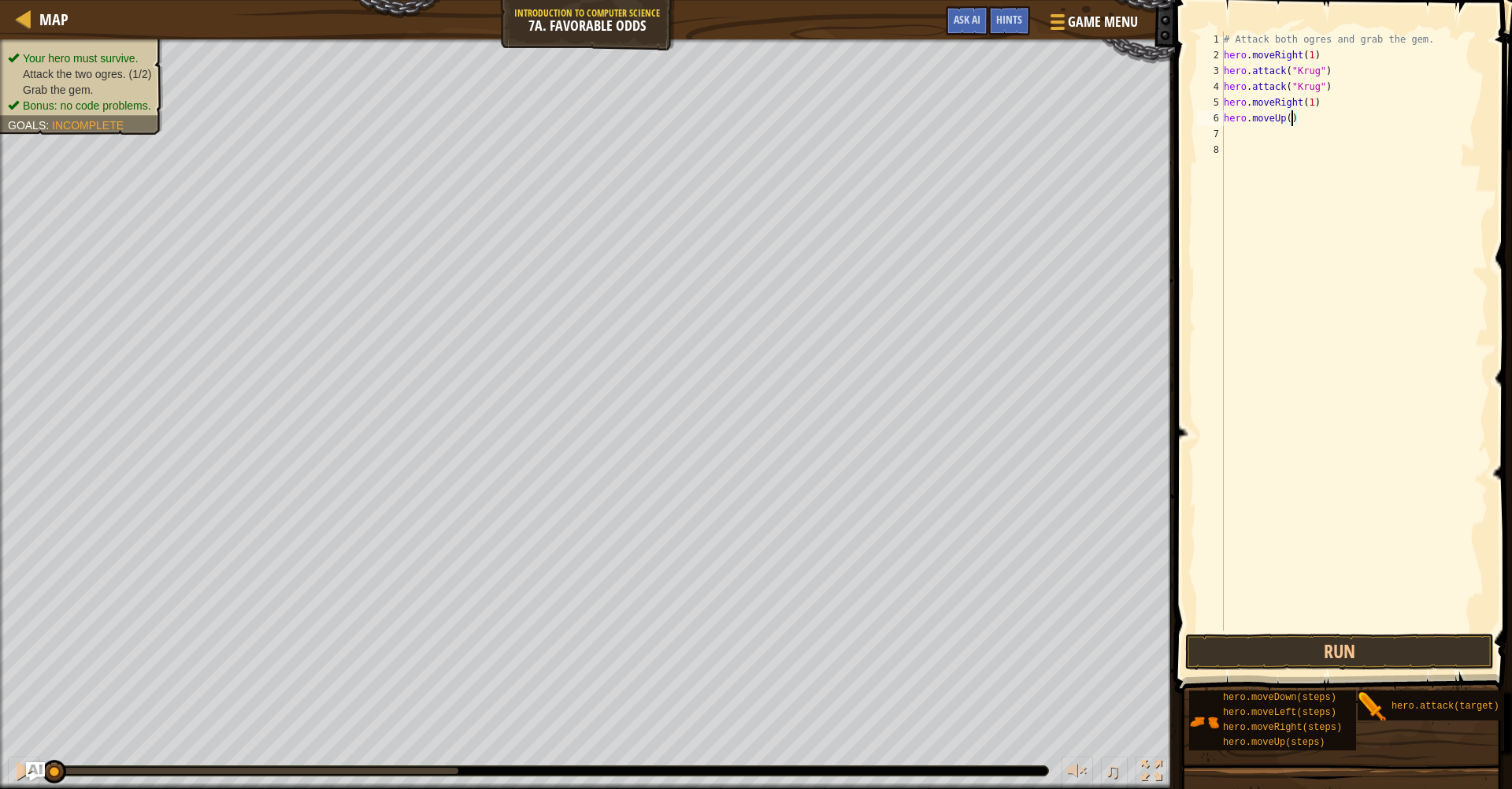
click at [1292, 117] on div "# Attack both ogres and grab the gem. hero . moveRight ( 1 ) hero . attack ( "K…" at bounding box center [1354, 346] width 268 height 631
type textarea "hero.moveUp(1)"
click at [1232, 133] on div "# Attack both ogres and grab the gem. hero . moveRight ( 1 ) hero . attack ( "K…" at bounding box center [1354, 346] width 268 height 631
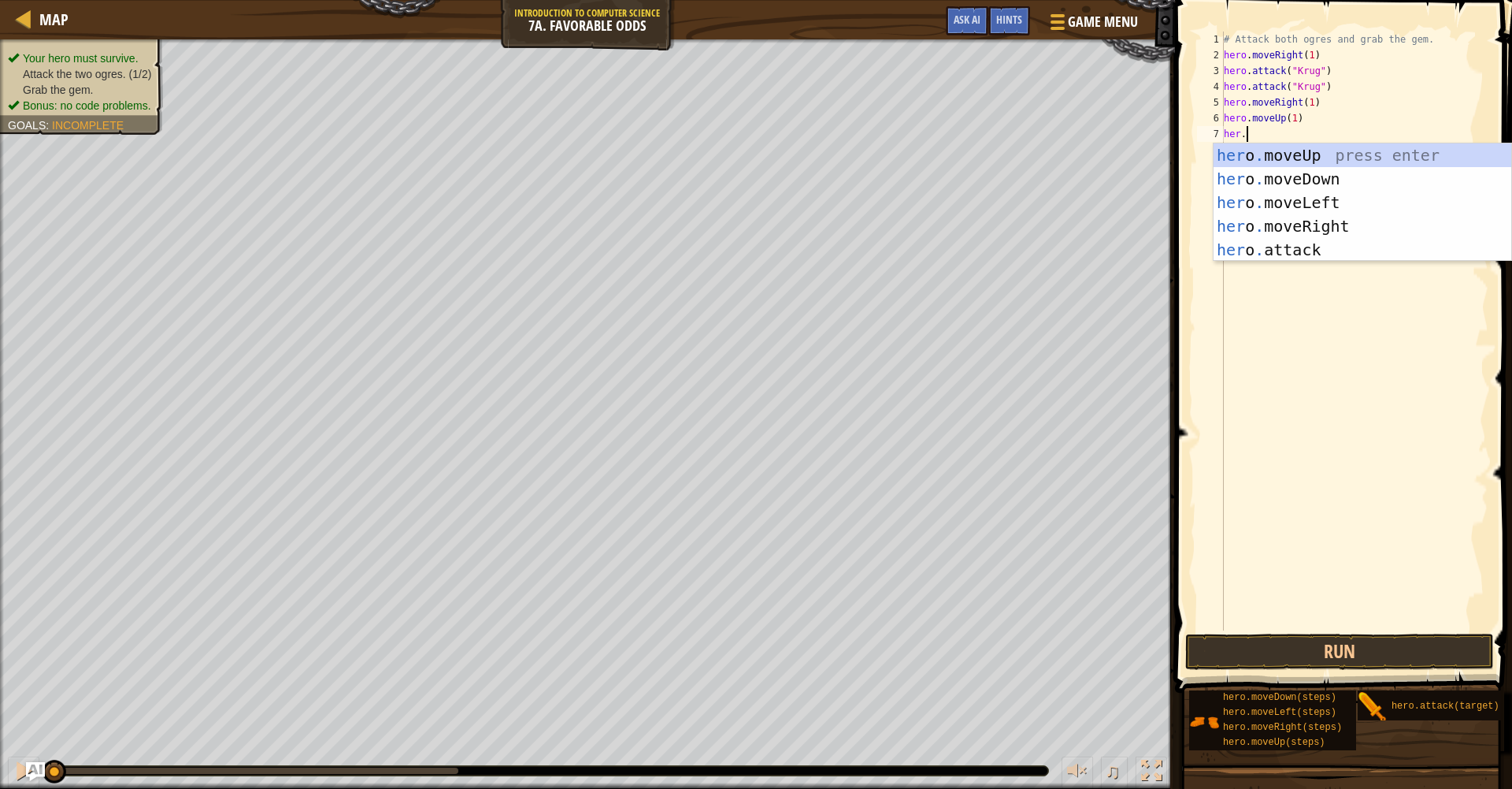
scroll to position [7, 2]
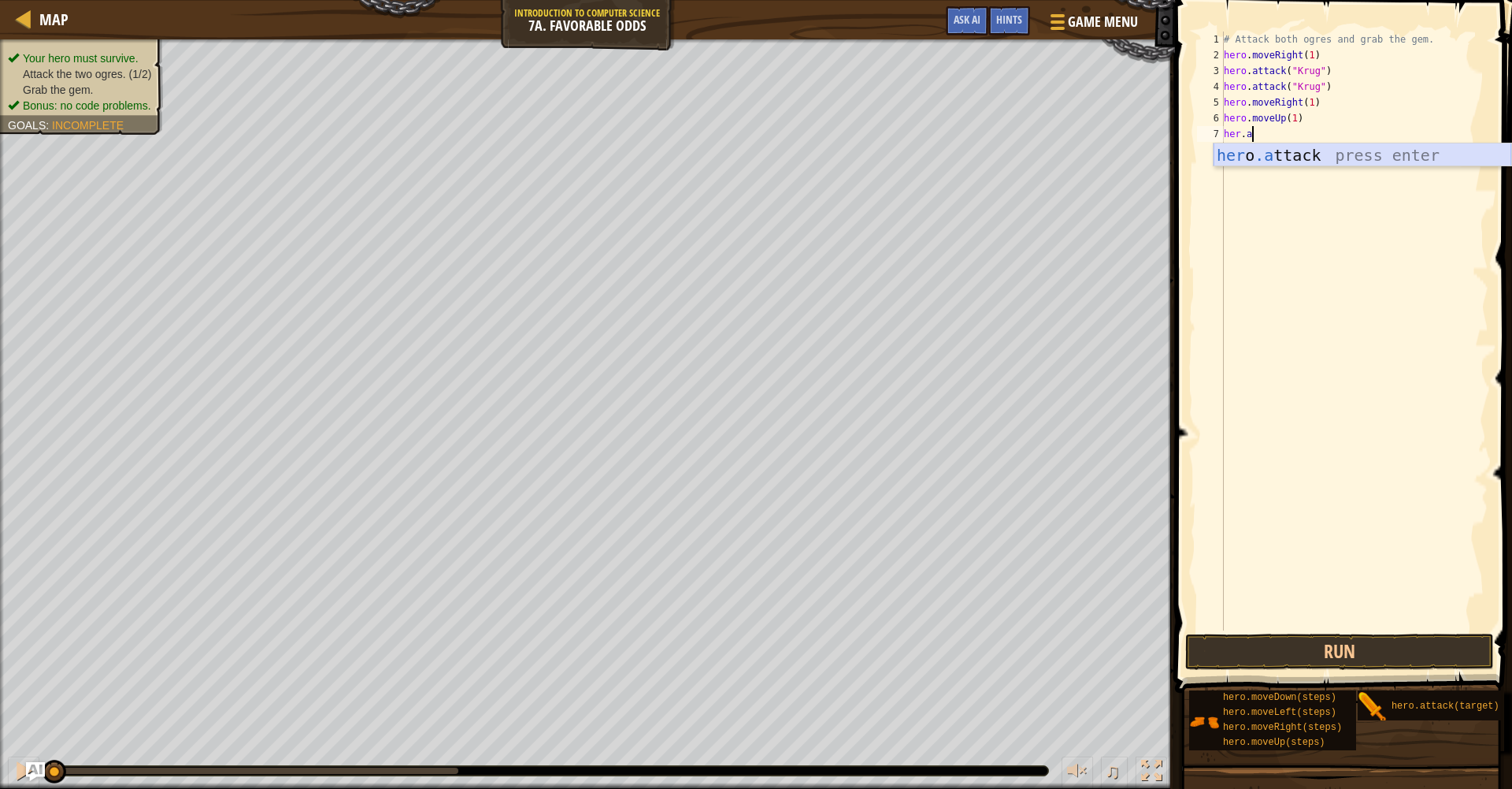
click at [1390, 158] on div "her o .a ttack press enter" at bounding box center [1362, 179] width 297 height 71
type textarea "hero.attack("Grump")"
click at [1239, 153] on div "# Attack both ogres and grab the gem. hero . moveRight ( 1 ) hero . attack ( "K…" at bounding box center [1354, 346] width 268 height 631
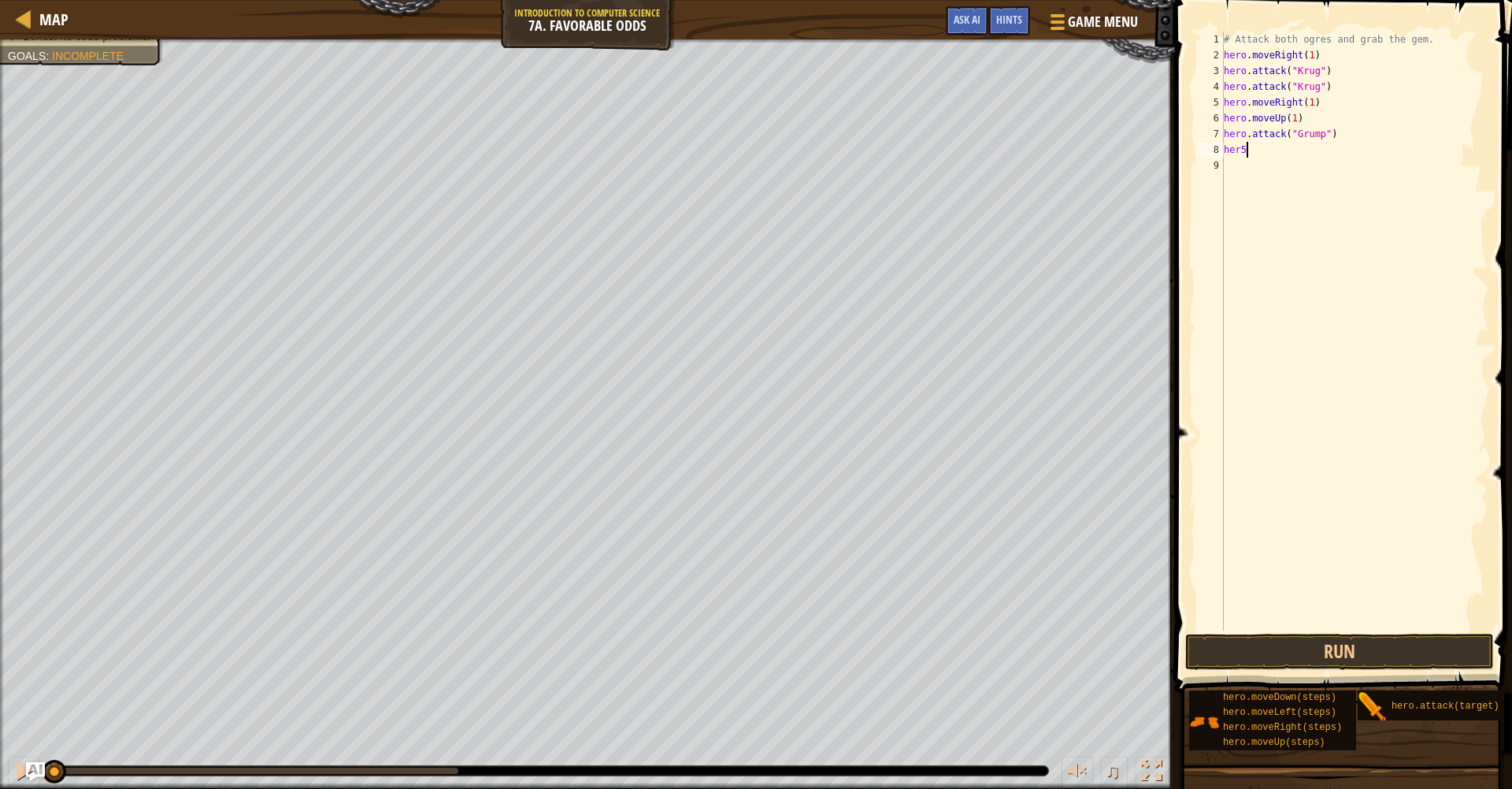
scroll to position [7, 1]
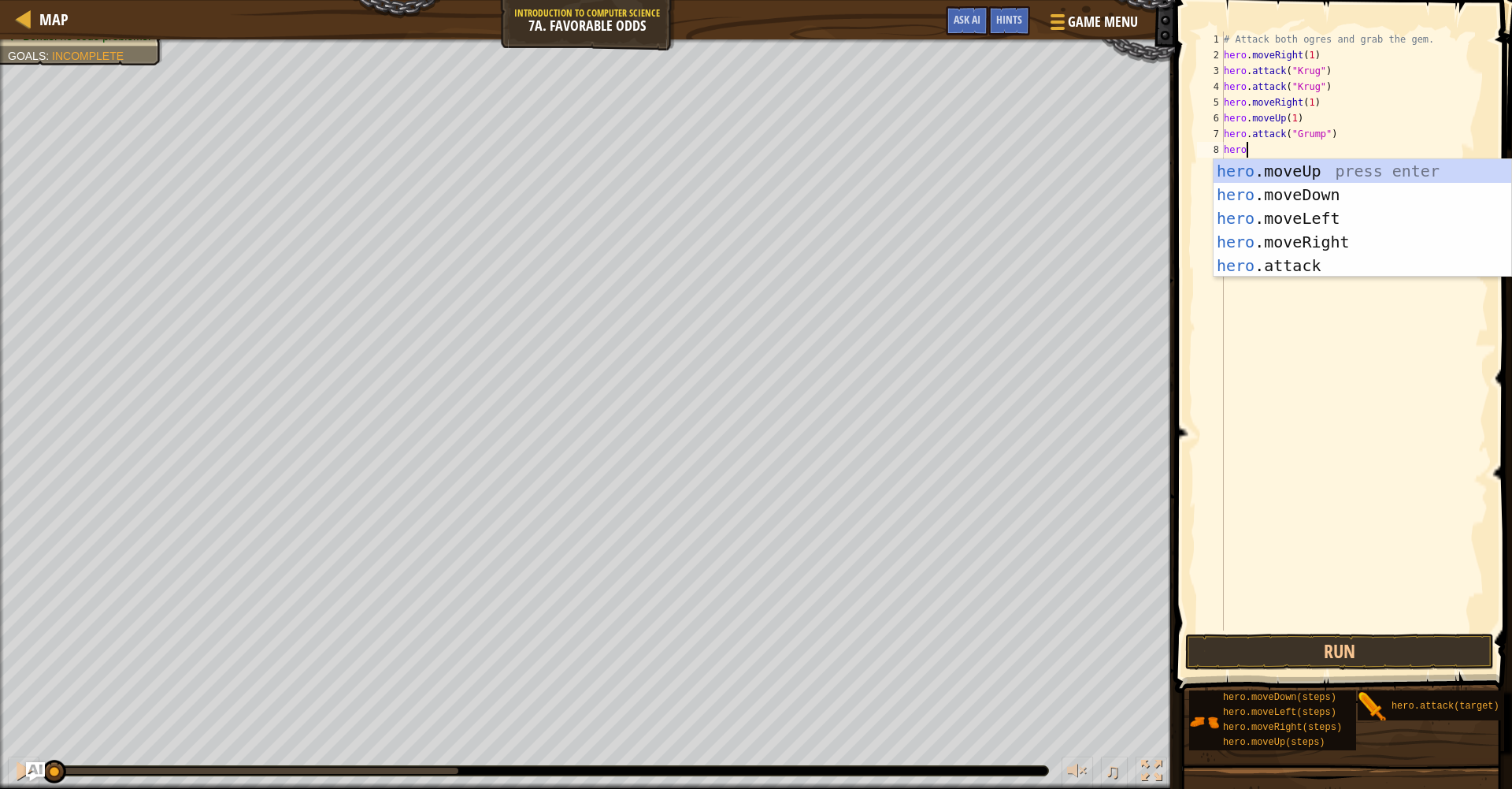
type textarea "hero."
click at [1319, 216] on div "hero. moveUp press enter hero. moveDown press enter hero. moveLeft press enter …" at bounding box center [1362, 242] width 297 height 166
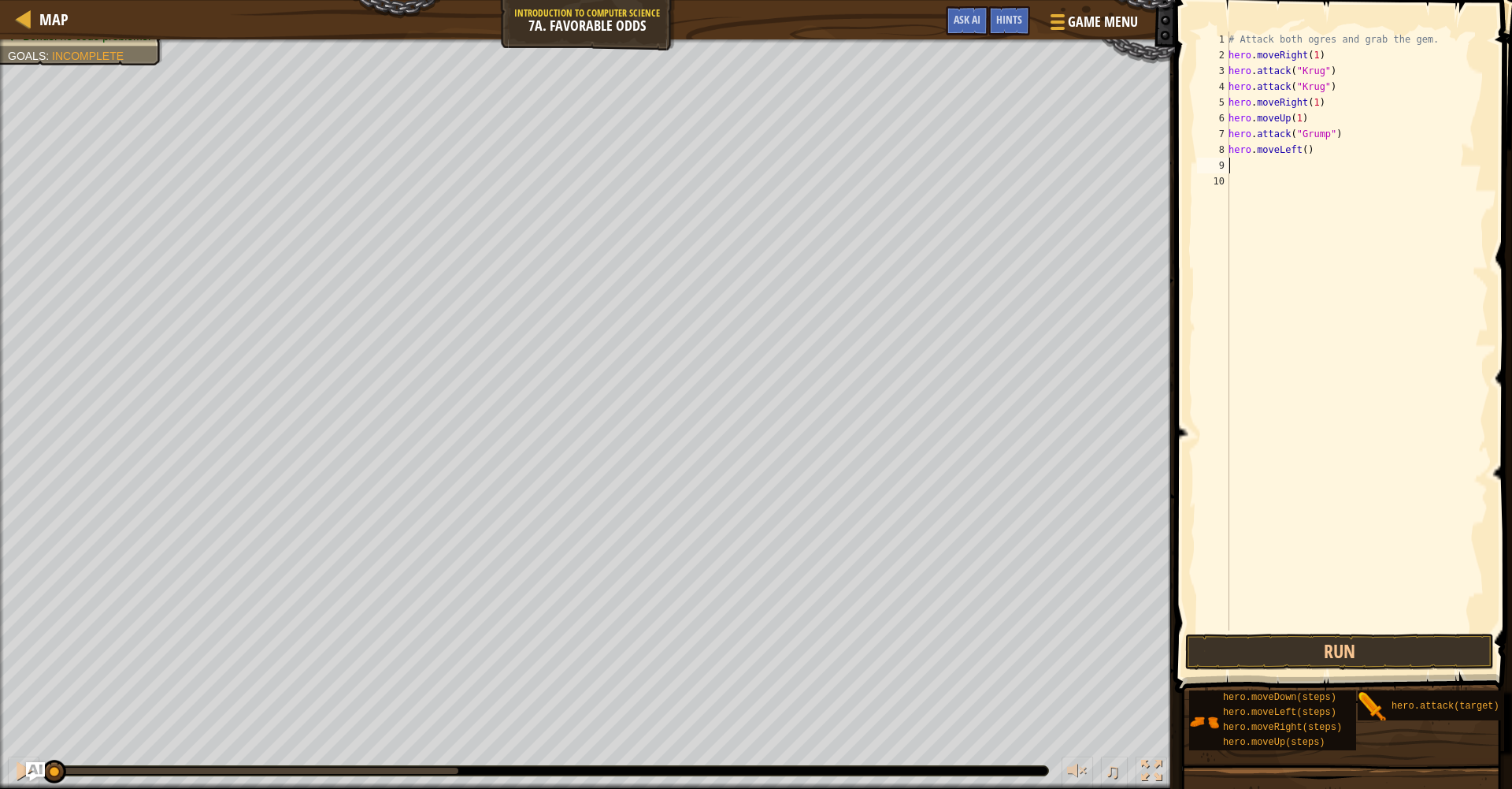
scroll to position [7, 0]
click at [1310, 150] on div "# Attack both ogres and grab the gem. hero . moveRight ( 1 ) hero . attack ( "K…" at bounding box center [1357, 346] width 263 height 631
click at [1230, 151] on div "# Attack both ogres and grab the gem. hero . moveRight ( 1 ) hero . attack ( "K…" at bounding box center [1357, 346] width 263 height 631
click at [1248, 145] on div "# Attack both ogres and grab the gem. hero . moveRight ( 1 ) hero . attack ( "K…" at bounding box center [1357, 346] width 263 height 631
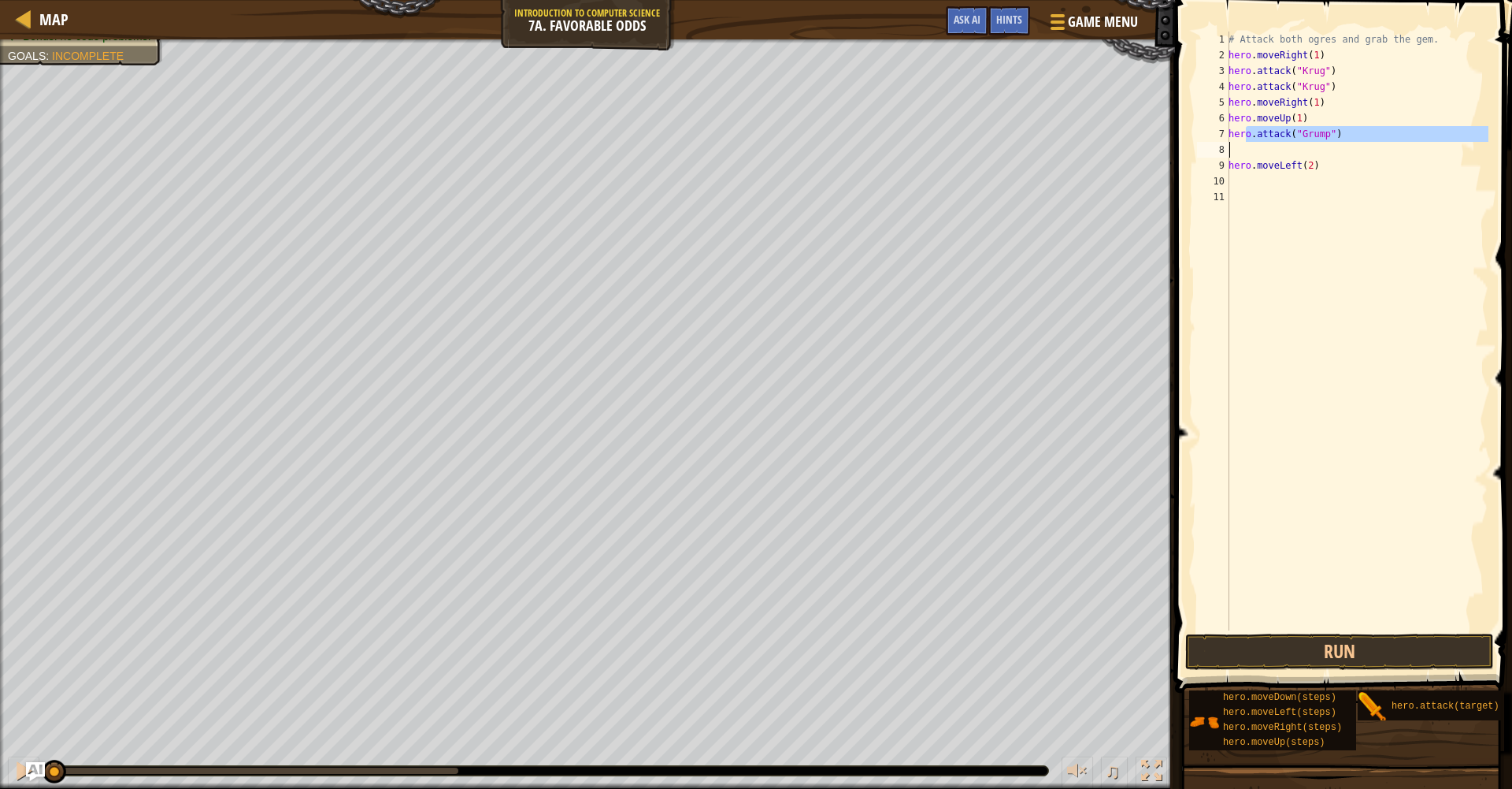
type textarea "hero.attack("Grump")"
click at [1244, 152] on div "# Attack both ogres and grab the gem. hero . moveRight ( 1 ) hero . attack ( "K…" at bounding box center [1357, 346] width 263 height 631
click at [1237, 152] on div "# Attack both ogres and grab the gem. hero . moveRight ( 1 ) hero . attack ( "K…" at bounding box center [1357, 346] width 263 height 631
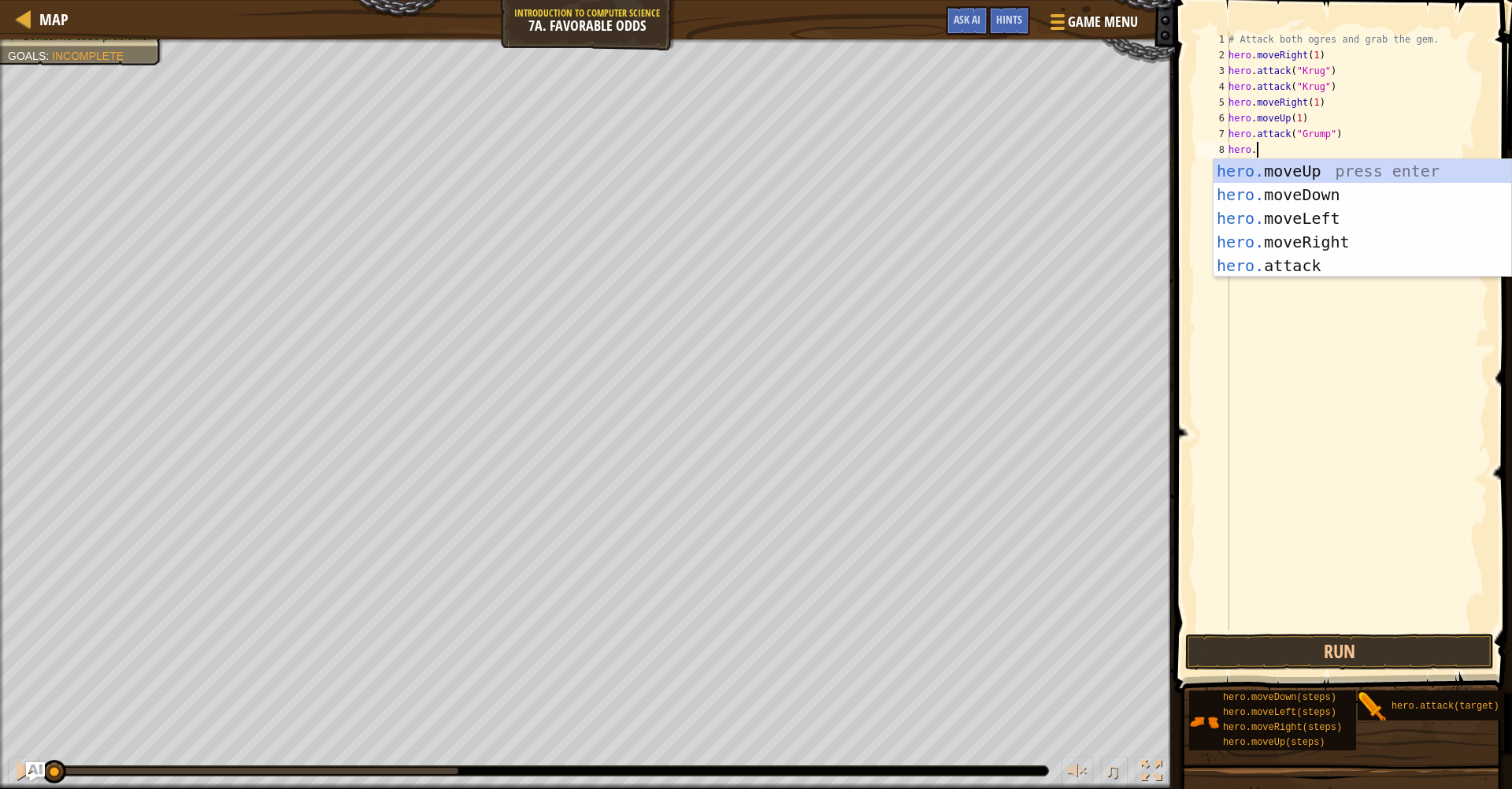
scroll to position [7, 3]
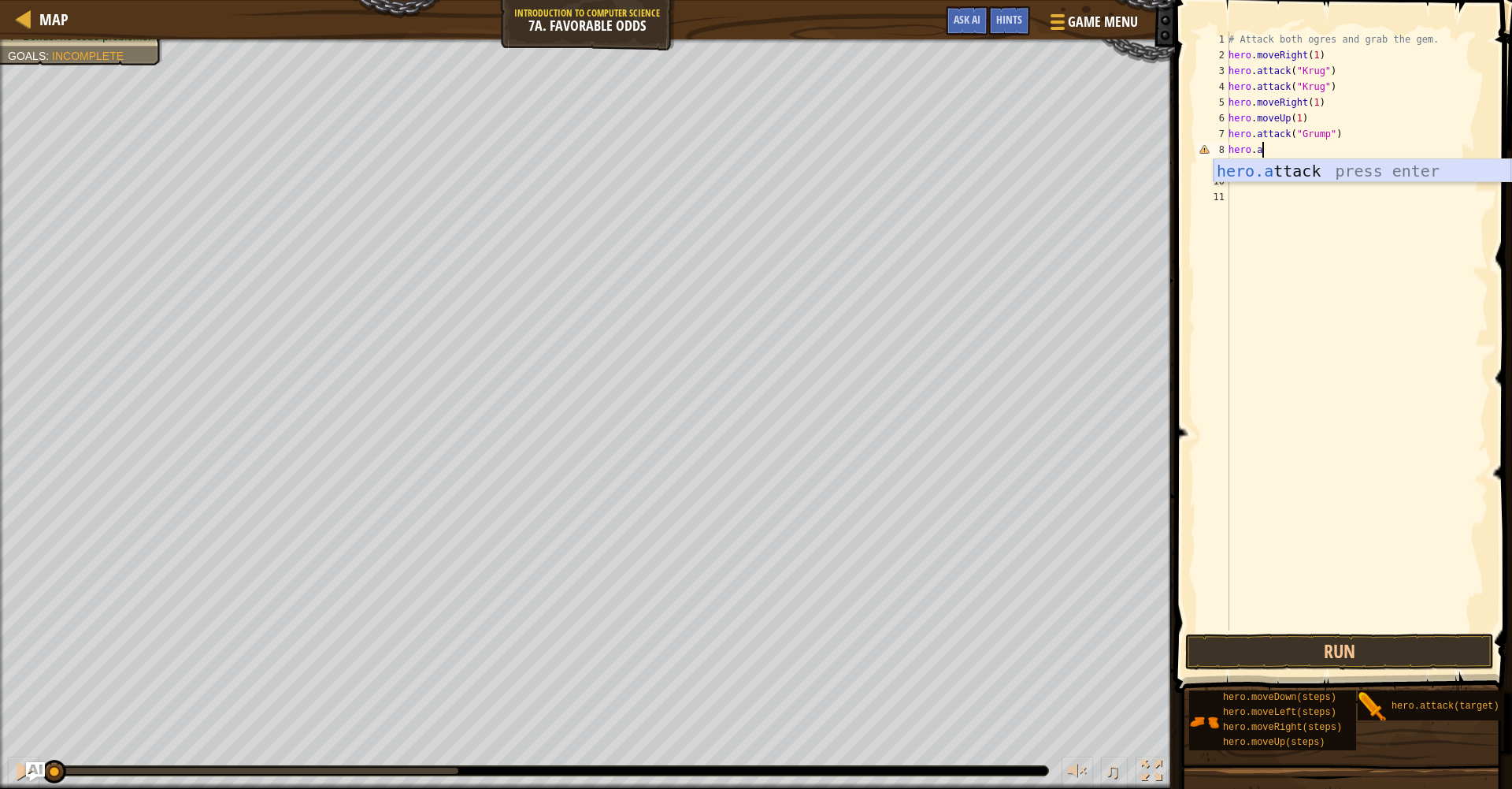
click at [1314, 170] on div "hero.a ttack press enter" at bounding box center [1362, 194] width 297 height 71
type textarea "hero.attack("Grump")"
click at [1312, 643] on button "Run" at bounding box center [1339, 651] width 308 height 36
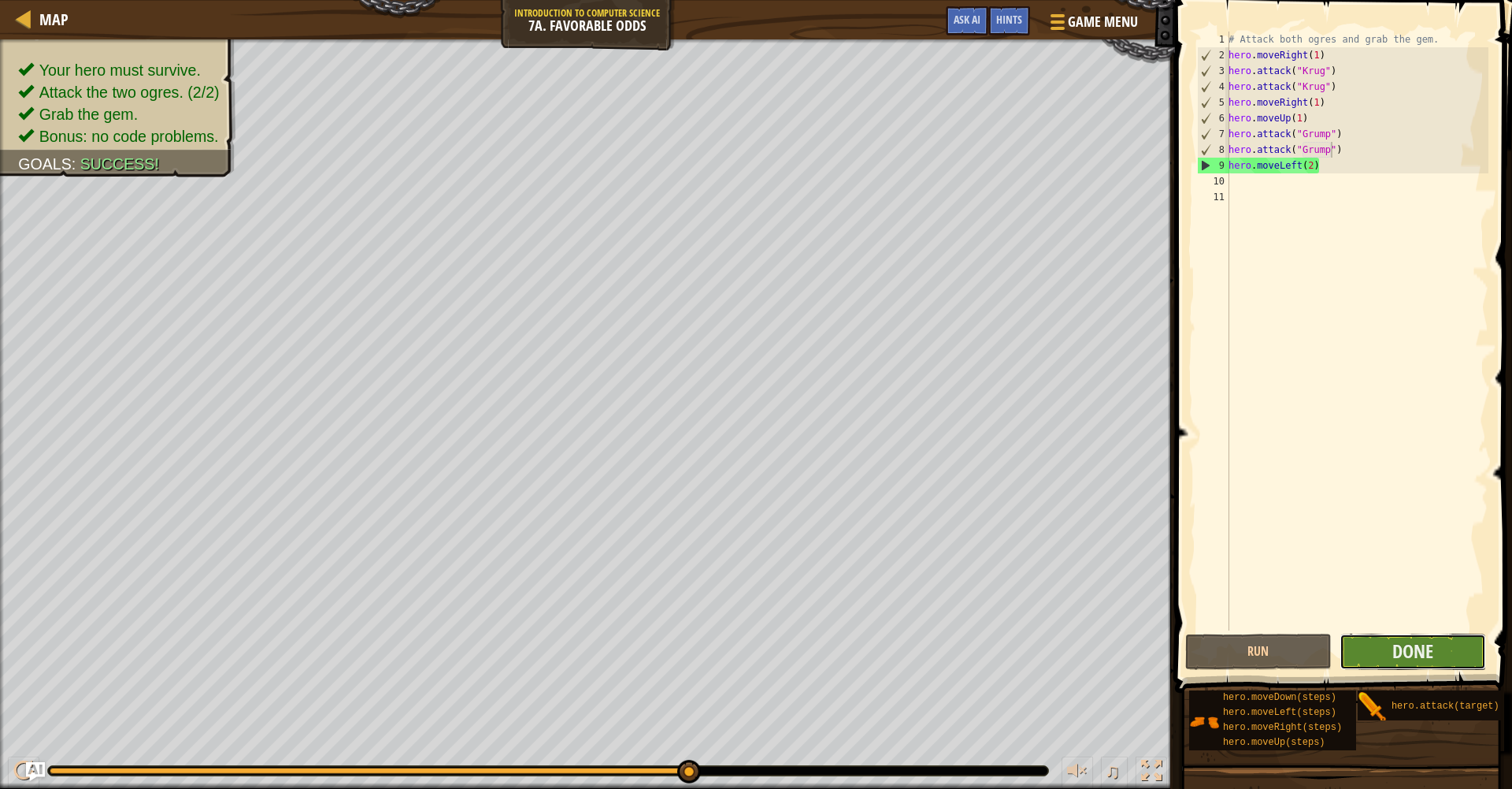
click at [1380, 642] on button "Done" at bounding box center [1413, 651] width 146 height 36
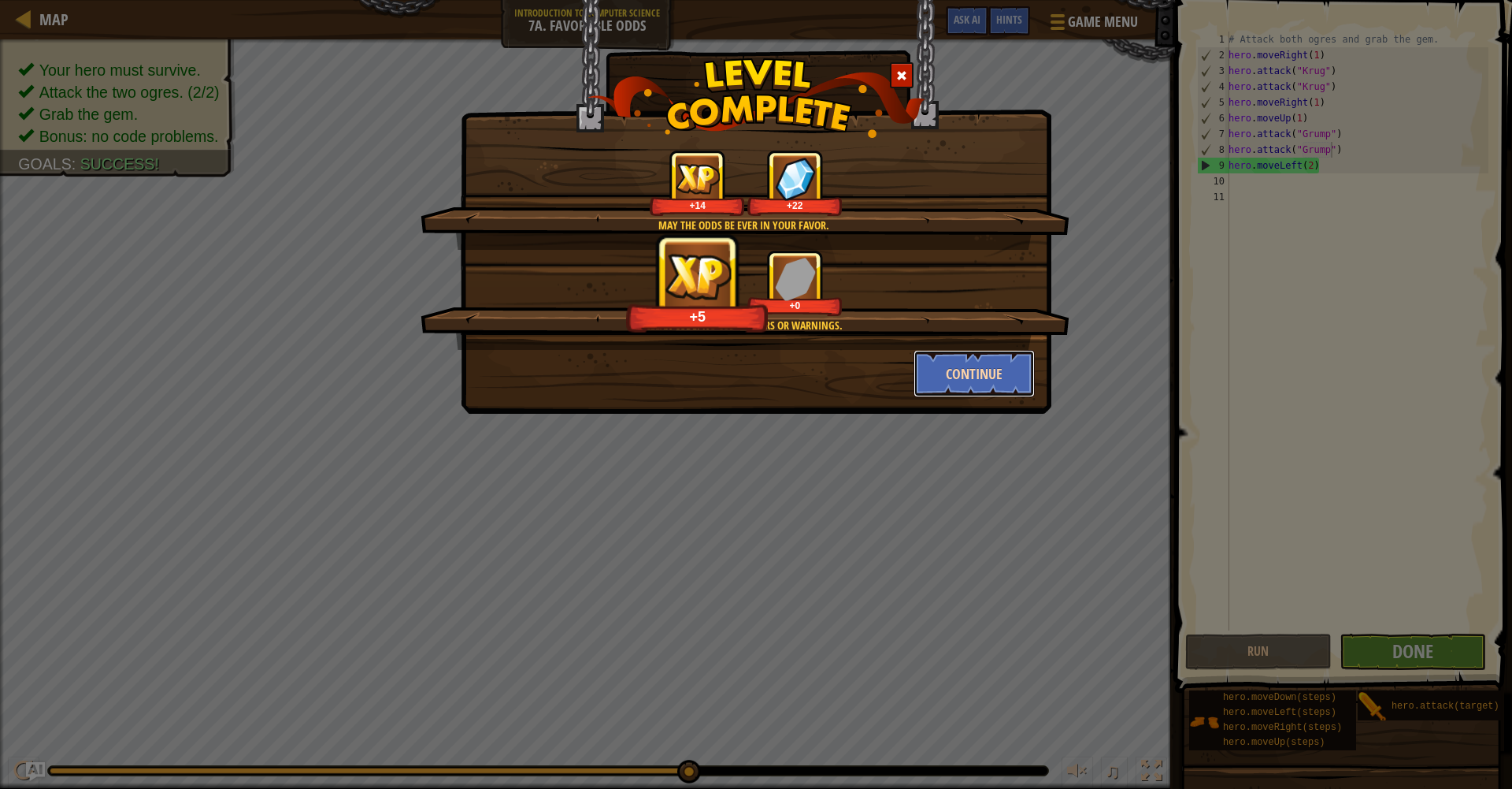
click at [965, 385] on button "Continue" at bounding box center [975, 373] width 122 height 47
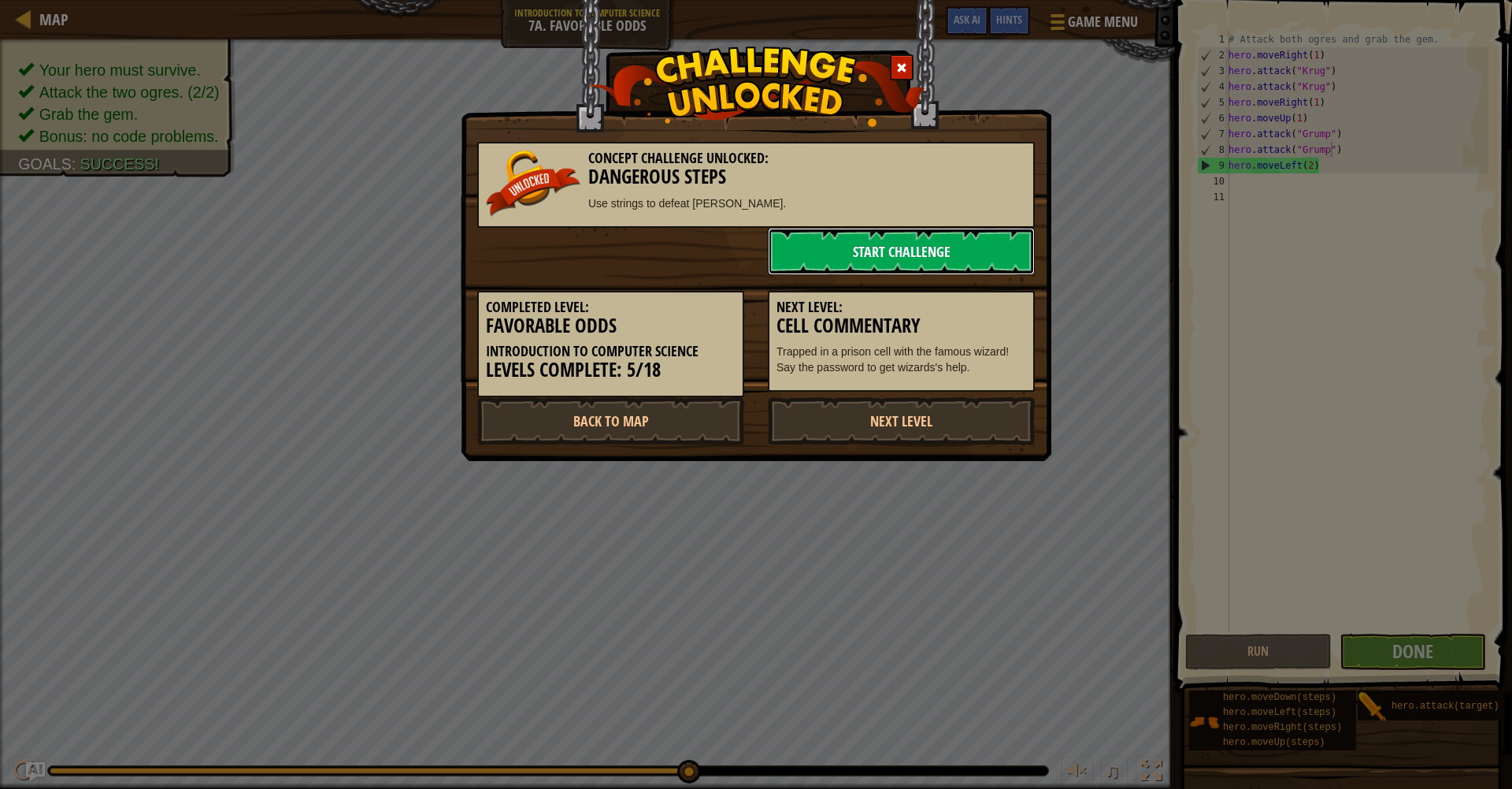
click at [906, 244] on link "Start Challenge" at bounding box center [901, 250] width 267 height 47
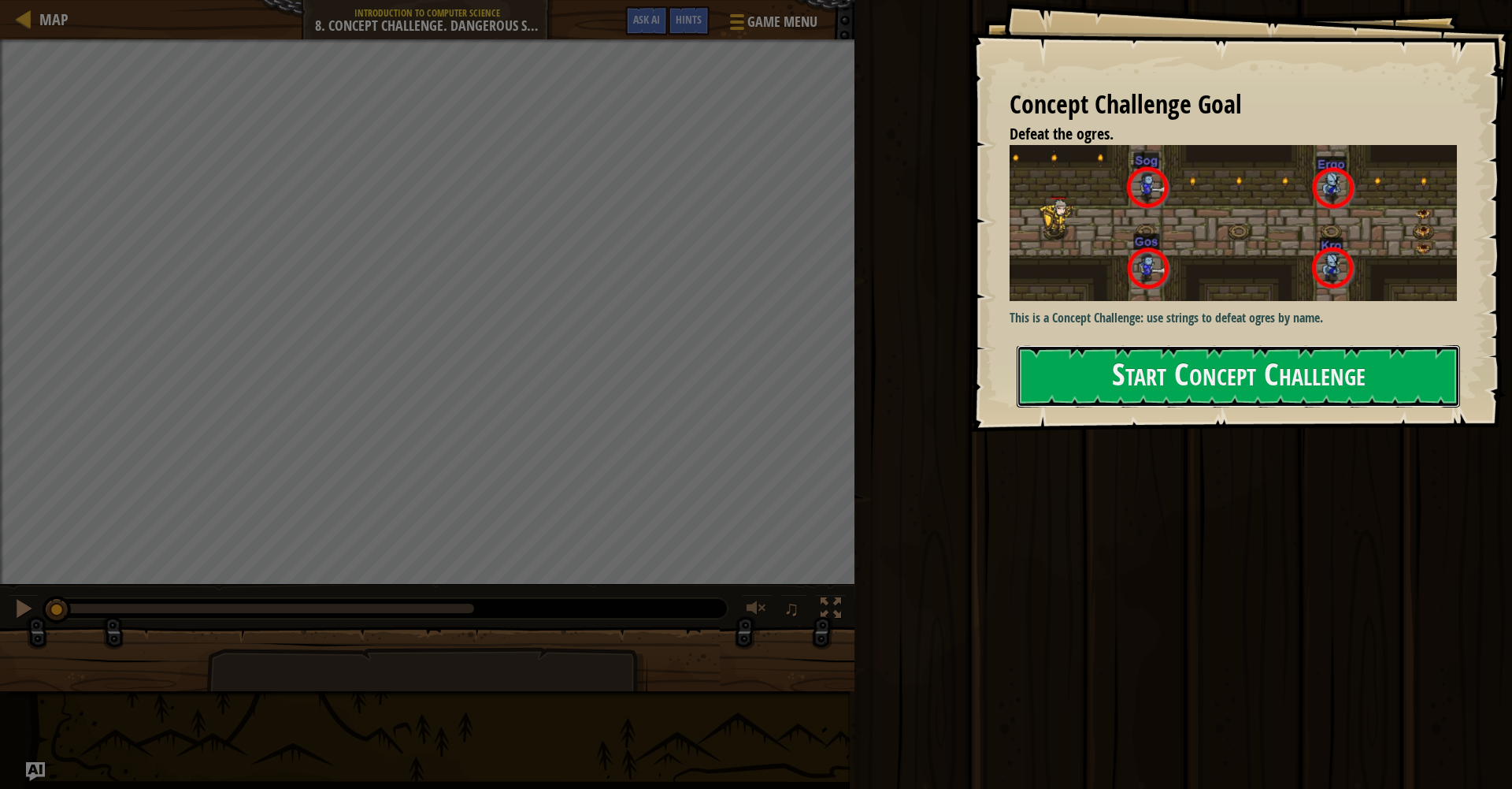
click at [1206, 377] on button "Start Concept Challenge" at bounding box center [1239, 377] width 444 height 63
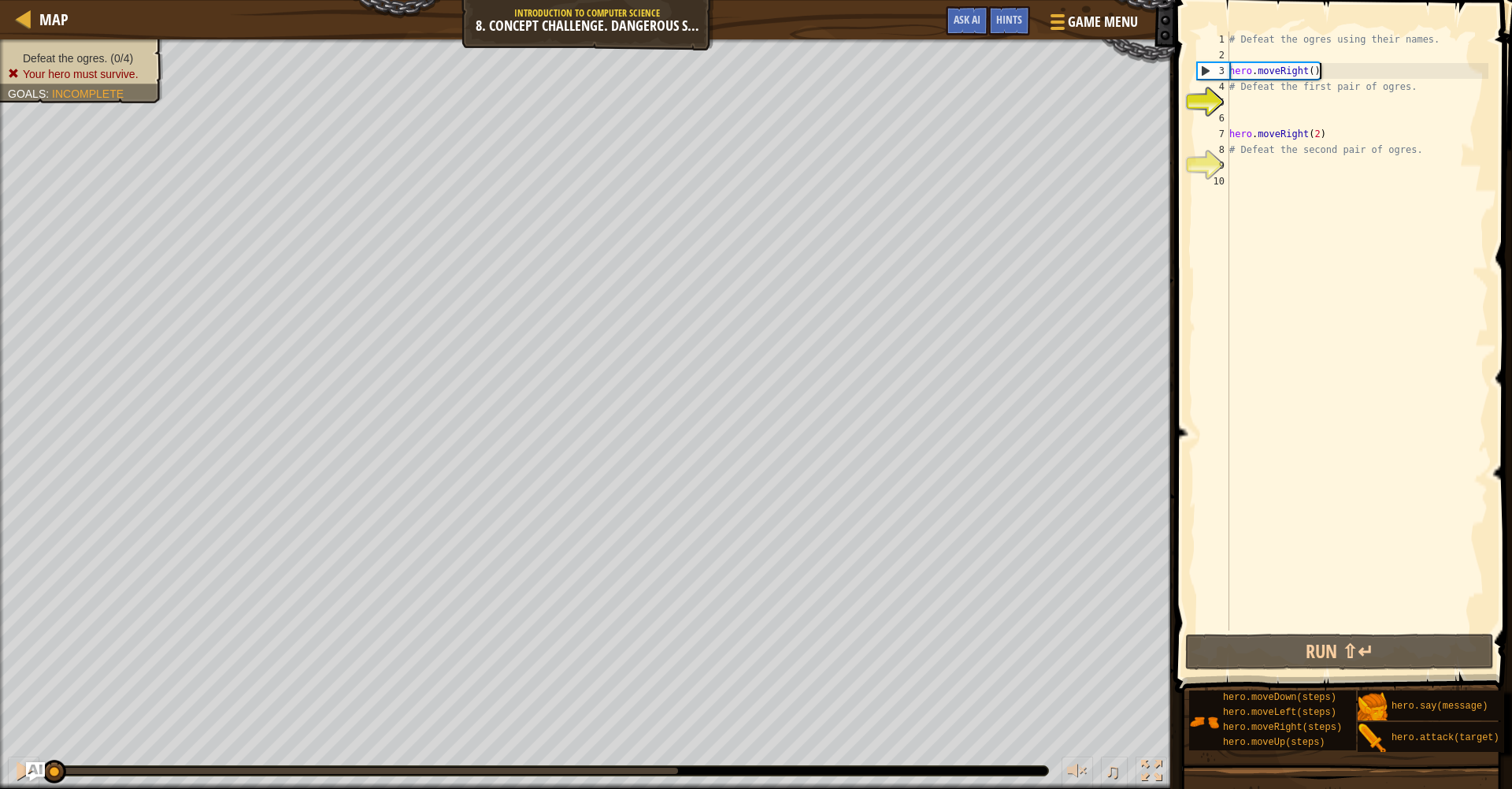
drag, startPoint x: 1330, startPoint y: 67, endPoint x: 1325, endPoint y: 75, distance: 9.4
click at [1330, 67] on div "# Defeat the ogres using their names. hero . moveRight ( ) # Defeat the first p…" at bounding box center [1356, 346] width 262 height 631
click at [1316, 74] on div "# Defeat the ogres using their names. hero . moveRight ( ) # Defeat the first p…" at bounding box center [1356, 346] width 262 height 631
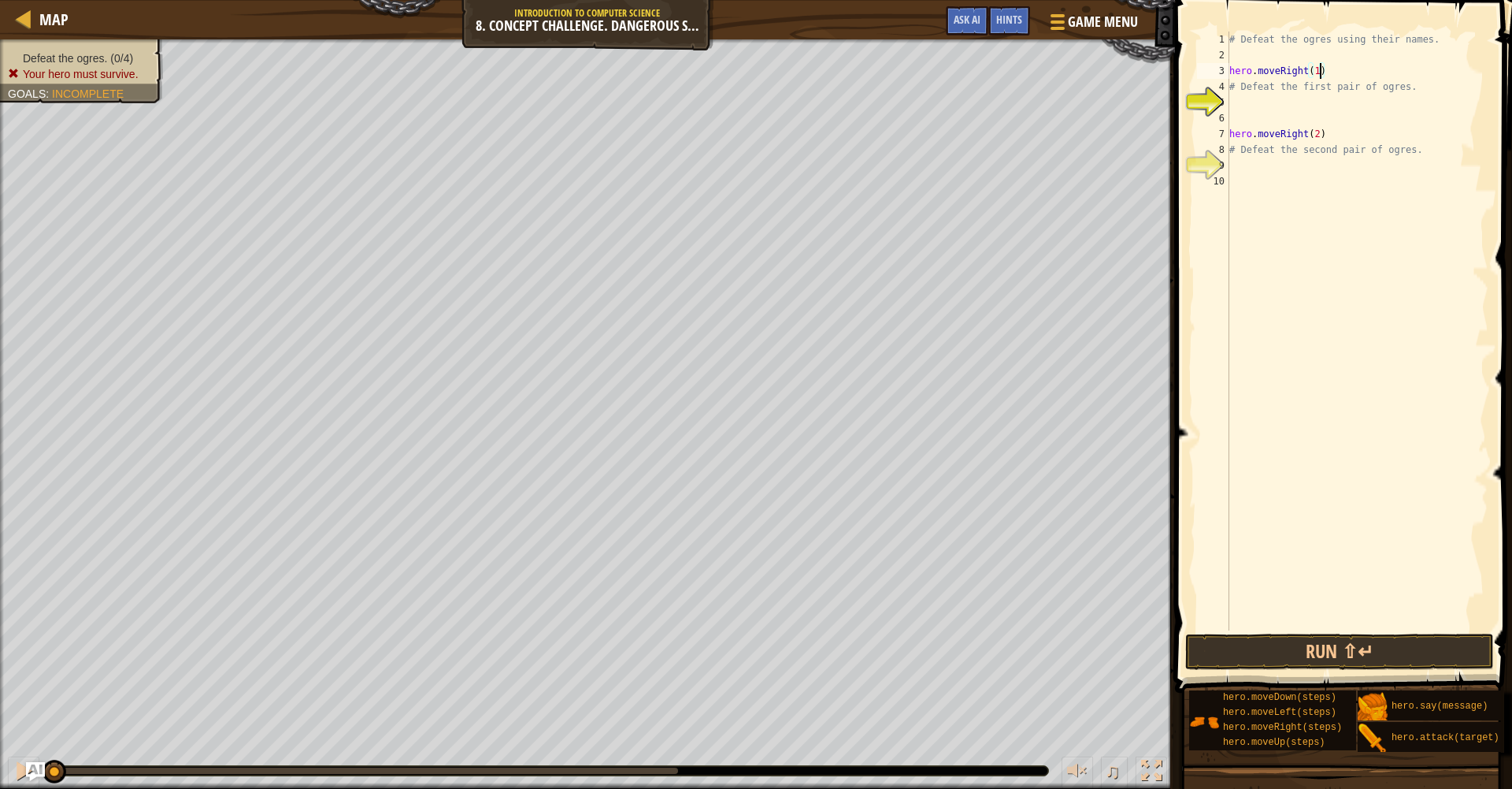
click at [1260, 93] on div "# Defeat the ogres using their names. hero . moveRight ( 1 ) # Defeat the first…" at bounding box center [1356, 346] width 262 height 631
type textarea "# Defeat the first pair of ogres."
click at [1235, 104] on div "# Defeat the ogres using their names. hero . moveRight ( 1 ) # Defeat the first…" at bounding box center [1356, 346] width 262 height 631
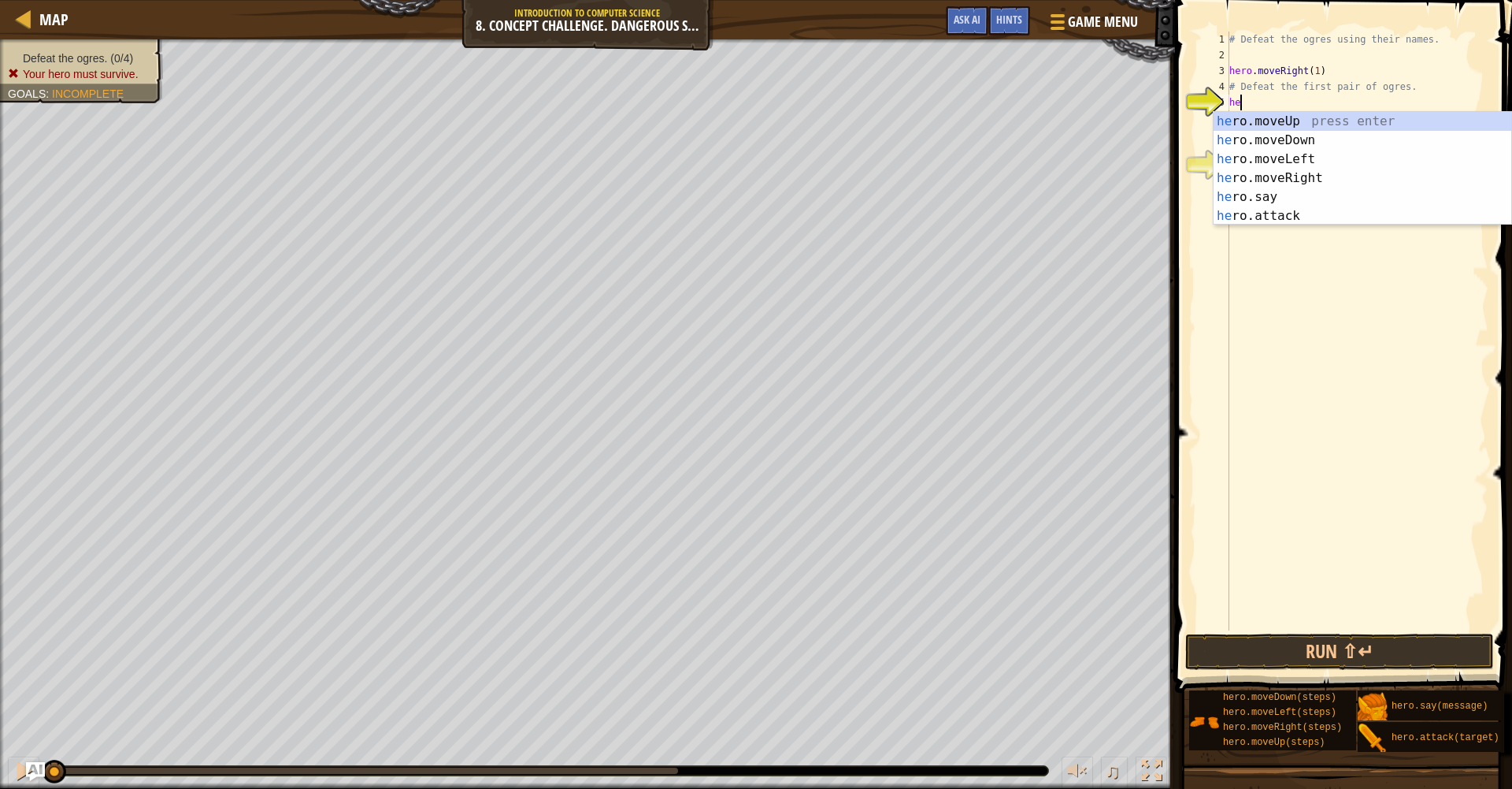
type textarea "her"
click at [1338, 367] on div "# Defeat the ogres using their names. hero . moveRight ( 1 ) # Defeat the first…" at bounding box center [1356, 346] width 262 height 631
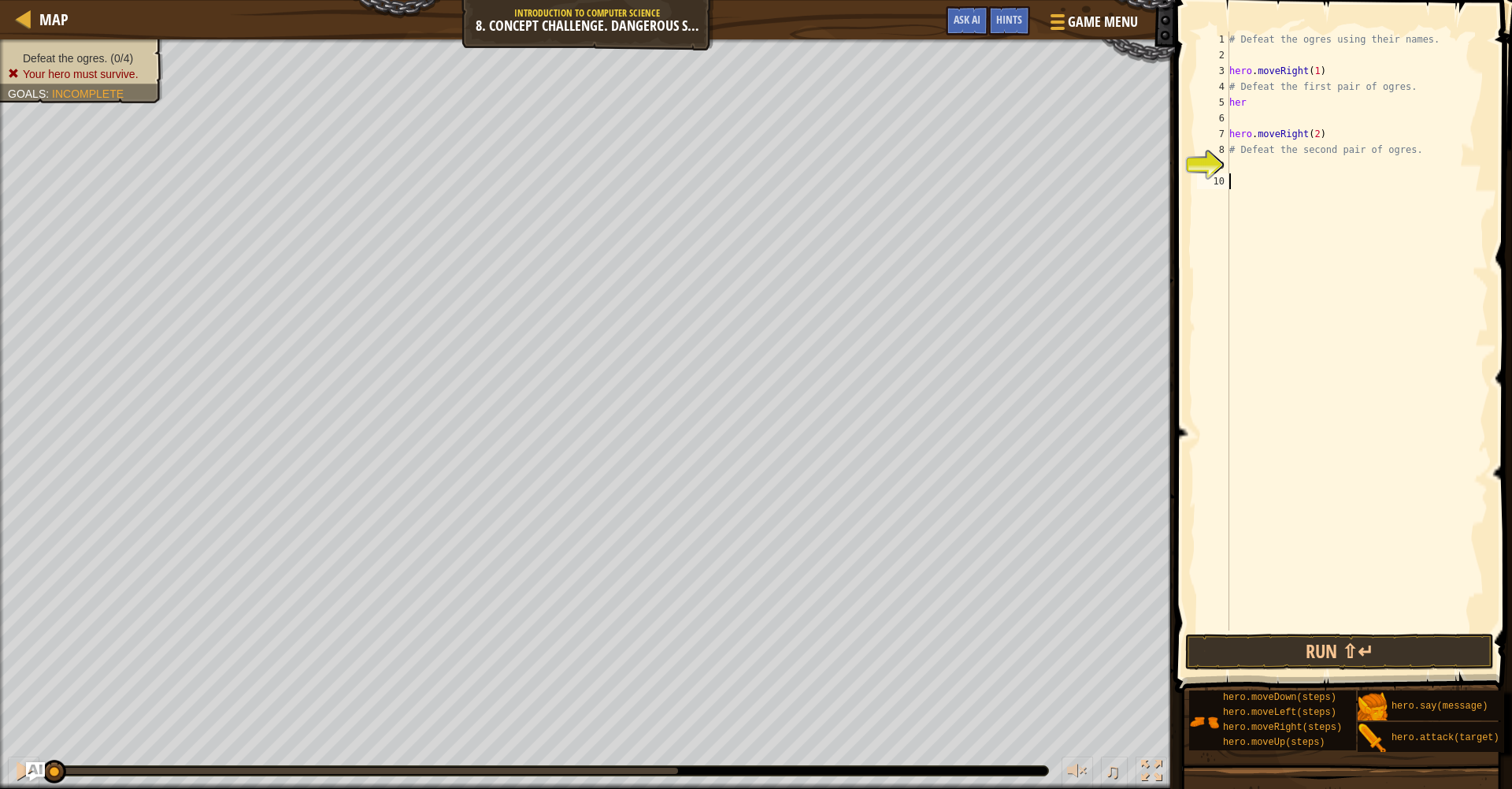
scroll to position [7, 0]
click at [1356, 154] on div "# Defeat the ogres using their names. hero . moveRight ( 1 ) # Defeat the first…" at bounding box center [1356, 346] width 262 height 631
click at [1442, 156] on div "# Defeat the ogres using their names. hero . moveRight ( 1 ) # Defeat the first…" at bounding box center [1356, 346] width 262 height 631
type textarea "# Defeat the second pair of ogre"
drag, startPoint x: 1421, startPoint y: 151, endPoint x: 1212, endPoint y: 153, distance: 209.0
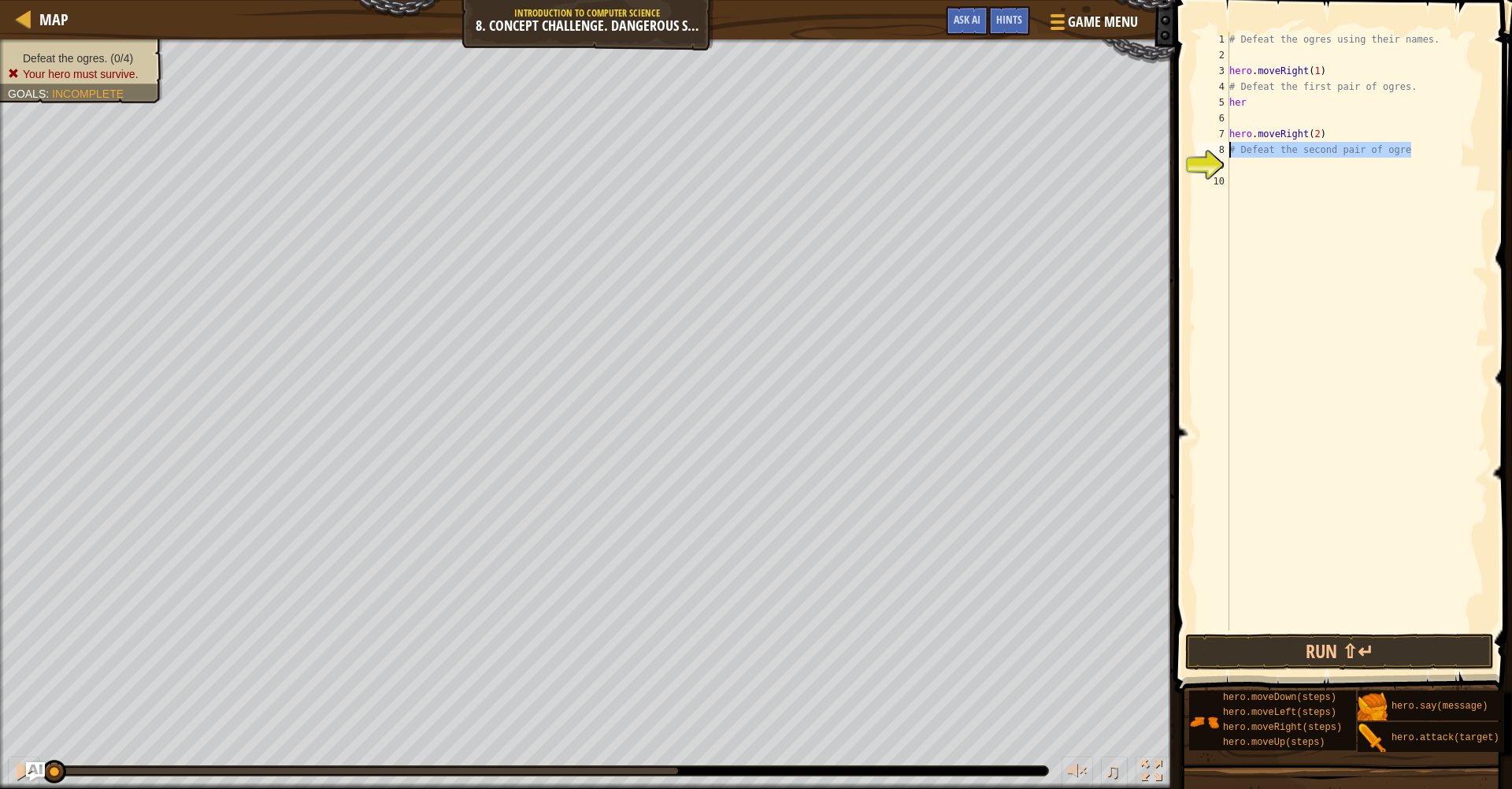
click at [1183, 153] on div "# Defeat the second pair of ogre 1 2 3 4 5 6 7 8 9 10 # Defeat the ogres using …" at bounding box center [1341, 377] width 341 height 739
drag, startPoint x: 1414, startPoint y: 85, endPoint x: 1229, endPoint y: 86, distance: 185.0
click at [1228, 86] on div "1 2 3 4 5 6 7 8 9 10 # Defeat the ogres using their names. hero . moveRight ( 1…" at bounding box center [1341, 331] width 294 height 598
type textarea "# Defeat the first pair of ogres."
drag, startPoint x: 1437, startPoint y: 40, endPoint x: 1223, endPoint y: 45, distance: 214.1
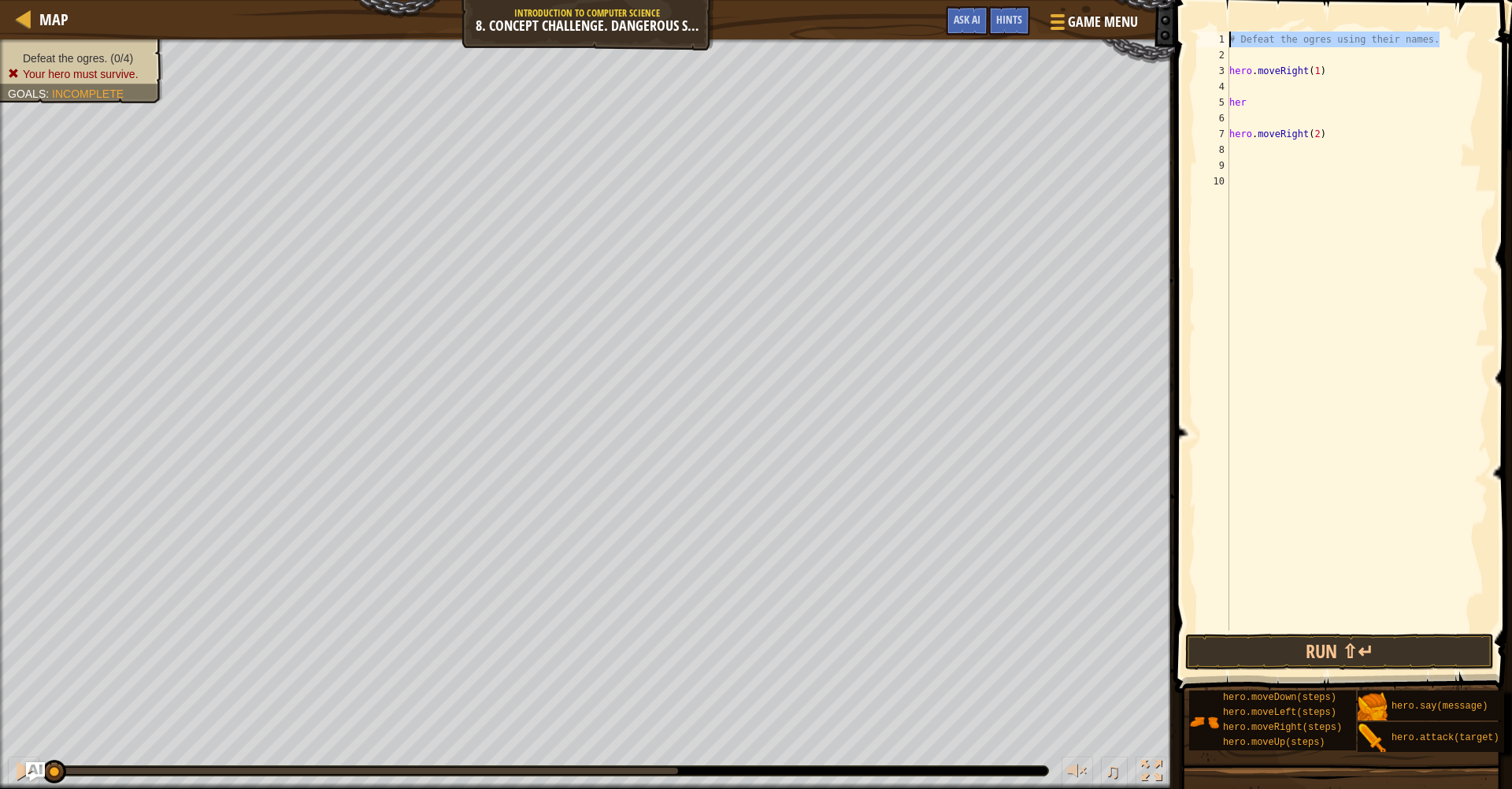
click at [1223, 45] on div "1 2 3 4 5 6 7 8 9 10 # Defeat the ogres using their names. hero . moveRight ( 1…" at bounding box center [1341, 331] width 294 height 598
type textarea "# Defeat the ogres using their names."
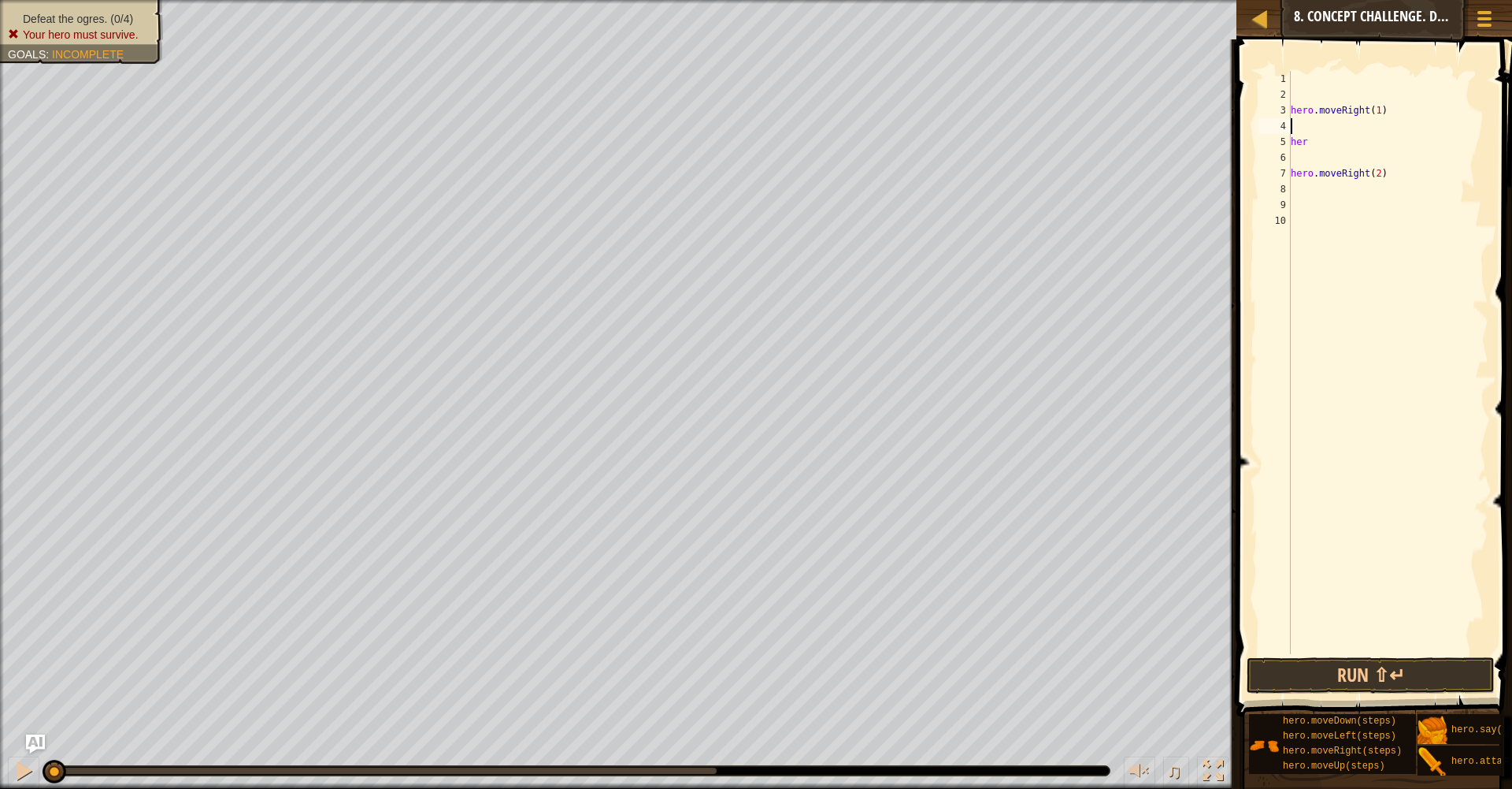
drag, startPoint x: 1307, startPoint y: 127, endPoint x: 1297, endPoint y: 123, distance: 10.8
click at [1298, 123] on div "hero . moveRight ( 1 ) her hero . moveRight ( 2 )" at bounding box center [1388, 378] width 201 height 615
click at [1291, 112] on div "hero . moveRight ( 1 ) her hero . moveRight ( 2 )" at bounding box center [1388, 378] width 201 height 615
click at [1286, 110] on div "hero.moveRight(1) 1 2 3 4 5 6 7 8 hero . moveRight ( 1 ) her hero . moveRight (…" at bounding box center [1371, 362] width 233 height 583
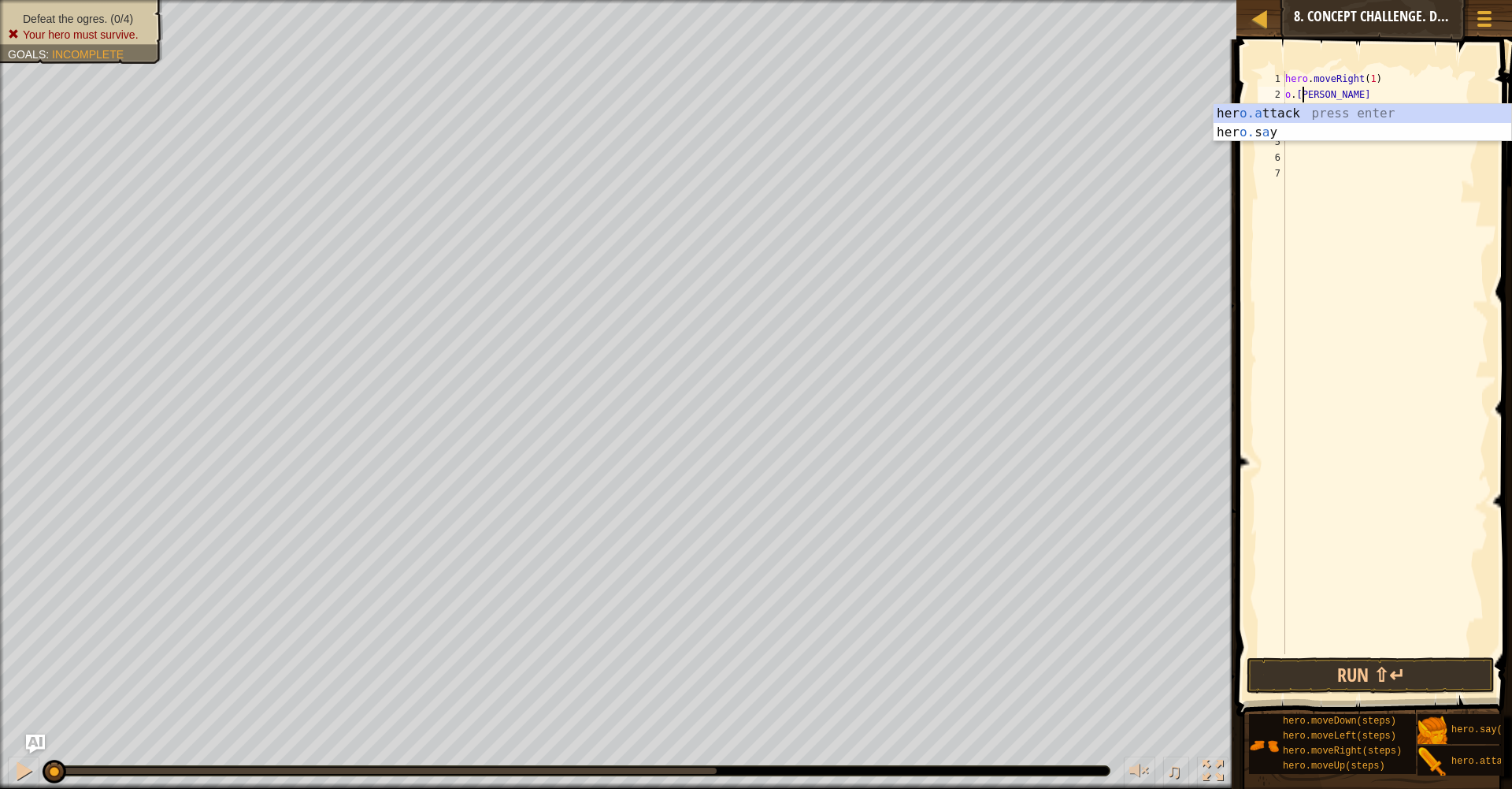
scroll to position [7, 3]
click at [1331, 113] on div "her o.a ttack press enter her o. s a y press enter" at bounding box center [1362, 142] width 297 height 75
type textarea "hero.attack("Sog")"
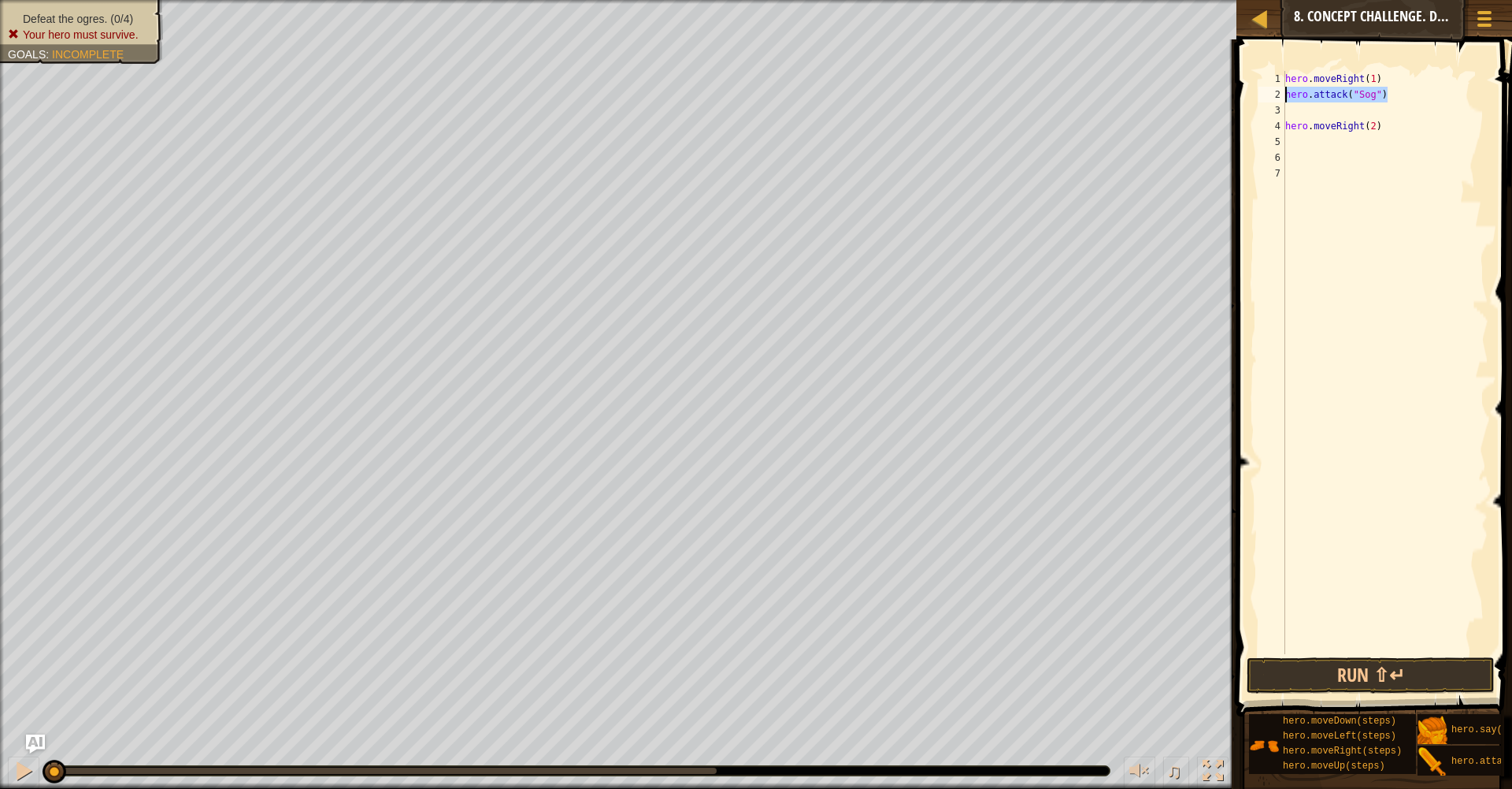
drag, startPoint x: 1392, startPoint y: 99, endPoint x: 1286, endPoint y: 109, distance: 106.5
click at [1287, 99] on div "hero . moveRight ( 1 ) hero . attack ( "Sog" ) hero . moveRight ( 2 )" at bounding box center [1385, 378] width 207 height 615
click at [1291, 112] on div "hero . moveRight ( 1 ) hero . attack ( "Sog" ) hero . moveRight ( 2 )" at bounding box center [1385, 378] width 207 height 615
click at [1293, 113] on div "hero . moveRight ( 1 ) hero . attack ( "Sog" ) hero . moveRight ( 2 )" at bounding box center [1385, 378] width 207 height 615
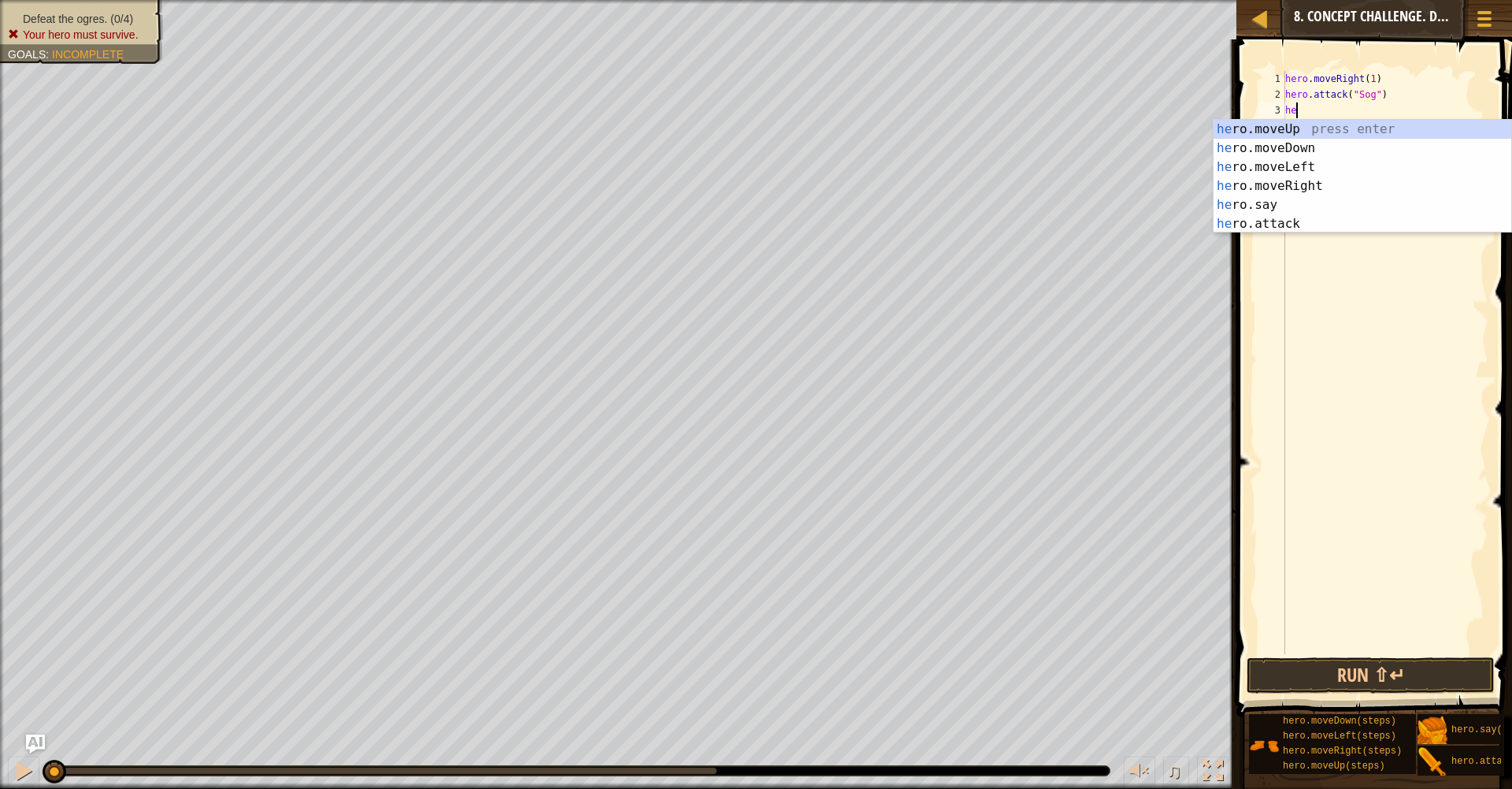
scroll to position [7, 1]
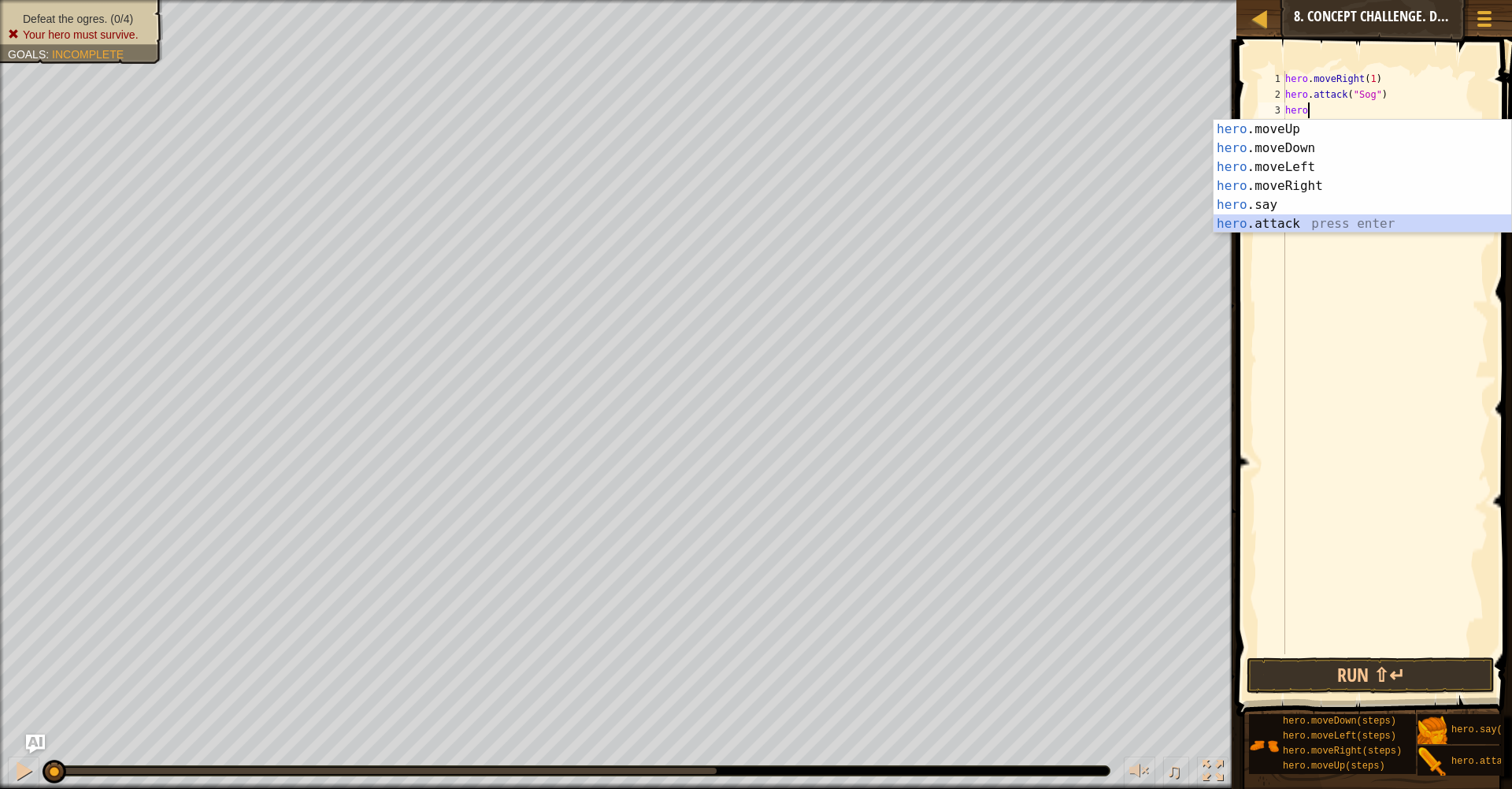
click at [1290, 221] on div "hero .moveUp press enter hero .moveDown press enter hero .moveLeft press enter …" at bounding box center [1362, 195] width 297 height 151
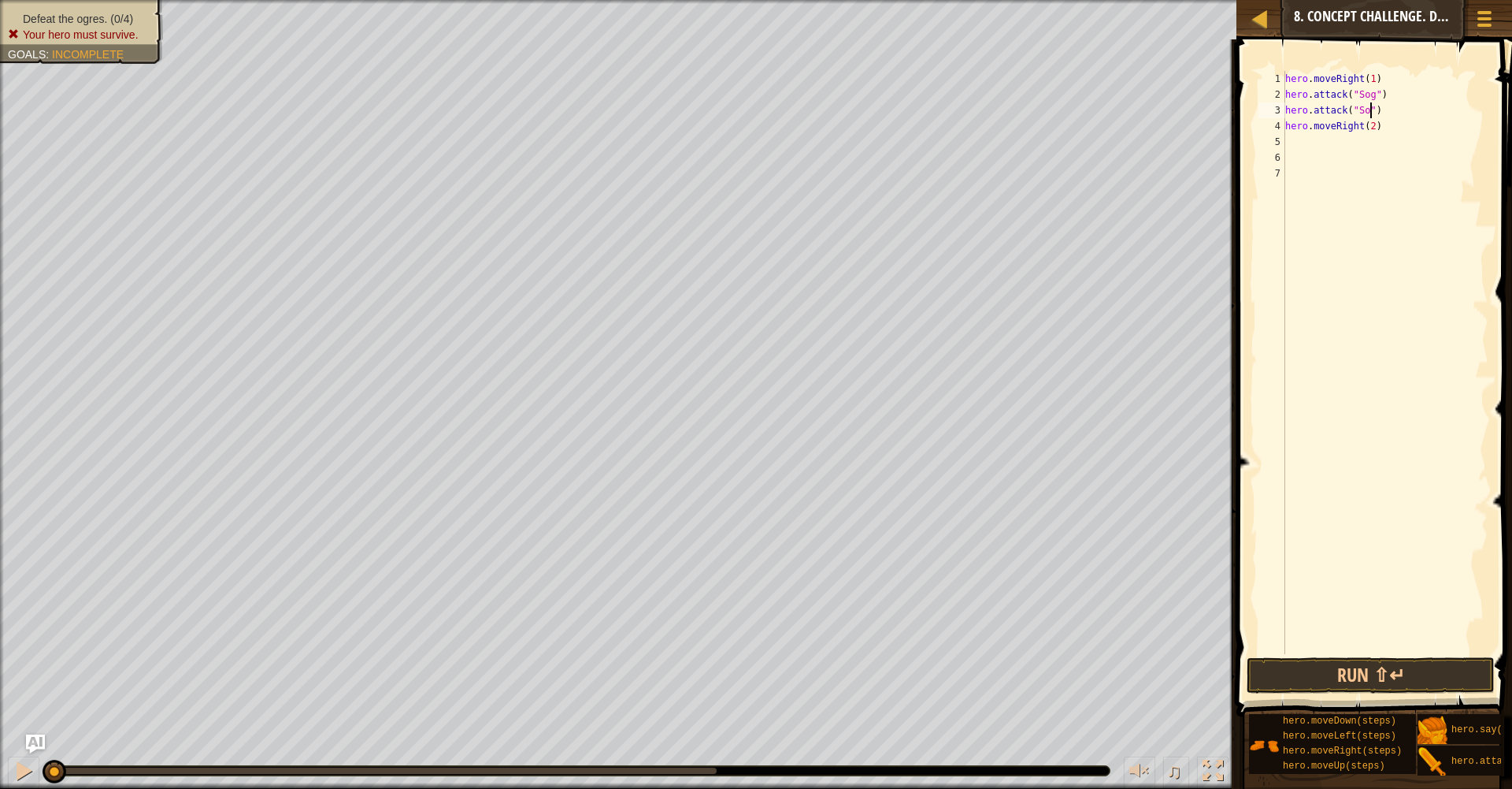
scroll to position [7, 8]
click at [1385, 131] on div "hero . moveRight ( 1 ) hero . attack ( "Sog" ) hero . attack ( "Sog" ) hero . m…" at bounding box center [1385, 378] width 207 height 615
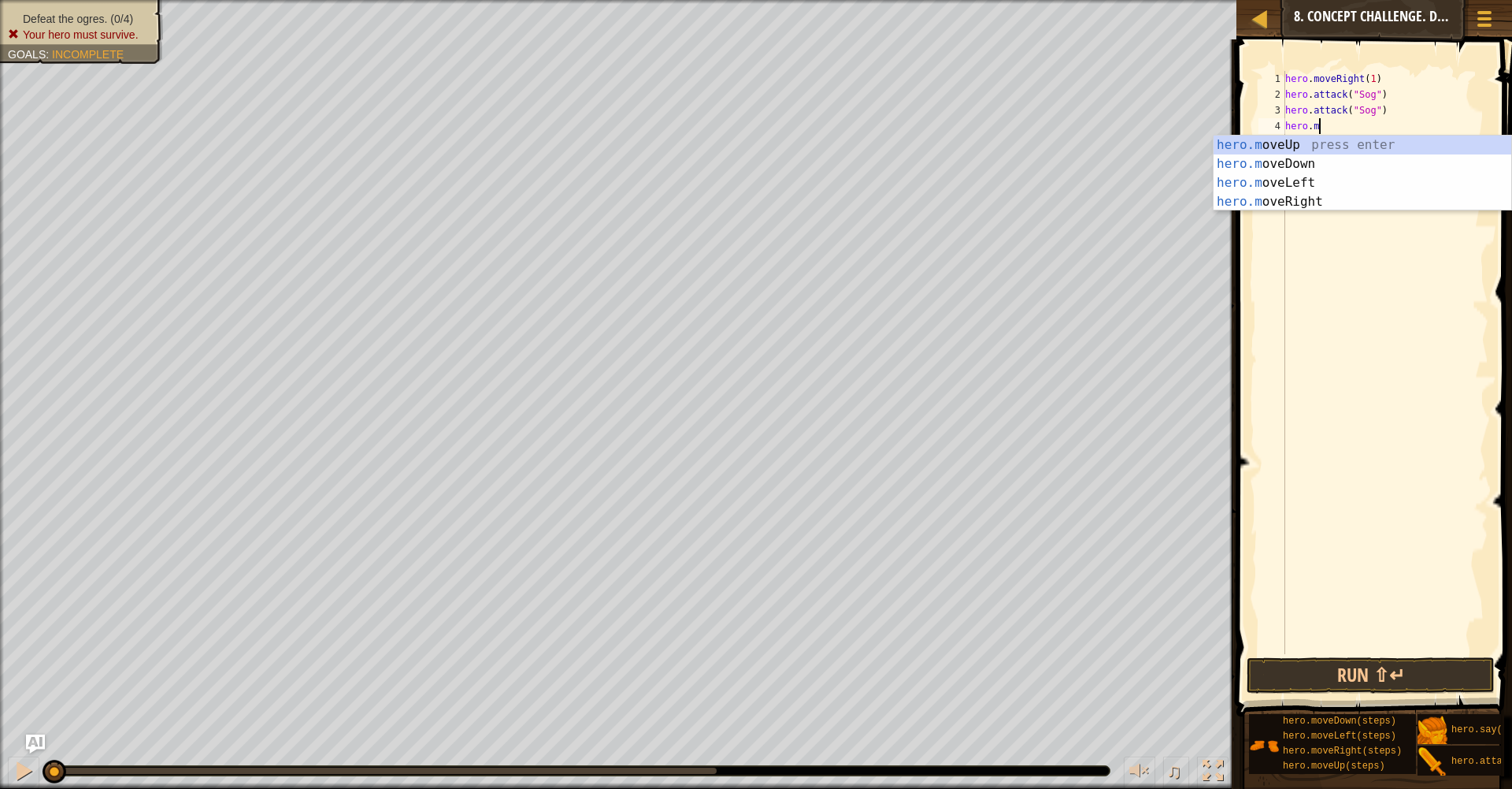
scroll to position [7, 2]
click at [1313, 238] on div "hero. moveUp press enter hero. moveDown press enter hero. moveLeft press enter …" at bounding box center [1362, 211] width 297 height 151
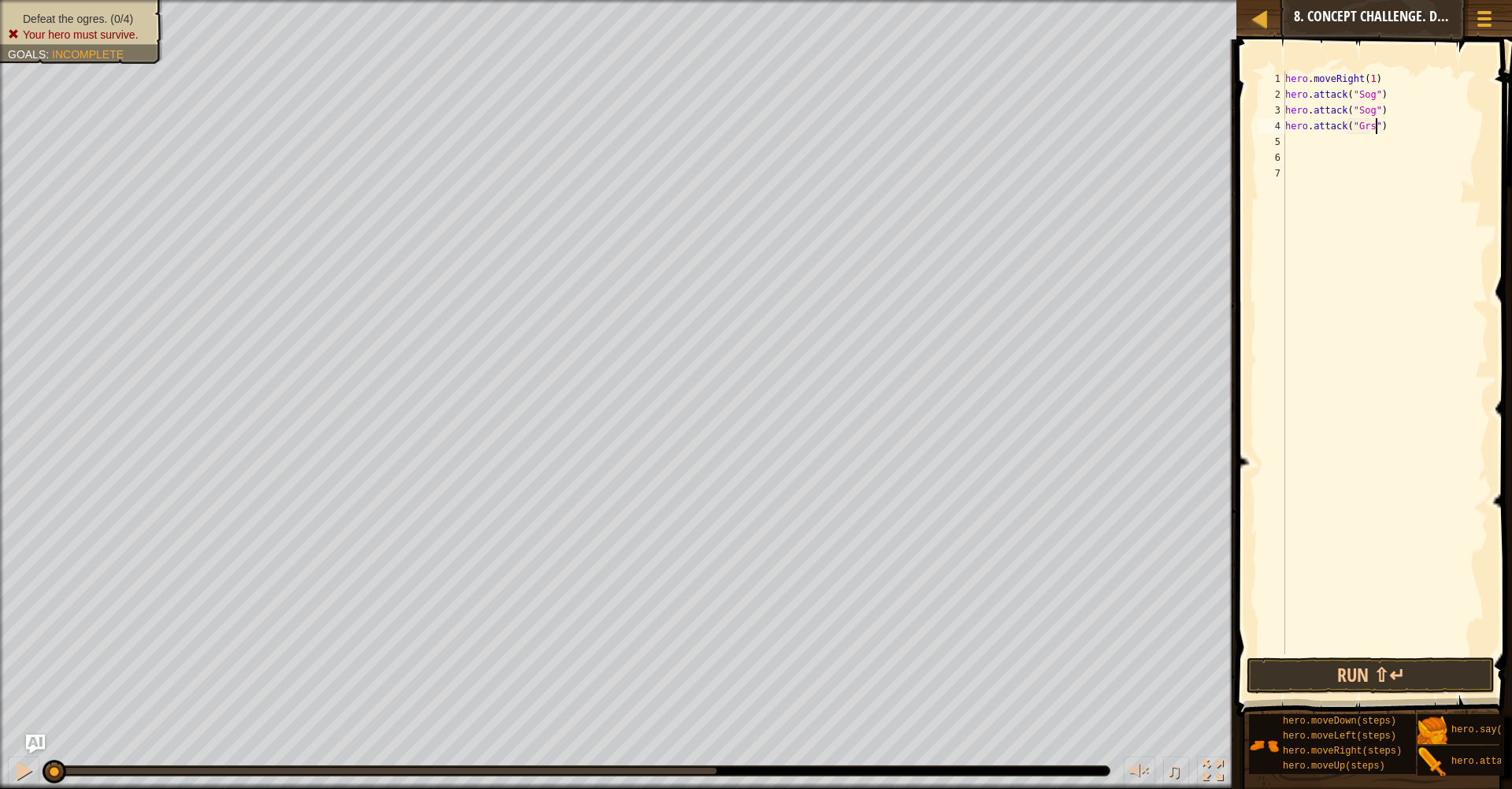
scroll to position [7, 7]
type textarea "hero.attack("Gos")"
click at [1296, 148] on div "hero . moveRight ( 1 ) hero . attack ( "Sog" ) hero . attack ( "Sog" ) hero . a…" at bounding box center [1385, 378] width 207 height 615
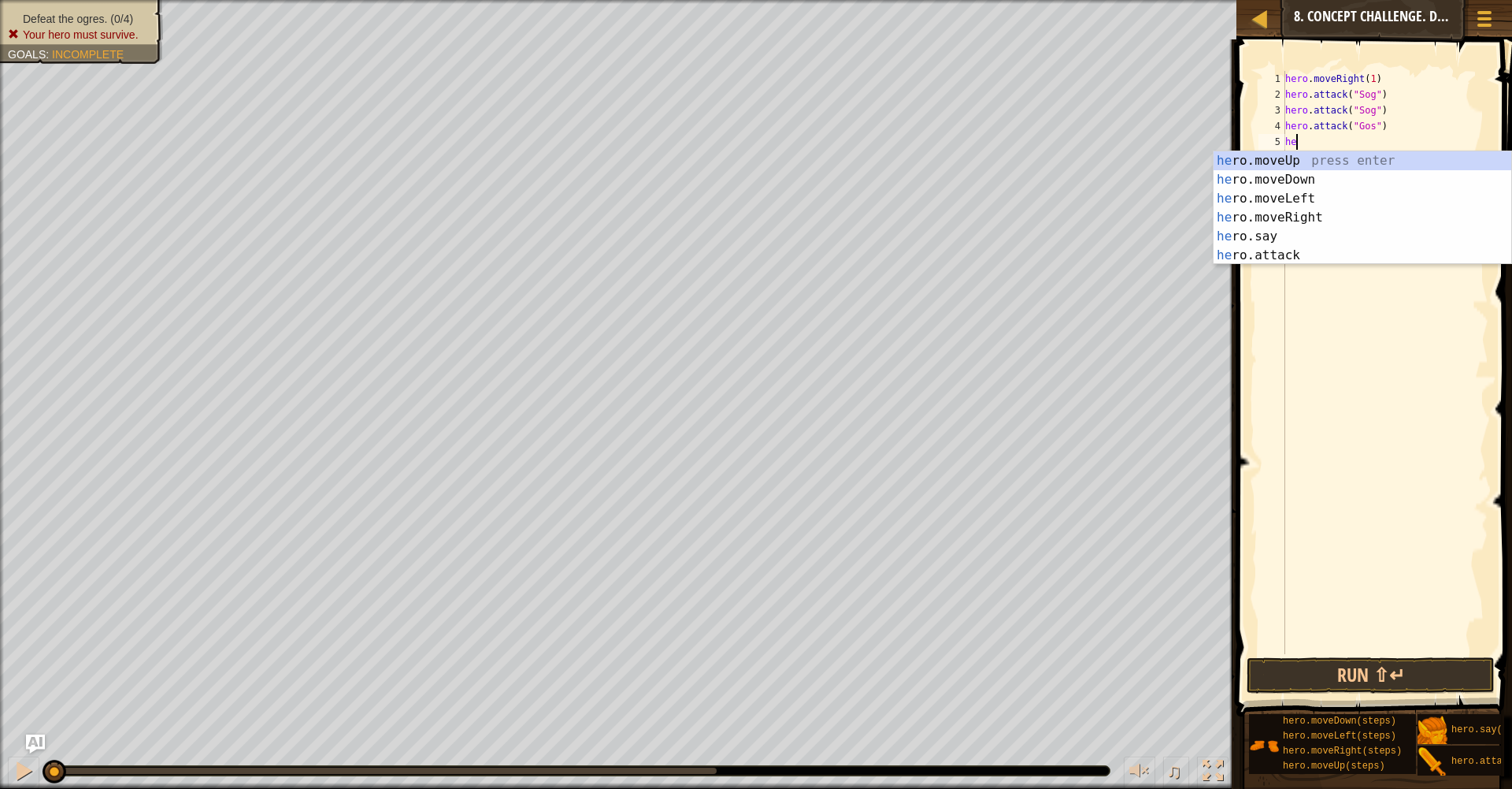
scroll to position [7, 1]
click at [1281, 259] on div "her o.moveUp press enter her o.moveDown press enter her o.moveLeft press enter …" at bounding box center [1362, 226] width 297 height 151
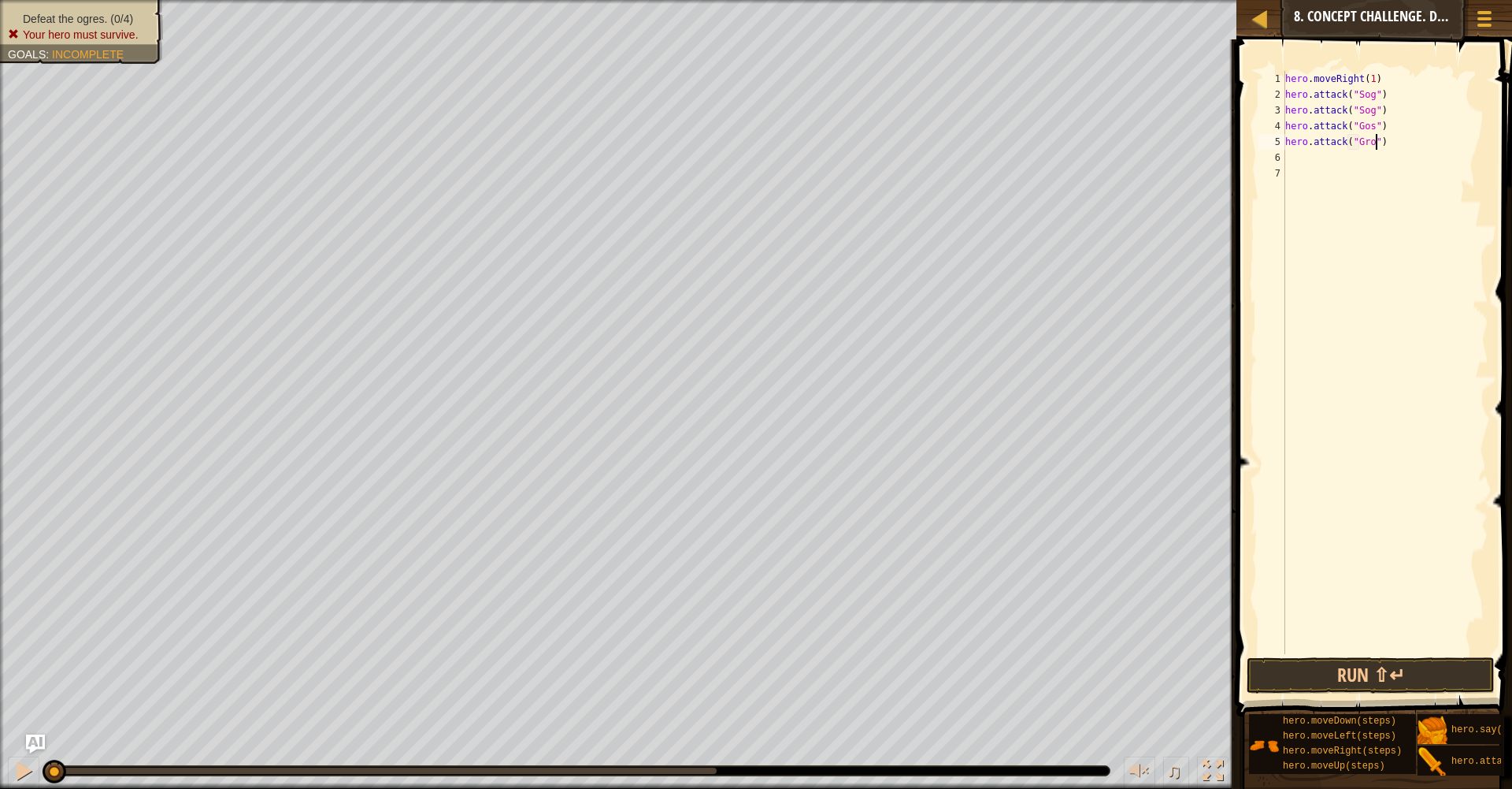
scroll to position [7, 7]
type textarea "hero.attack("Gos")"
click at [1301, 174] on div "hero . moveRight ( 1 ) hero . attack ( "Sog" ) hero . attack ( "Sog" ) hero . a…" at bounding box center [1385, 378] width 207 height 615
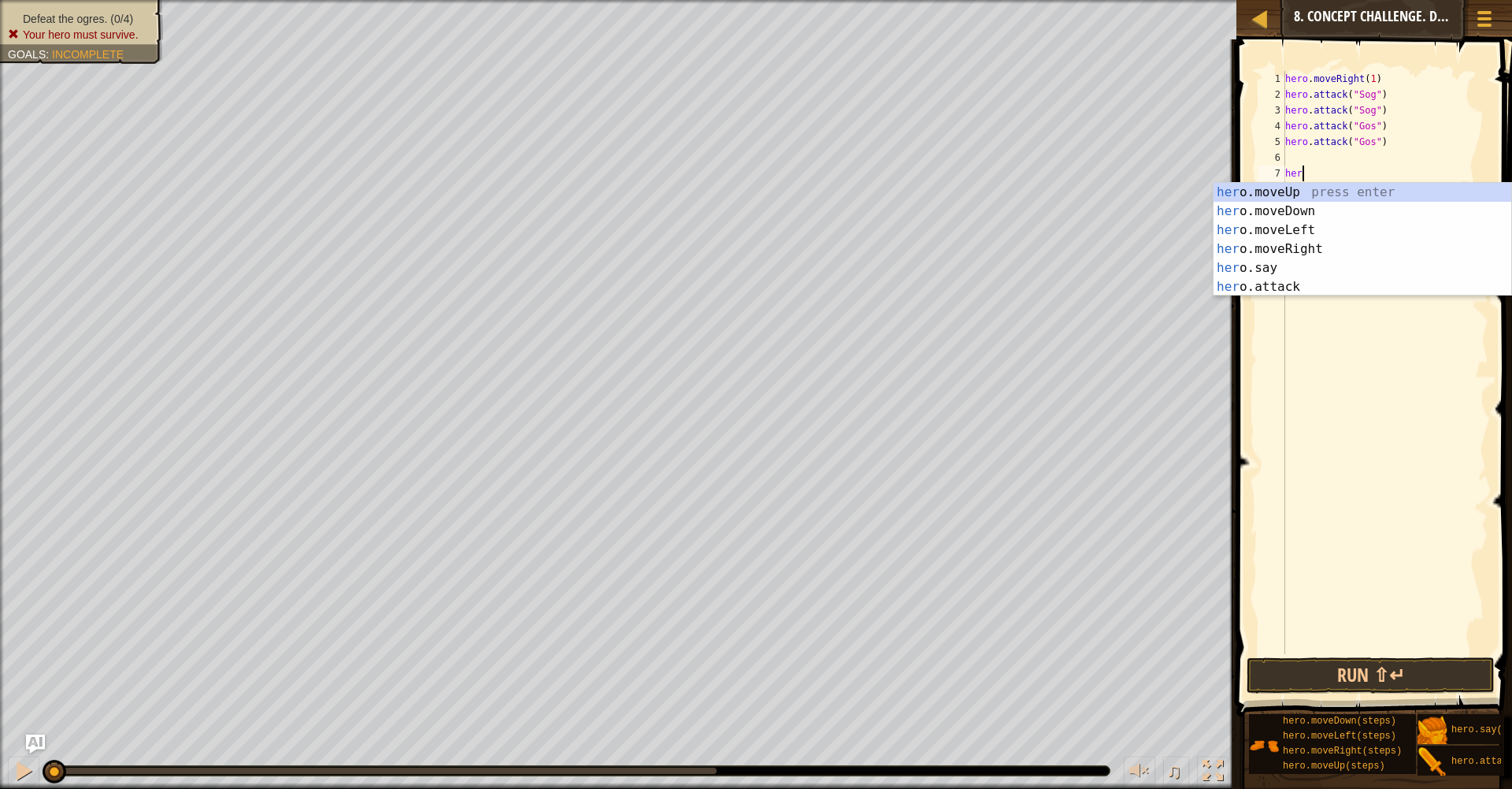
scroll to position [7, 1]
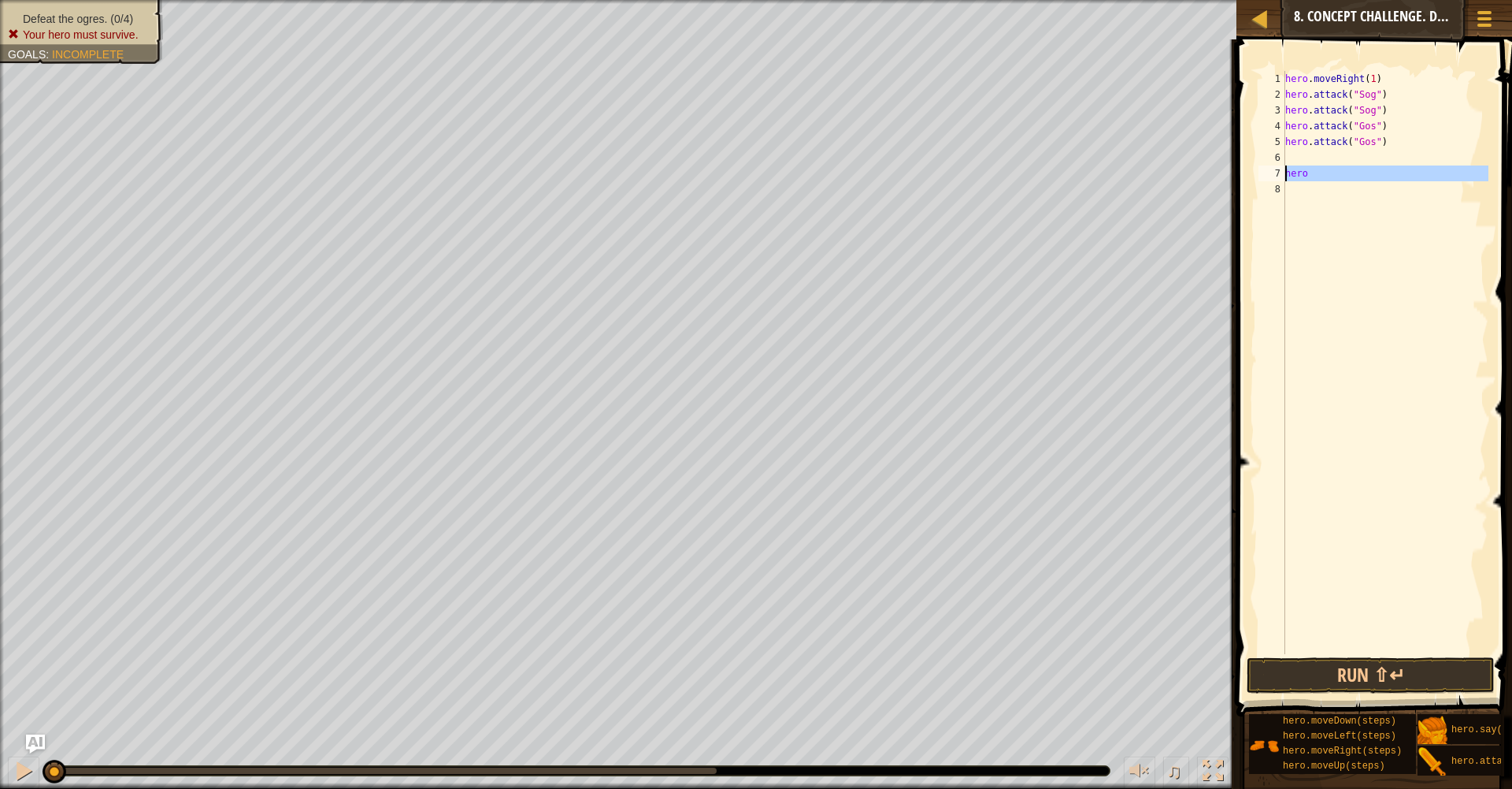
click at [1285, 172] on div "7" at bounding box center [1272, 173] width 27 height 16
type textarea "hero"
drag, startPoint x: 1309, startPoint y: 175, endPoint x: 1285, endPoint y: 171, distance: 24.3
click at [1285, 171] on div "hero 1 2 3 4 5 6 7 8 hero . moveRight ( 1 ) hero . attack ( "Sog" ) hero . atta…" at bounding box center [1371, 362] width 233 height 583
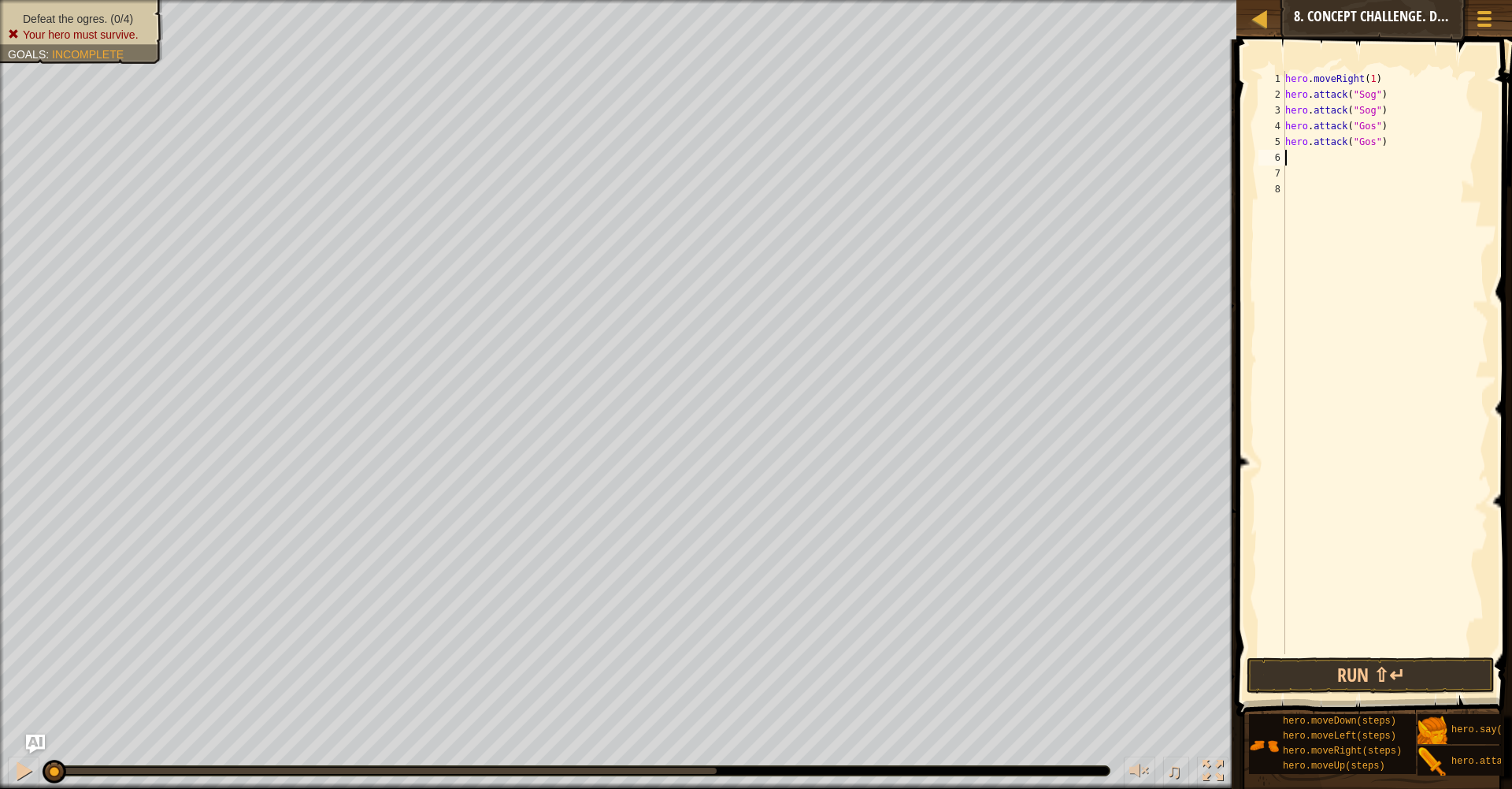
click at [1293, 164] on div "hero . moveRight ( 1 ) hero . attack ( "Sog" ) hero . attack ( "Sog" ) hero . a…" at bounding box center [1385, 378] width 207 height 615
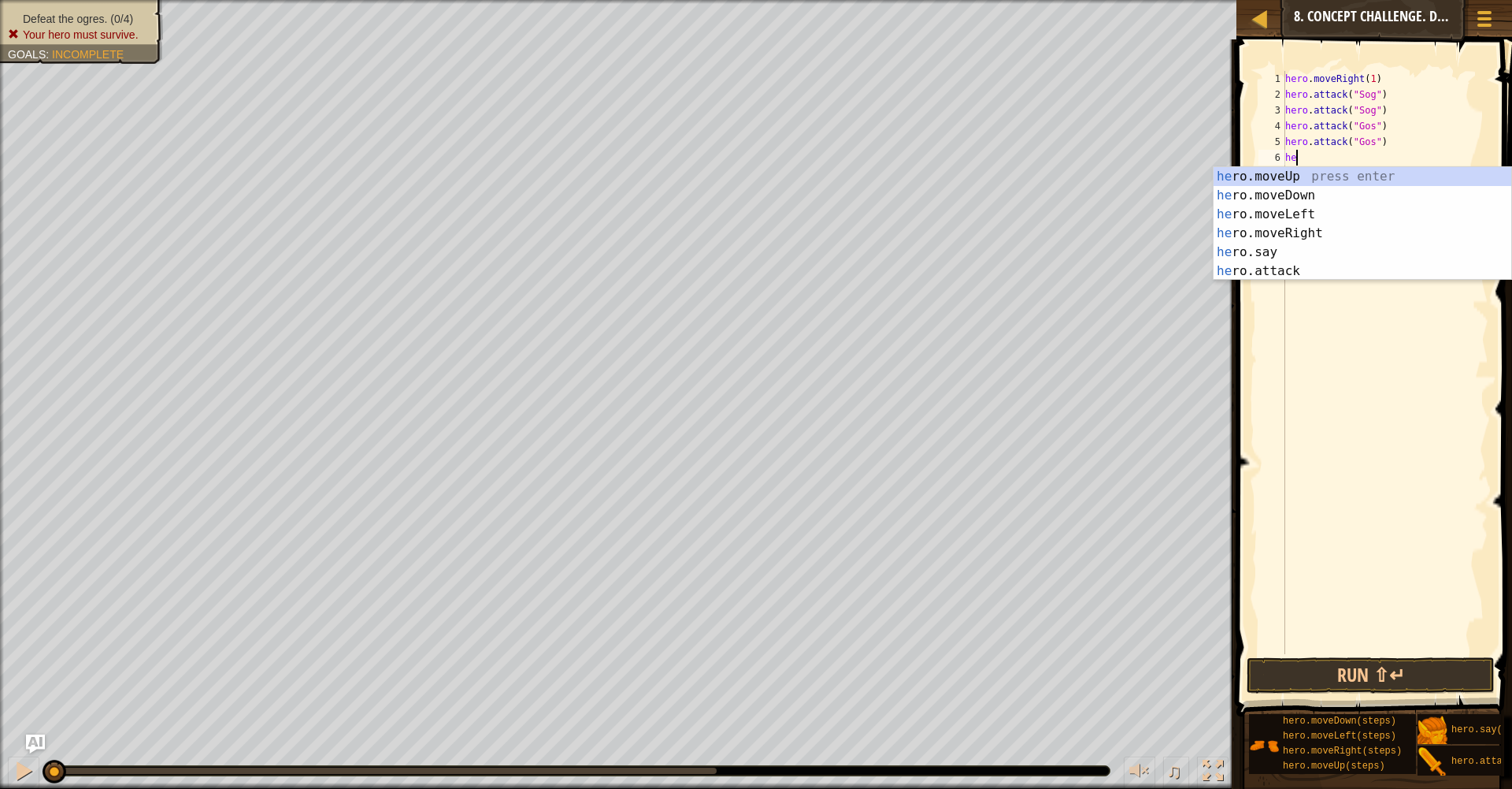
scroll to position [7, 1]
type textarea "hero."
click at [1292, 232] on div "hero. moveUp press enter hero. moveDown press enter hero. moveLeft press enter …" at bounding box center [1362, 242] width 297 height 151
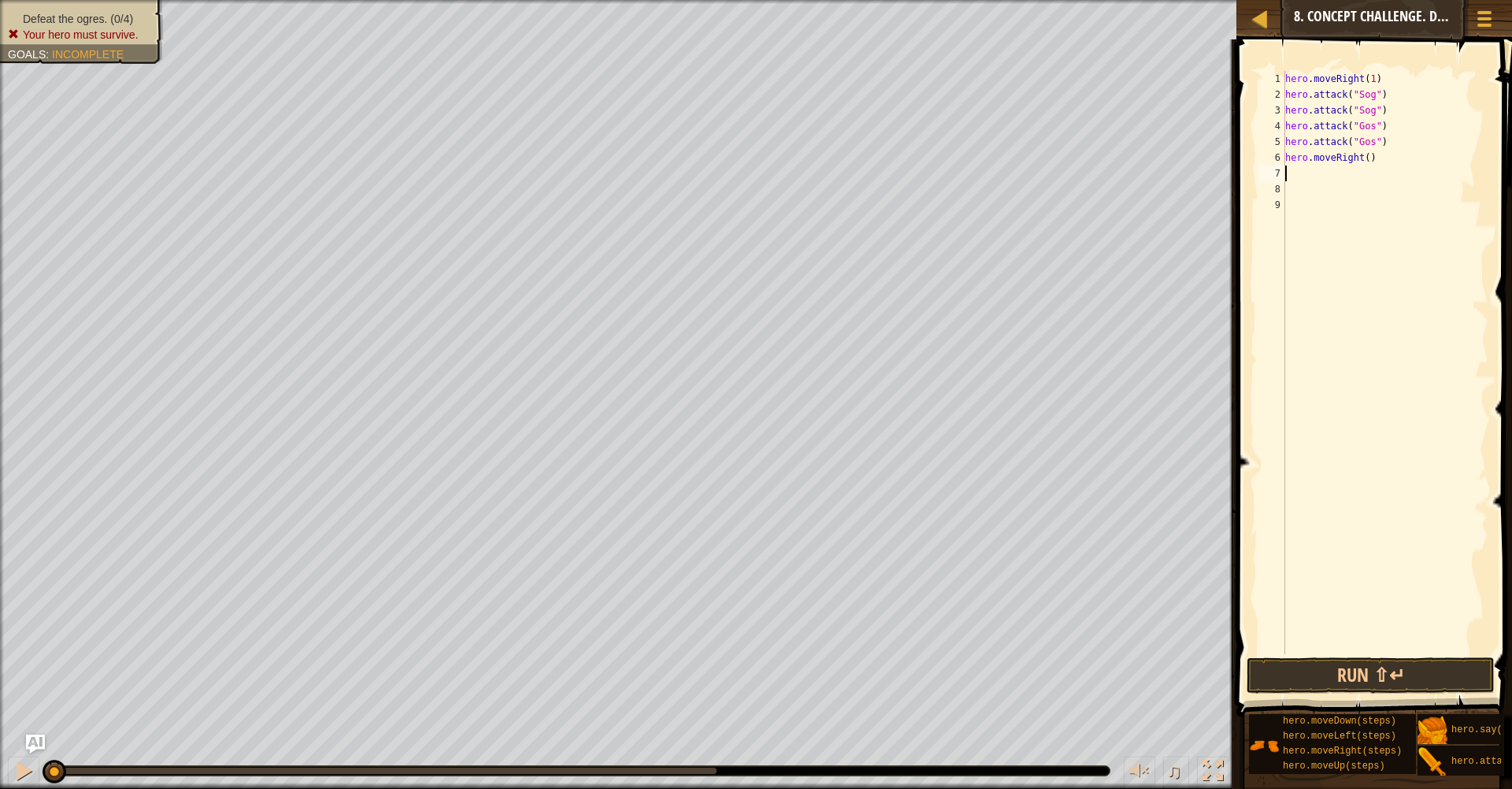
scroll to position [7, 0]
click at [1480, 394] on div "Map Introduction to Computer Science 8. Concept Challenge. Dangerous Steps Game…" at bounding box center [756, 394] width 1512 height 789
click at [1373, 166] on div "hero . moveRight ( 1 ) hero . attack ( "Sog" ) hero . attack ( "Sog" ) hero . a…" at bounding box center [1385, 378] width 207 height 615
click at [1368, 163] on div "hero . moveRight ( 1 ) hero . attack ( "Sog" ) hero . attack ( "Sog" ) hero . a…" at bounding box center [1385, 378] width 207 height 615
type textarea "hero.moveRight(2)"
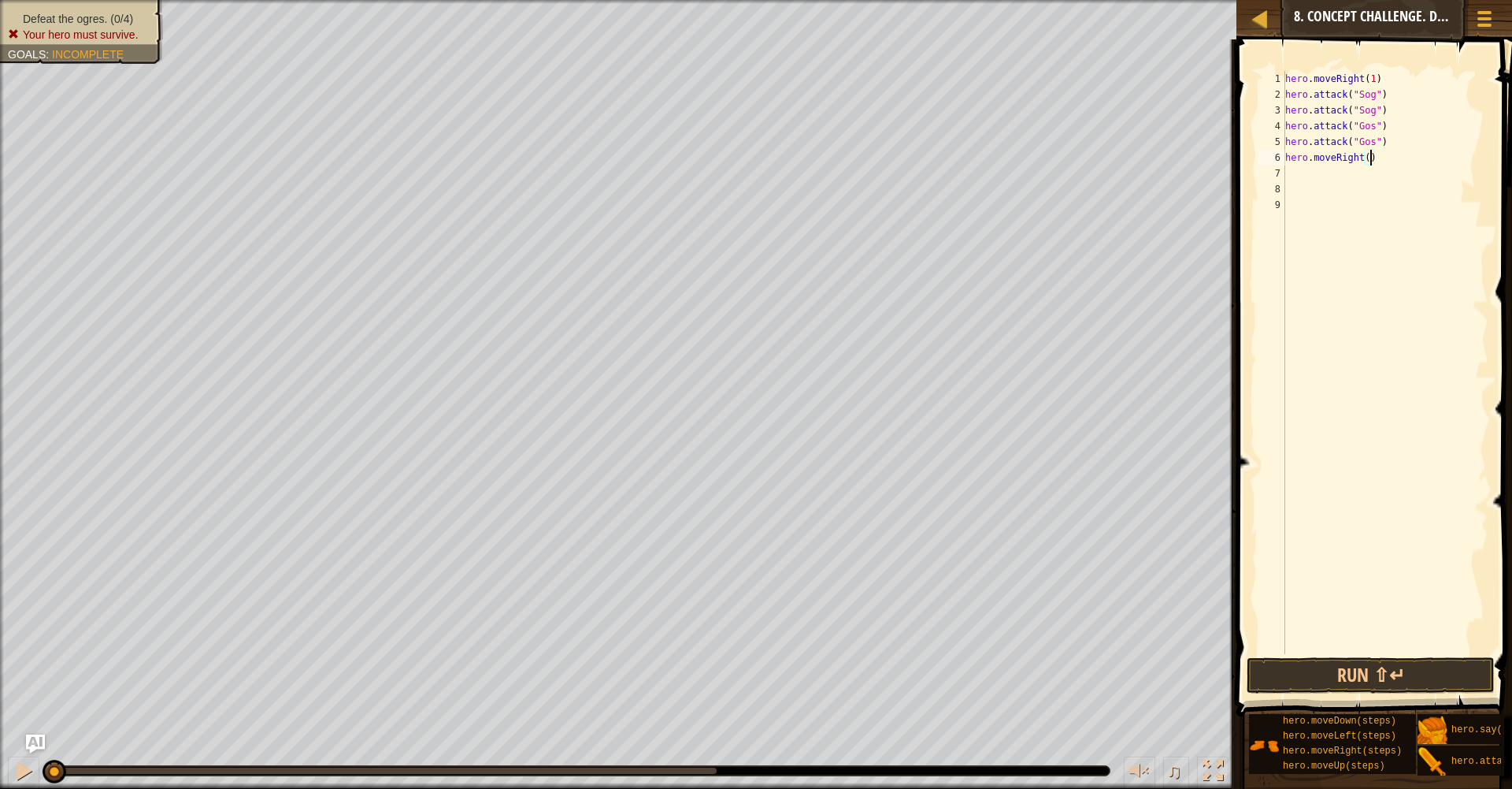
scroll to position [7, 7]
click at [1303, 180] on div "hero . moveRight ( 1 ) hero . attack ( "Sog" ) hero . attack ( "Sog" ) hero . a…" at bounding box center [1385, 378] width 207 height 615
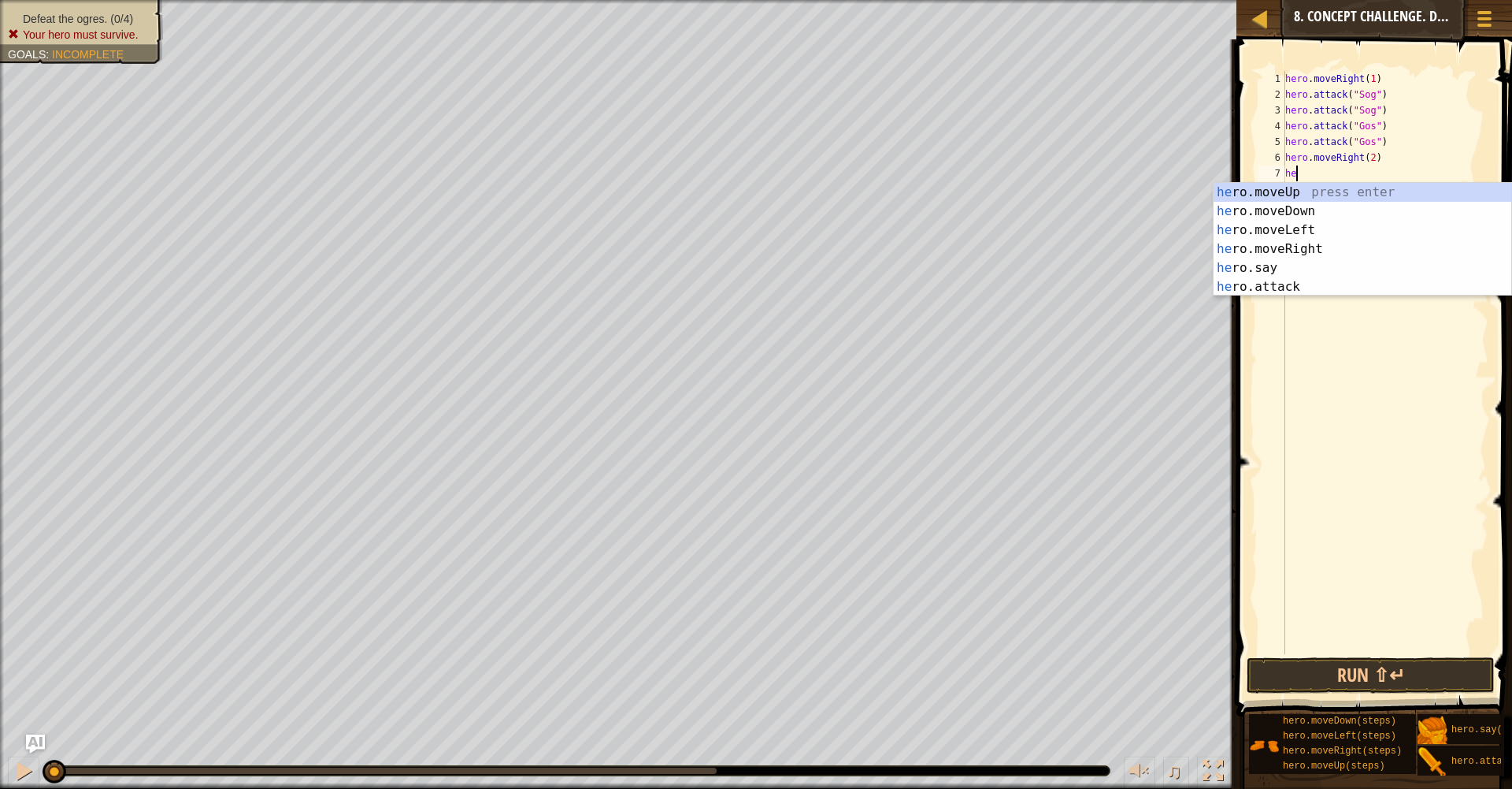
scroll to position [7, 1]
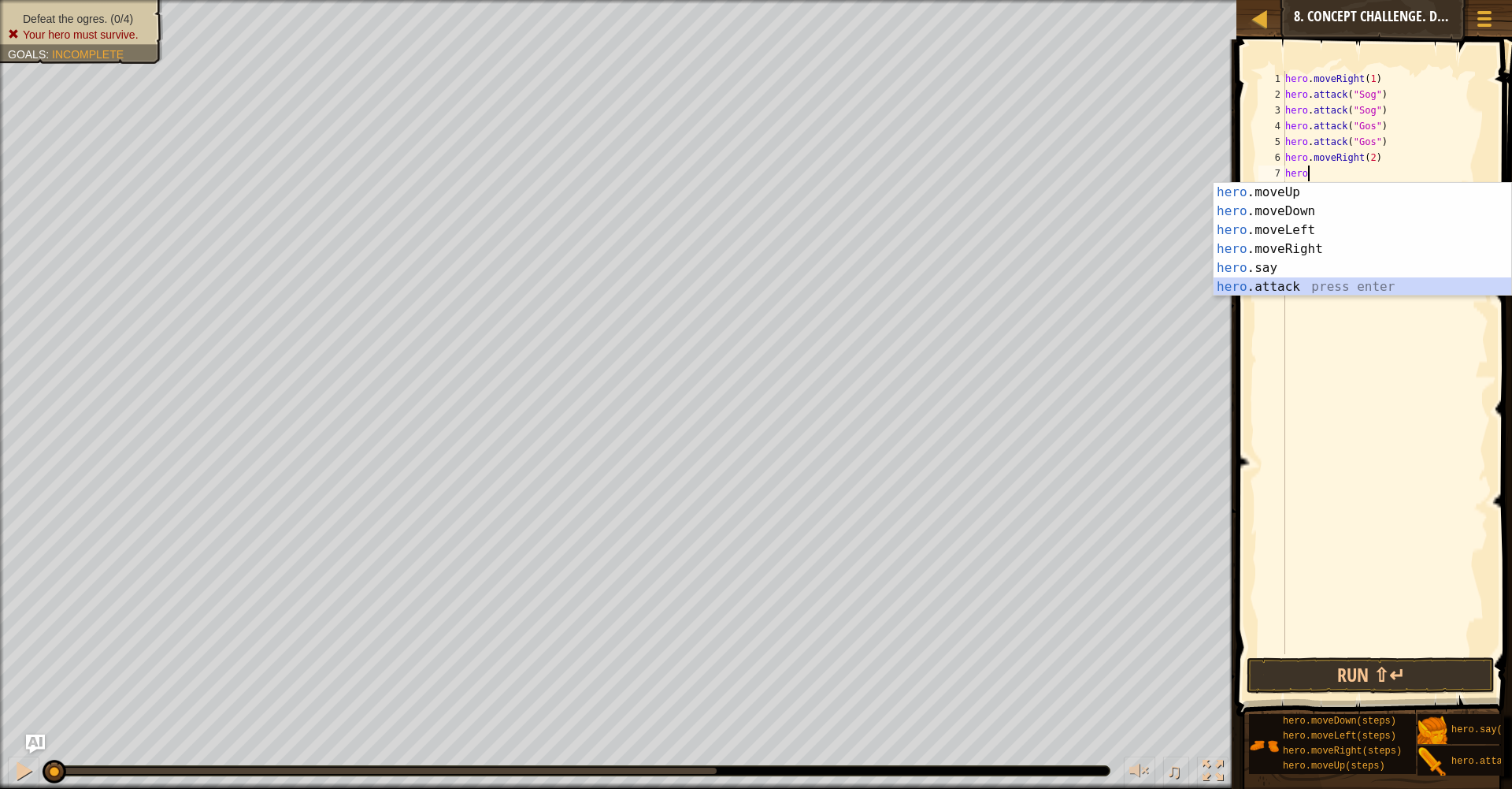
click at [1322, 288] on div "hero .moveUp press enter hero .moveDown press enter hero .moveLeft press enter …" at bounding box center [1362, 259] width 297 height 151
type textarea "hero.attack("Enemy Name")"
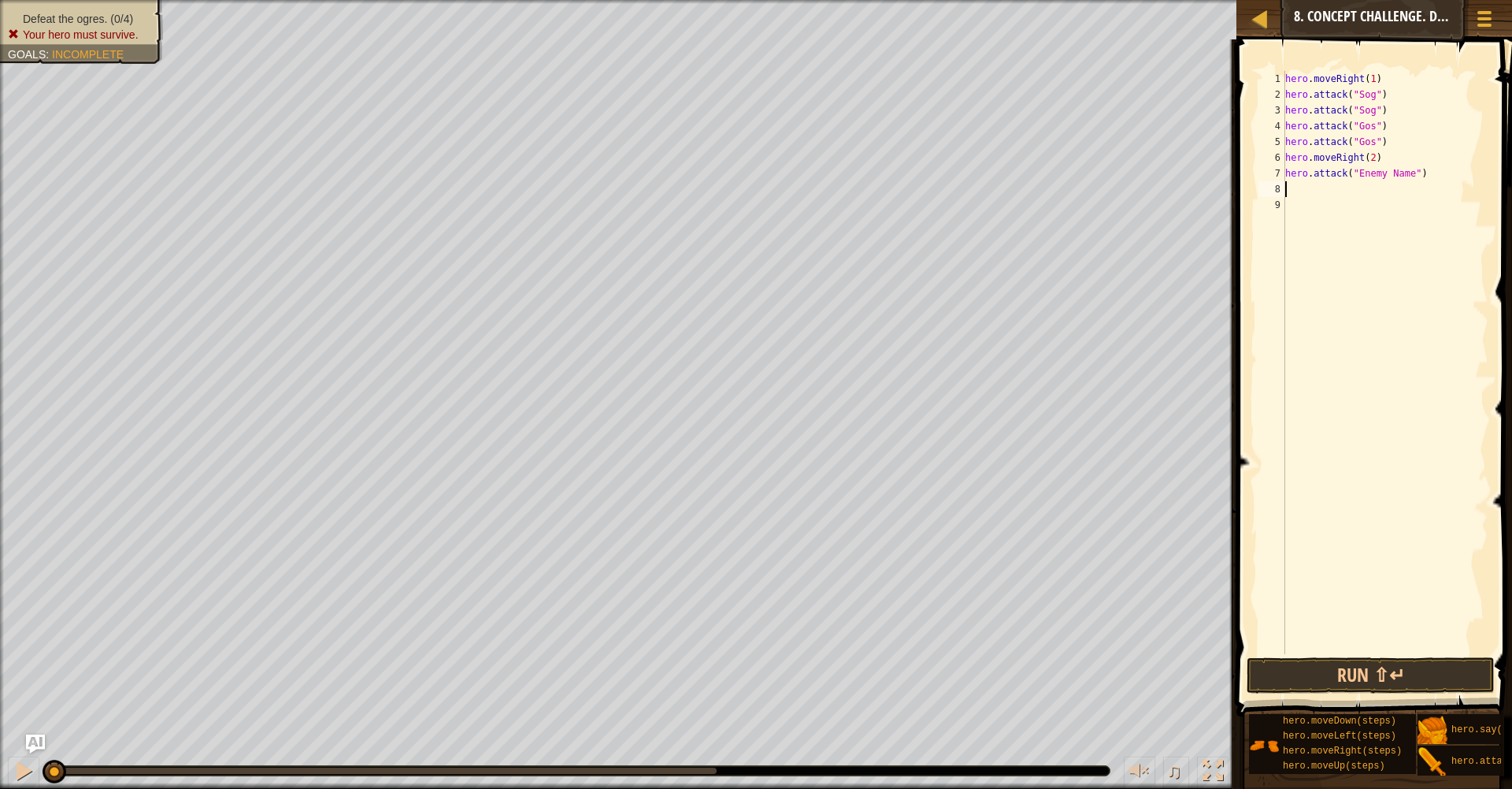
click at [1287, 185] on div "hero . moveRight ( 1 ) hero . attack ( "Sog" ) hero . attack ( "Sog" ) hero . a…" at bounding box center [1385, 378] width 207 height 615
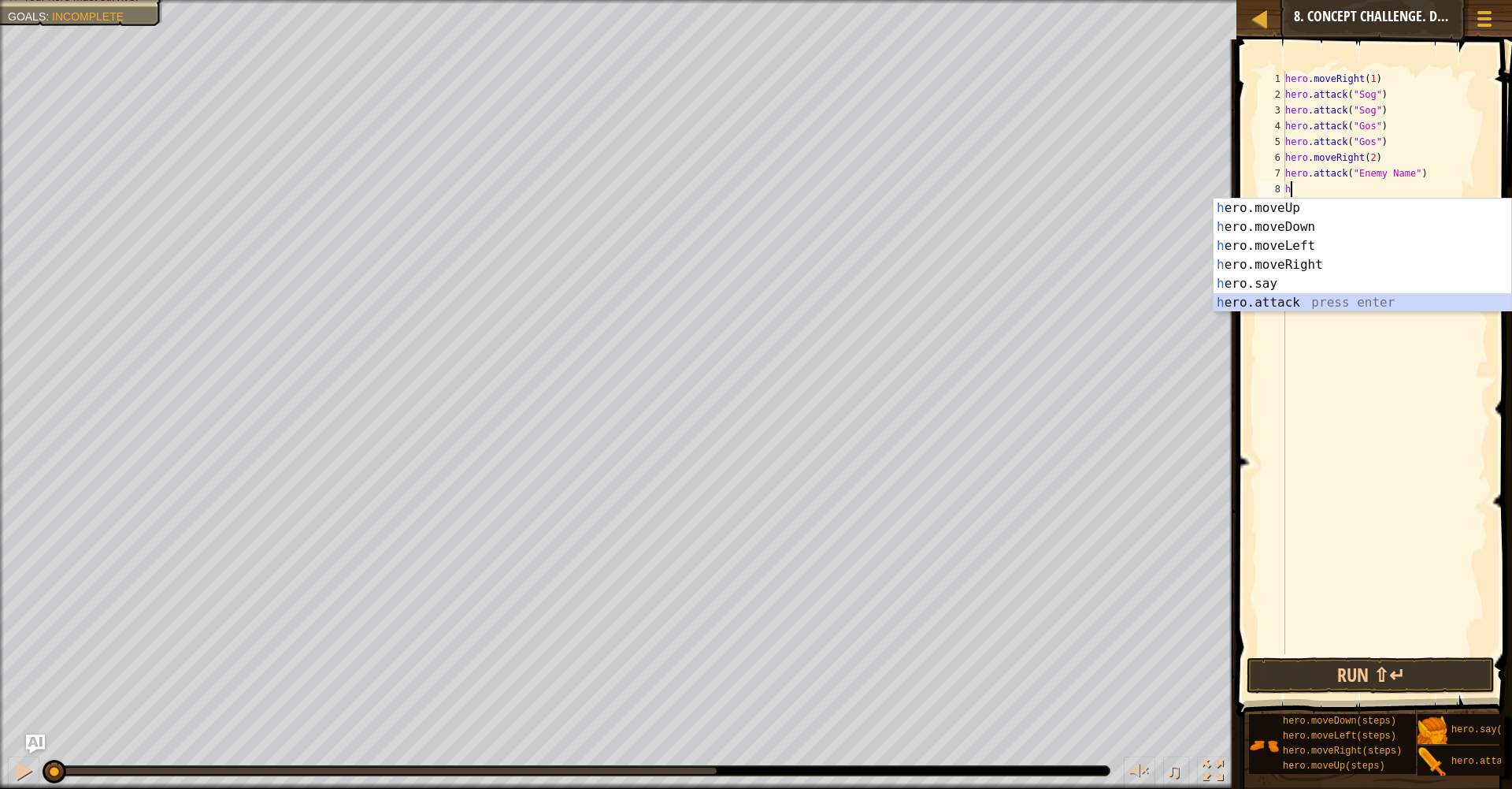
click at [1327, 305] on div "h ero.moveUp press enter h ero.moveDown press enter h ero.moveLeft press enter …" at bounding box center [1362, 274] width 297 height 151
type textarea "hero.attack("Enemy Name")"
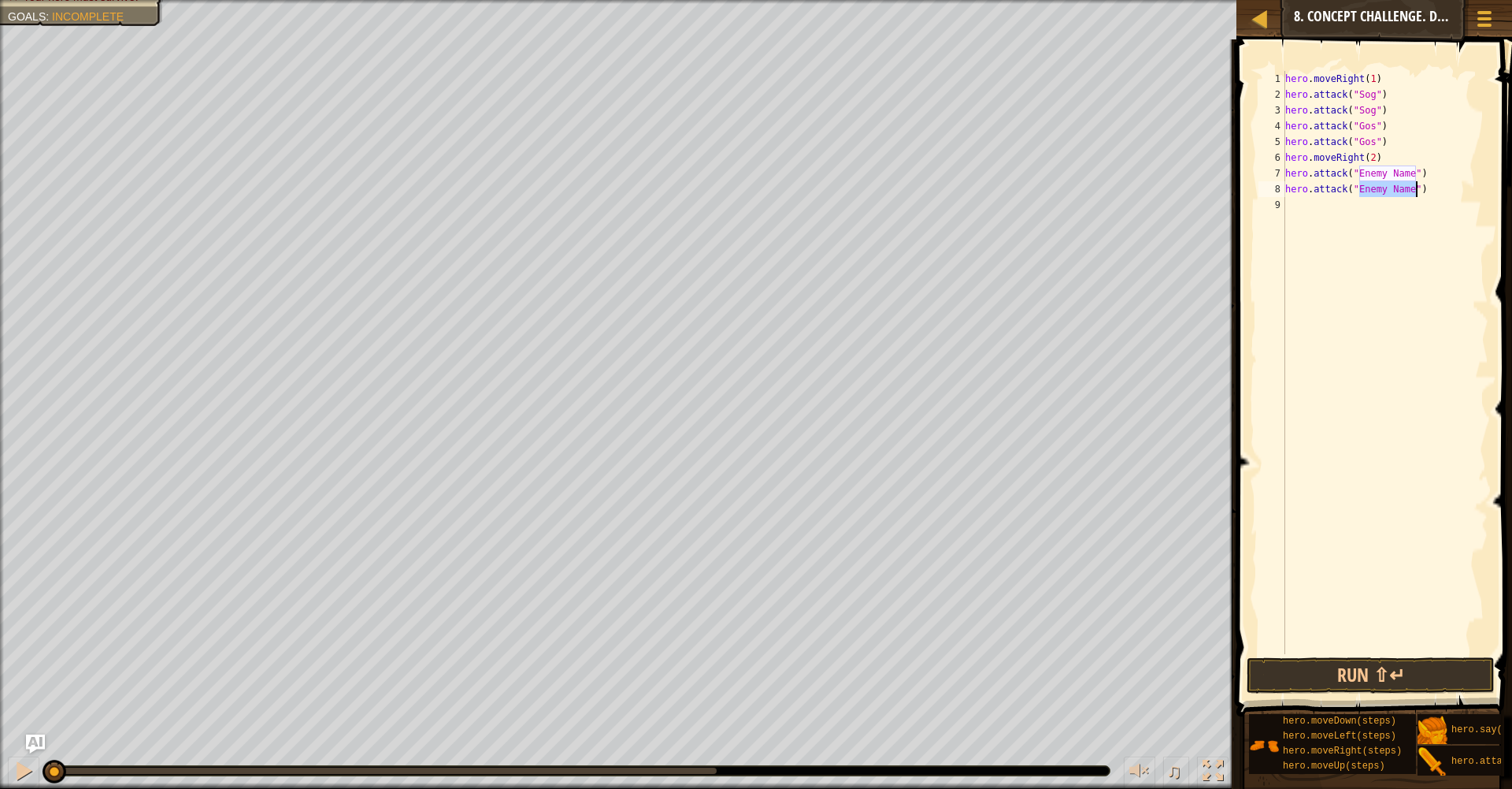
click at [1291, 212] on div "hero . moveRight ( 1 ) hero . attack ( "Sog" ) hero . attack ( "Sog" ) hero . a…" at bounding box center [1385, 378] width 207 height 615
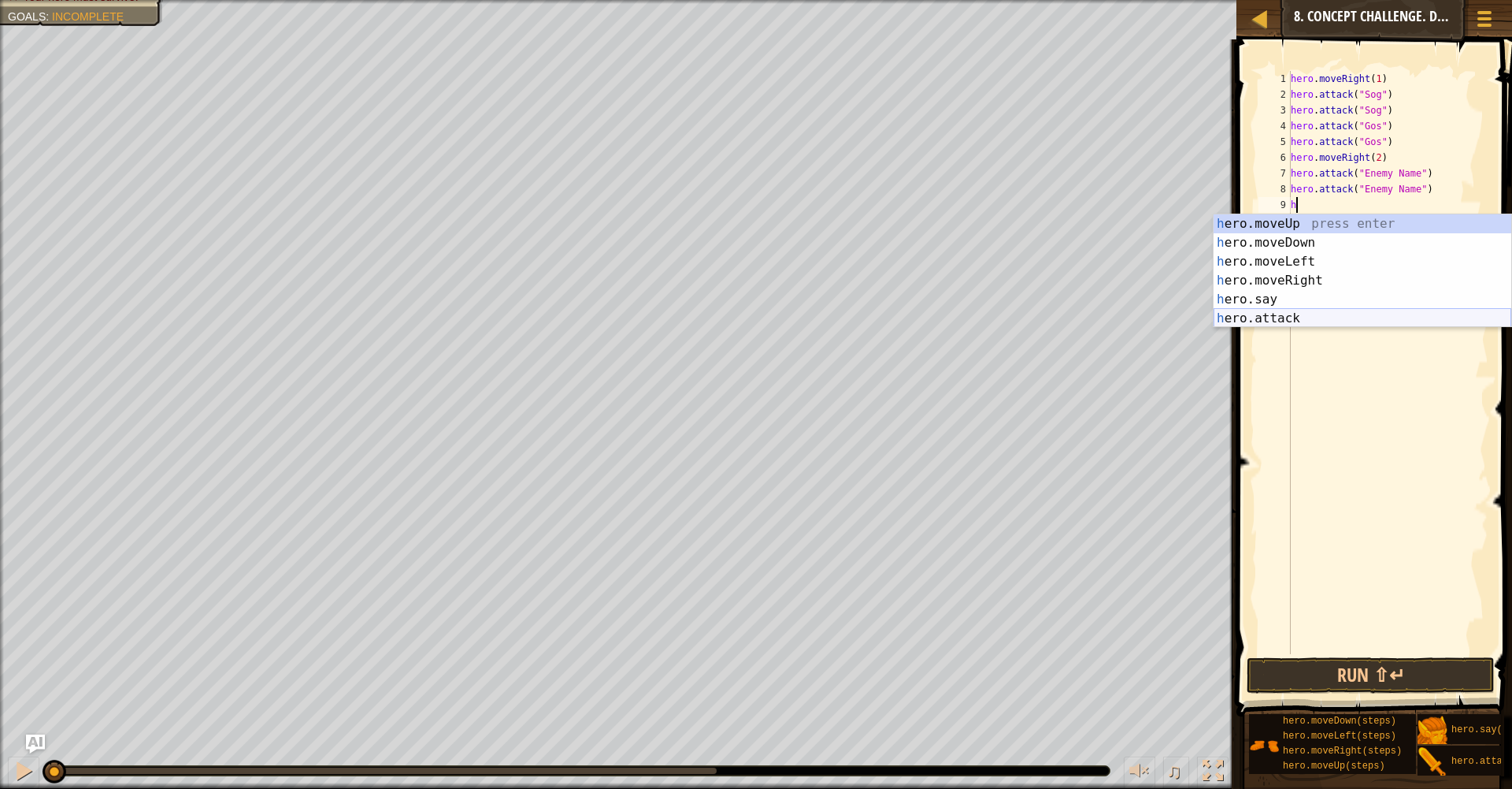
drag, startPoint x: 1248, startPoint y: 315, endPoint x: 1288, endPoint y: 303, distance: 41.8
click at [1248, 314] on div "h ero.moveUp press enter h ero.moveDown press enter h ero.moveLeft press enter …" at bounding box center [1362, 290] width 297 height 151
type textarea "hero.attack("Enemy Name")"
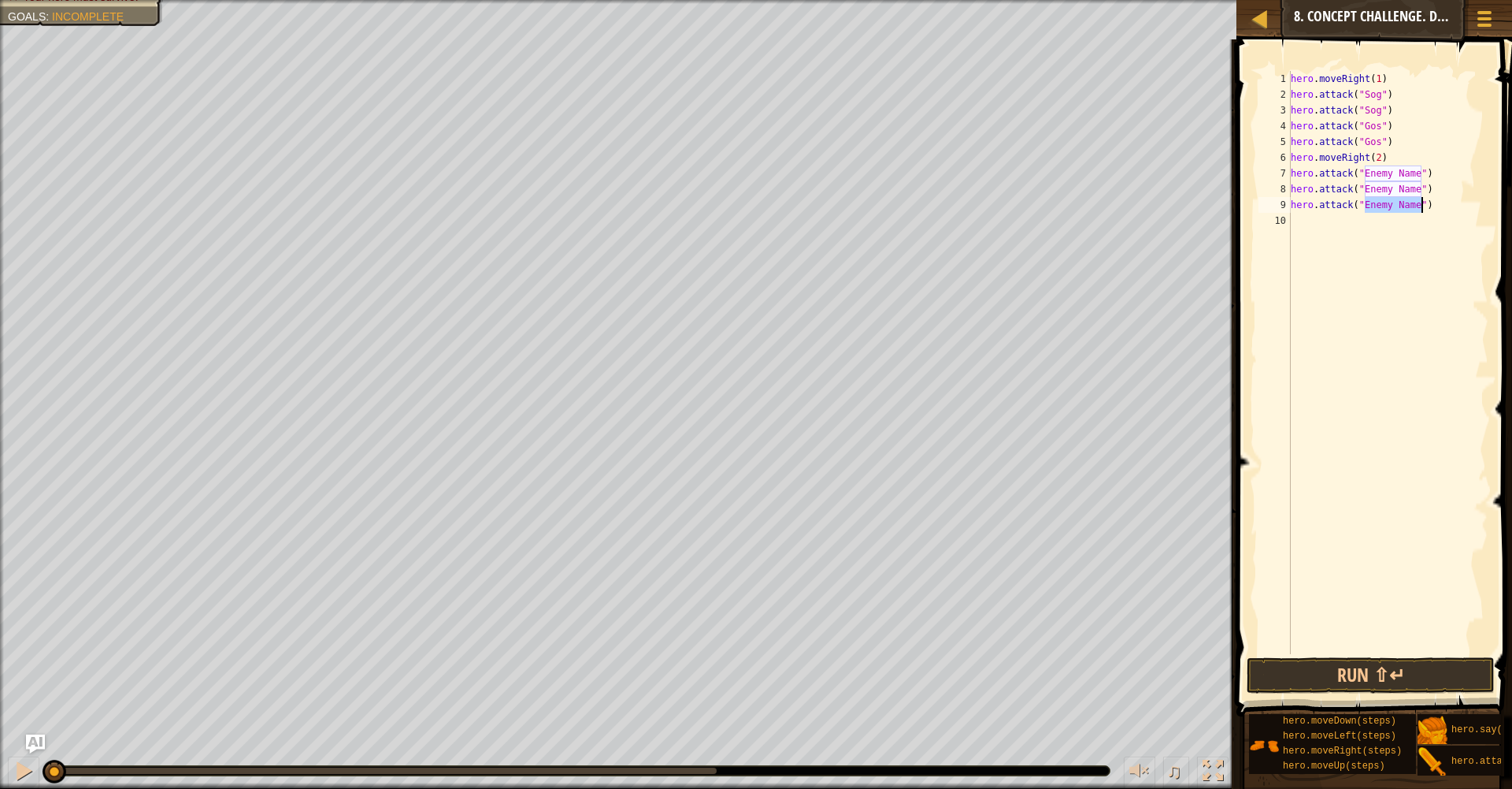
click at [1304, 237] on div "hero . moveRight ( 1 ) hero . attack ( "Sog" ) hero . attack ( "Sog" ) hero . a…" at bounding box center [1388, 378] width 202 height 615
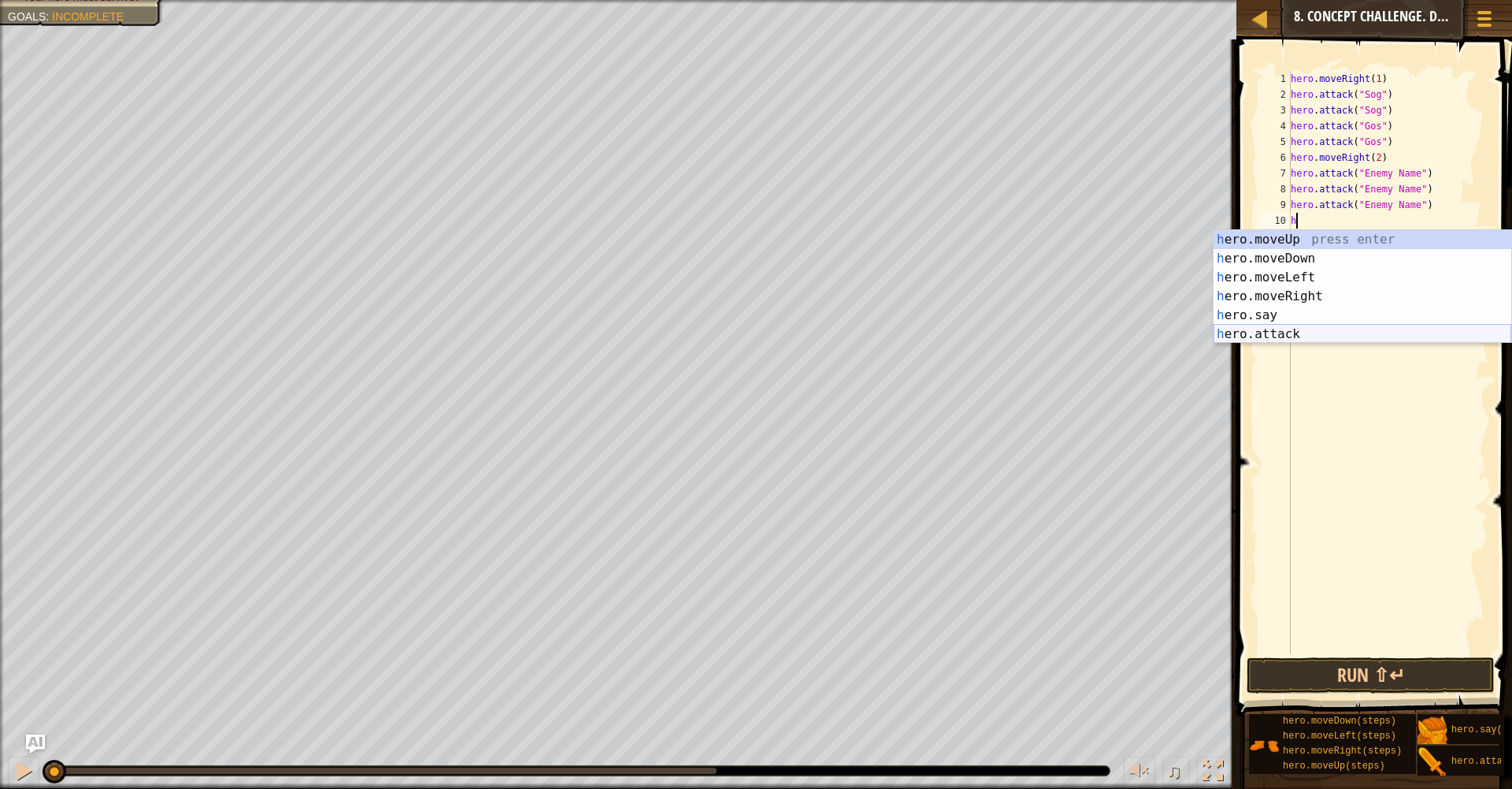
click at [1293, 338] on div "h ero.moveUp press enter h ero.moveDown press enter h ero.moveLeft press enter …" at bounding box center [1362, 306] width 297 height 151
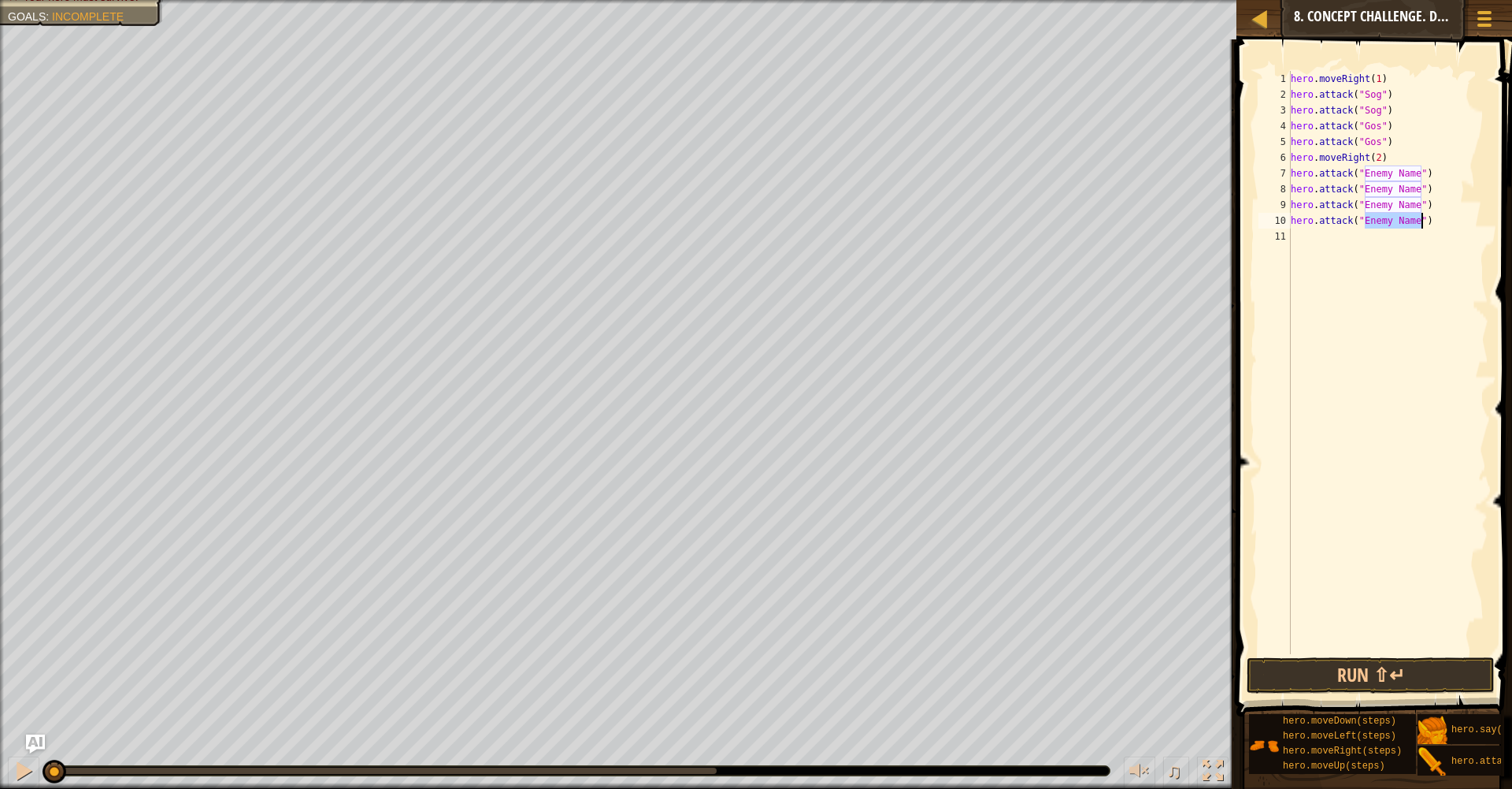
click at [1412, 173] on div "hero . moveRight ( 1 ) hero . attack ( "Sog" ) hero . attack ( "Sog" ) hero . a…" at bounding box center [1388, 378] width 202 height 615
drag, startPoint x: 1420, startPoint y: 175, endPoint x: 1367, endPoint y: 178, distance: 53.1
click at [1367, 179] on div "hero . moveRight ( 1 ) hero . attack ( "Sog" ) hero . attack ( "Sog" ) hero . a…" at bounding box center [1388, 378] width 202 height 615
click at [1423, 191] on div "hero . moveRight ( 1 ) hero . attack ( "Sog" ) hero . attack ( "Sog" ) hero . a…" at bounding box center [1388, 378] width 202 height 615
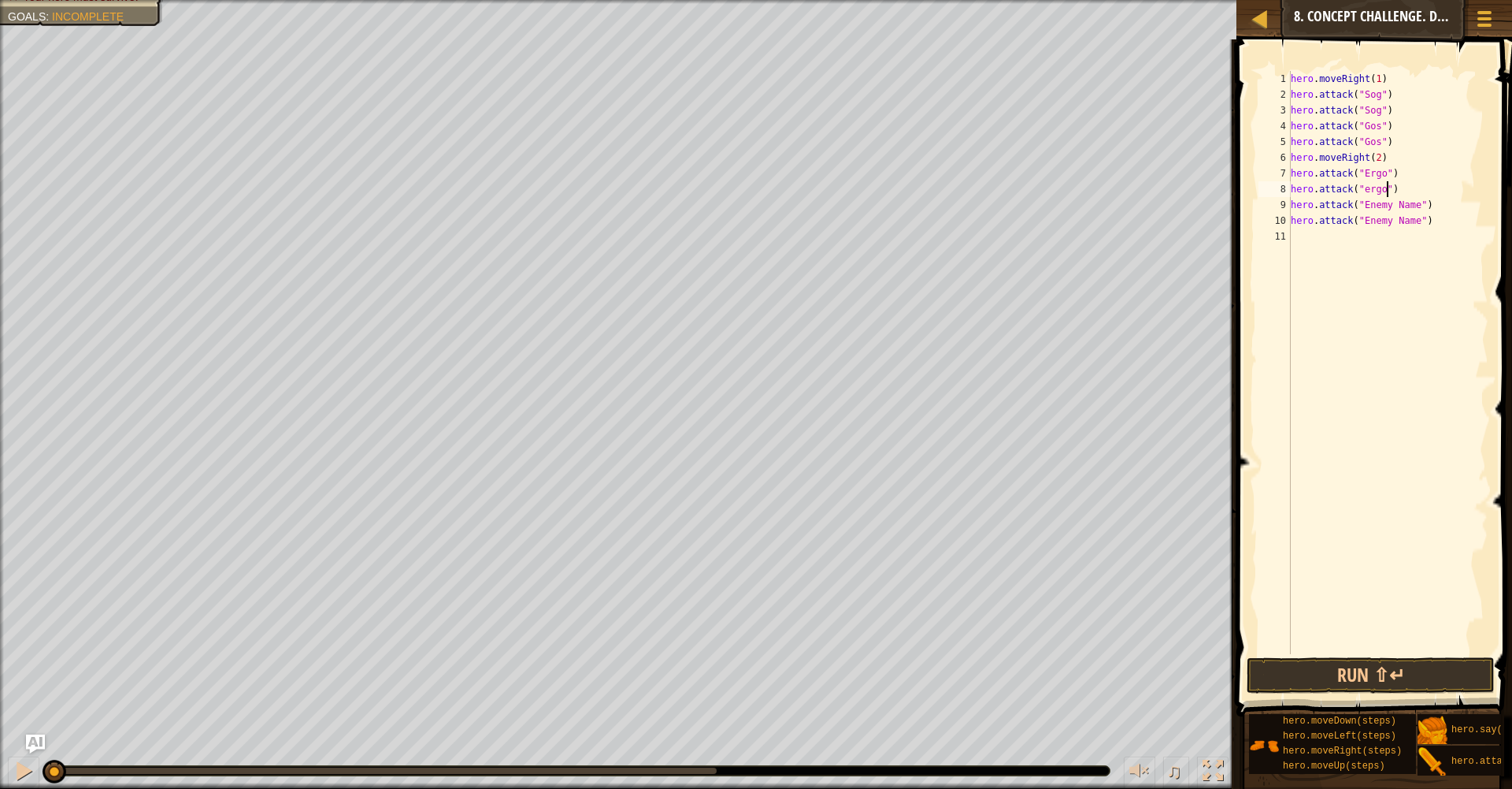
click at [1373, 189] on div "hero . moveRight ( 1 ) hero . attack ( "Sog" ) hero . attack ( "Sog" ) hero . a…" at bounding box center [1388, 378] width 202 height 615
click at [1372, 191] on div "hero . moveRight ( 1 ) hero . attack ( "Sog" ) hero . attack ( "Sog" ) hero . a…" at bounding box center [1388, 378] width 202 height 615
drag, startPoint x: 1423, startPoint y: 207, endPoint x: 1367, endPoint y: 206, distance: 56.0
click at [1367, 206] on div "hero . moveRight ( 1 ) hero . attack ( "Sog" ) hero . attack ( "Sog" ) hero . a…" at bounding box center [1388, 378] width 202 height 615
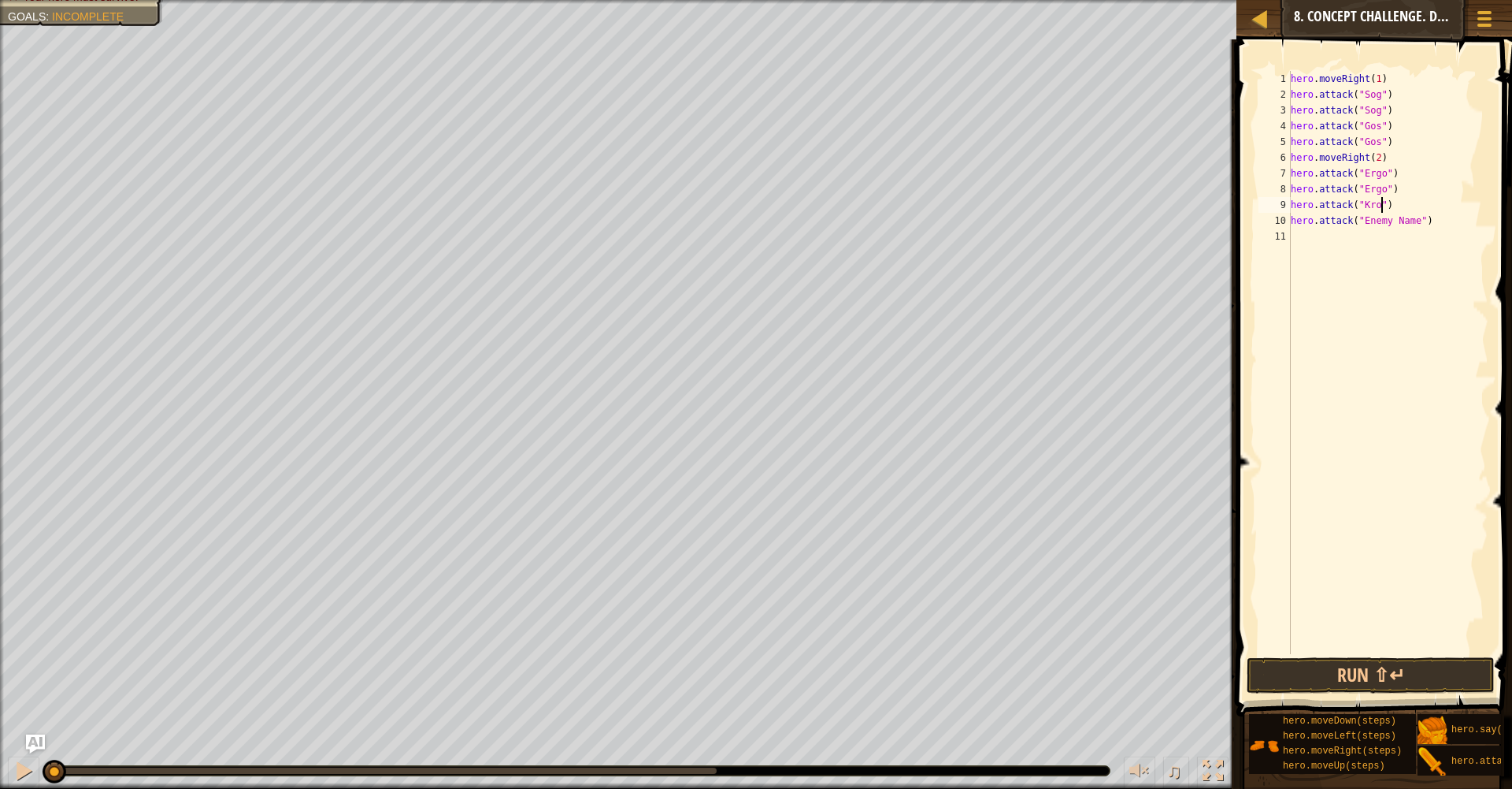
scroll to position [7, 8]
drag, startPoint x: 1421, startPoint y: 223, endPoint x: 1361, endPoint y: 224, distance: 60.0
click at [1362, 225] on div "hero . moveRight ( 1 ) hero . attack ( "Sog" ) hero . attack ( "Sog" ) hero . a…" at bounding box center [1388, 378] width 202 height 615
type textarea "hero.attack("Kro")"
drag, startPoint x: 1346, startPoint y: 658, endPoint x: 1351, endPoint y: 680, distance: 22.6
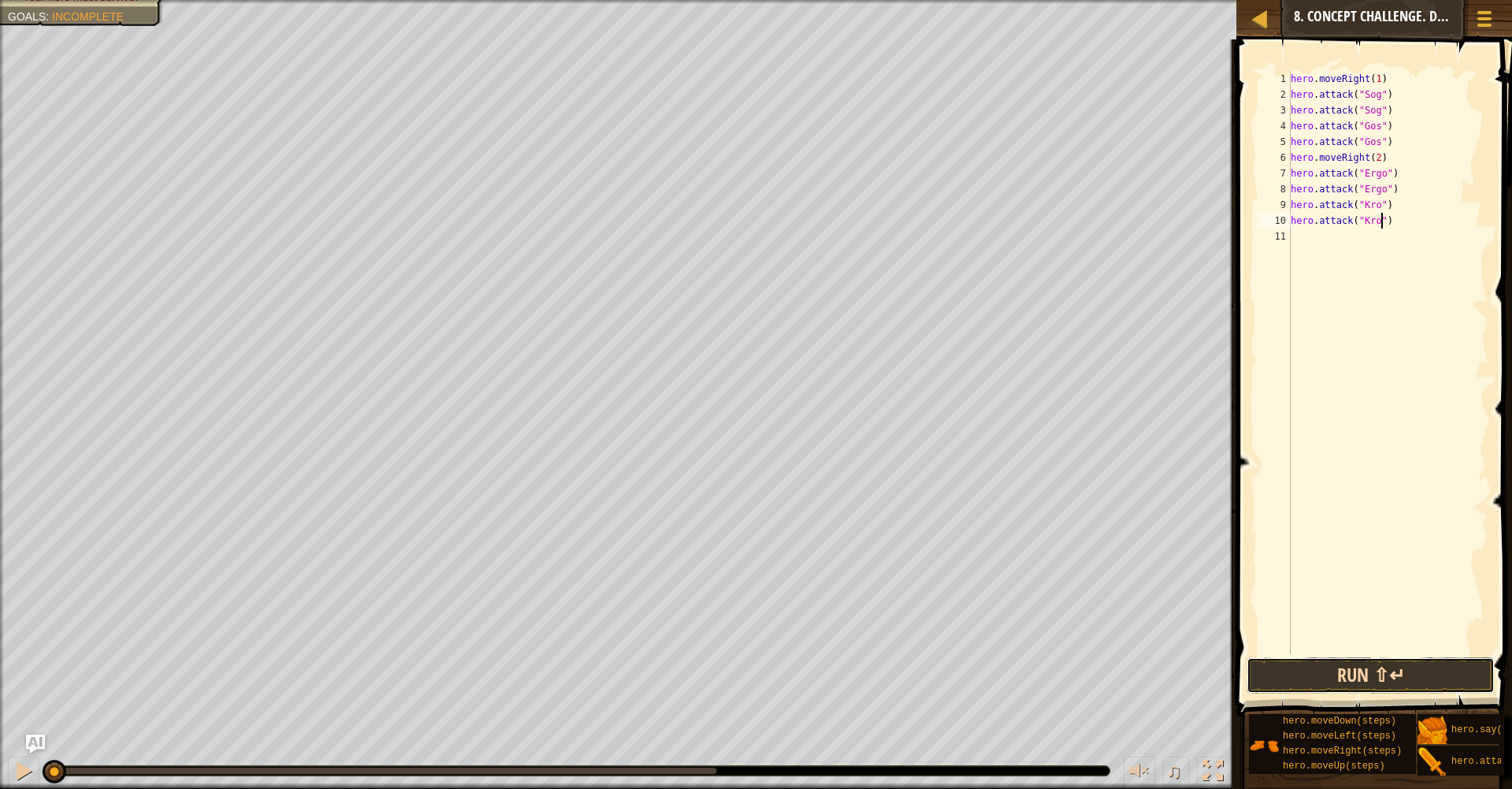
click at [1348, 675] on button "Run ⇧↵" at bounding box center [1371, 675] width 248 height 36
click at [1351, 677] on button "Running" at bounding box center [1371, 675] width 248 height 36
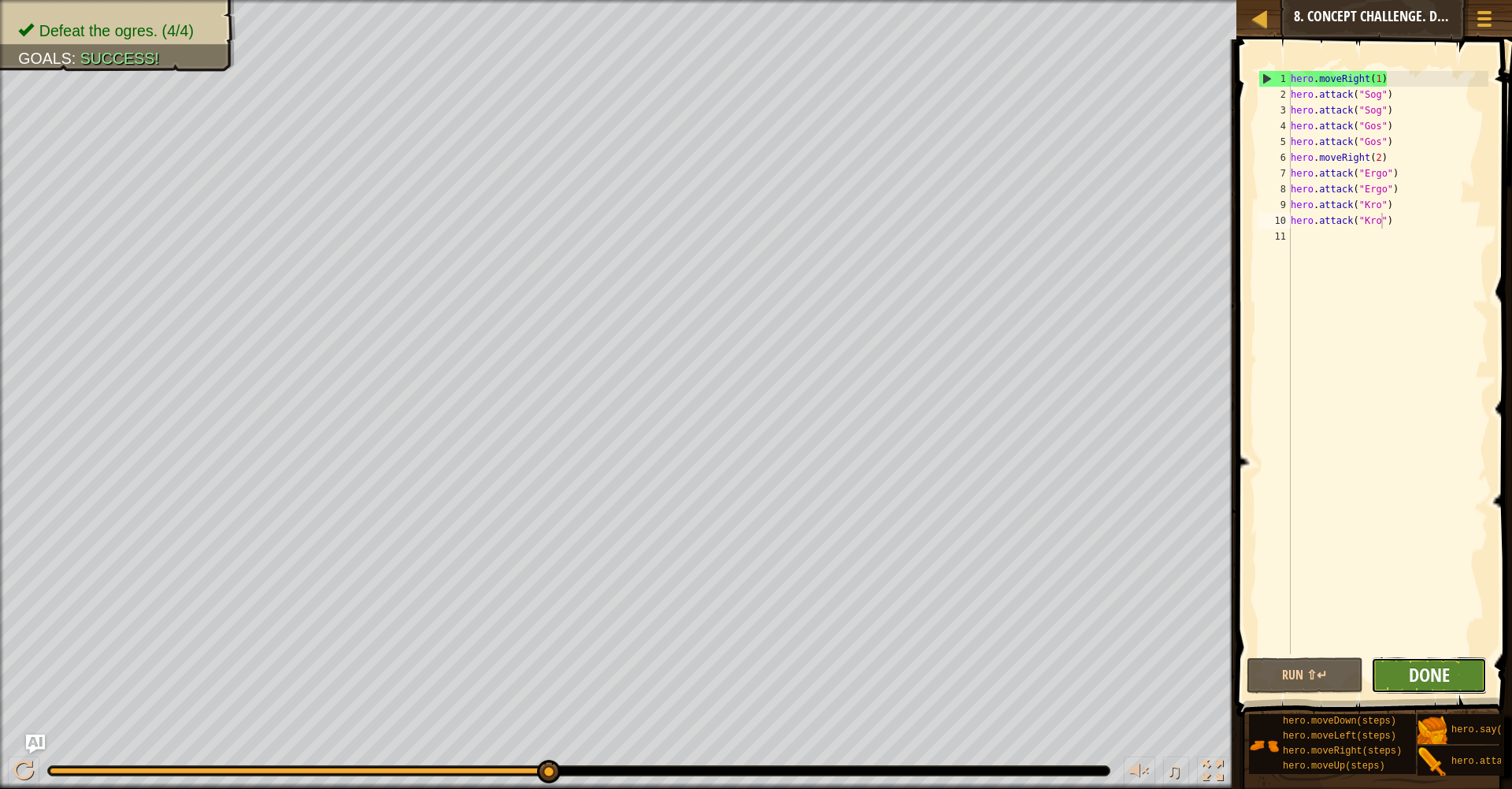
click at [1415, 671] on span "Done" at bounding box center [1429, 674] width 41 height 25
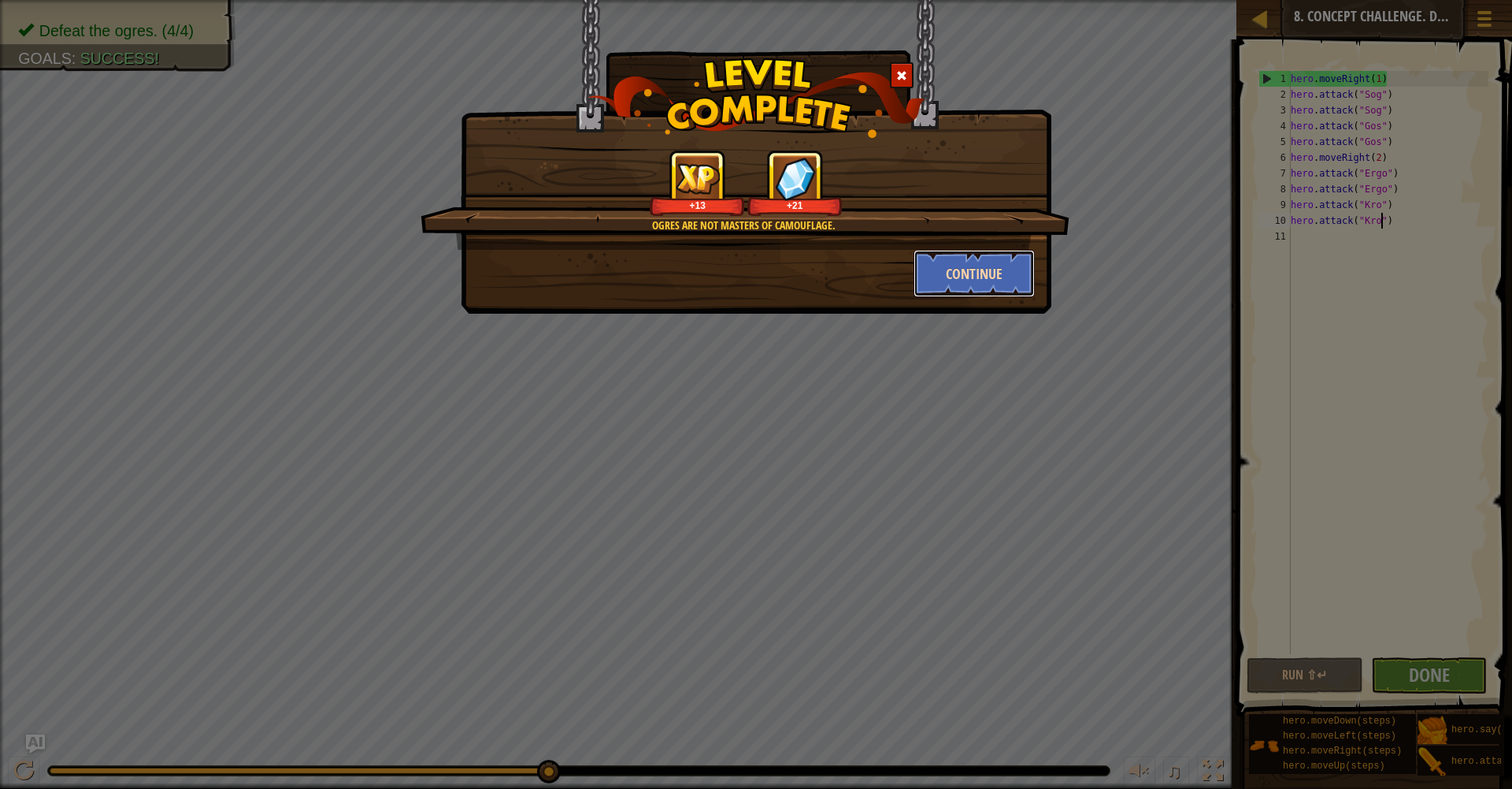
click at [964, 265] on button "Continue" at bounding box center [975, 273] width 122 height 47
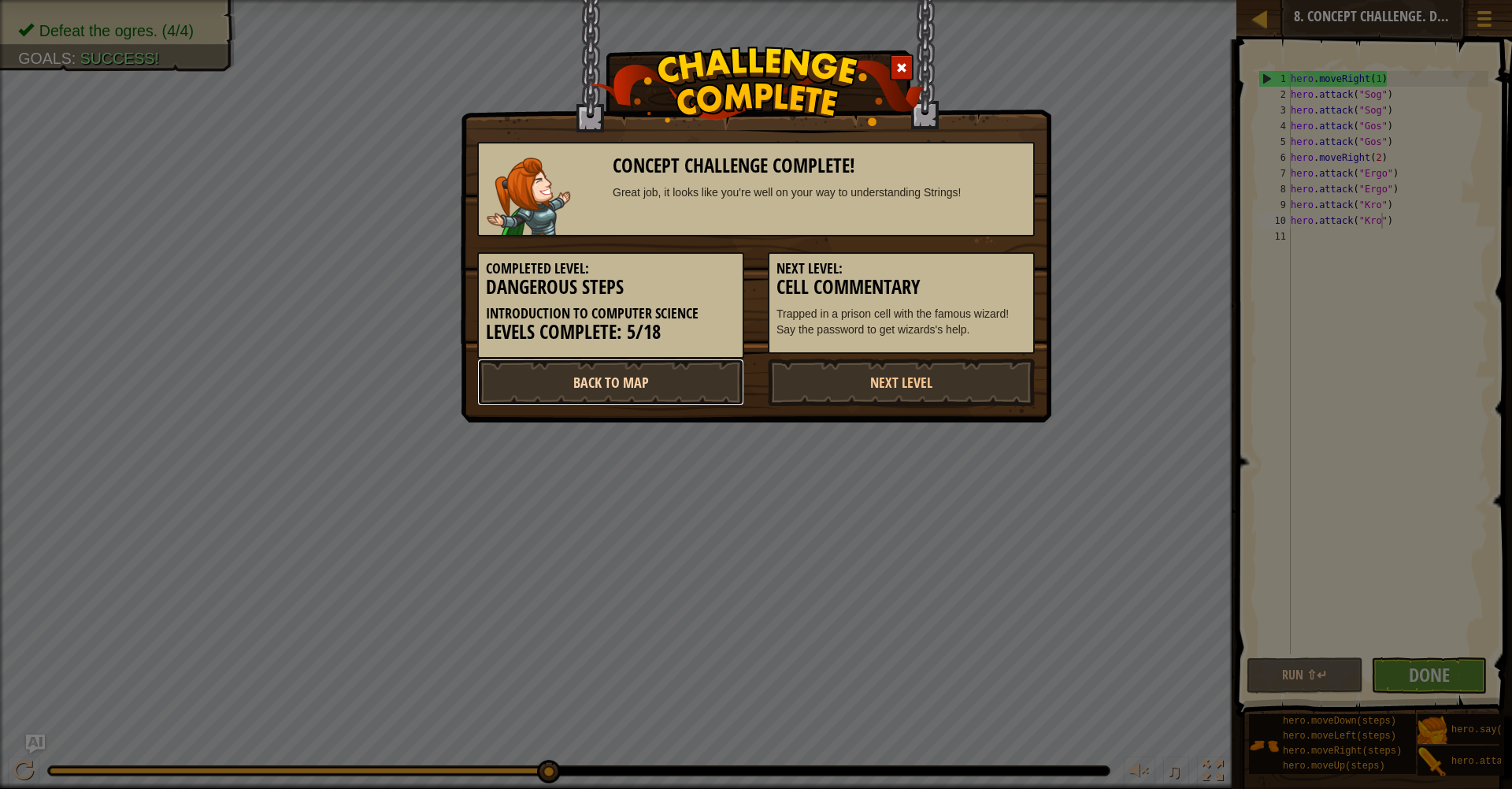
click at [707, 379] on link "Back to Map" at bounding box center [611, 381] width 267 height 47
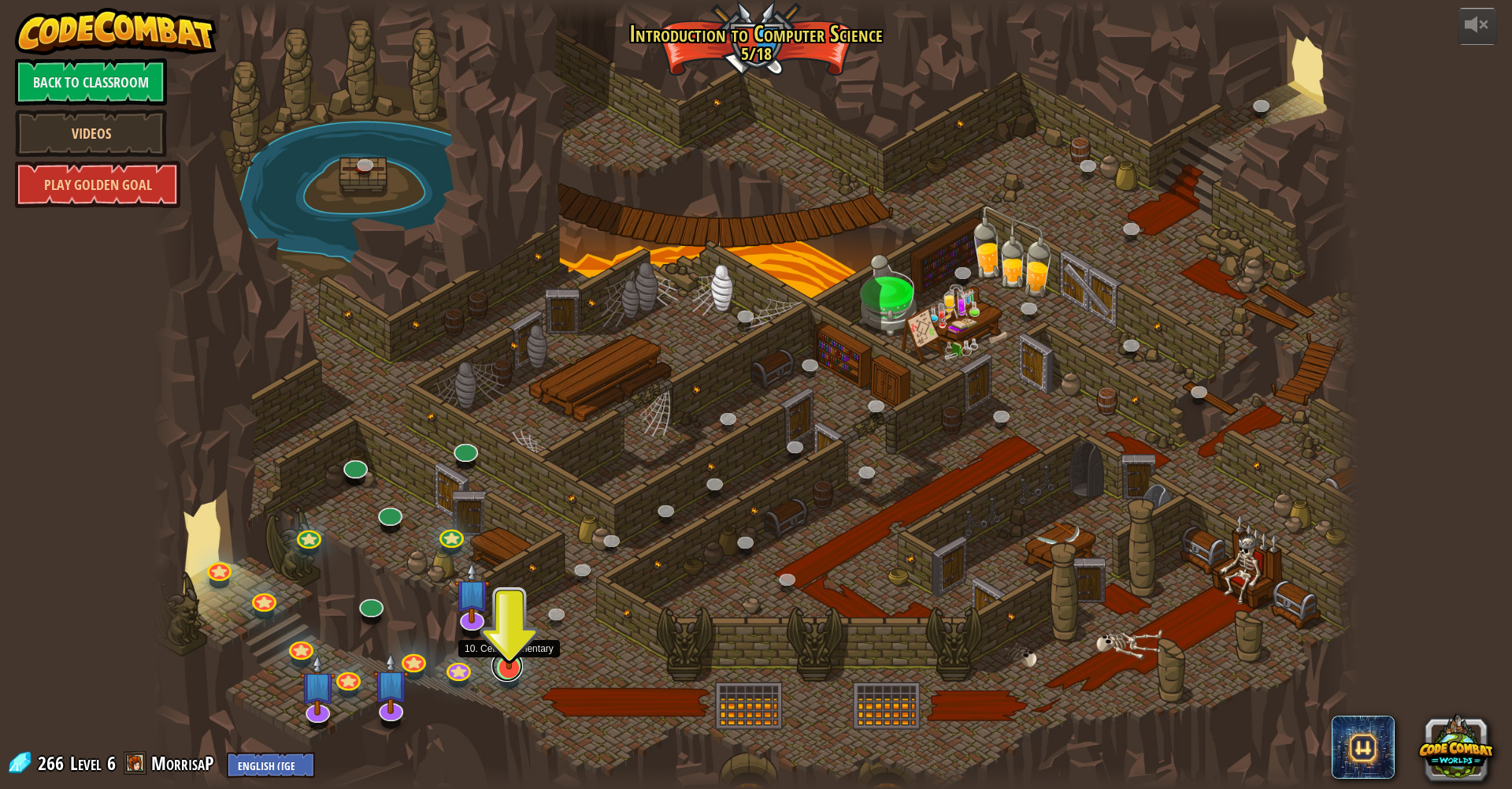
click at [505, 678] on div "25. Kithgard Gates (Locked) Escape the Kithgard dungeons, and don't let the gua…" at bounding box center [756, 394] width 1206 height 789
click at [509, 667] on img at bounding box center [510, 632] width 33 height 75
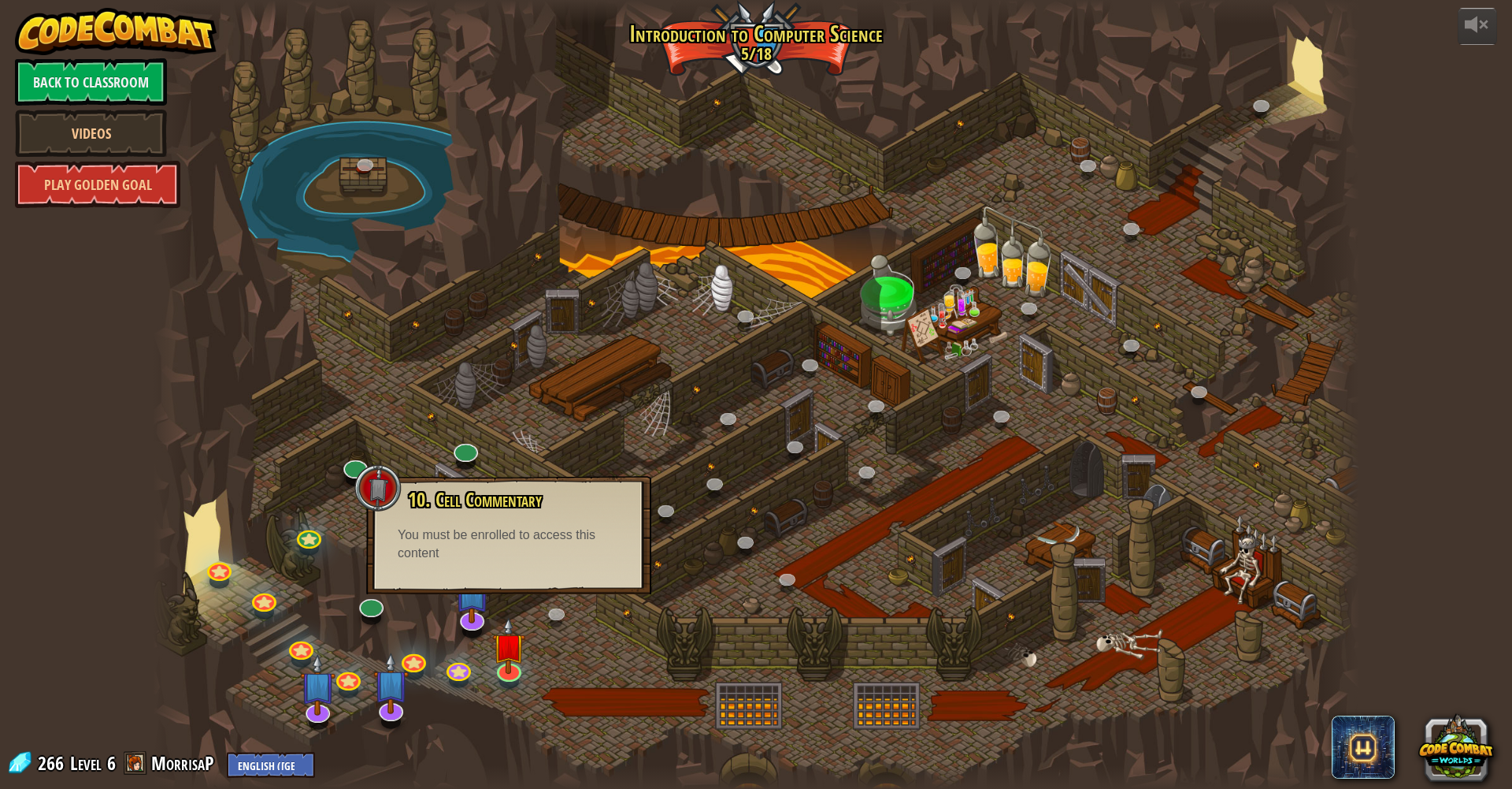
click at [0, 0] on span "Play" at bounding box center [0, 0] width 0 height 0
